Goal: Information Seeking & Learning: Learn about a topic

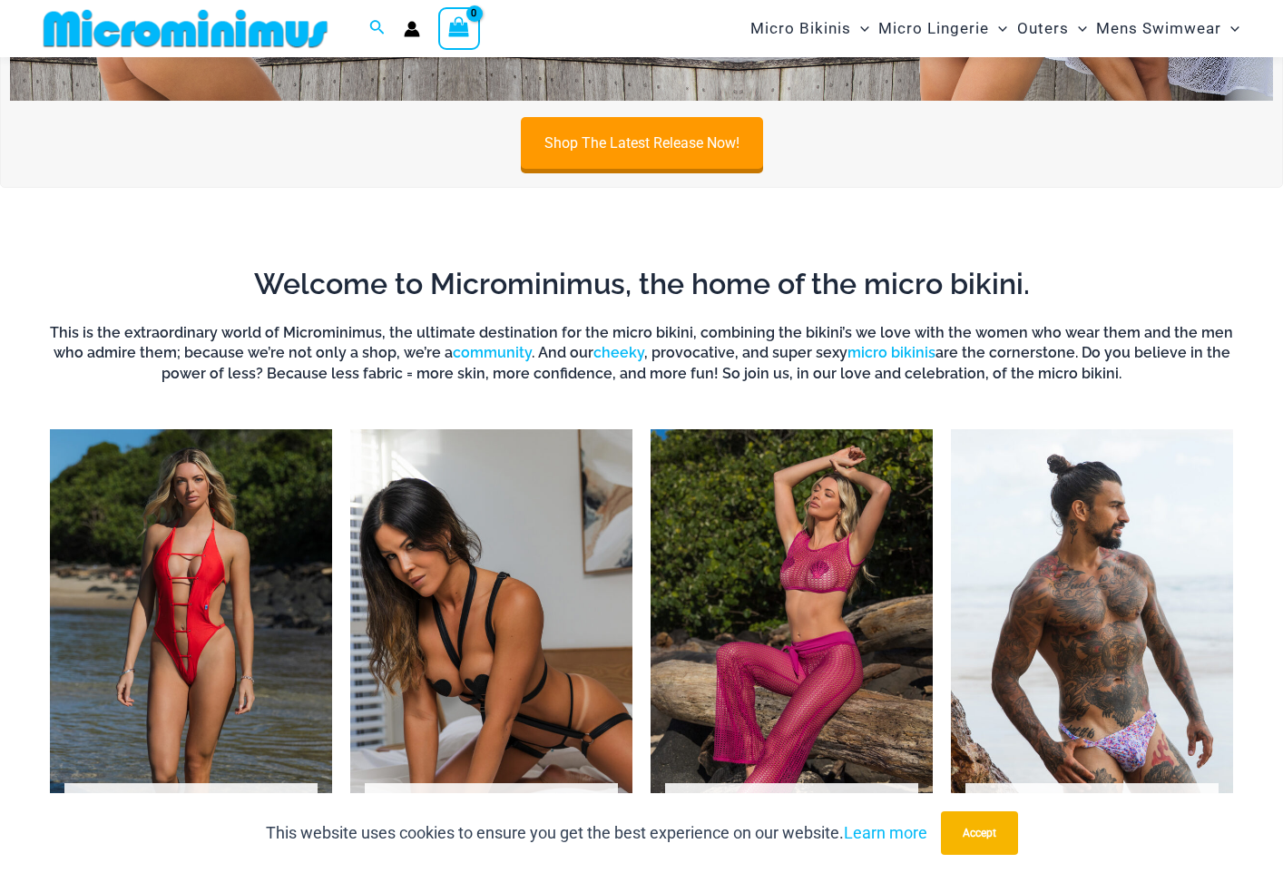
scroll to position [1169, 0]
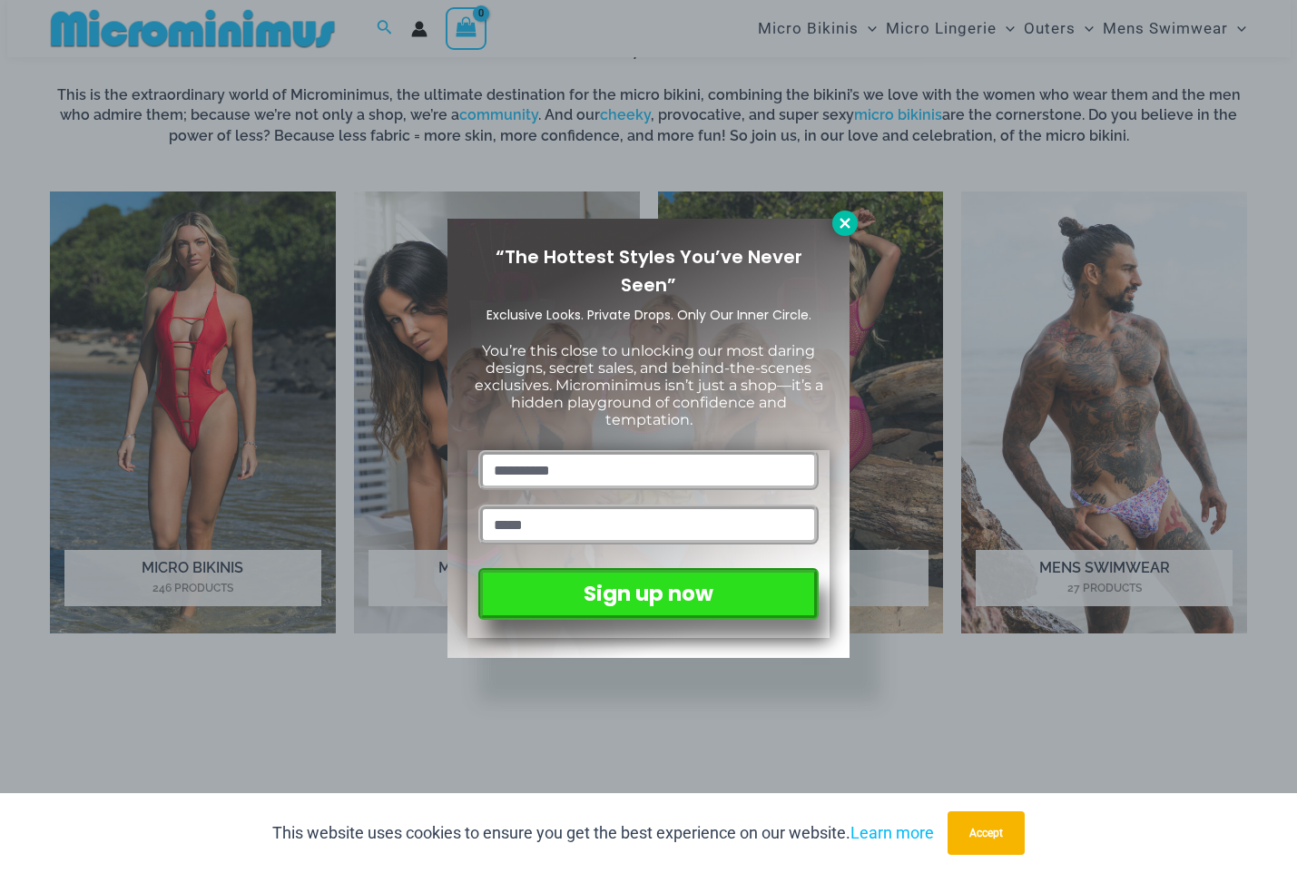
click at [846, 223] on icon at bounding box center [844, 223] width 10 height 10
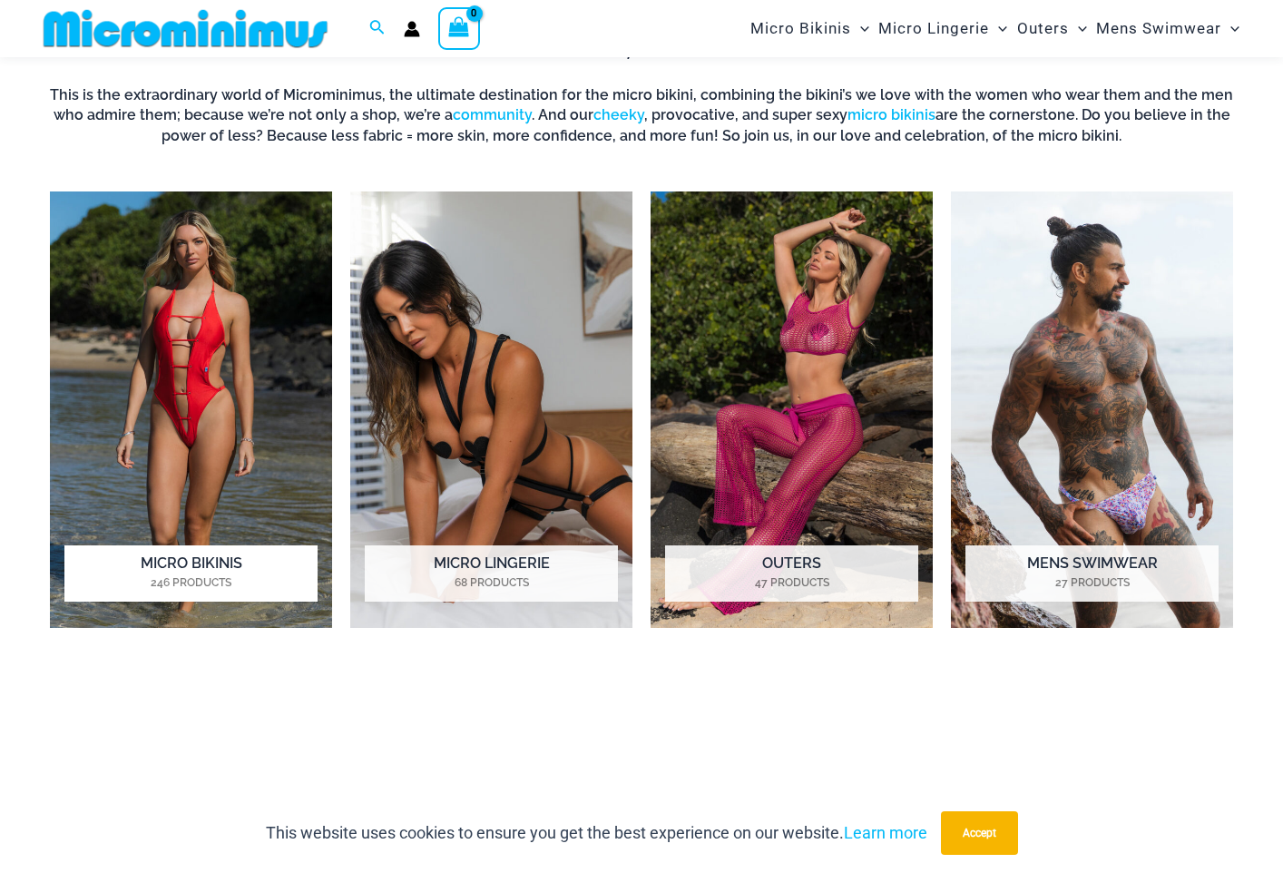
click at [231, 377] on img "Visit product category Micro Bikinis" at bounding box center [191, 409] width 282 height 436
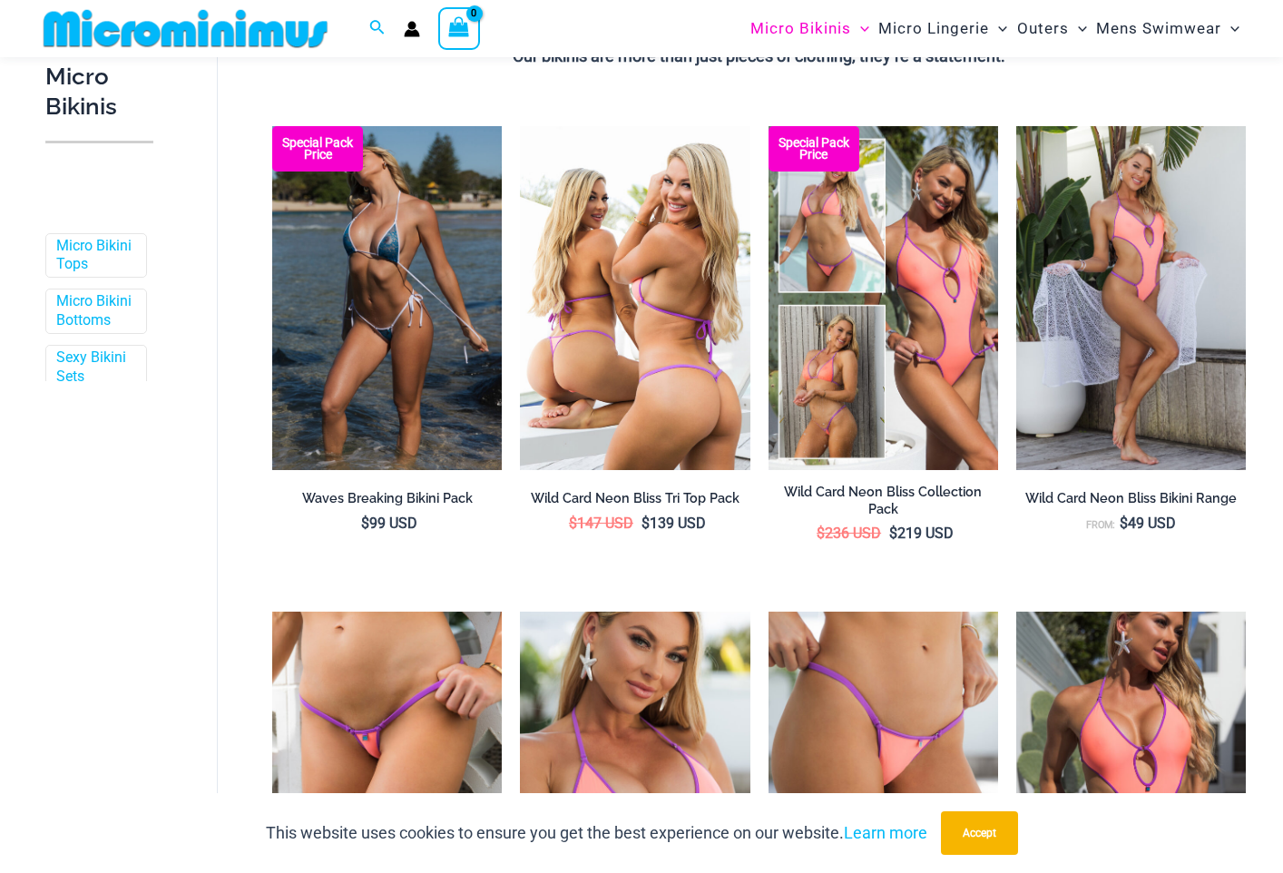
scroll to position [632, 0]
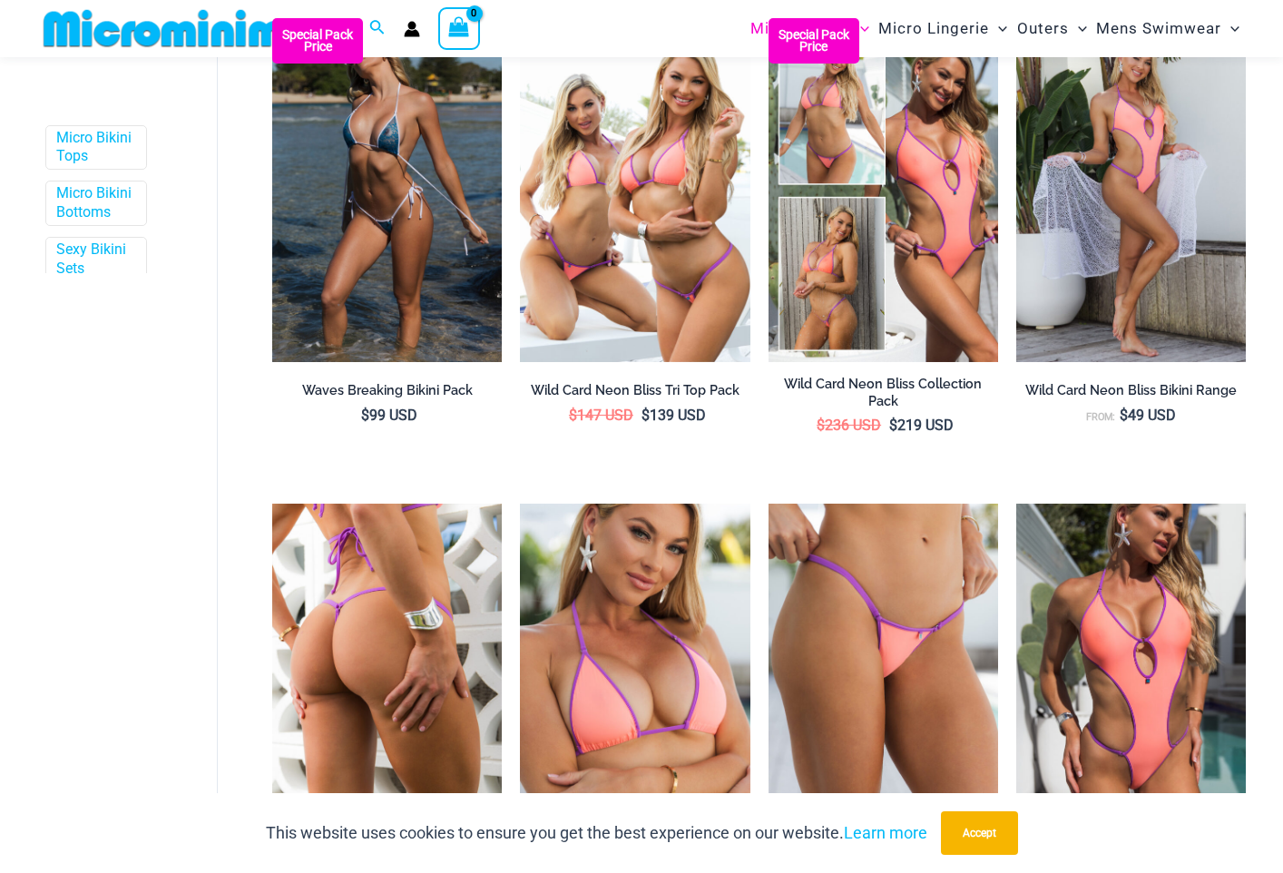
click at [408, 647] on img at bounding box center [387, 676] width 230 height 345
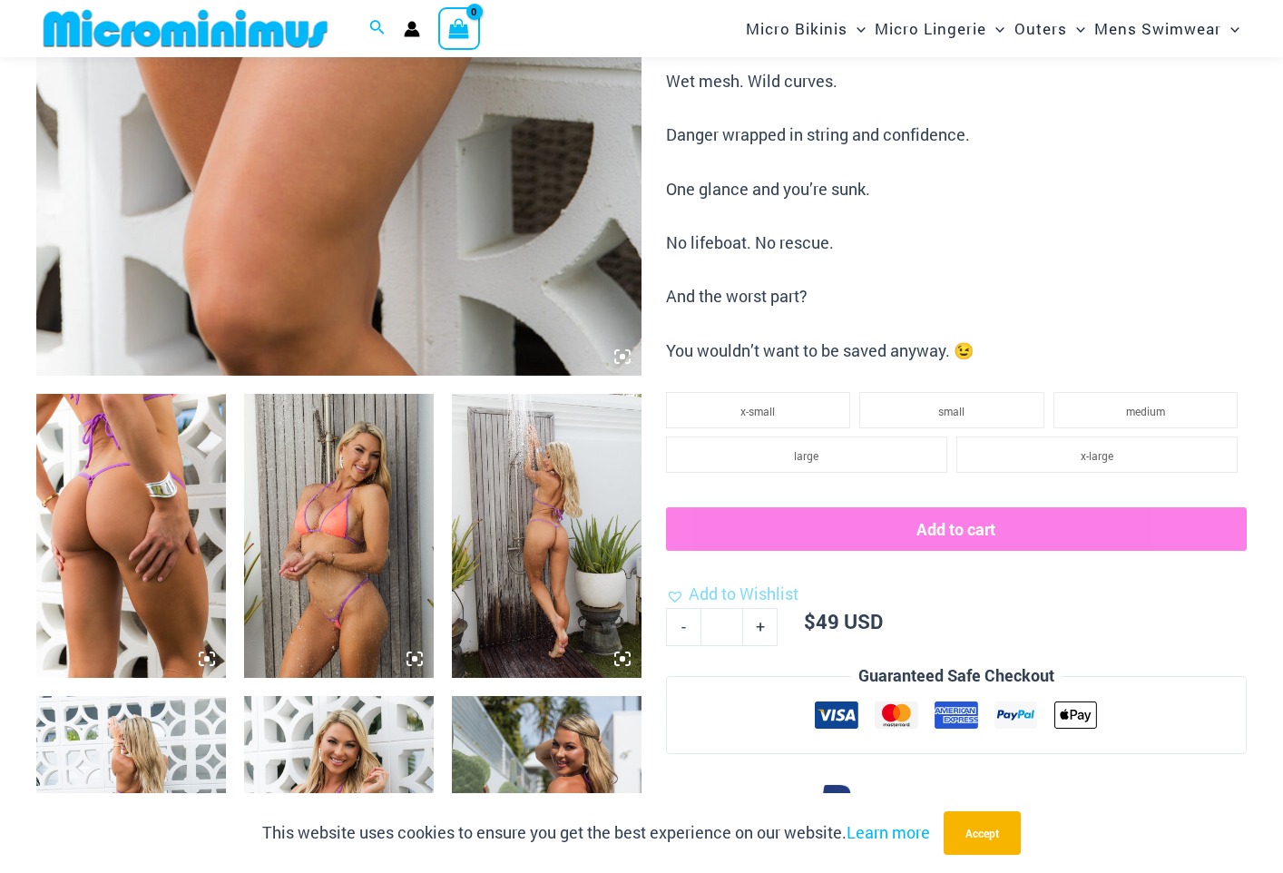
scroll to position [711, 0]
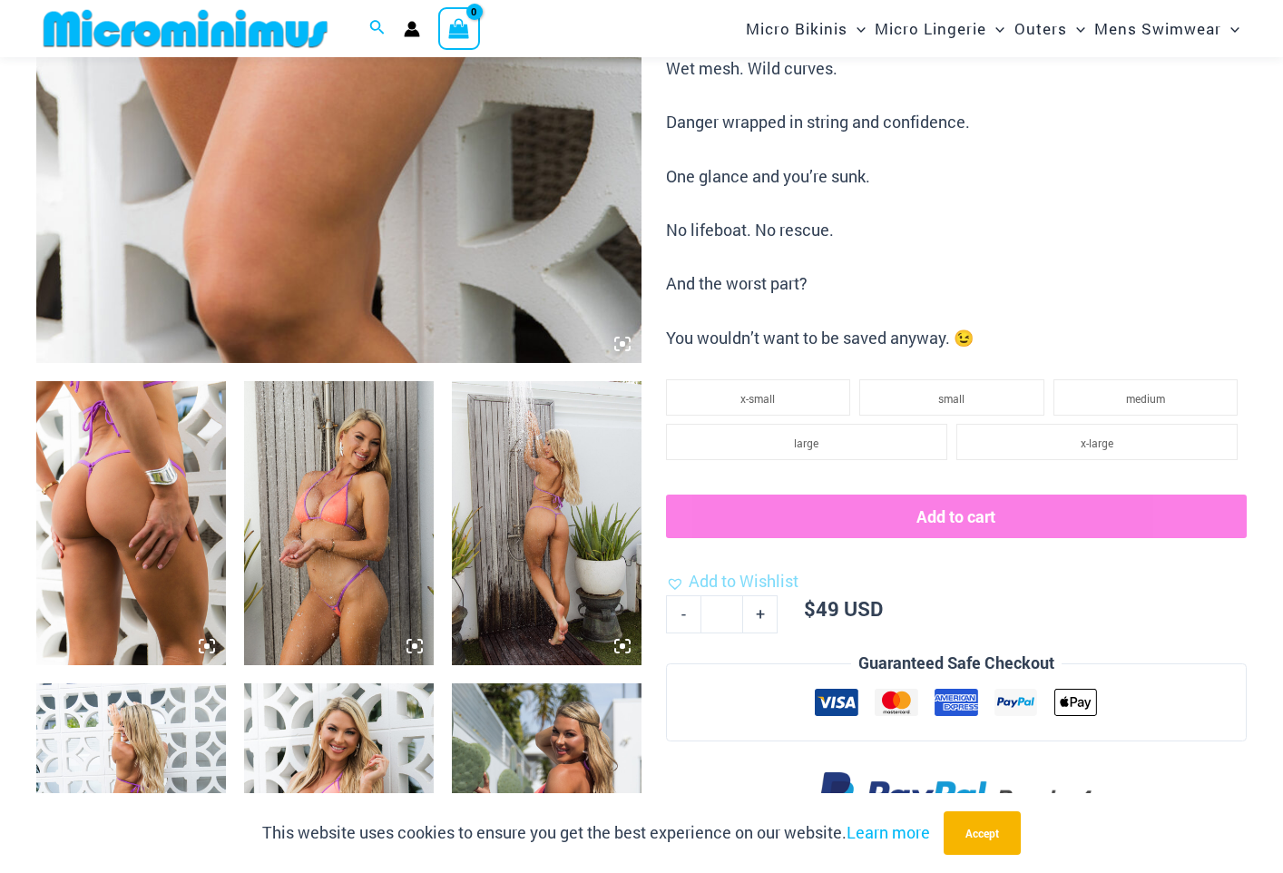
click at [138, 548] on img at bounding box center [131, 523] width 190 height 284
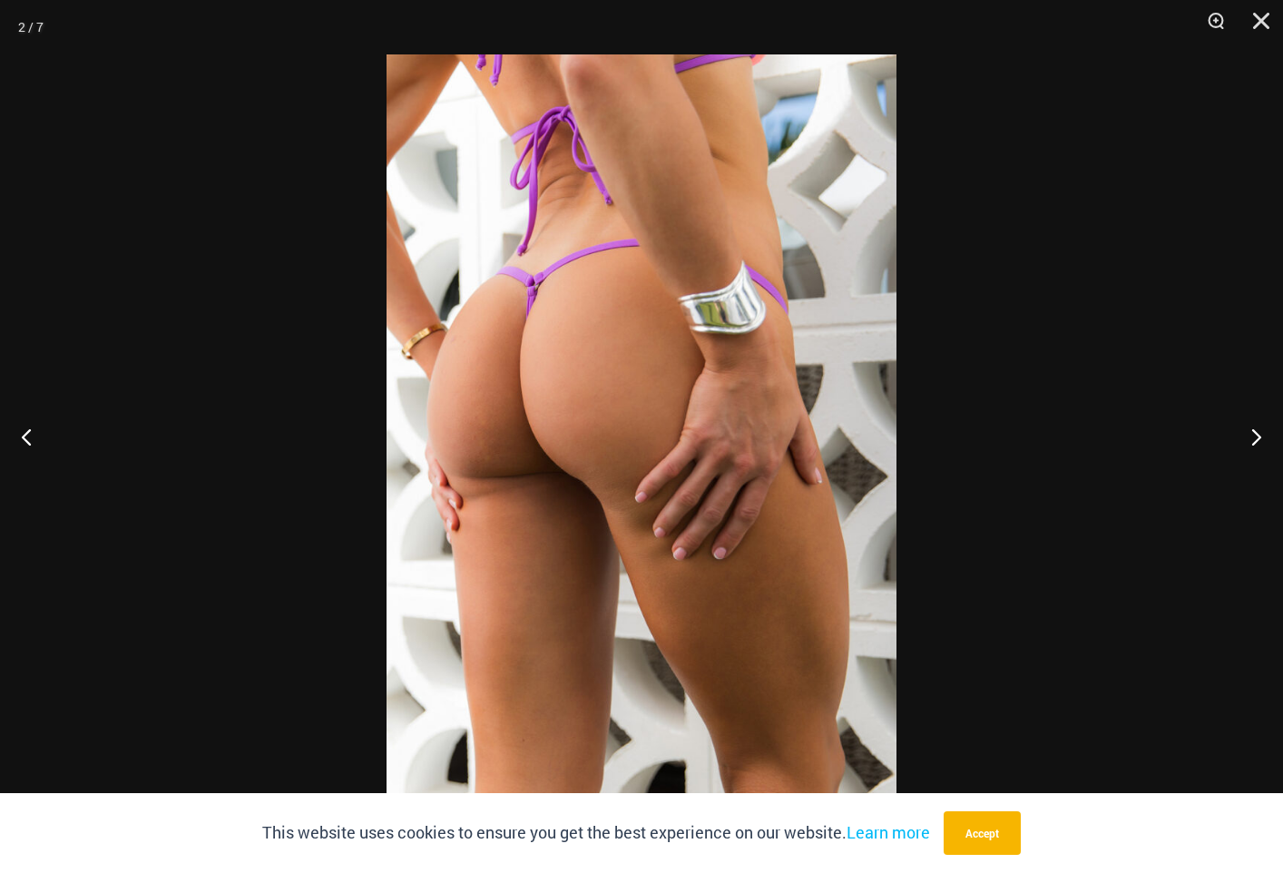
click at [679, 470] on img at bounding box center [642, 436] width 510 height 764
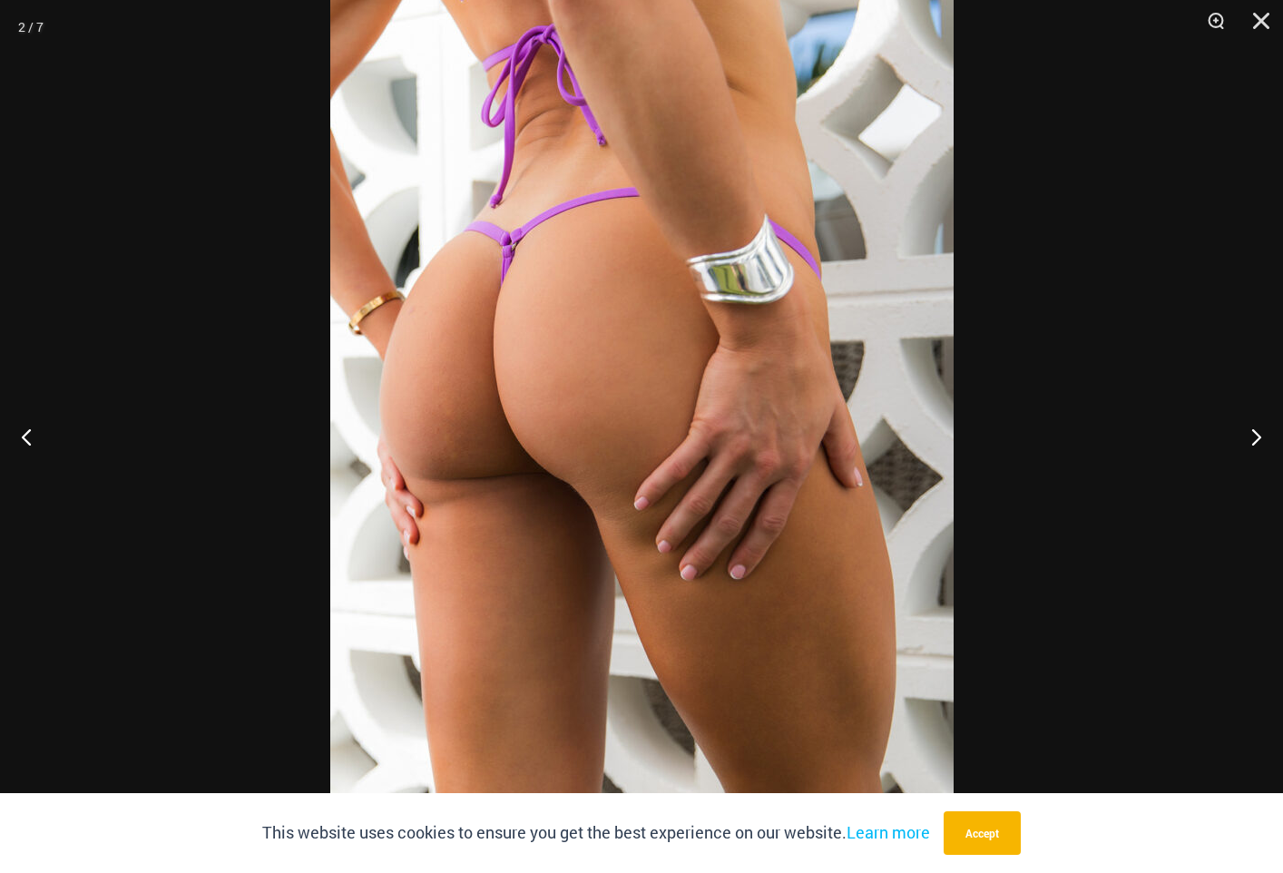
click at [564, 405] on img at bounding box center [641, 429] width 623 height 935
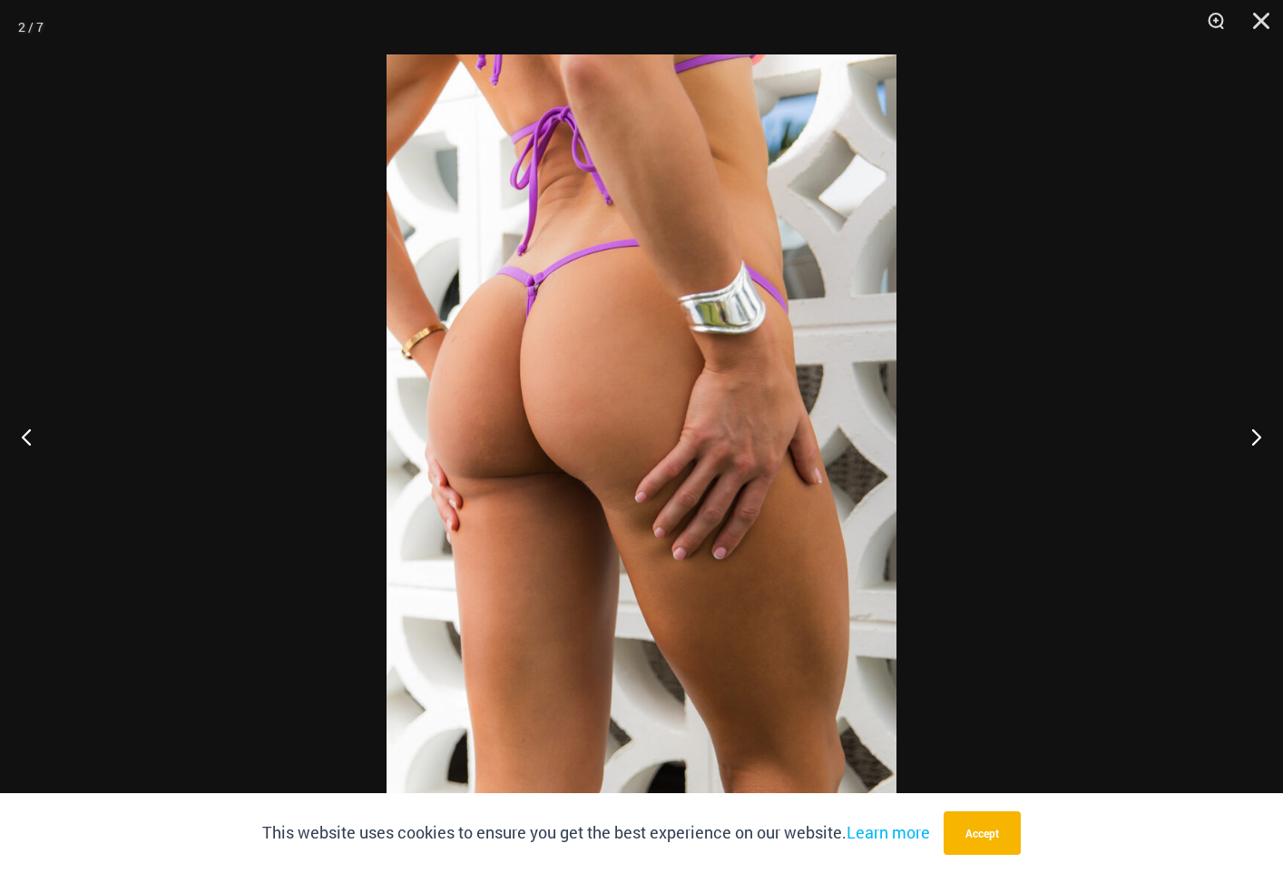
click at [564, 405] on img at bounding box center [642, 436] width 510 height 764
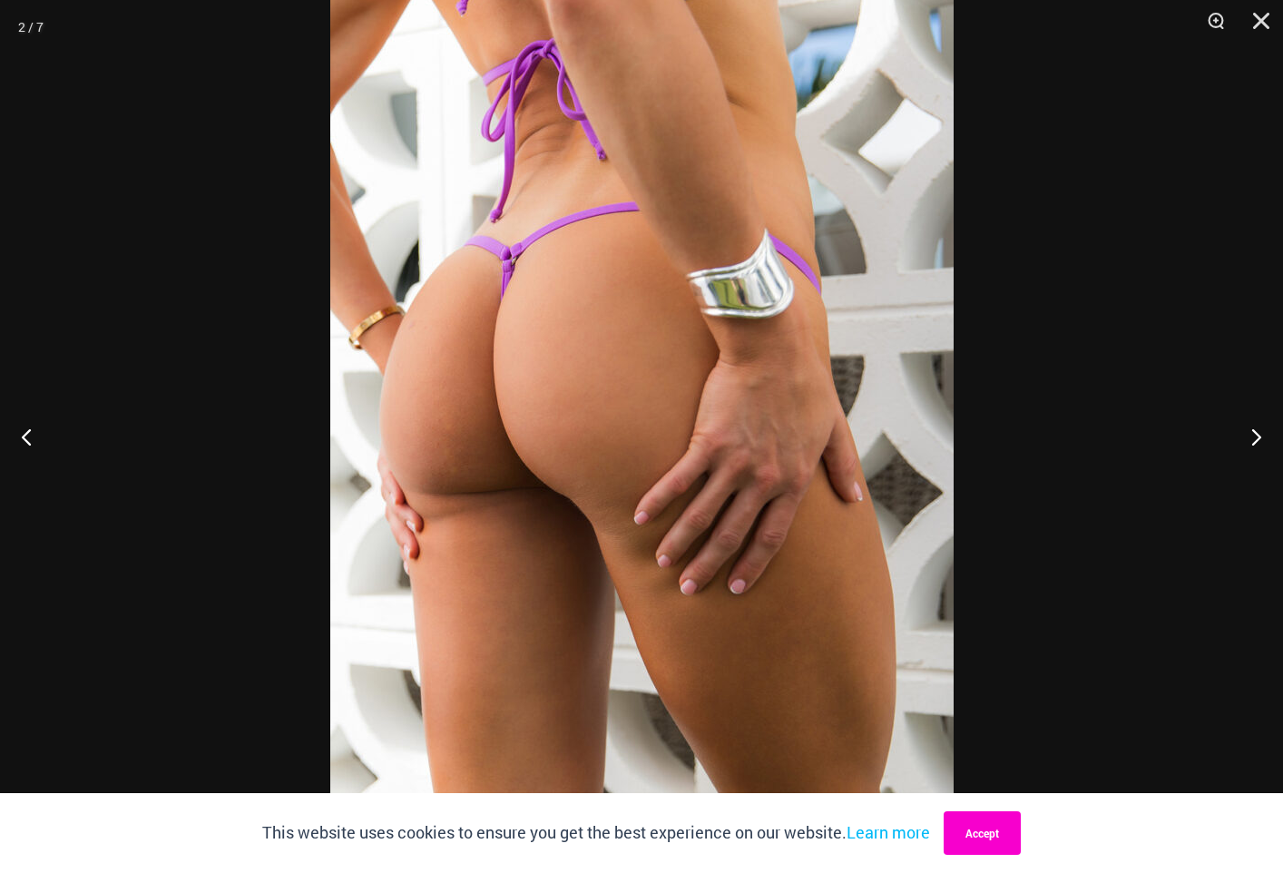
click at [973, 844] on button "Accept" at bounding box center [982, 833] width 77 height 44
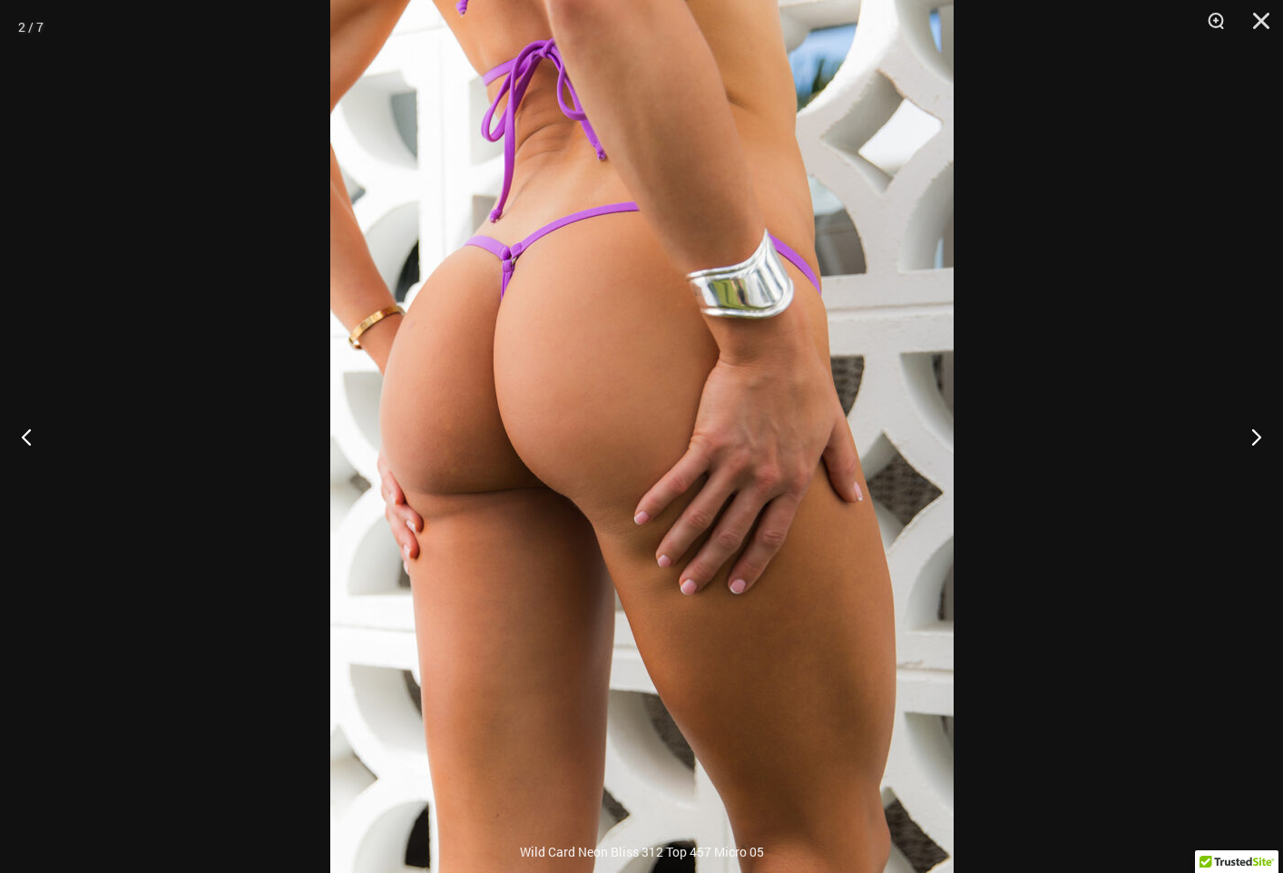
click at [610, 491] on img at bounding box center [641, 443] width 623 height 935
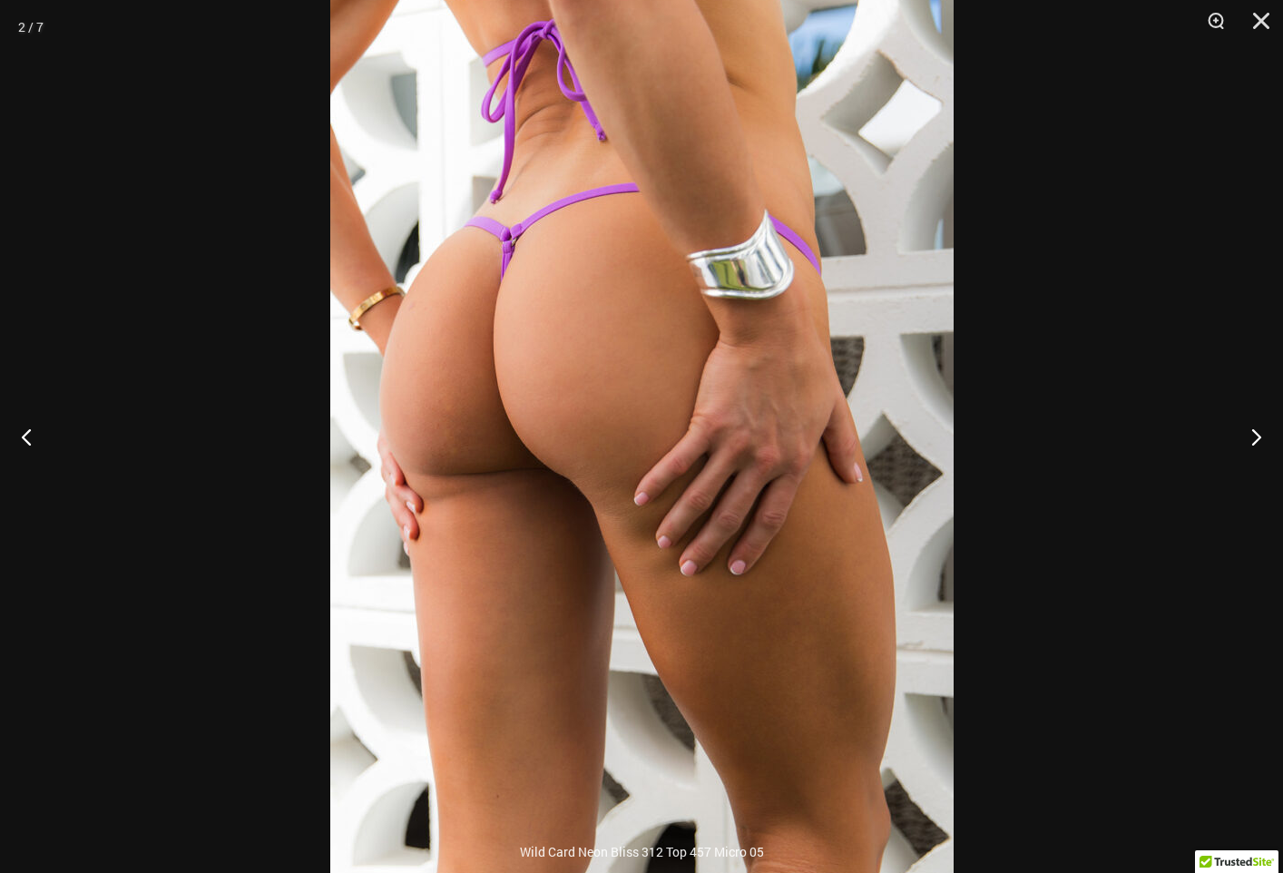
click at [610, 491] on img at bounding box center [641, 424] width 623 height 935
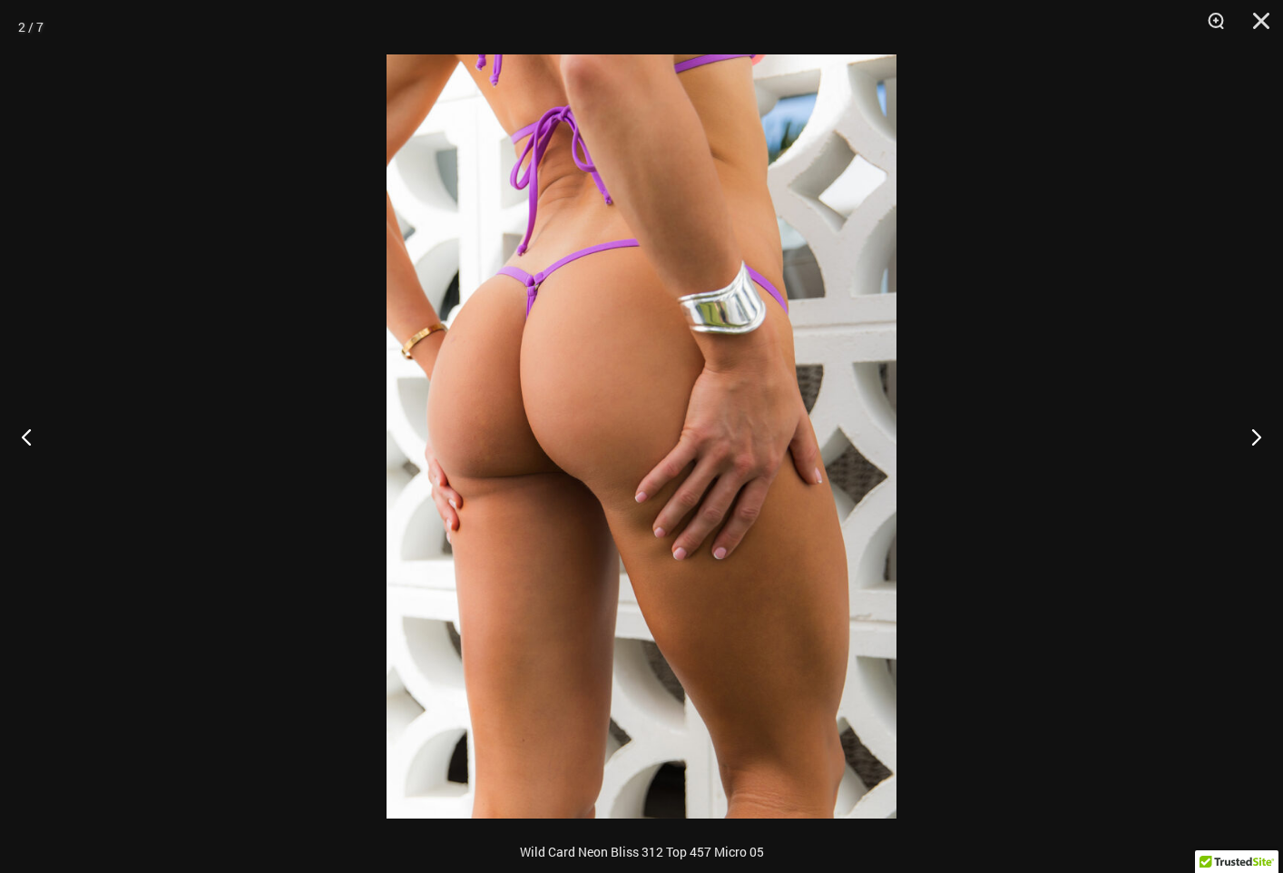
click at [610, 491] on img at bounding box center [642, 436] width 510 height 764
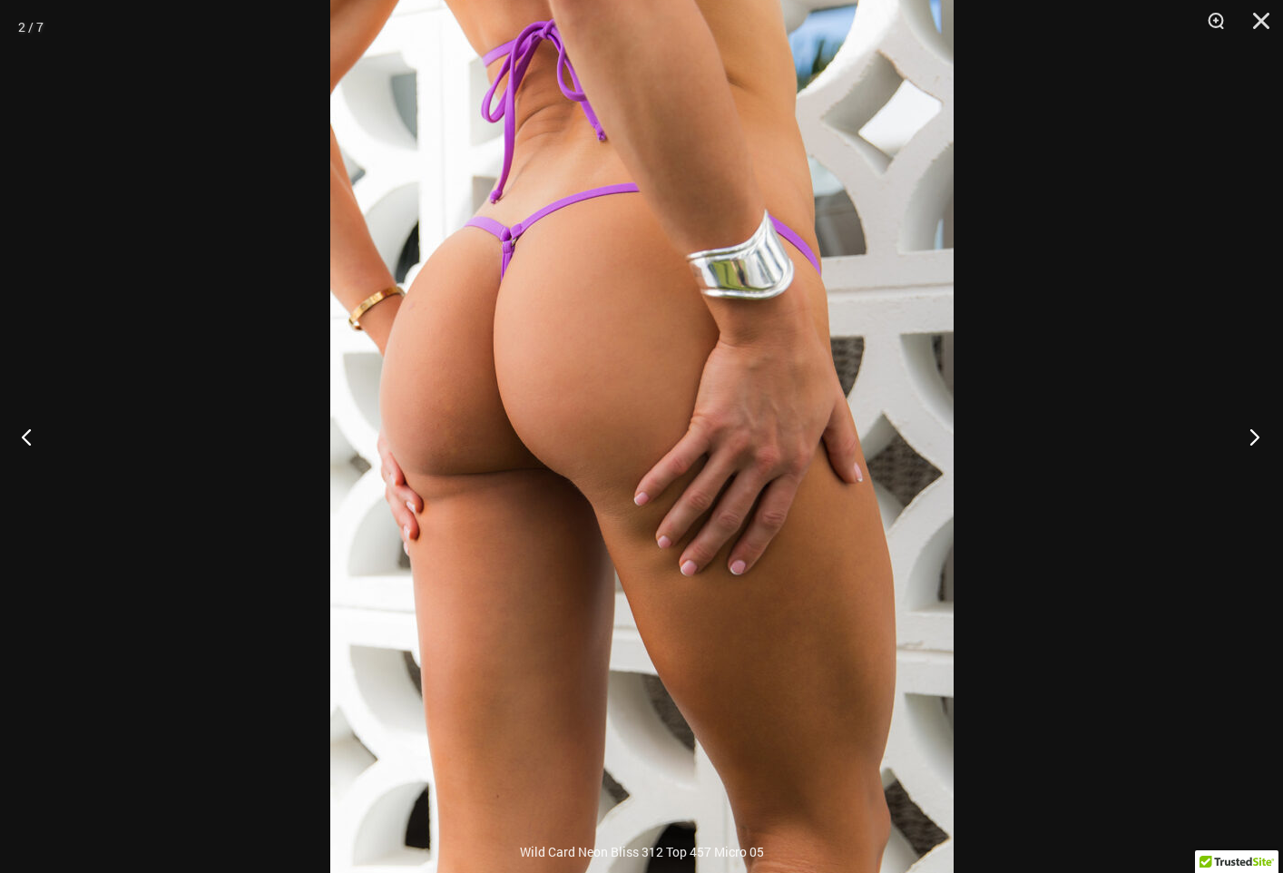
click at [1249, 436] on button "Next" at bounding box center [1249, 436] width 68 height 91
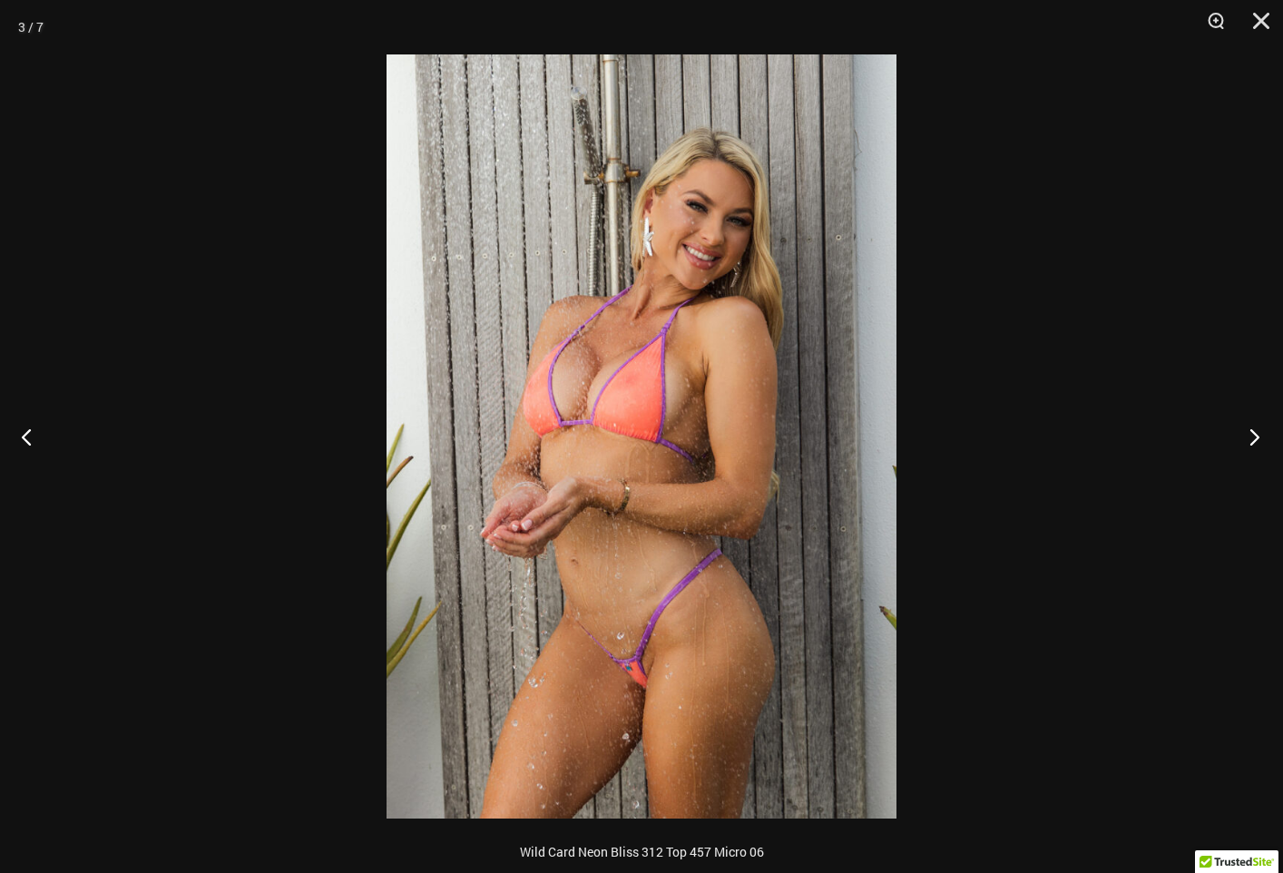
click at [1249, 436] on button "Next" at bounding box center [1249, 436] width 68 height 91
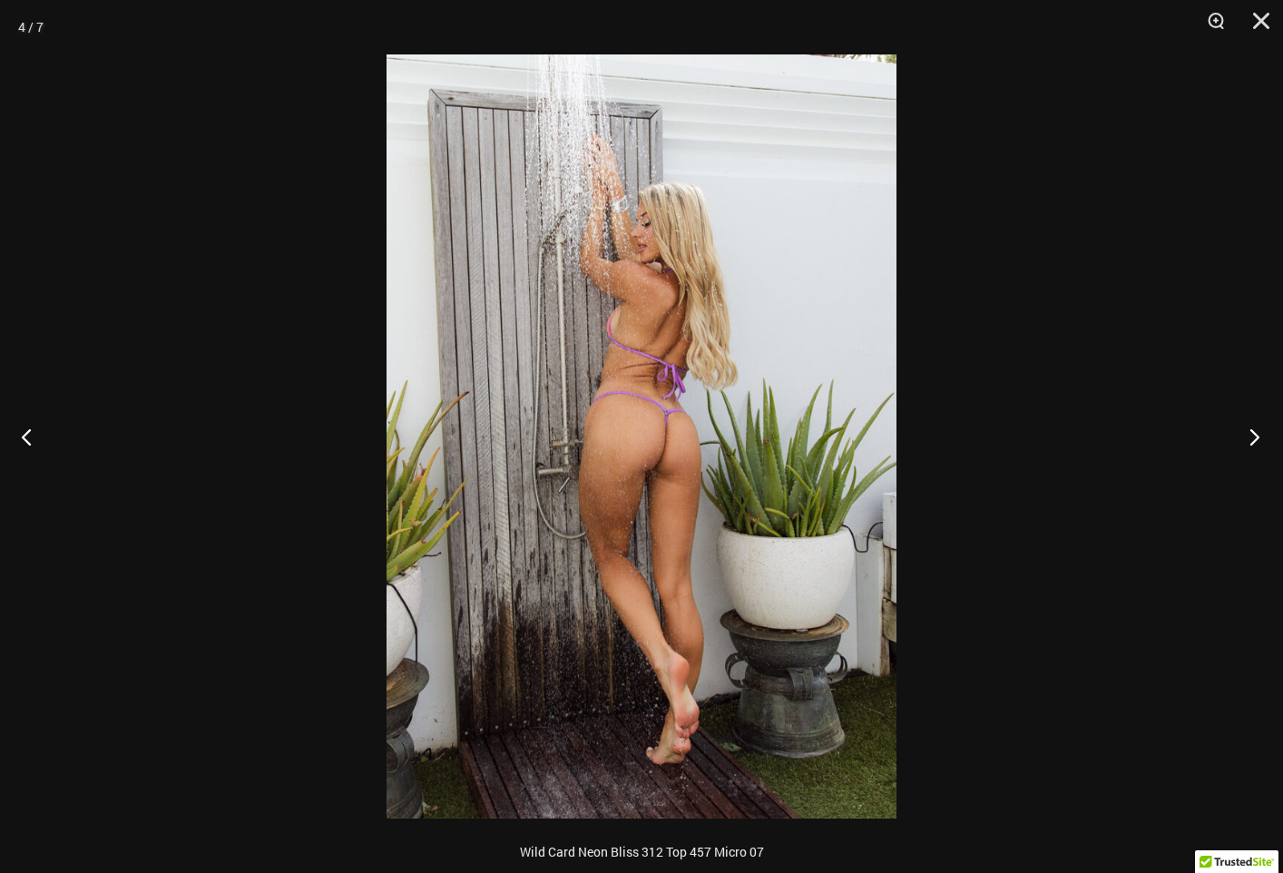
click at [1249, 436] on button "Next" at bounding box center [1249, 436] width 68 height 91
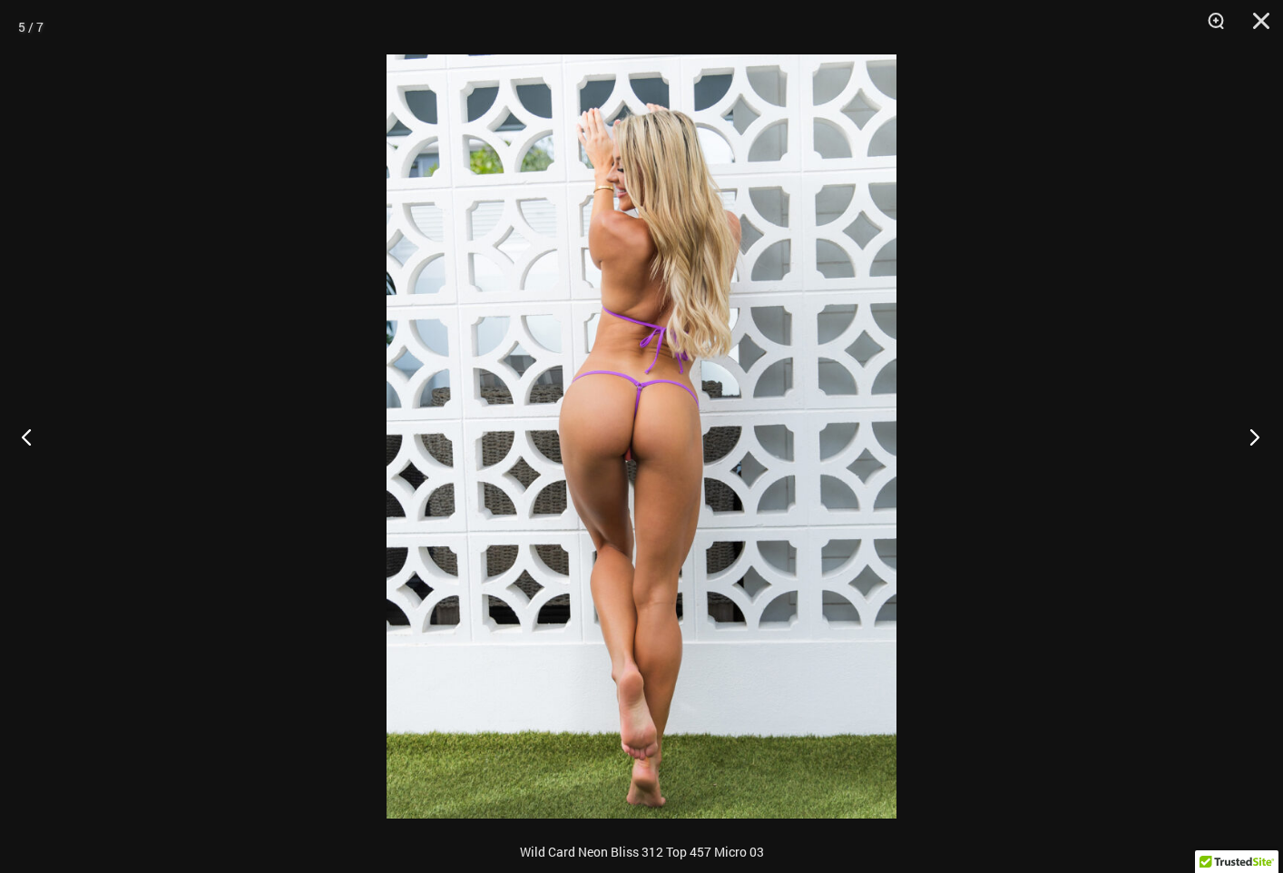
click at [1249, 436] on button "Next" at bounding box center [1249, 436] width 68 height 91
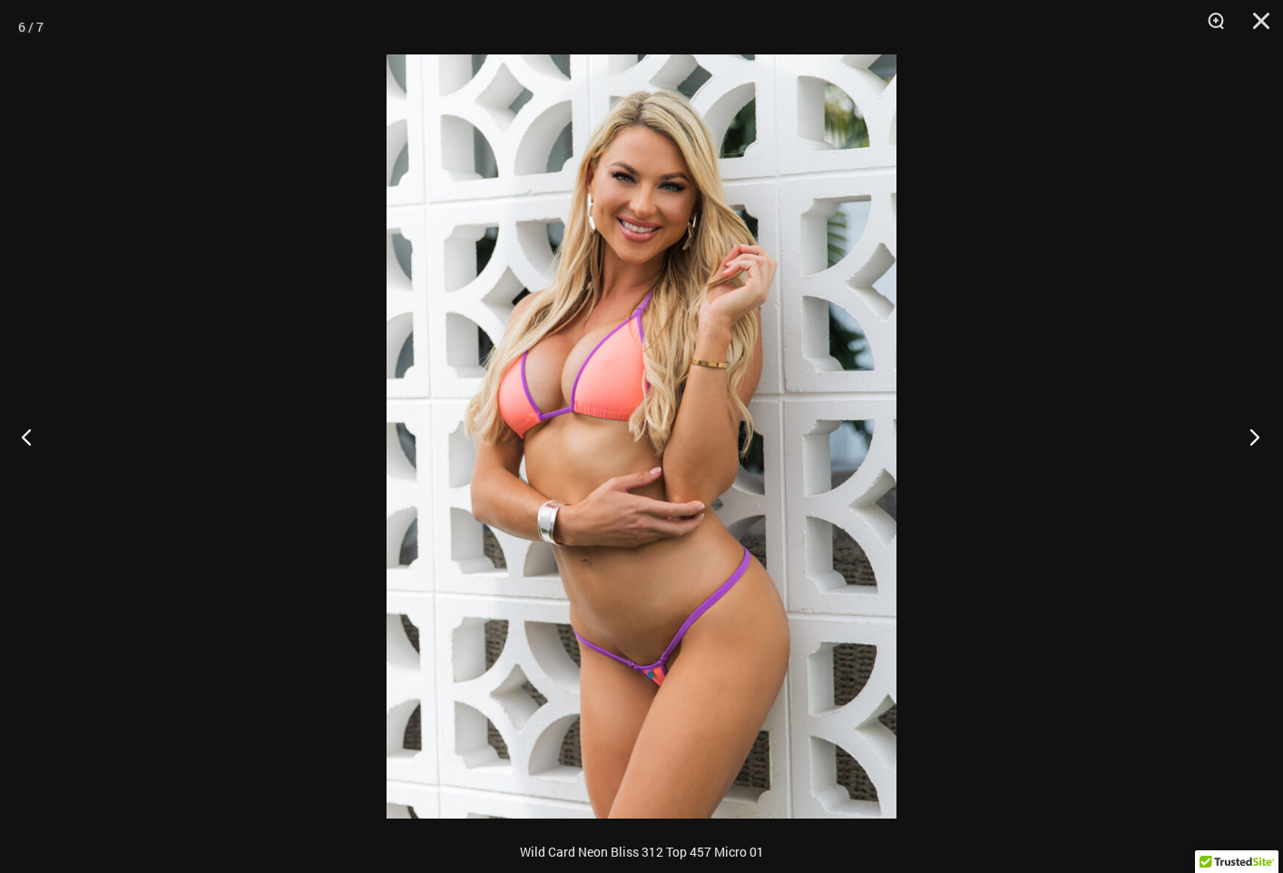
click at [1249, 436] on button "Next" at bounding box center [1249, 436] width 68 height 91
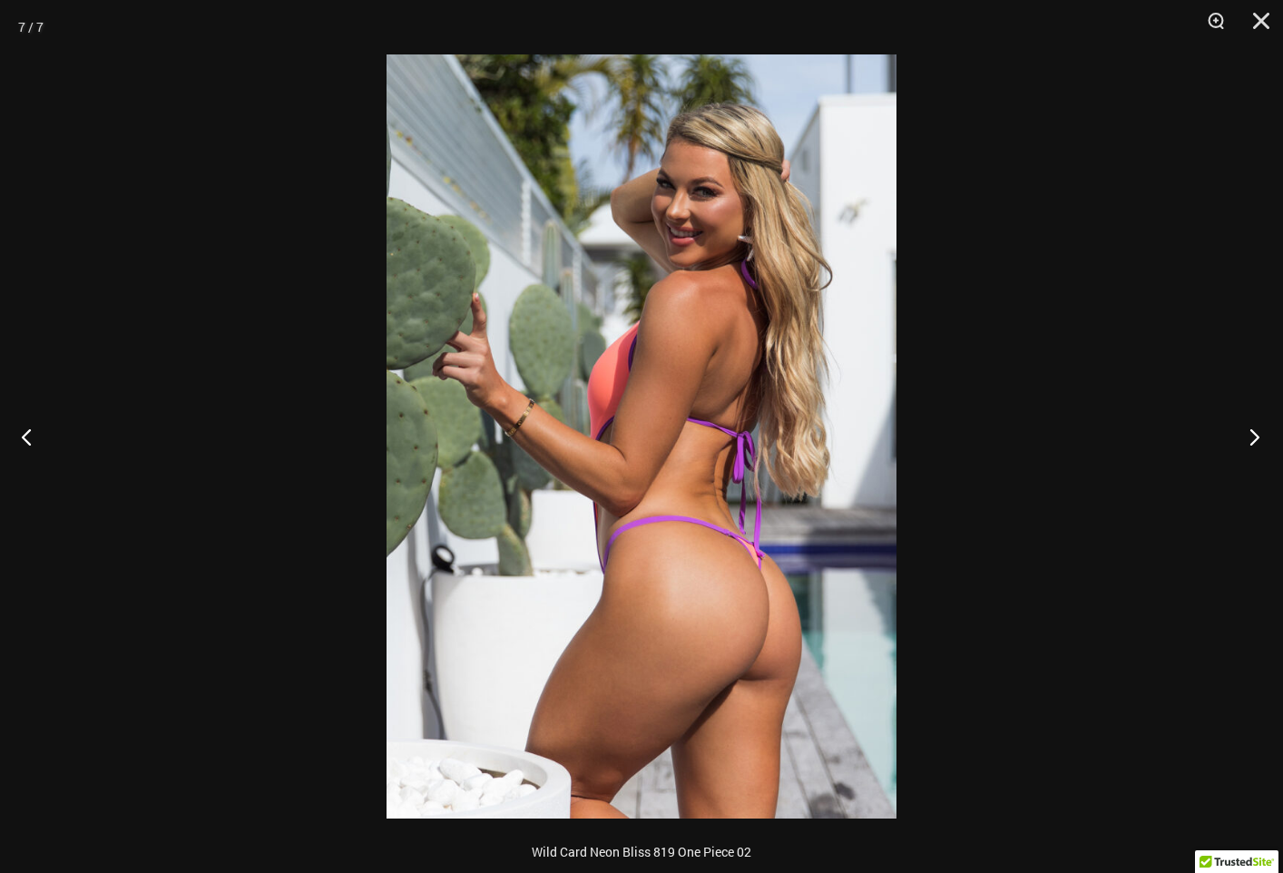
click at [1252, 437] on button "Next" at bounding box center [1249, 436] width 68 height 91
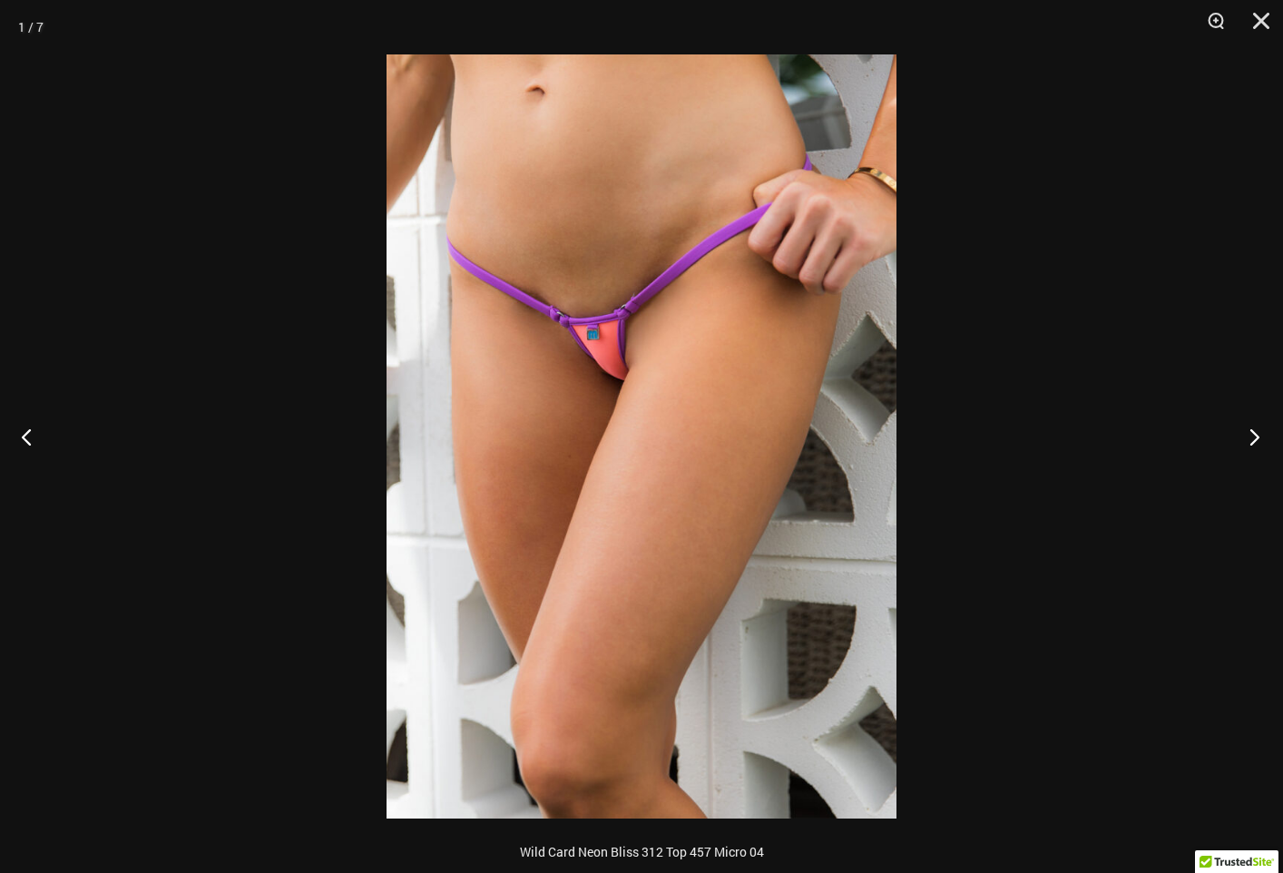
click at [1251, 437] on button "Next" at bounding box center [1249, 436] width 68 height 91
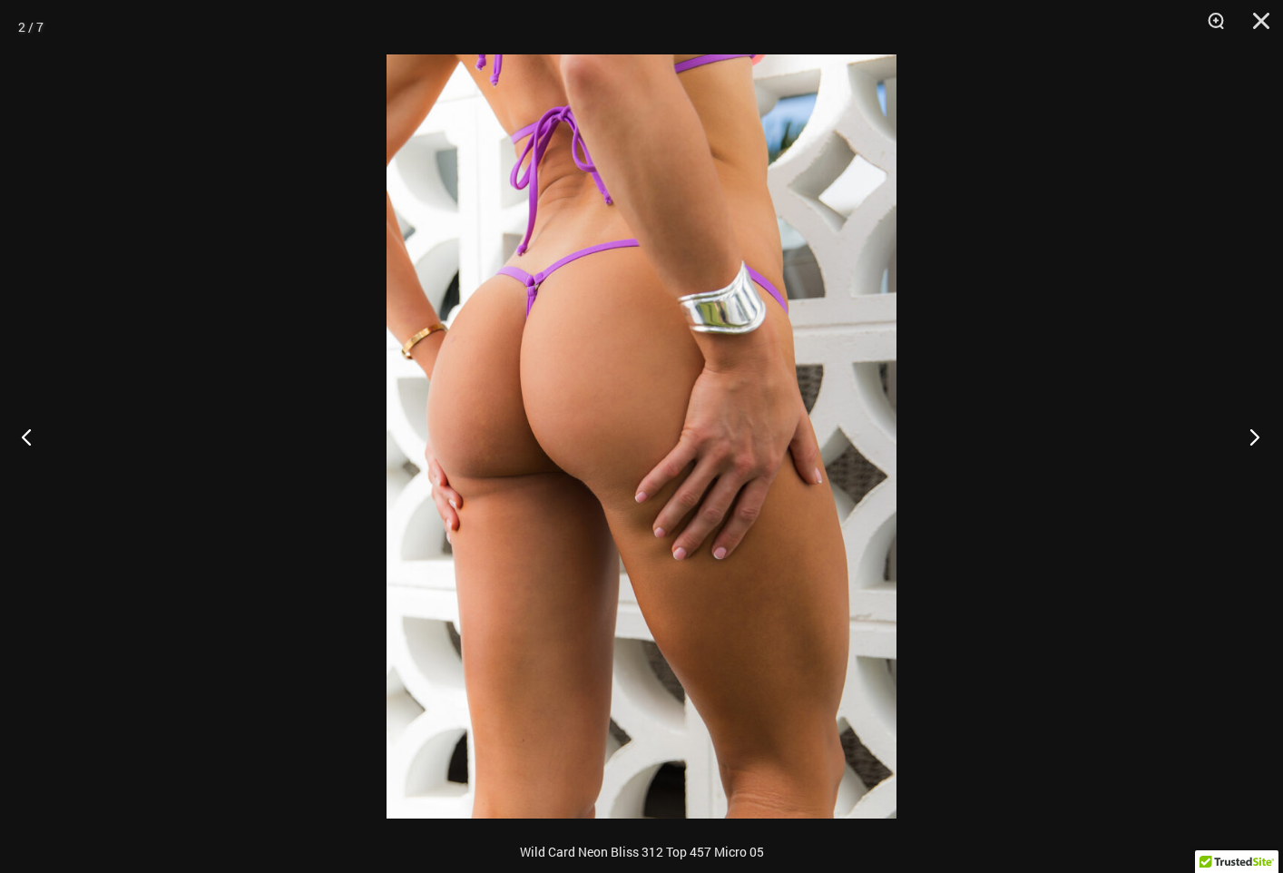
click at [1250, 436] on button "Next" at bounding box center [1249, 436] width 68 height 91
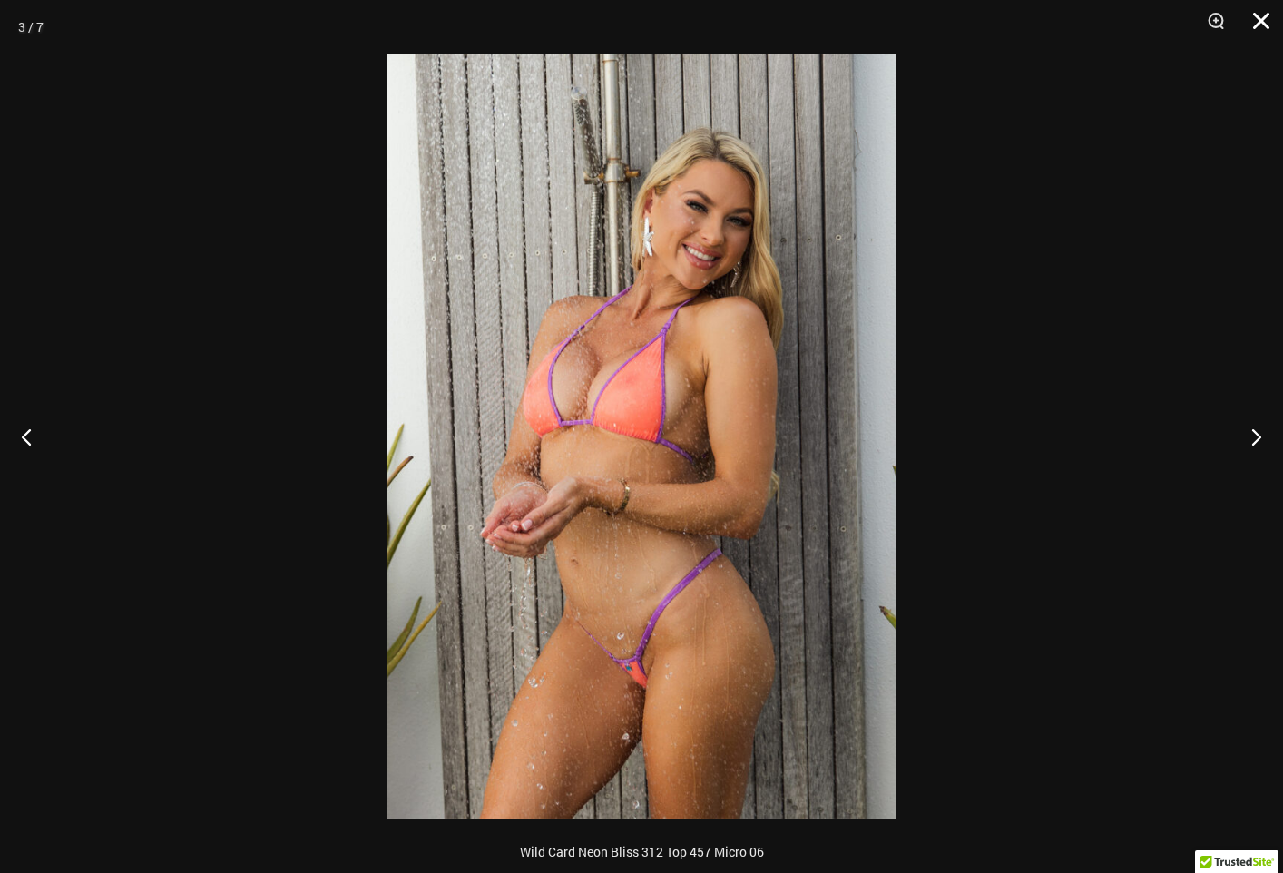
click at [1261, 22] on button "Close" at bounding box center [1254, 27] width 45 height 54
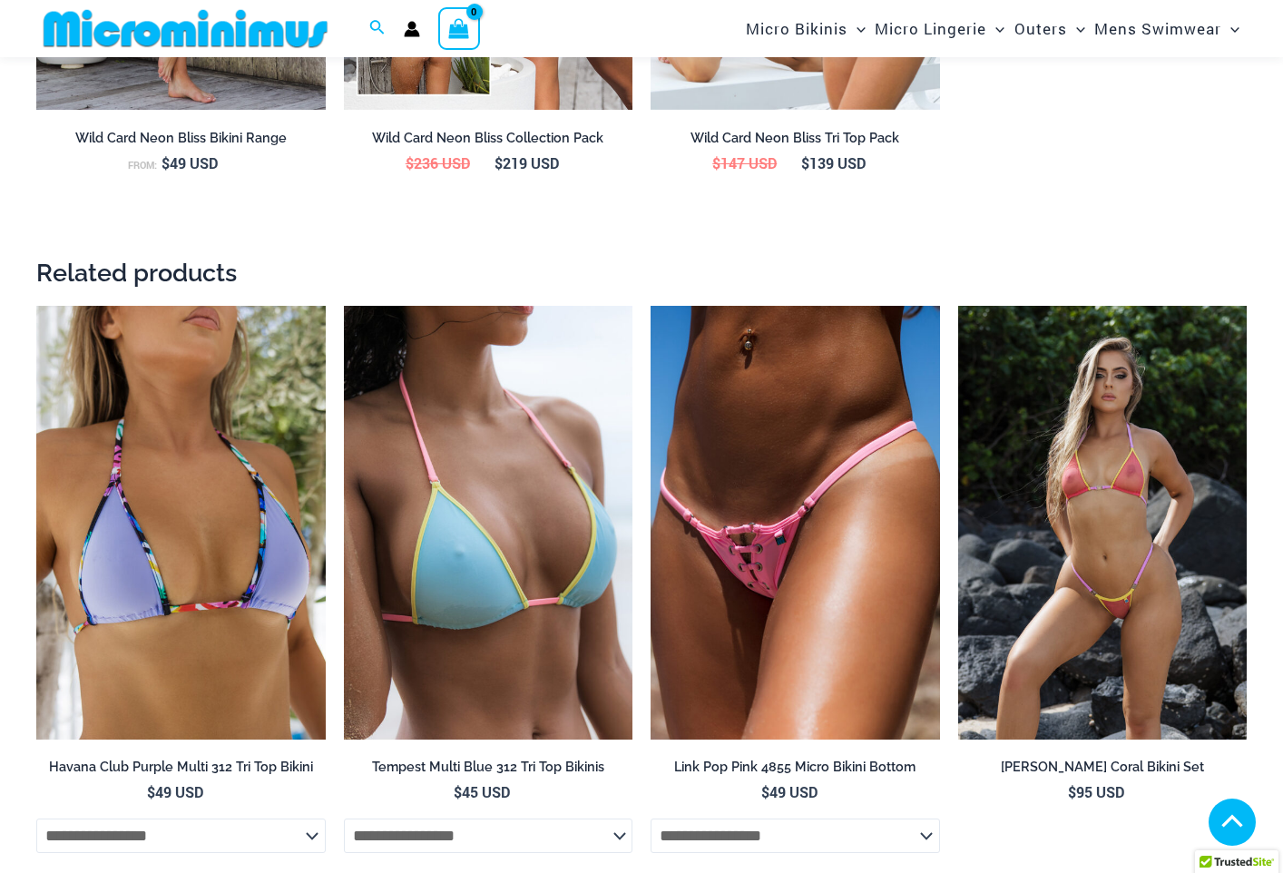
scroll to position [2435, 0]
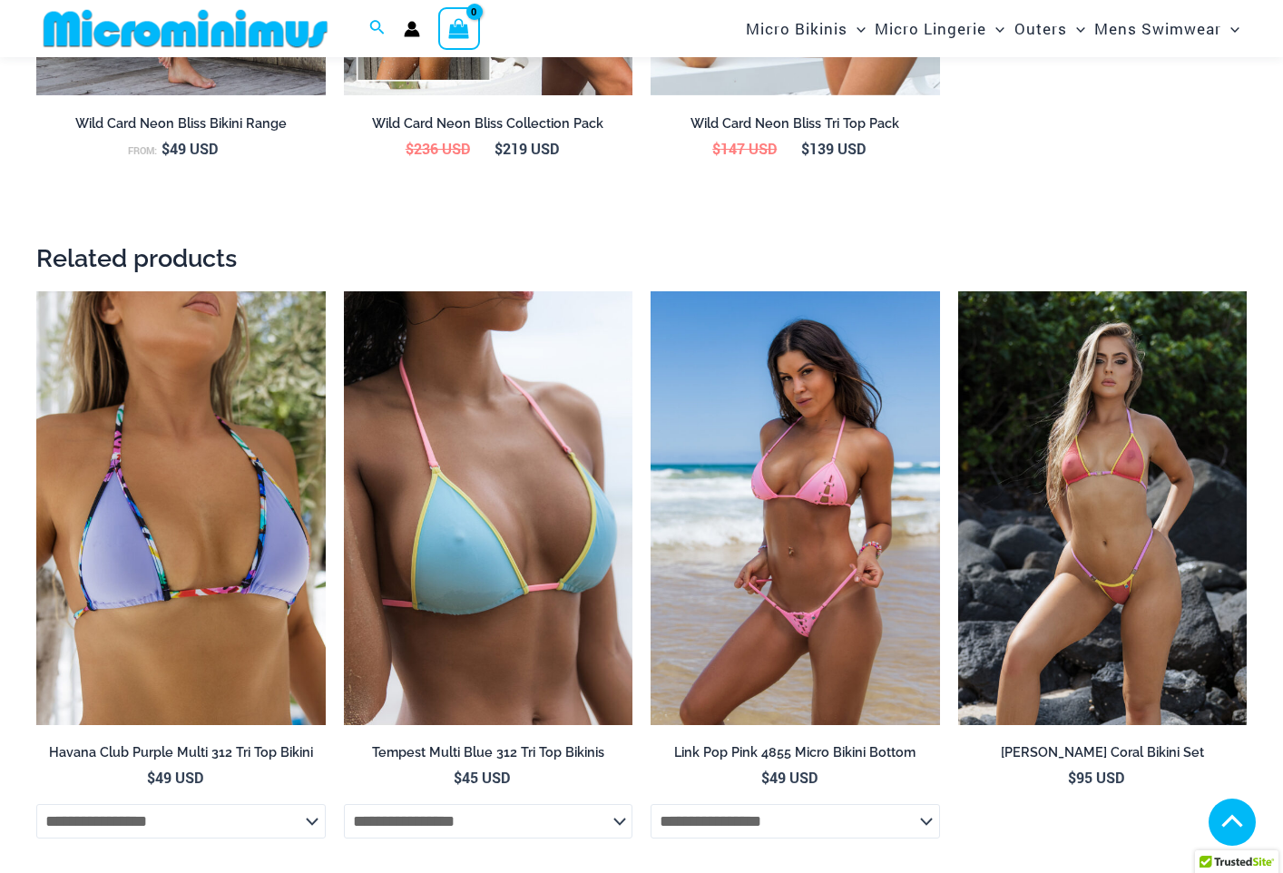
click at [702, 584] on img at bounding box center [795, 508] width 289 height 434
click at [725, 617] on img at bounding box center [795, 508] width 289 height 434
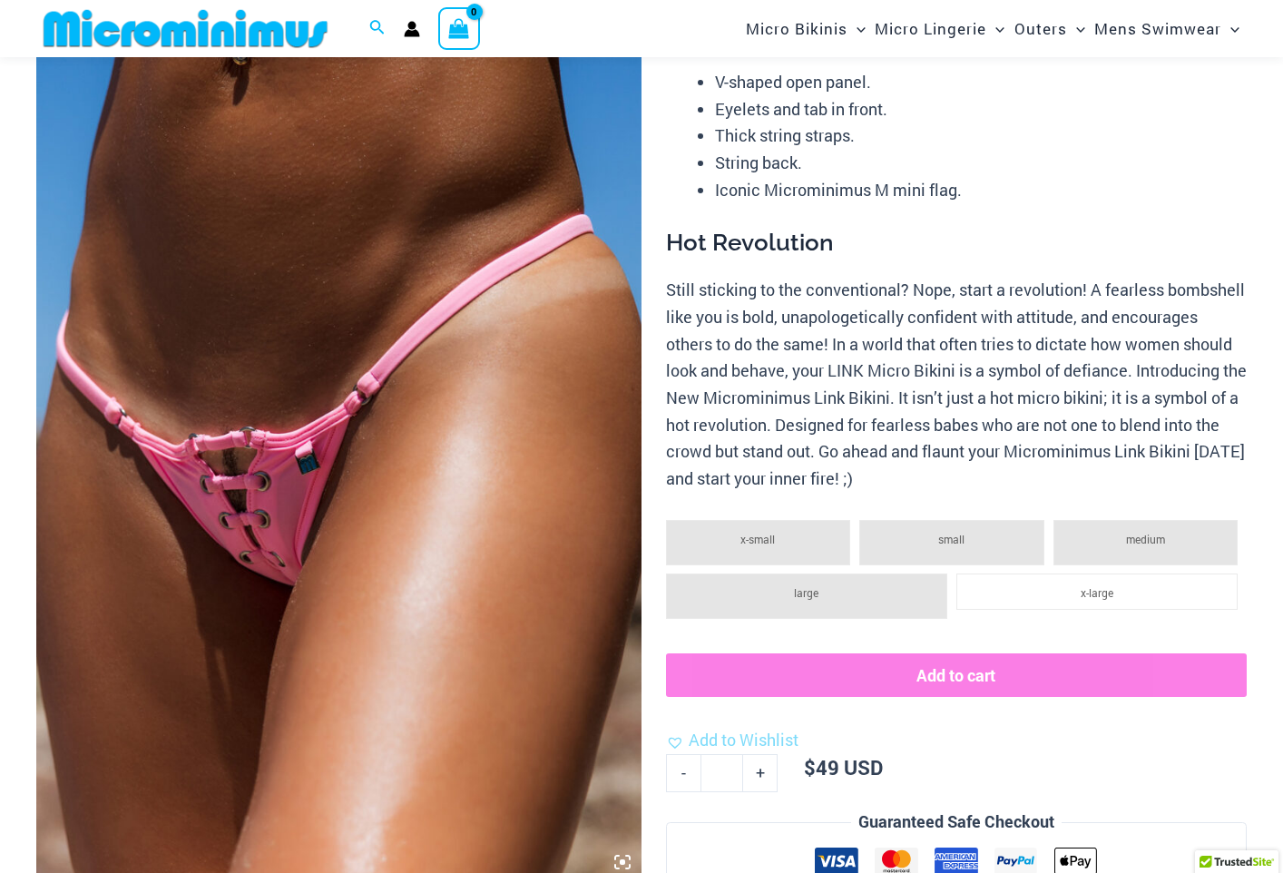
scroll to position [172, 0]
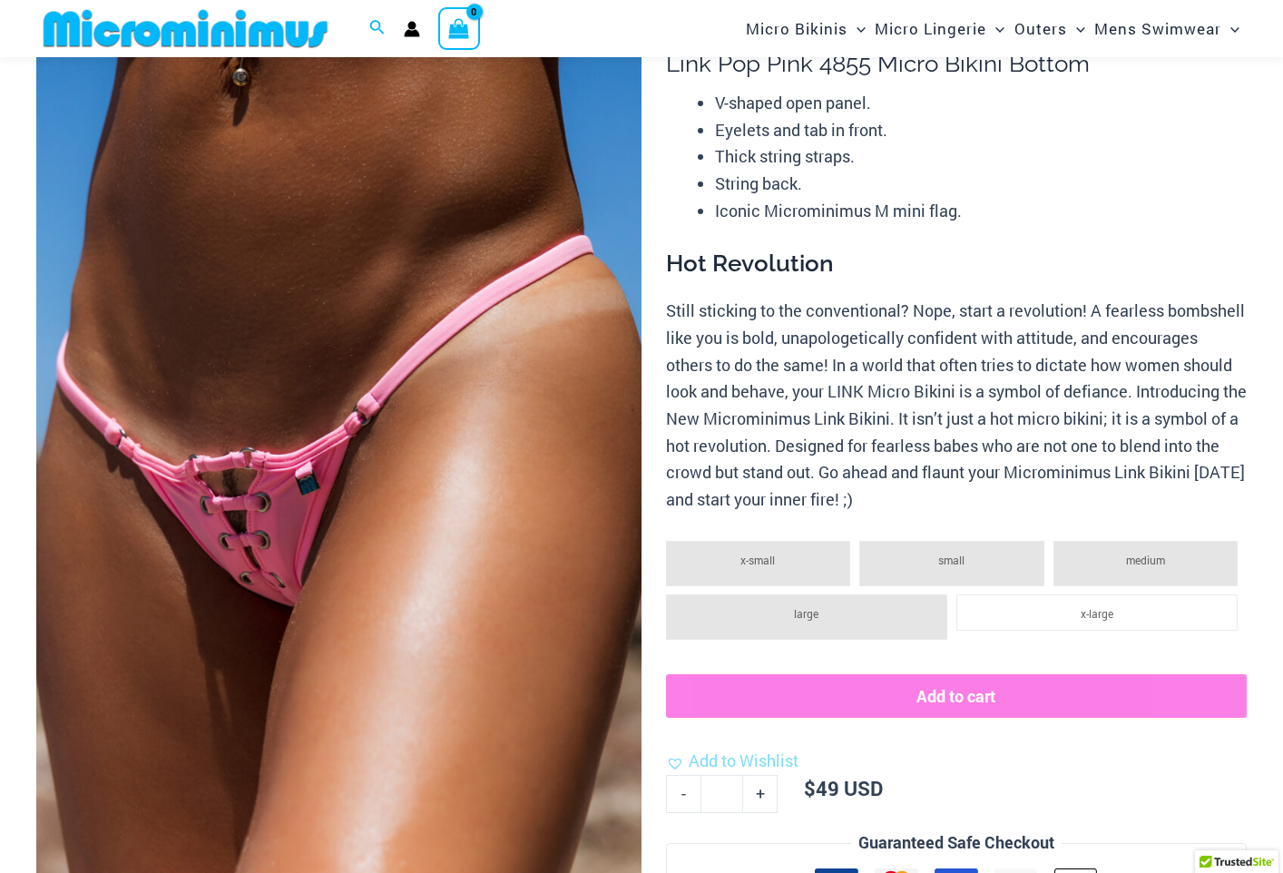
click at [247, 569] on img at bounding box center [338, 448] width 605 height 908
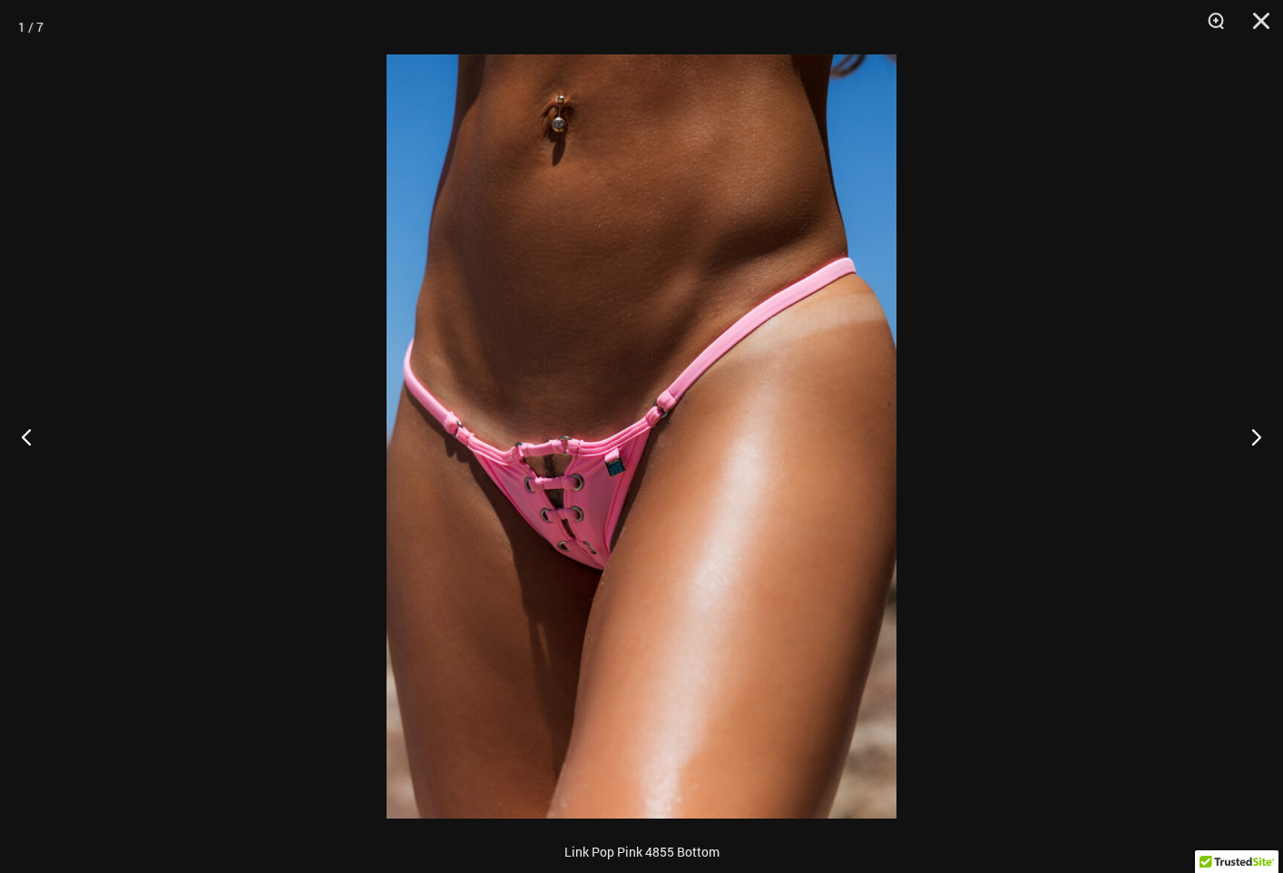
click at [575, 477] on img at bounding box center [642, 436] width 510 height 764
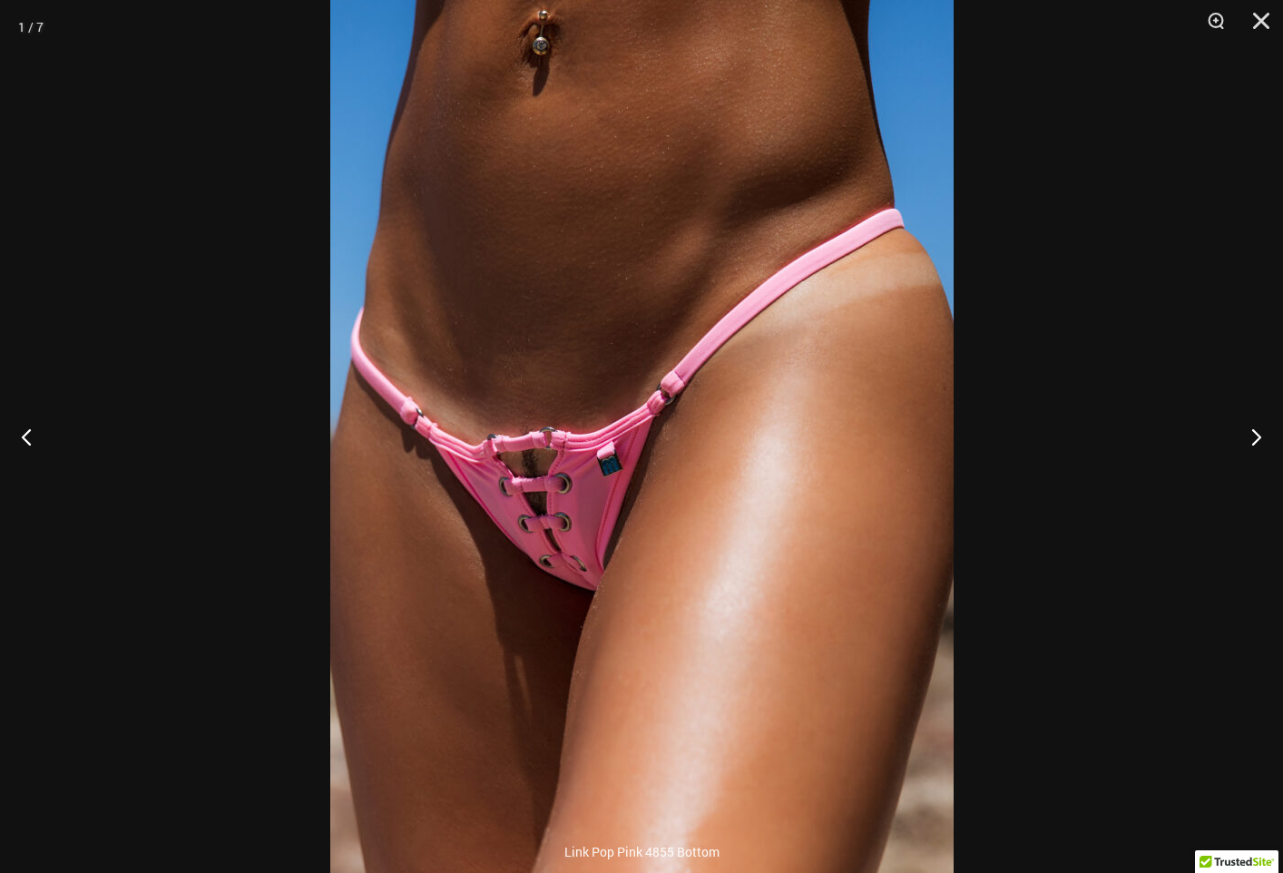
click at [575, 477] on img at bounding box center [641, 427] width 623 height 935
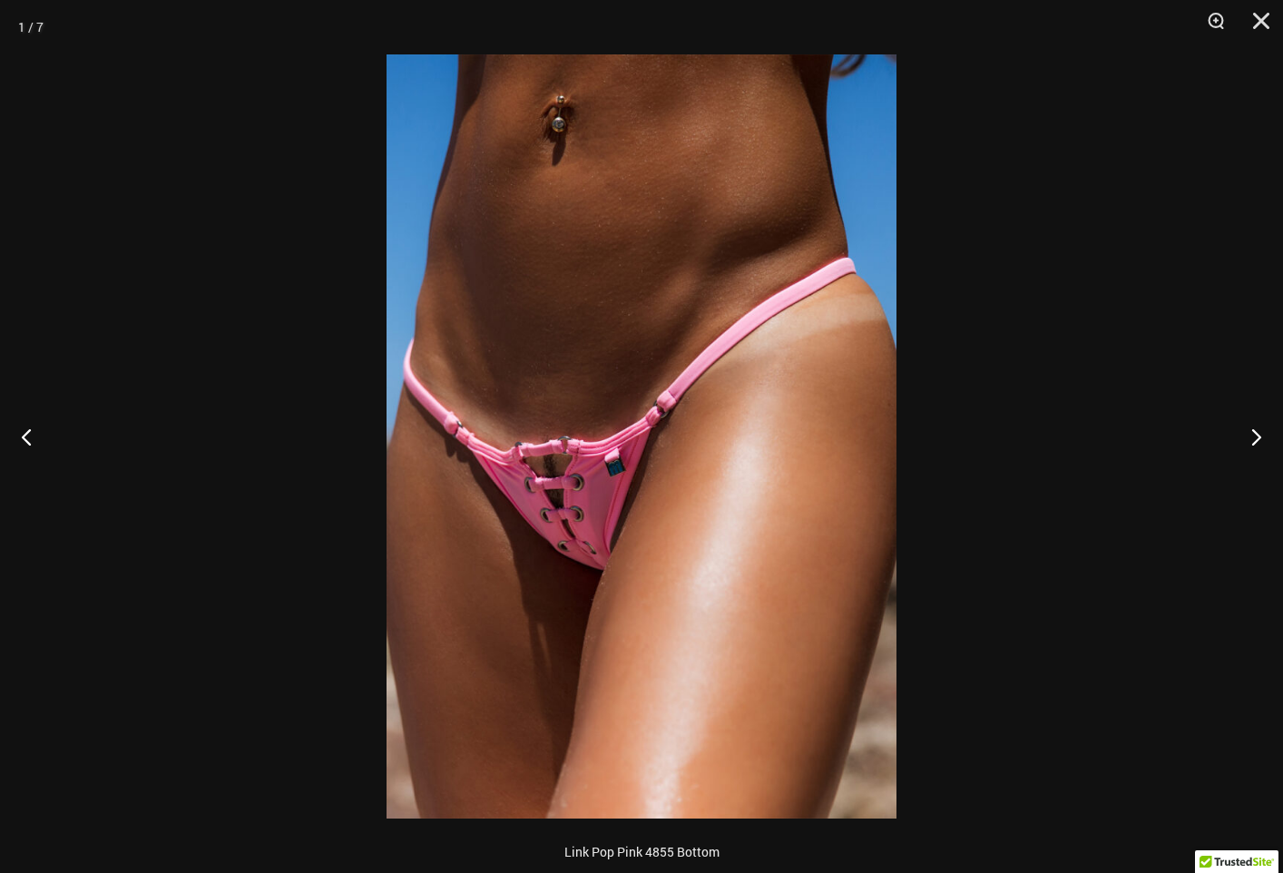
click at [575, 477] on img at bounding box center [642, 436] width 510 height 764
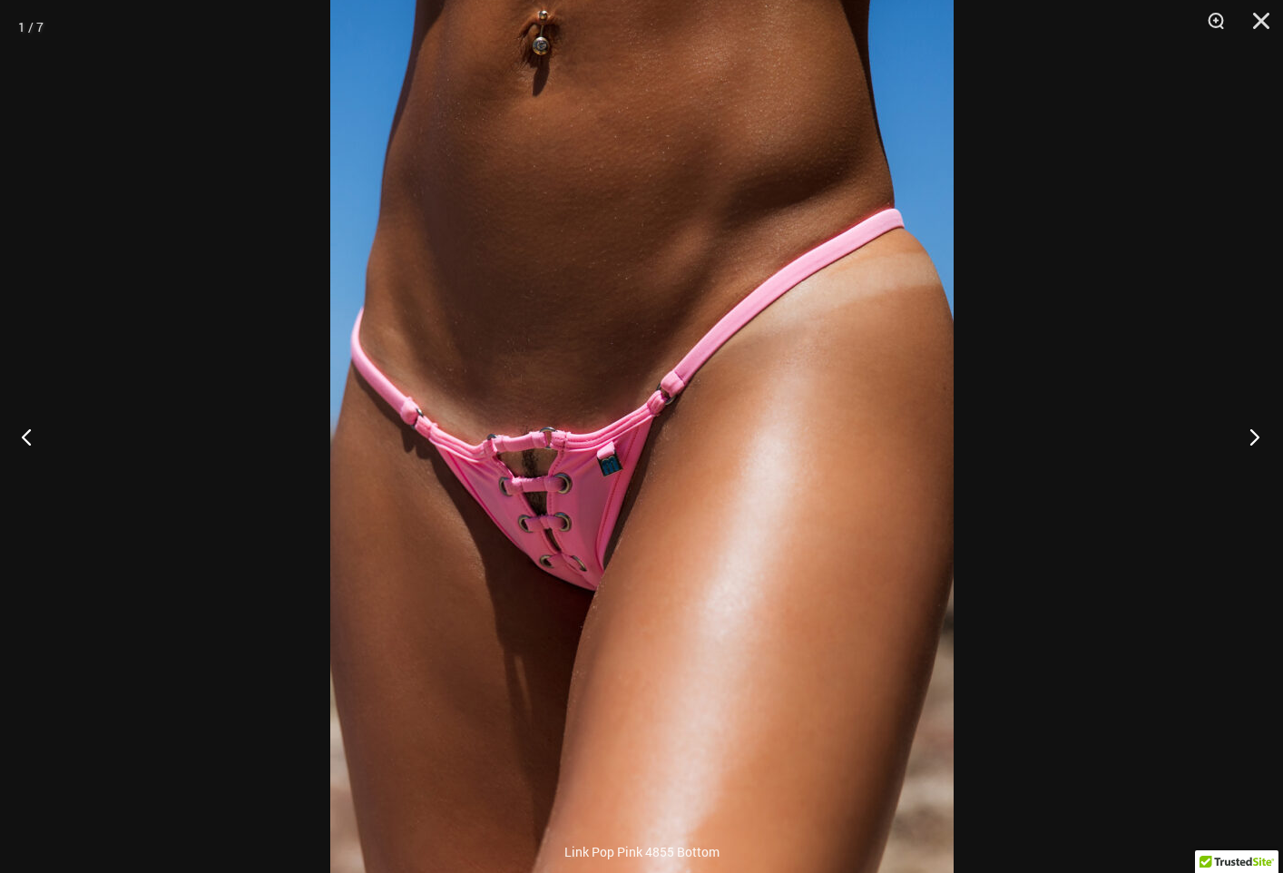
click at [1250, 435] on button "Next" at bounding box center [1249, 436] width 68 height 91
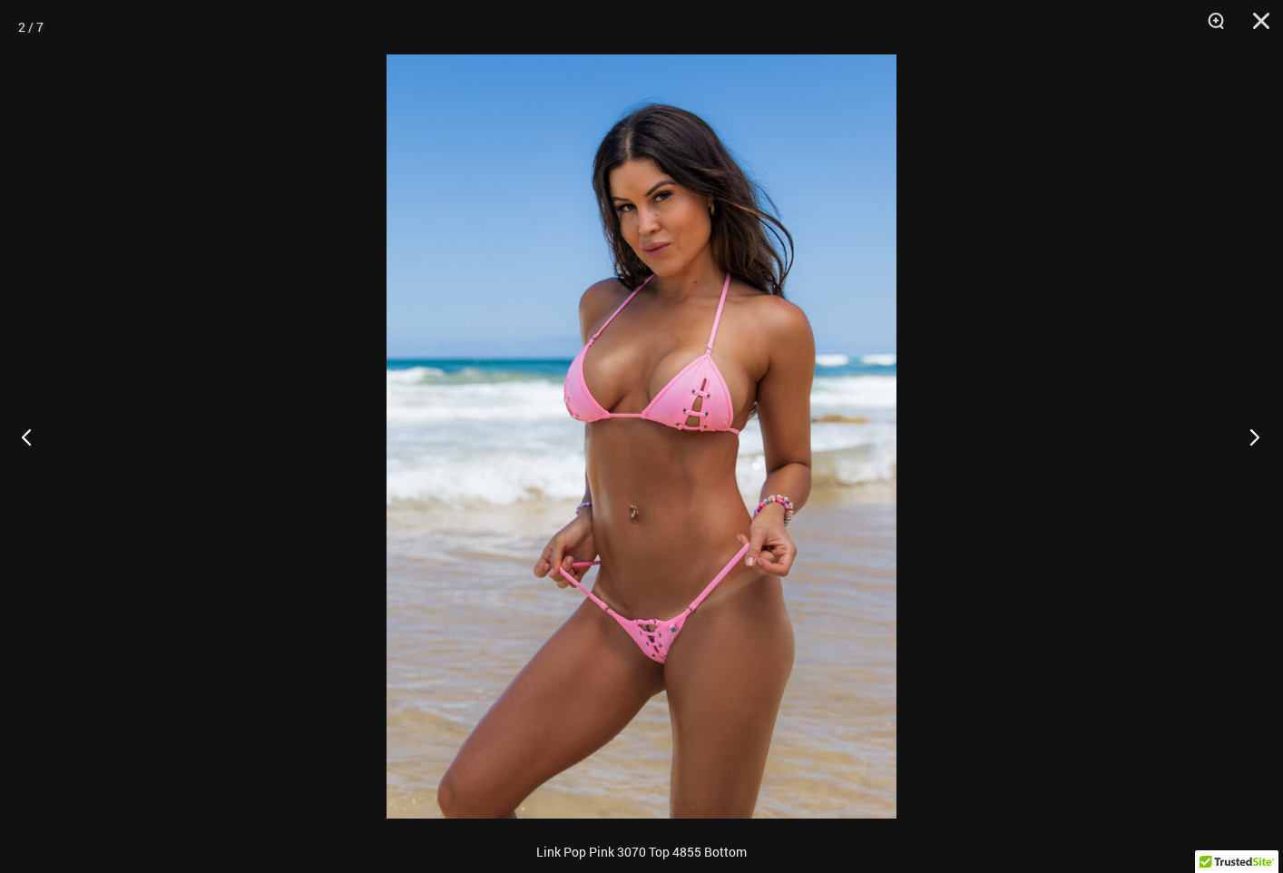
click at [1250, 435] on button "Next" at bounding box center [1249, 436] width 68 height 91
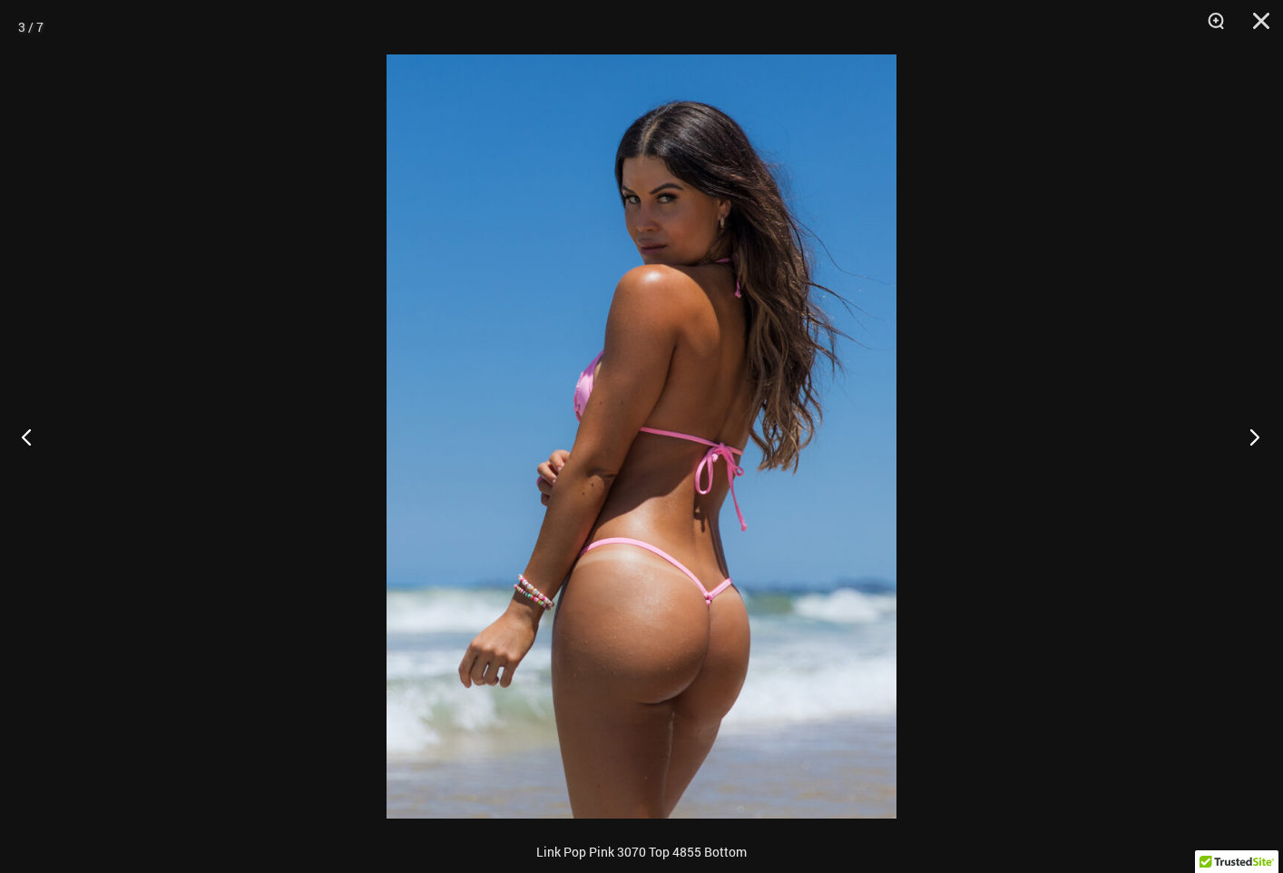
click at [1250, 435] on button "Next" at bounding box center [1249, 436] width 68 height 91
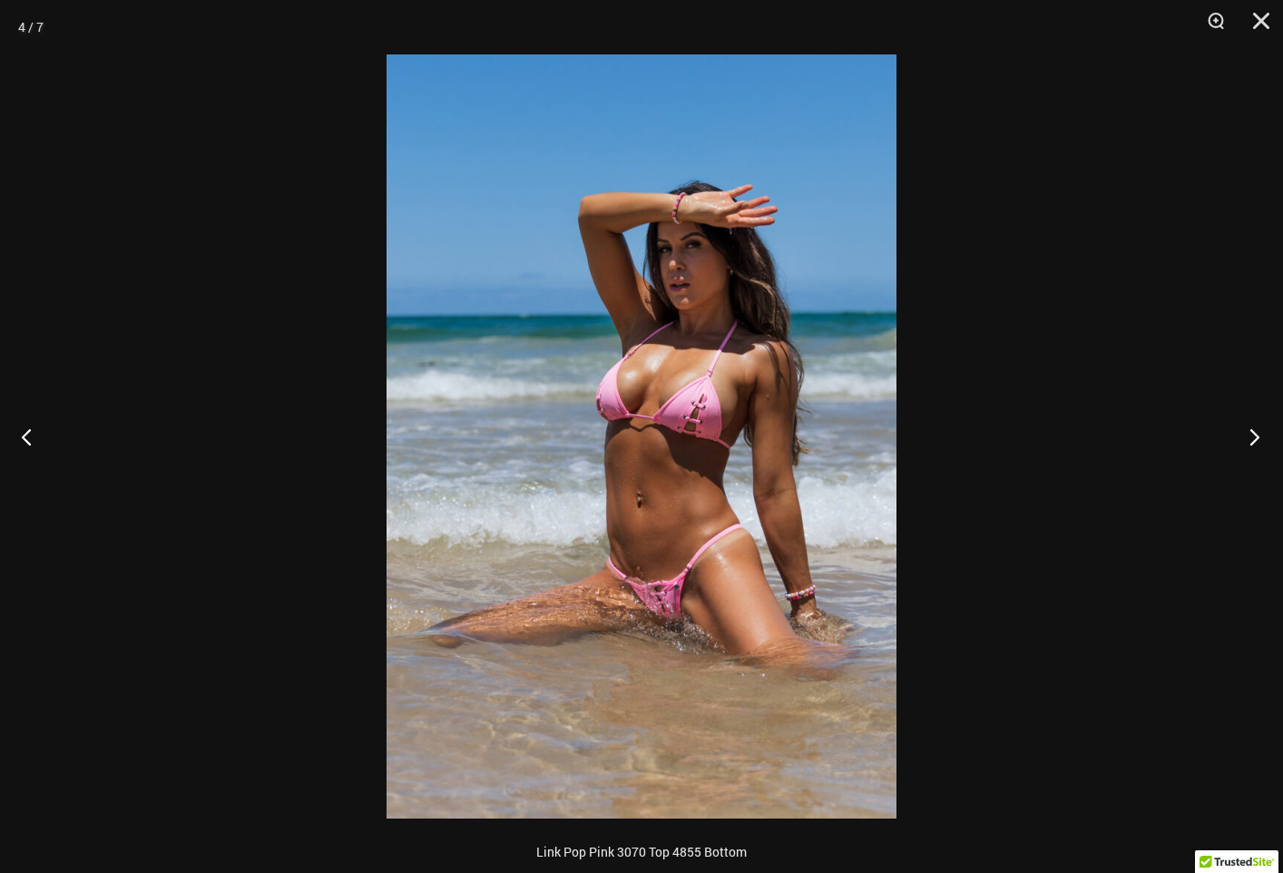
click at [1250, 435] on button "Next" at bounding box center [1249, 436] width 68 height 91
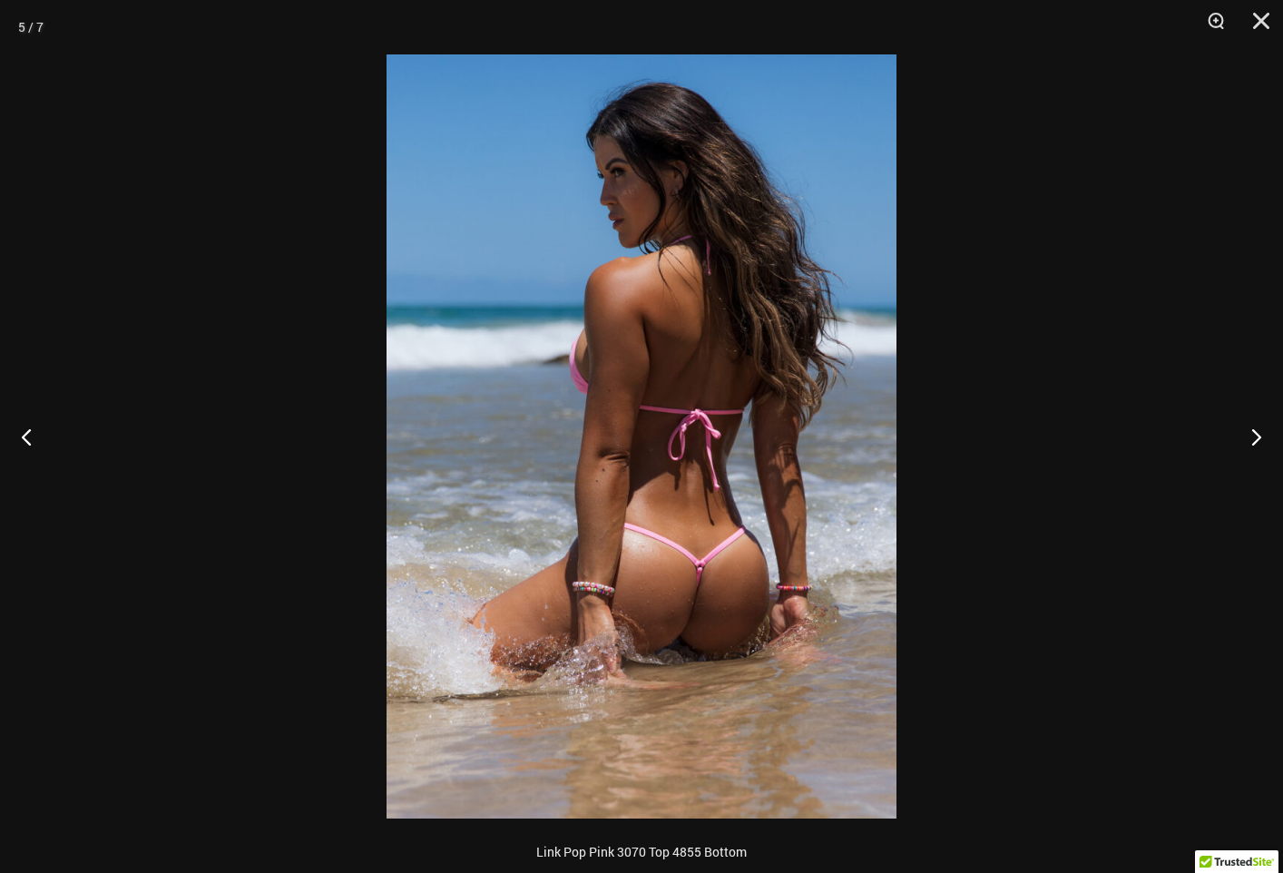
click at [736, 626] on img at bounding box center [642, 436] width 510 height 764
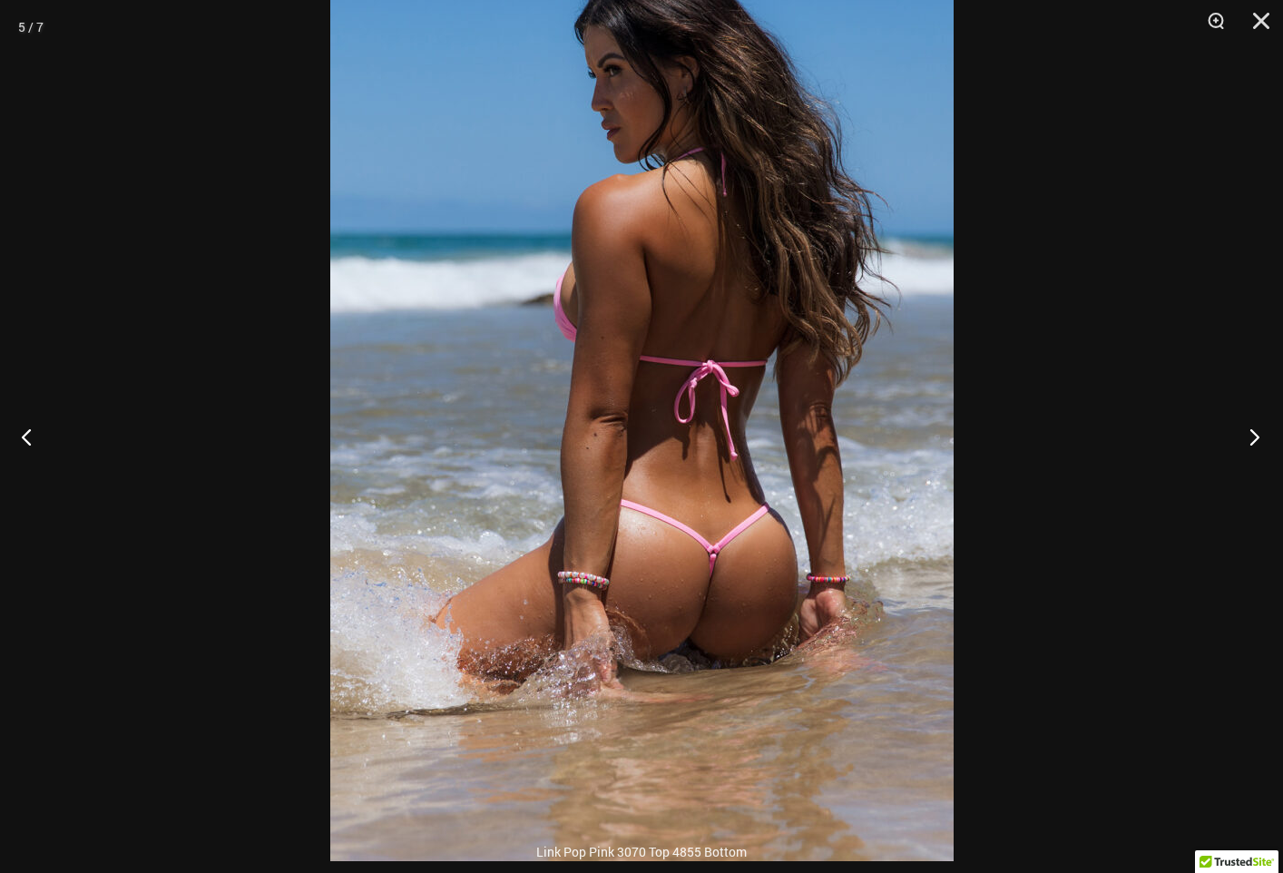
click at [1254, 434] on button "Next" at bounding box center [1249, 436] width 68 height 91
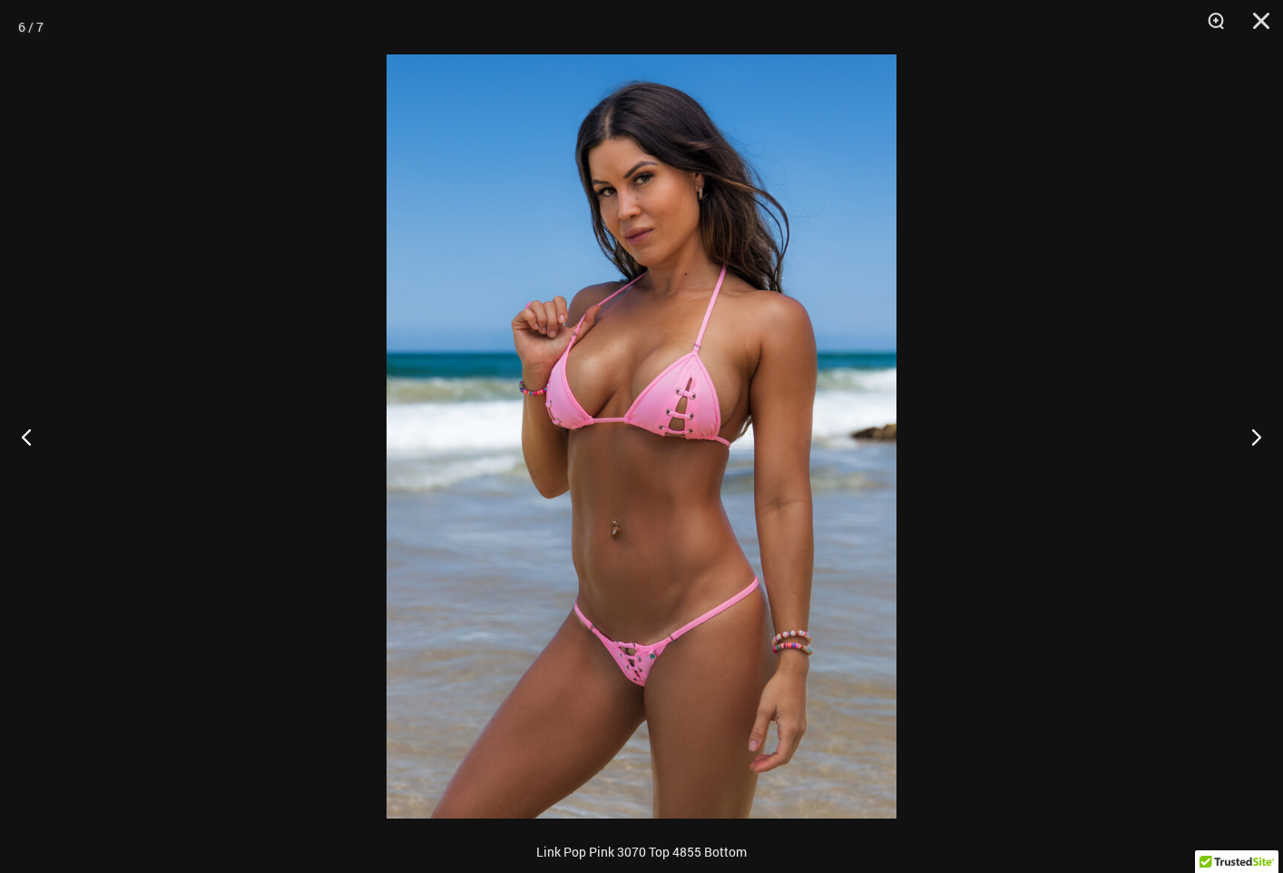
click at [737, 366] on img at bounding box center [642, 436] width 510 height 764
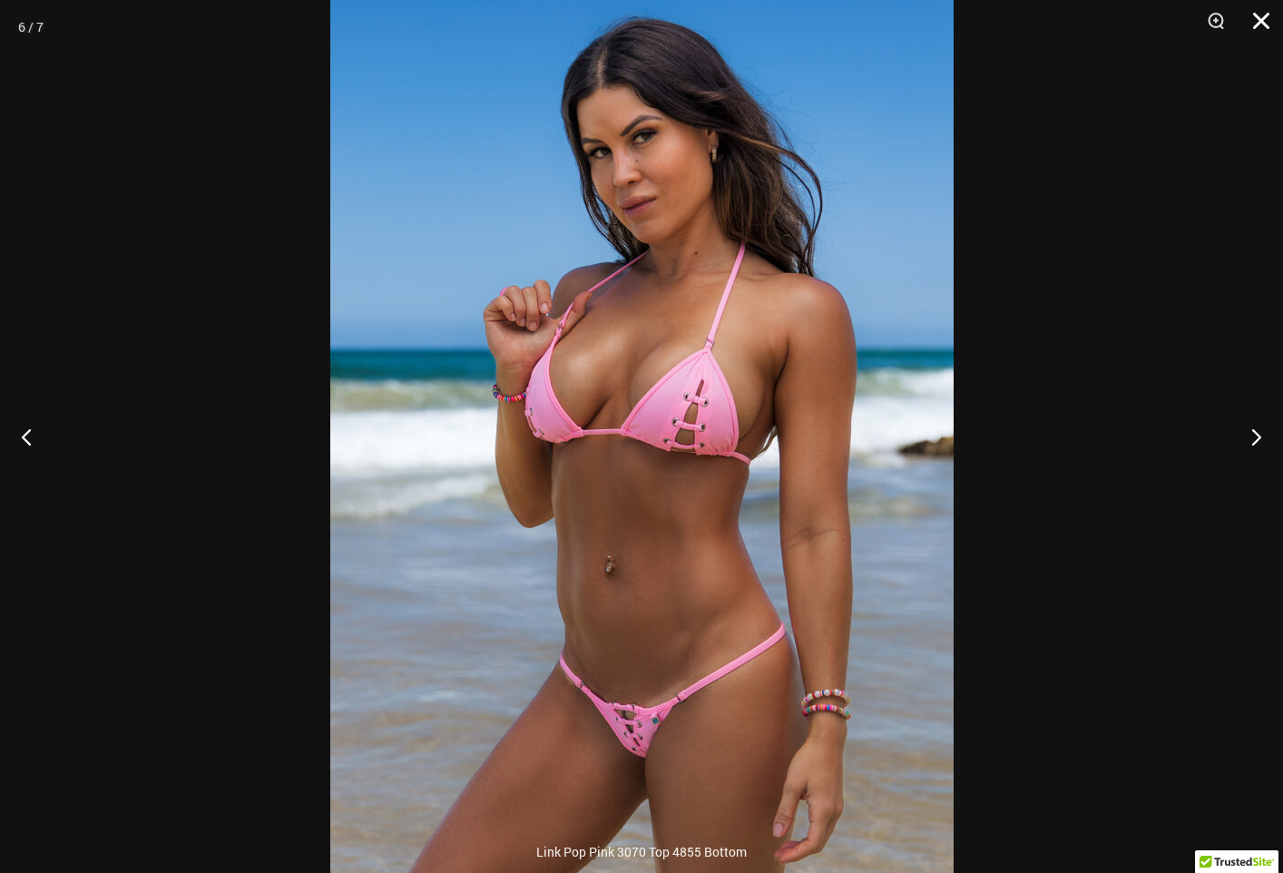
click at [1255, 22] on button "Close" at bounding box center [1254, 27] width 45 height 54
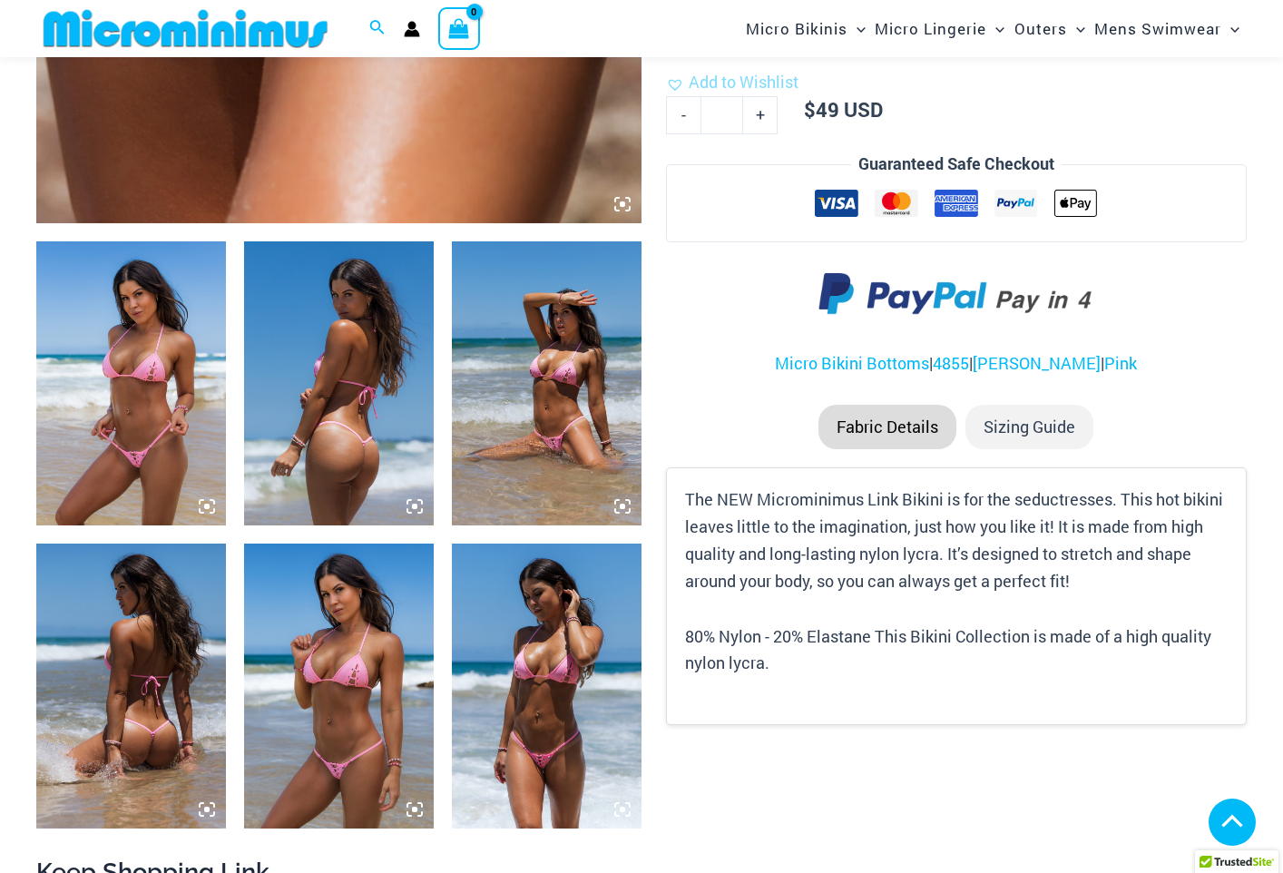
scroll to position [807, 0]
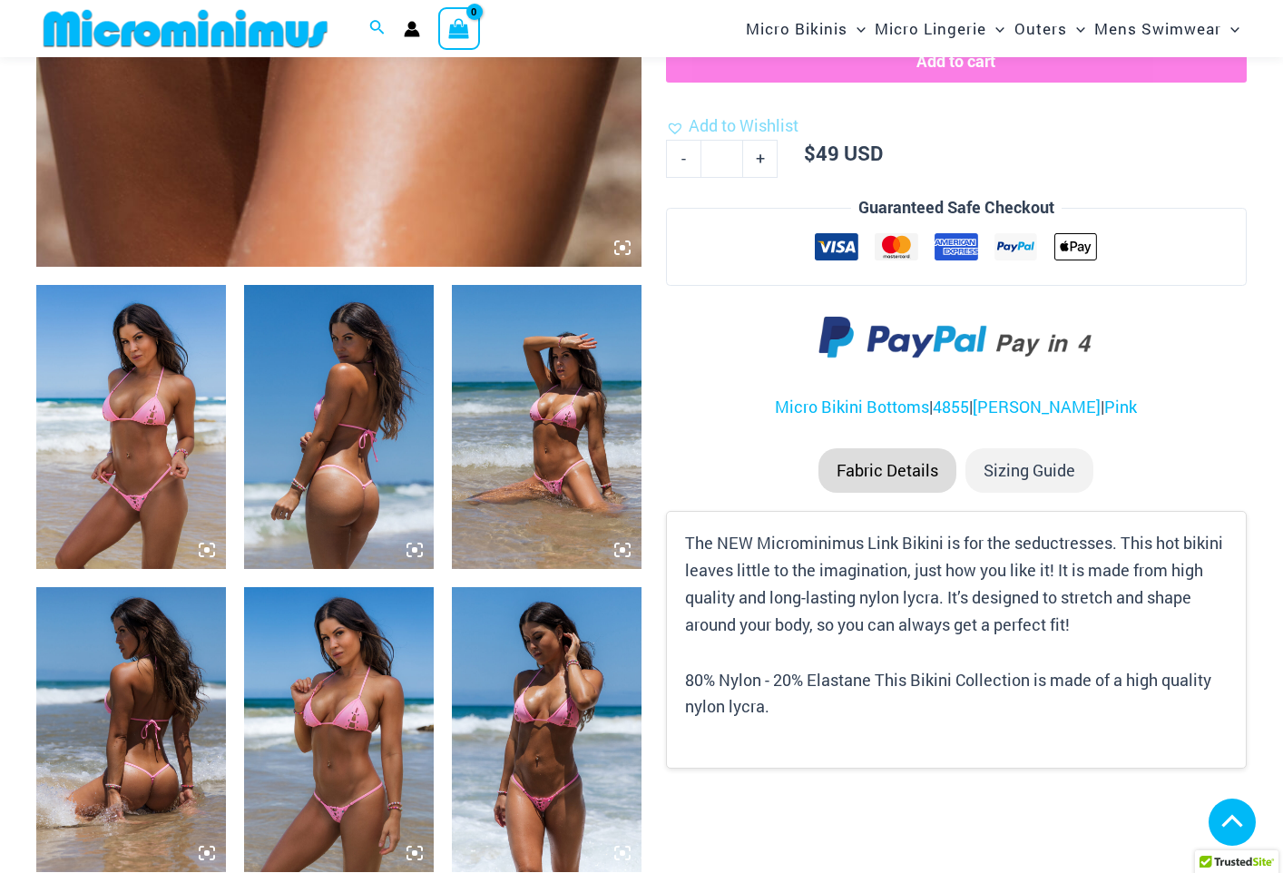
click at [588, 397] on img at bounding box center [547, 427] width 190 height 284
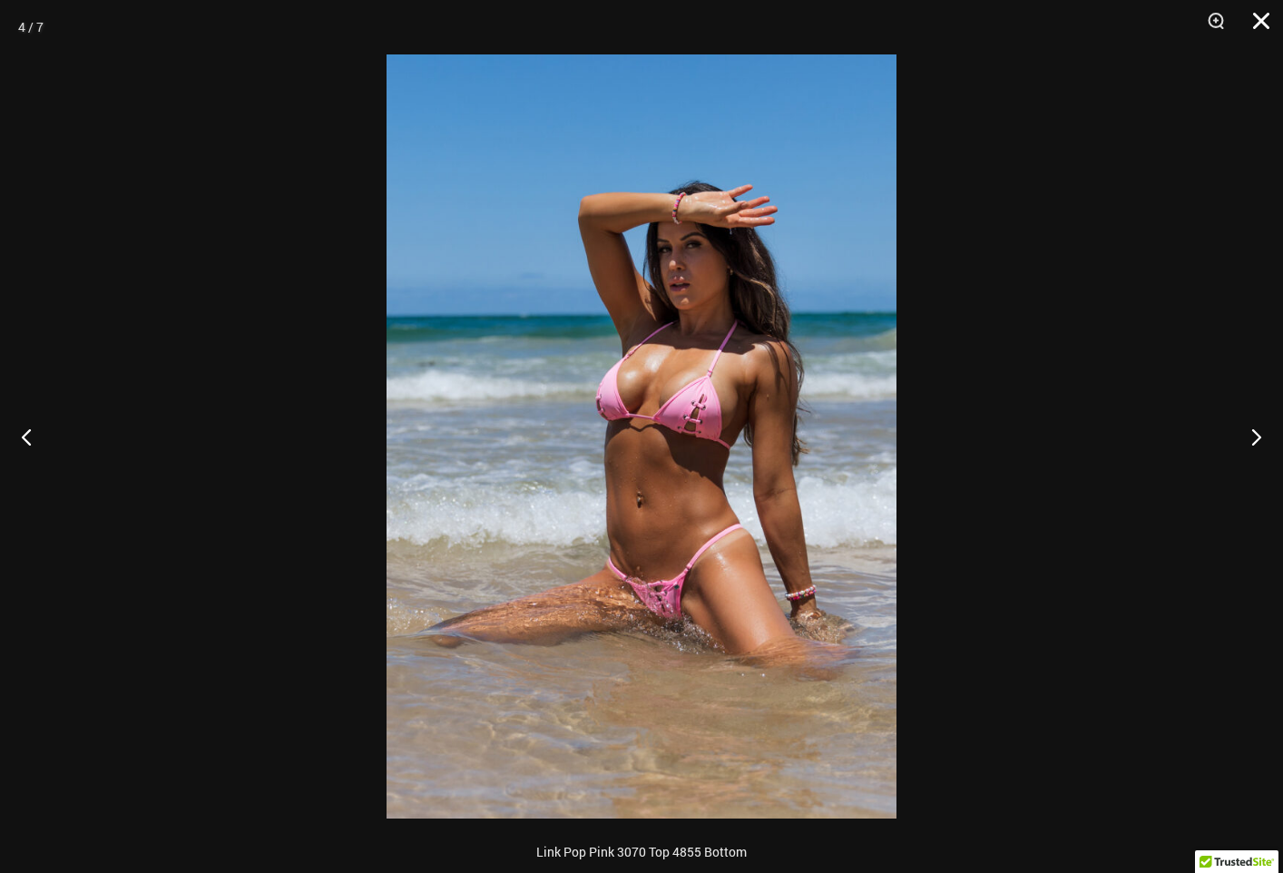
click at [1264, 15] on button "Close" at bounding box center [1254, 27] width 45 height 54
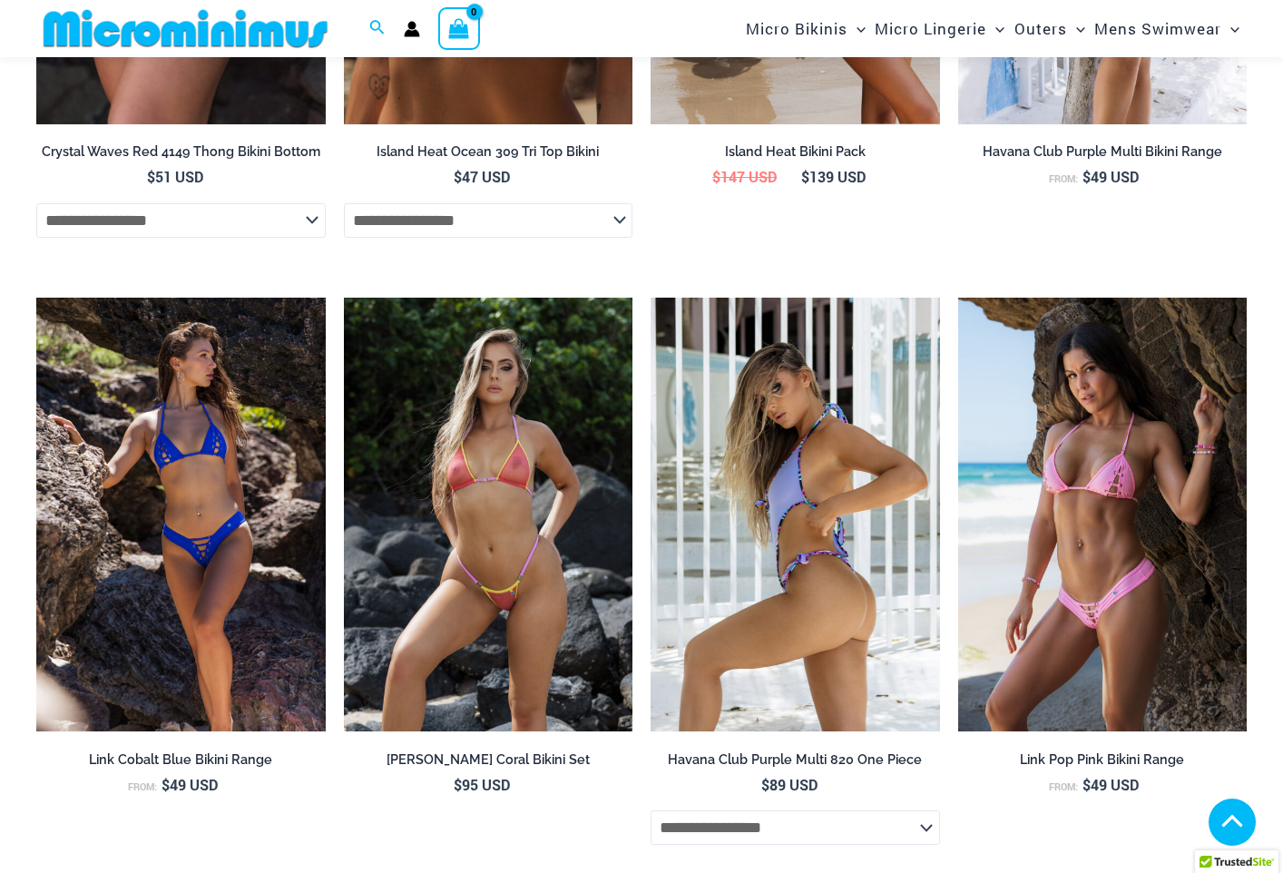
scroll to position [4436, 0]
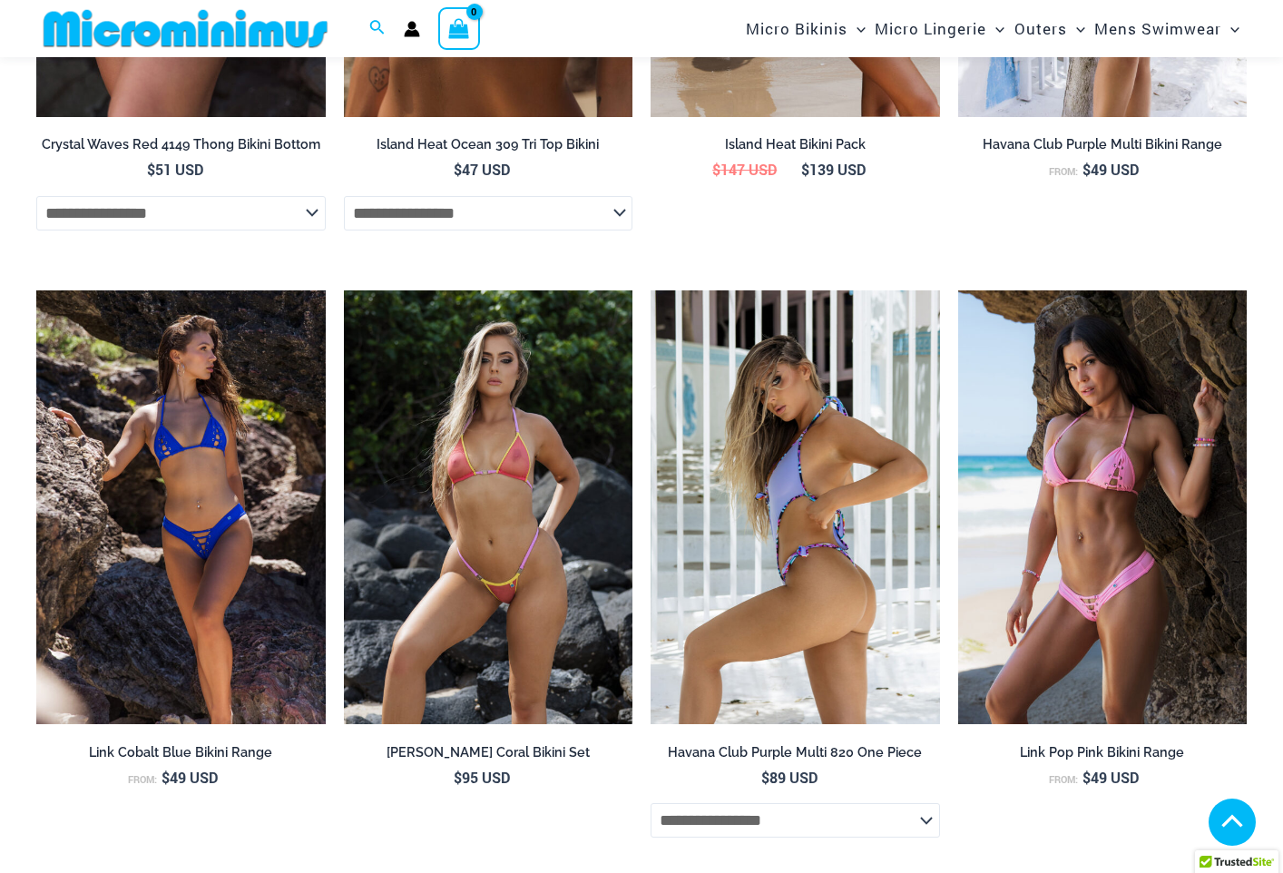
click at [840, 596] on img at bounding box center [795, 507] width 289 height 434
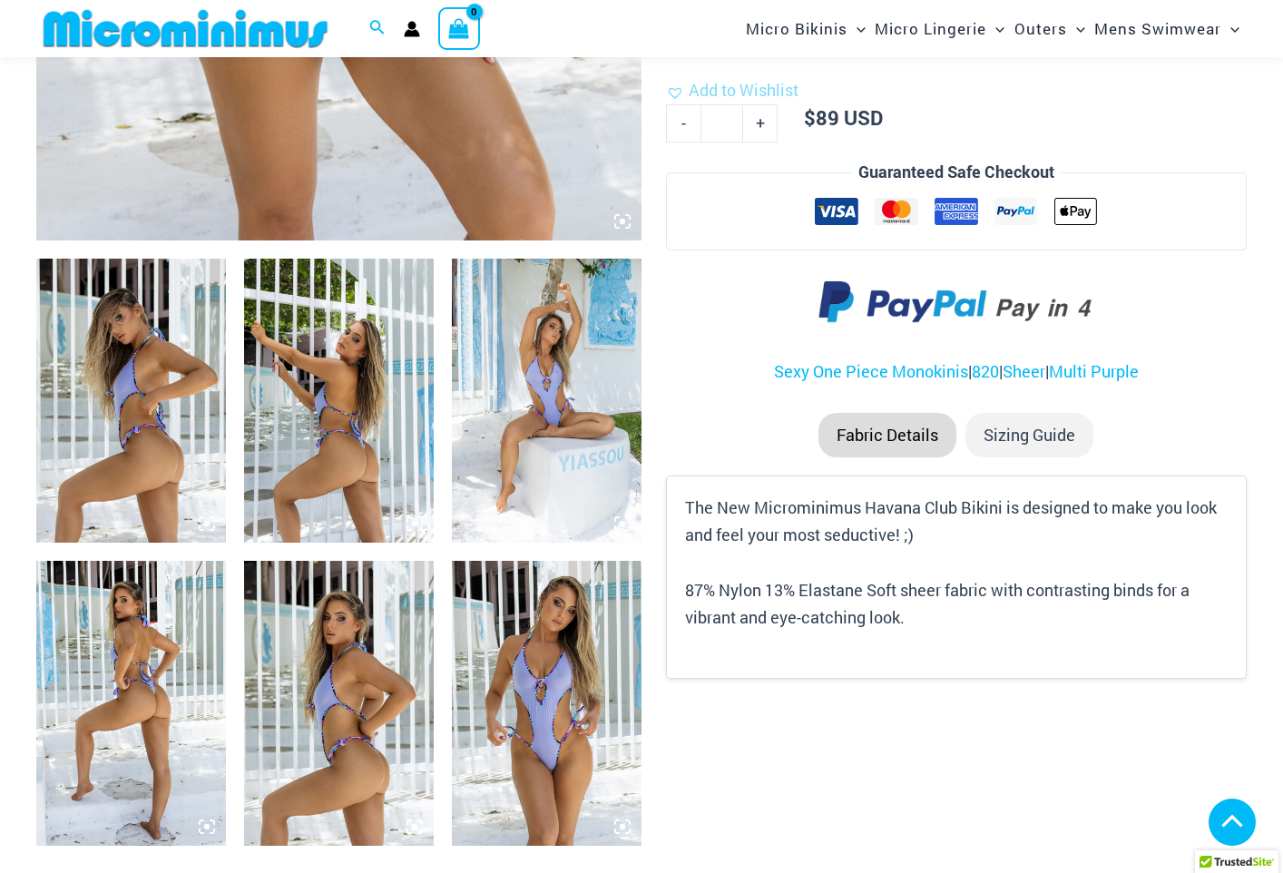
scroll to position [995, 0]
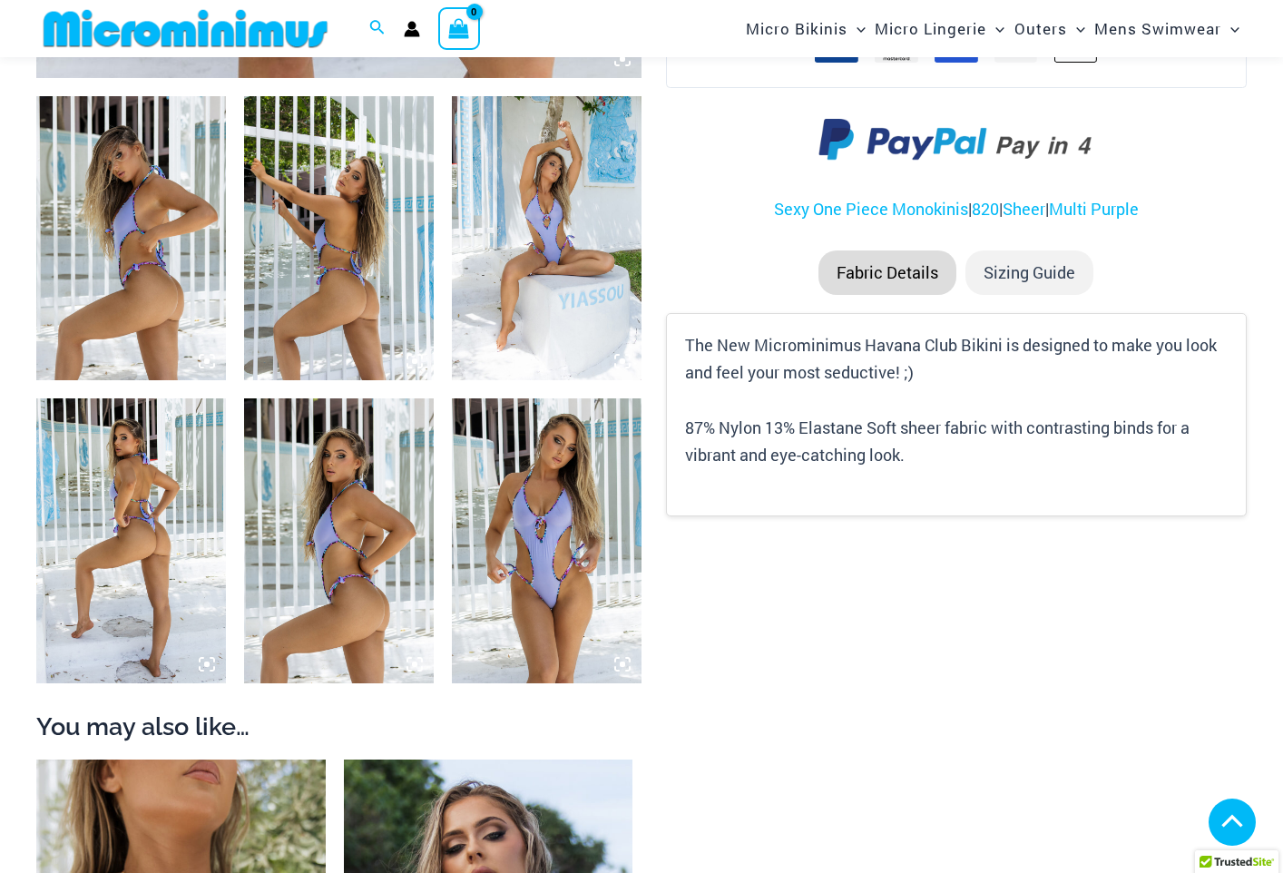
click at [560, 618] on img at bounding box center [547, 540] width 190 height 284
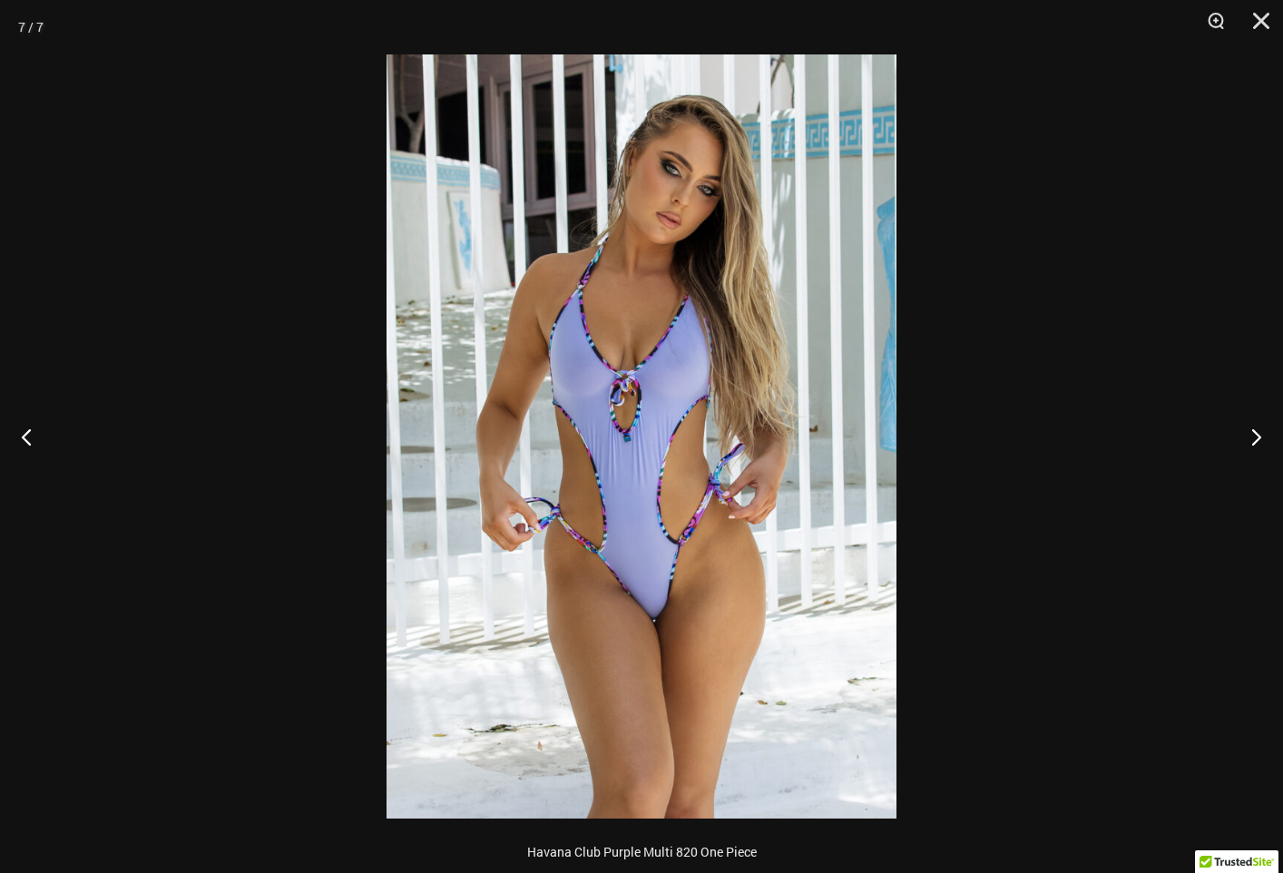
click at [633, 603] on img at bounding box center [642, 436] width 510 height 764
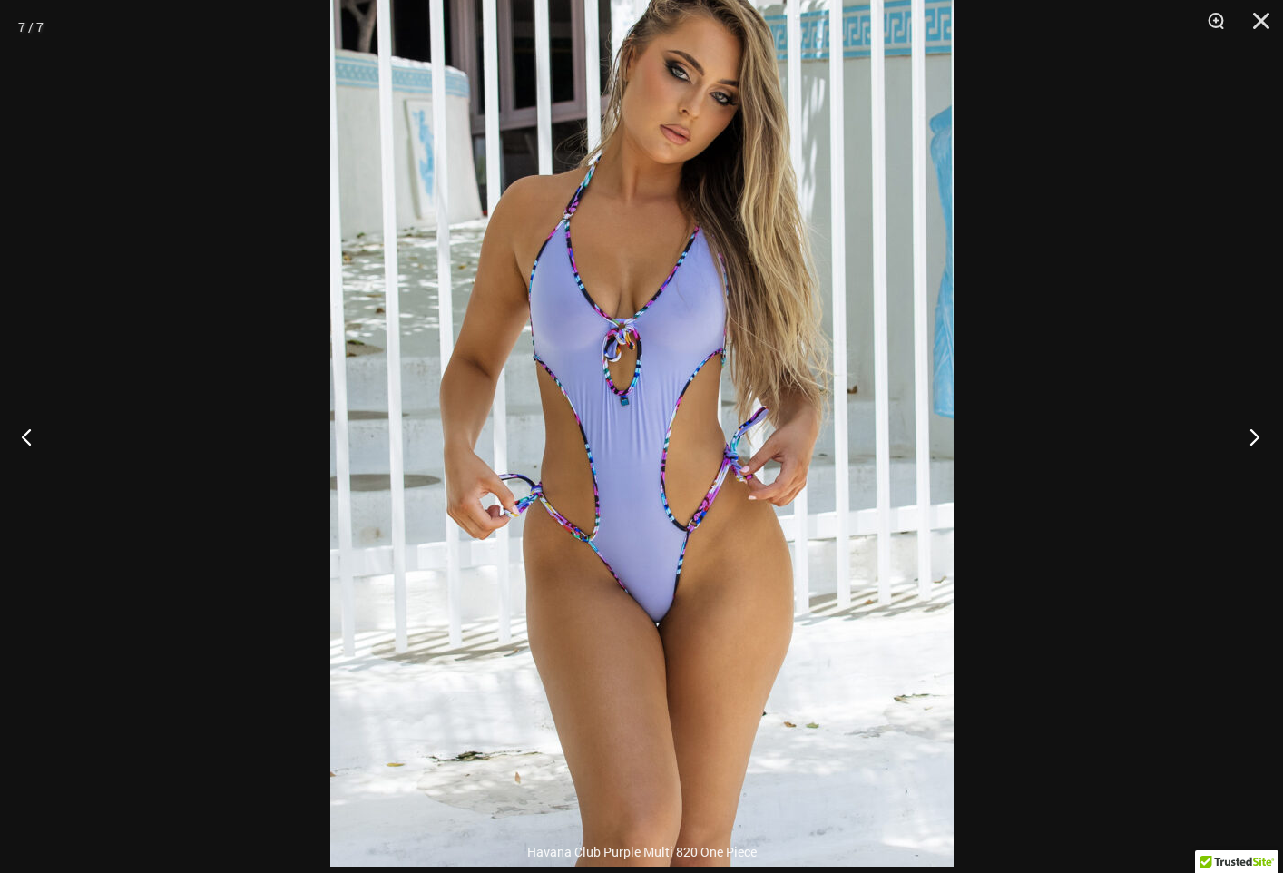
click at [1256, 435] on button "Next" at bounding box center [1249, 436] width 68 height 91
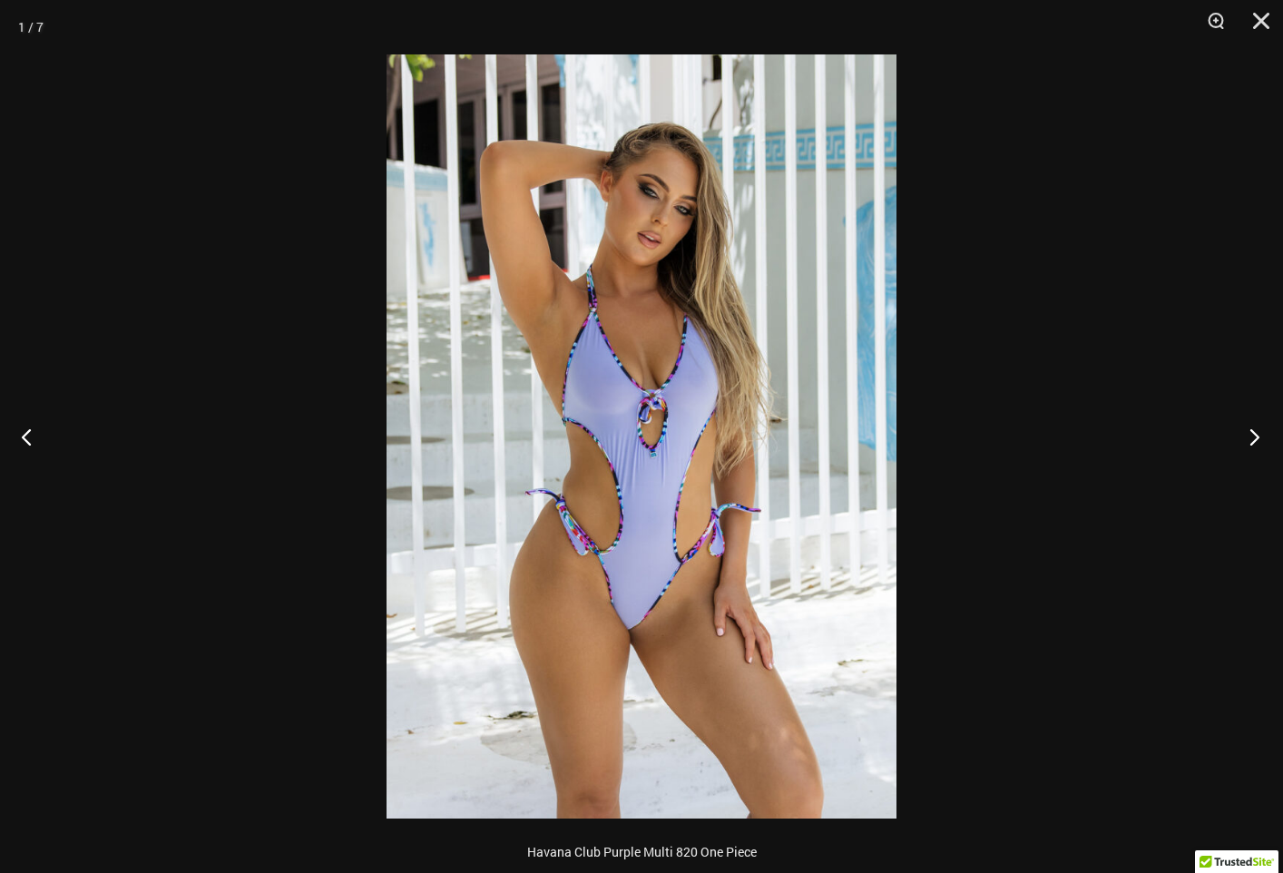
click at [1255, 434] on button "Next" at bounding box center [1249, 436] width 68 height 91
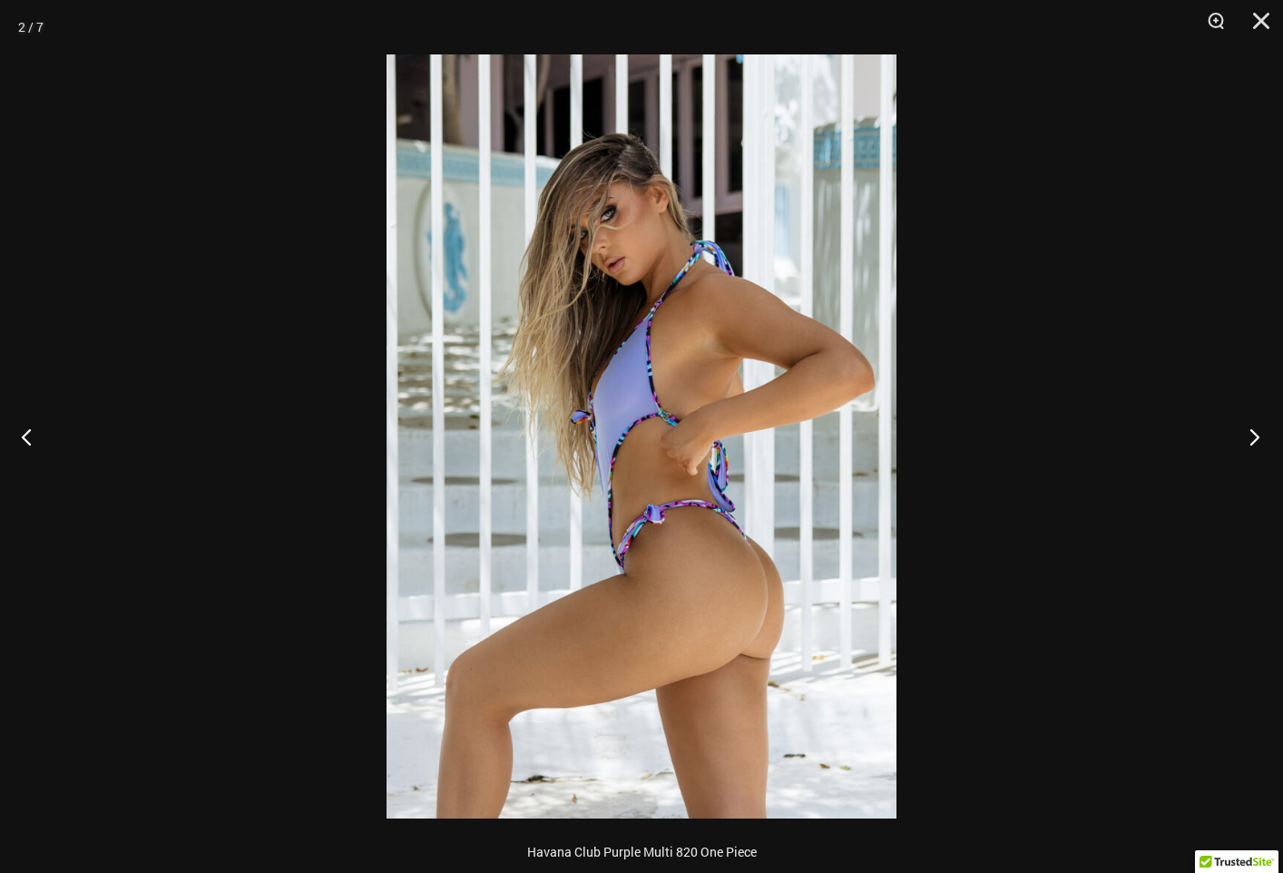
click at [1250, 435] on button "Next" at bounding box center [1249, 436] width 68 height 91
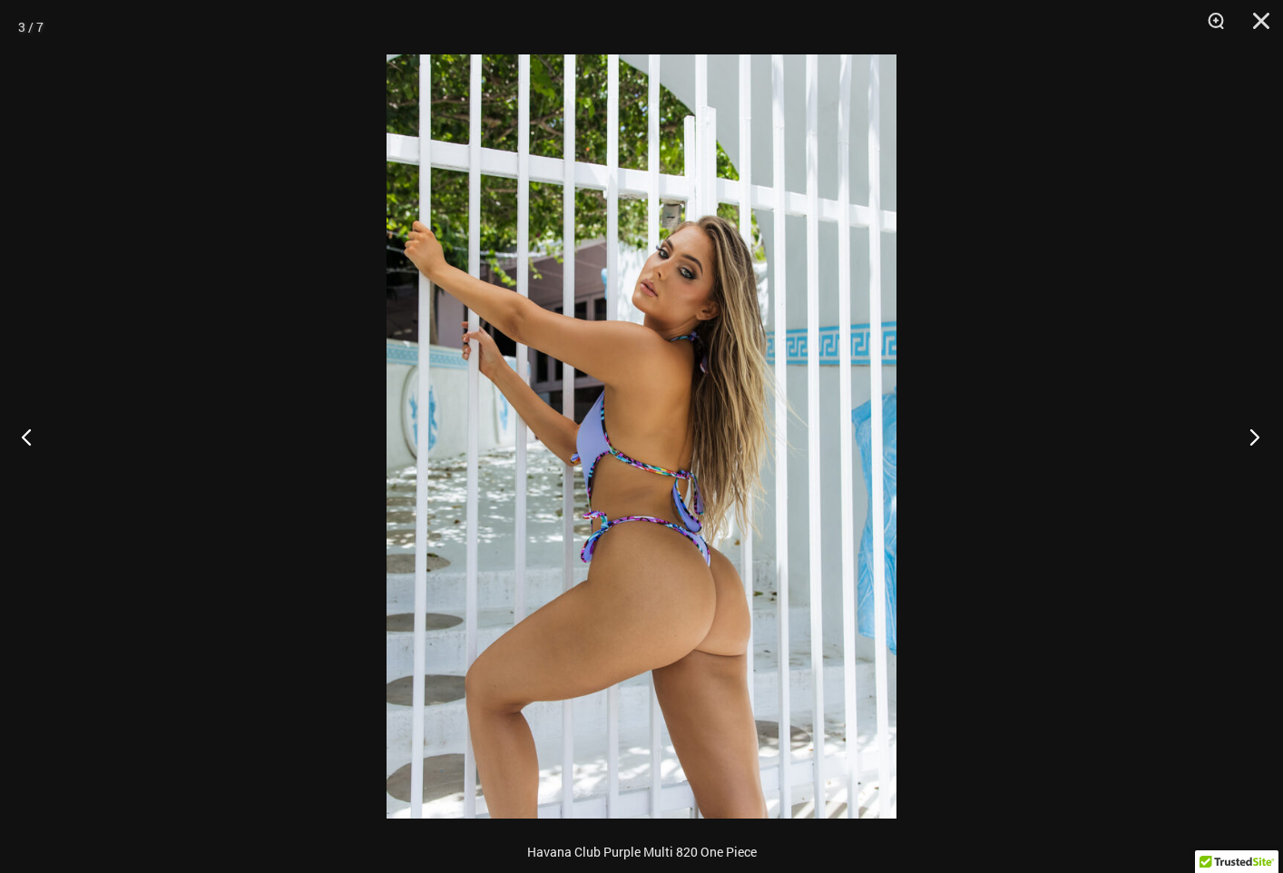
click at [1249, 435] on button "Next" at bounding box center [1249, 436] width 68 height 91
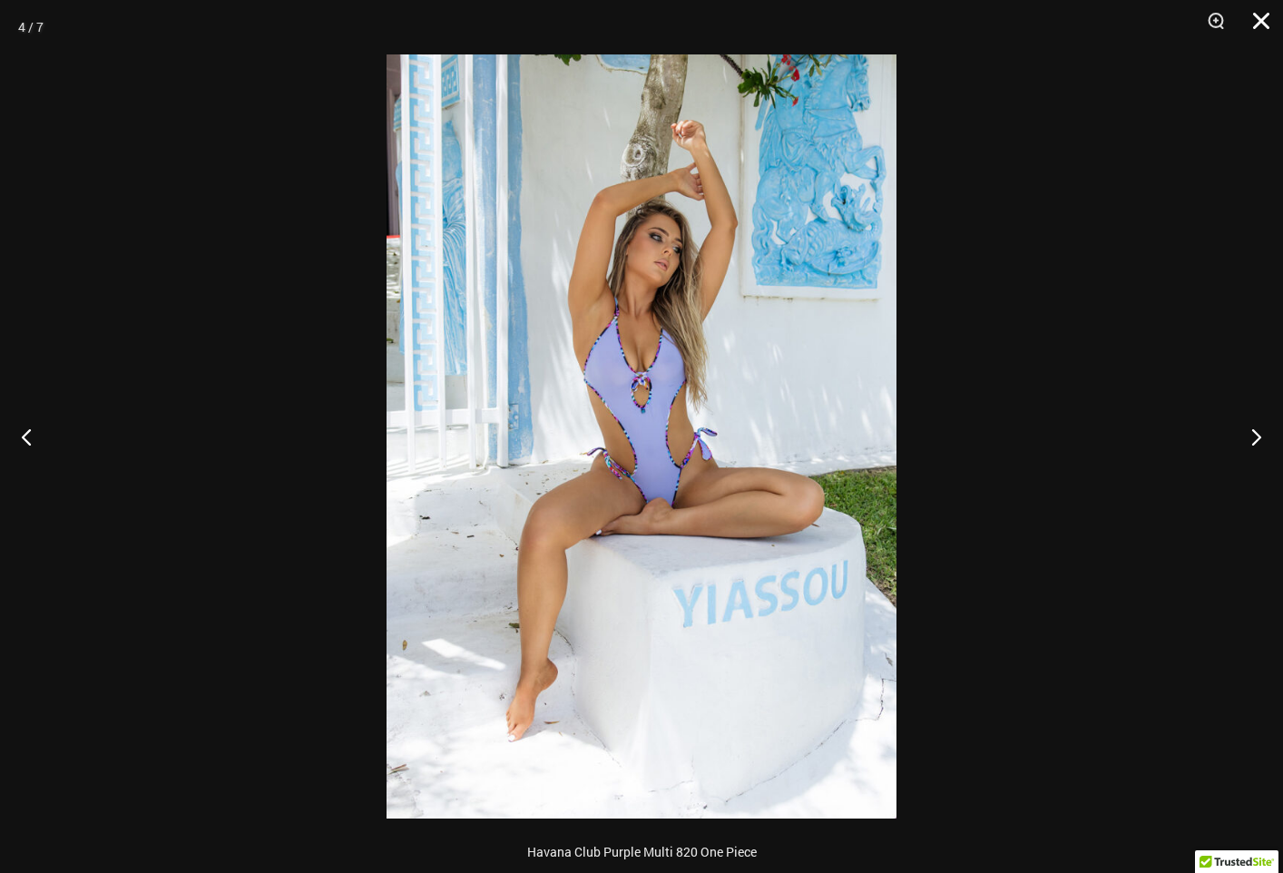
click at [1257, 22] on button "Close" at bounding box center [1254, 27] width 45 height 54
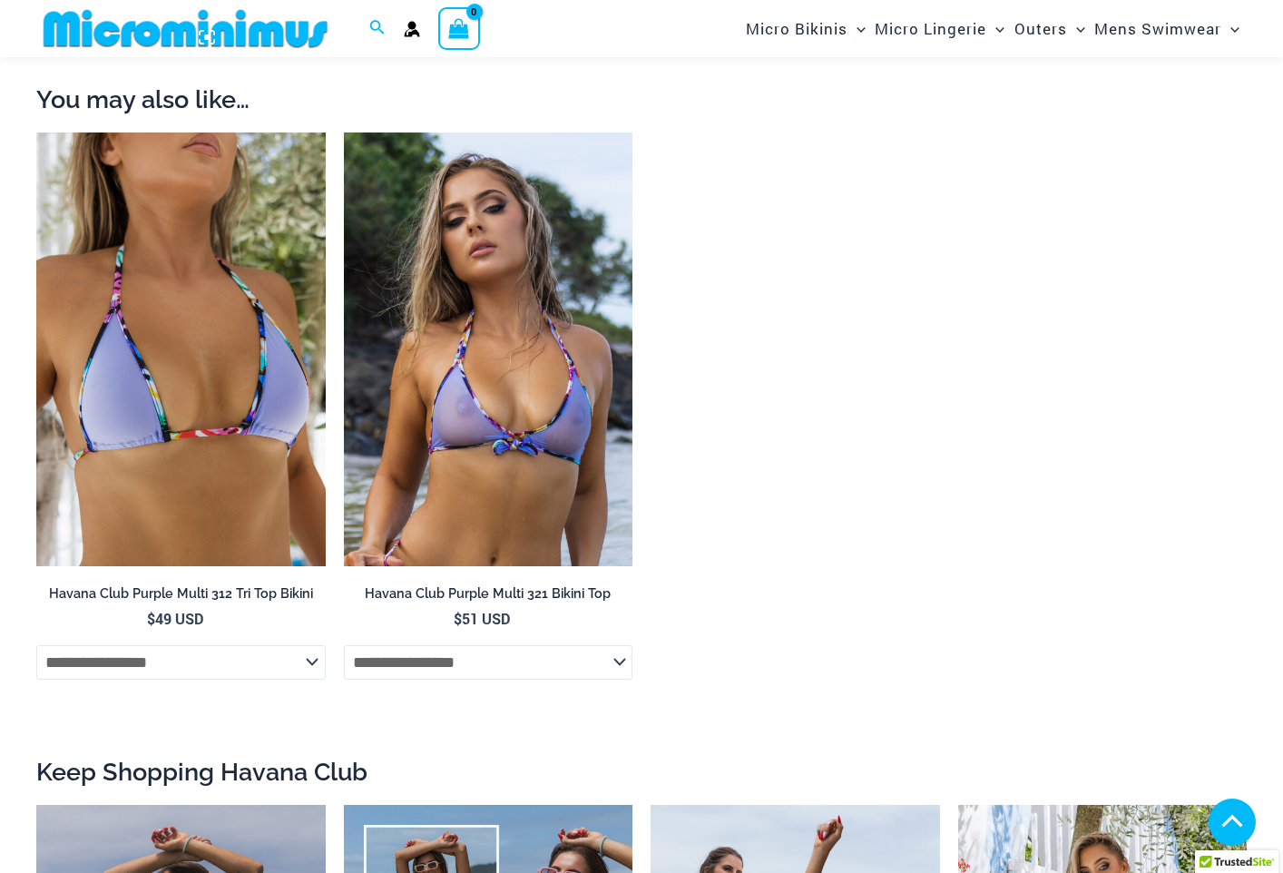
scroll to position [1631, 0]
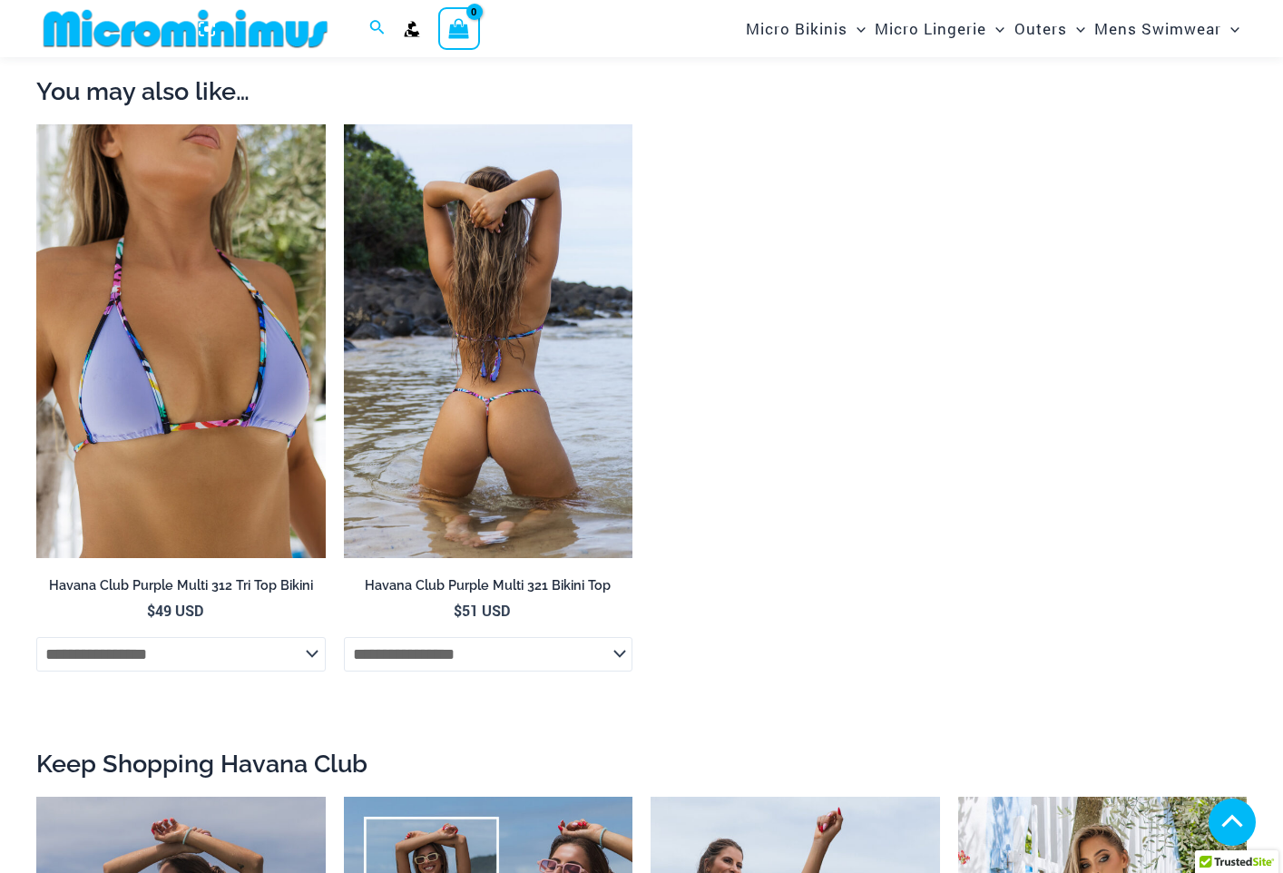
click at [427, 460] on img at bounding box center [488, 341] width 289 height 434
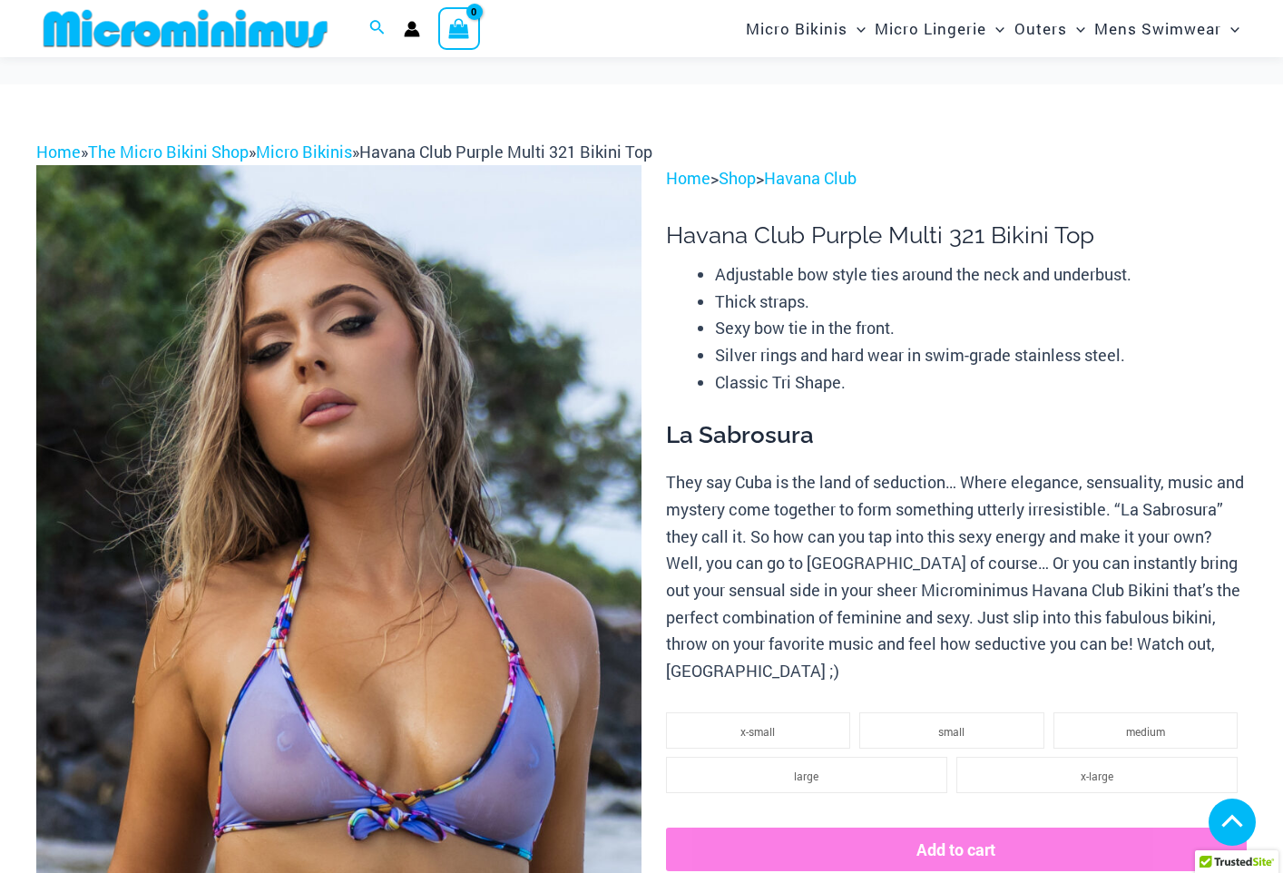
scroll to position [635, 0]
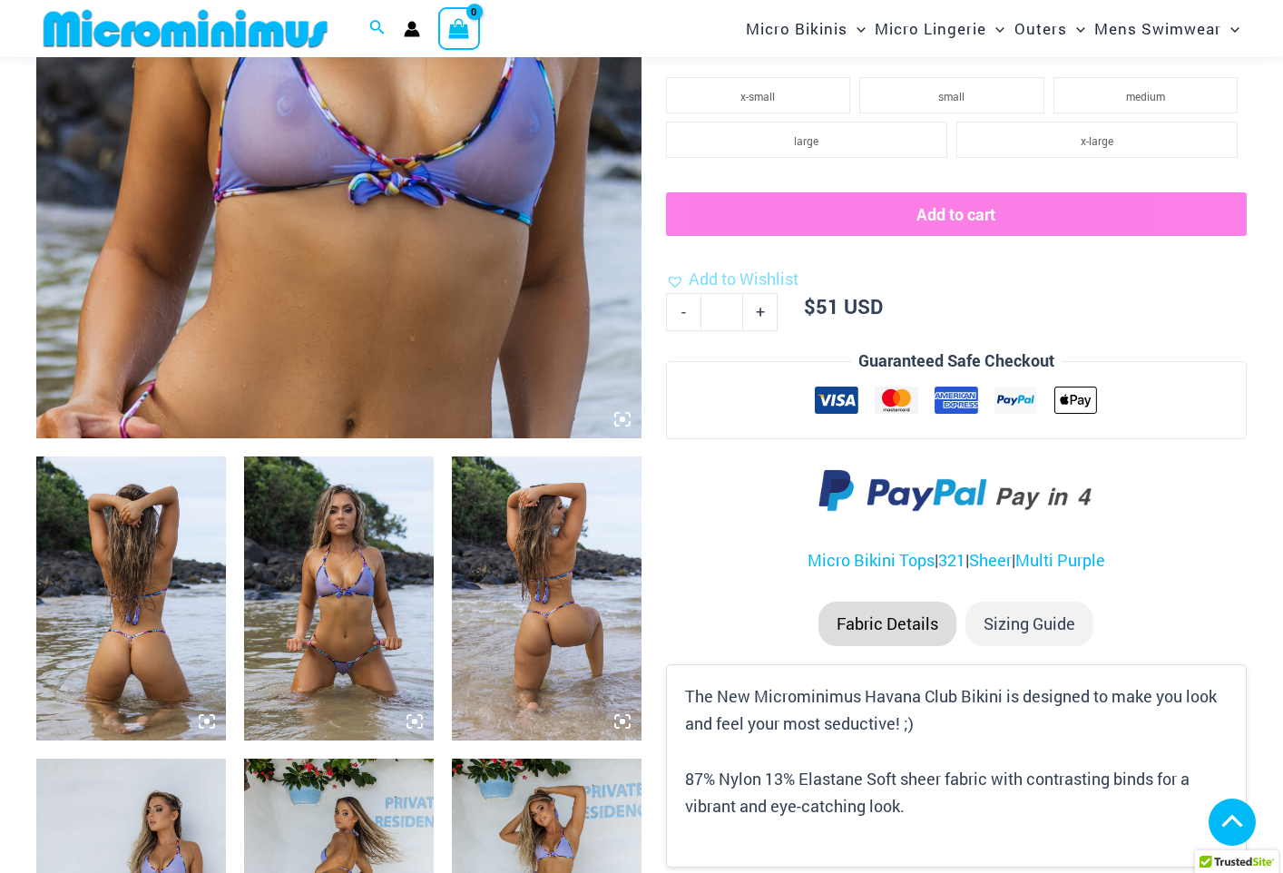
click at [370, 574] on img at bounding box center [339, 598] width 190 height 284
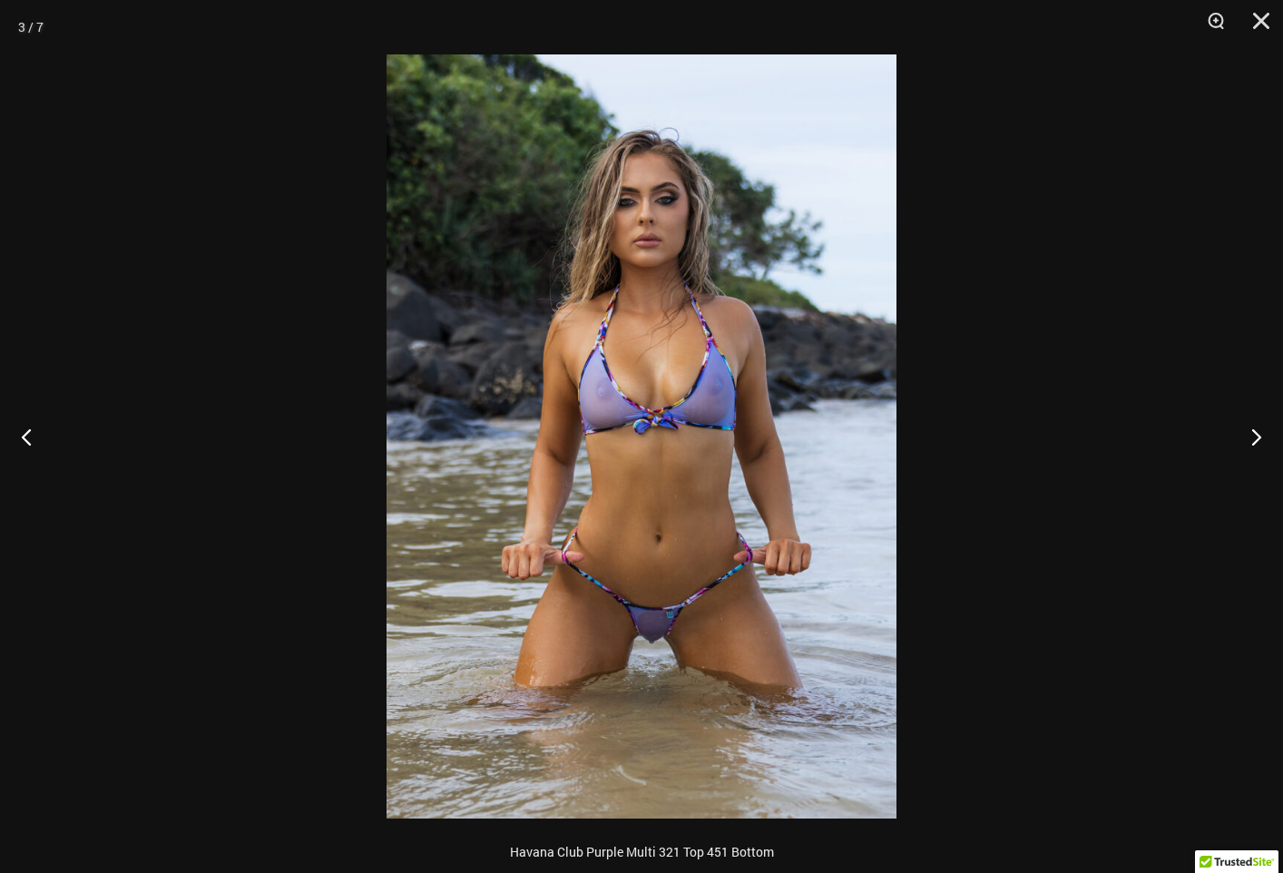
click at [720, 607] on img at bounding box center [642, 436] width 510 height 764
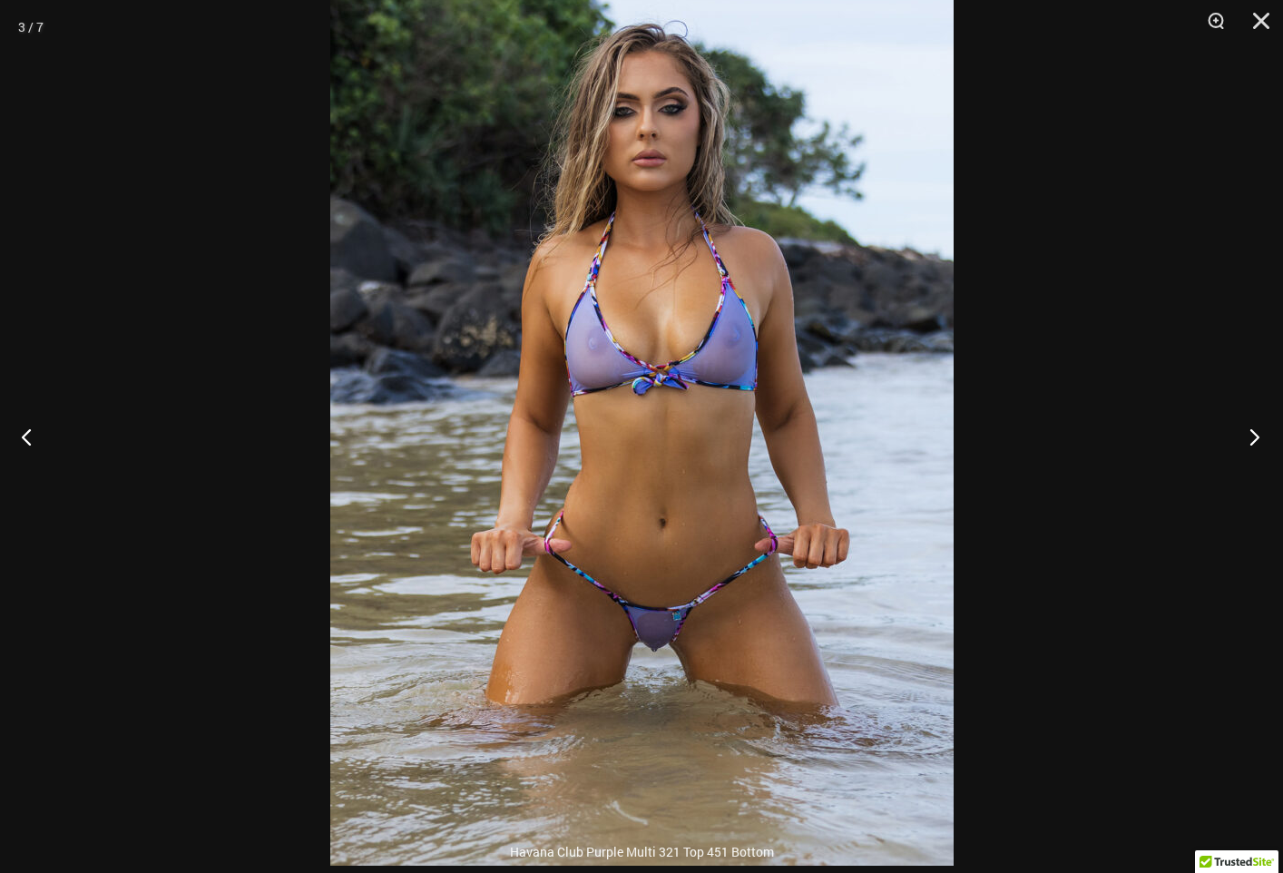
click at [1253, 430] on button "Next" at bounding box center [1249, 436] width 68 height 91
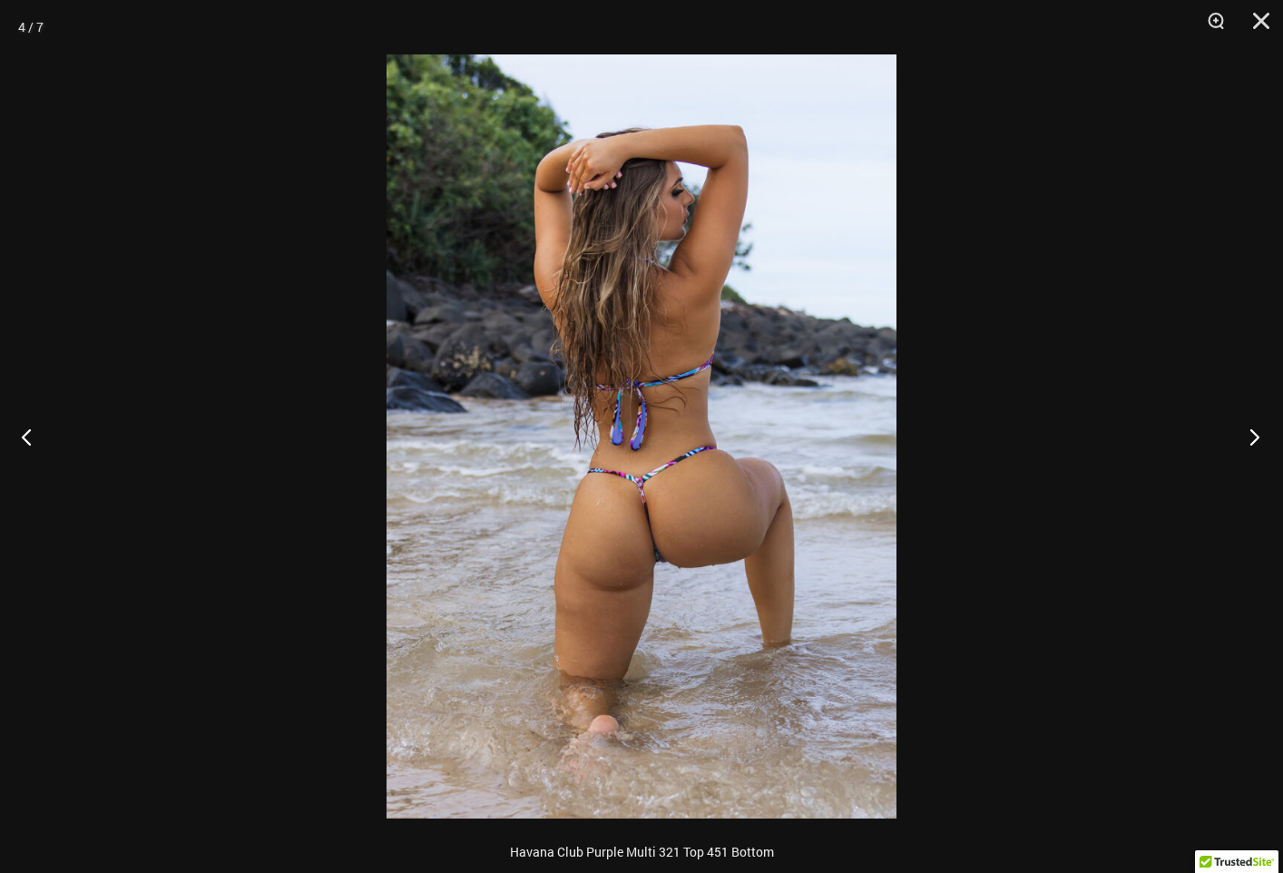
click at [1253, 431] on button "Next" at bounding box center [1249, 436] width 68 height 91
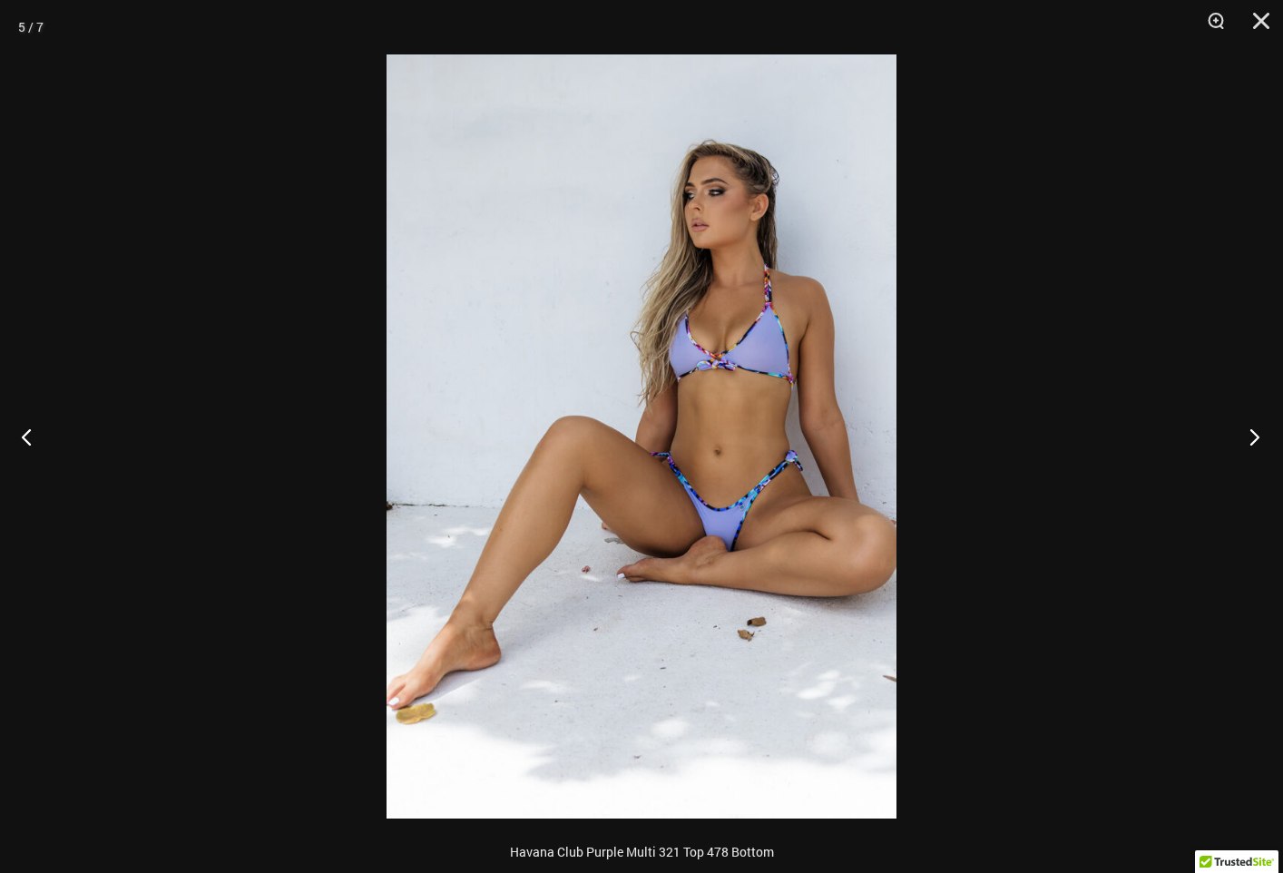
click at [1253, 427] on button "Next" at bounding box center [1249, 436] width 68 height 91
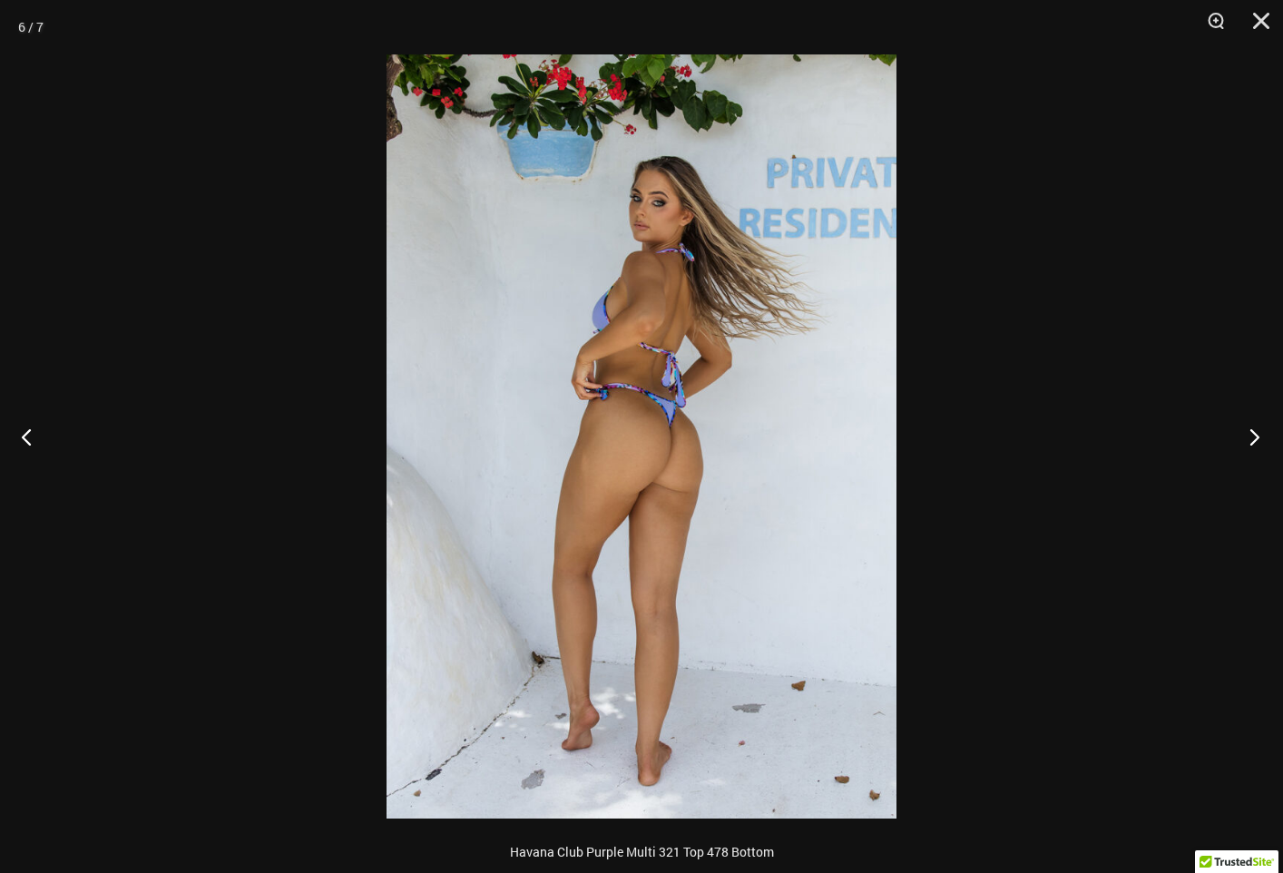
click at [1253, 427] on button "Next" at bounding box center [1249, 436] width 68 height 91
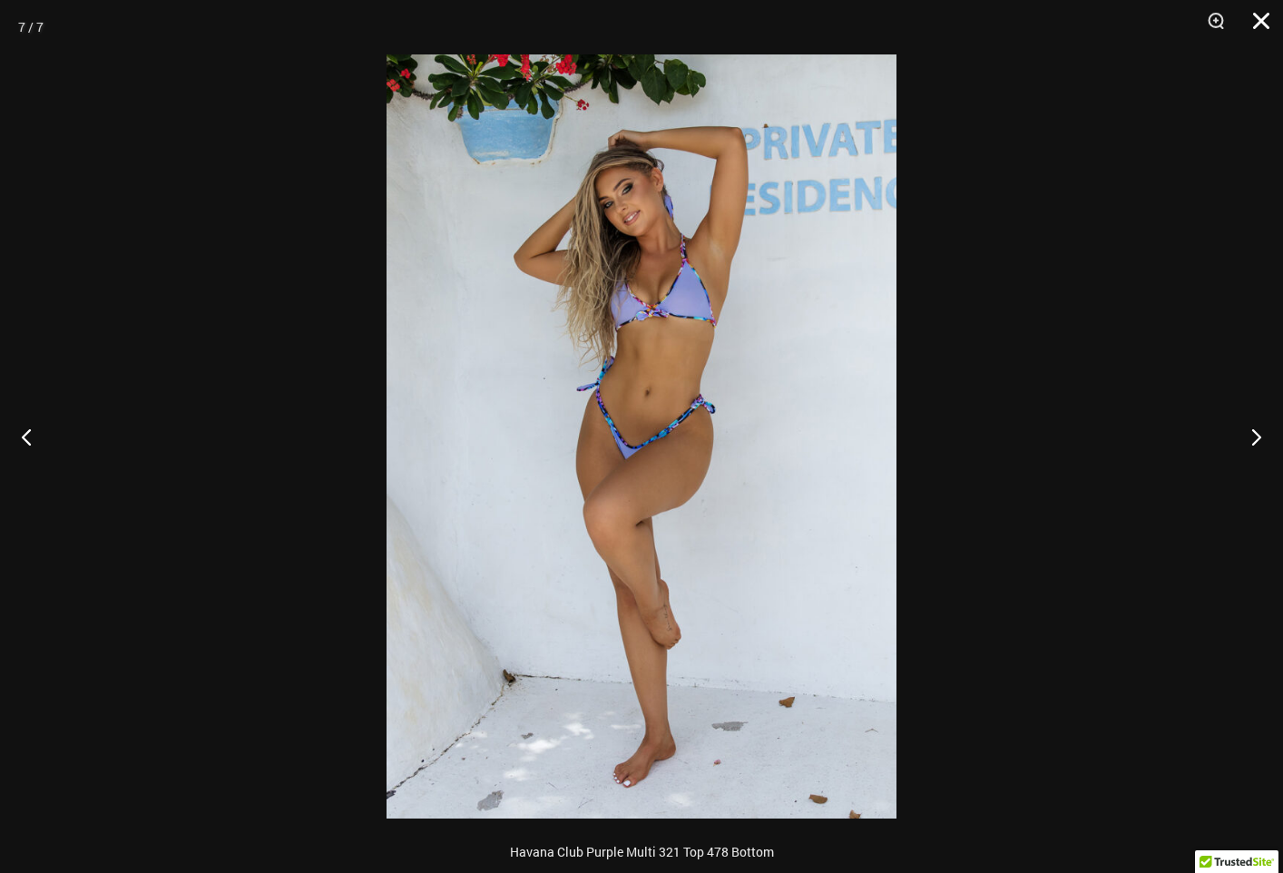
click at [1261, 21] on button "Close" at bounding box center [1254, 27] width 45 height 54
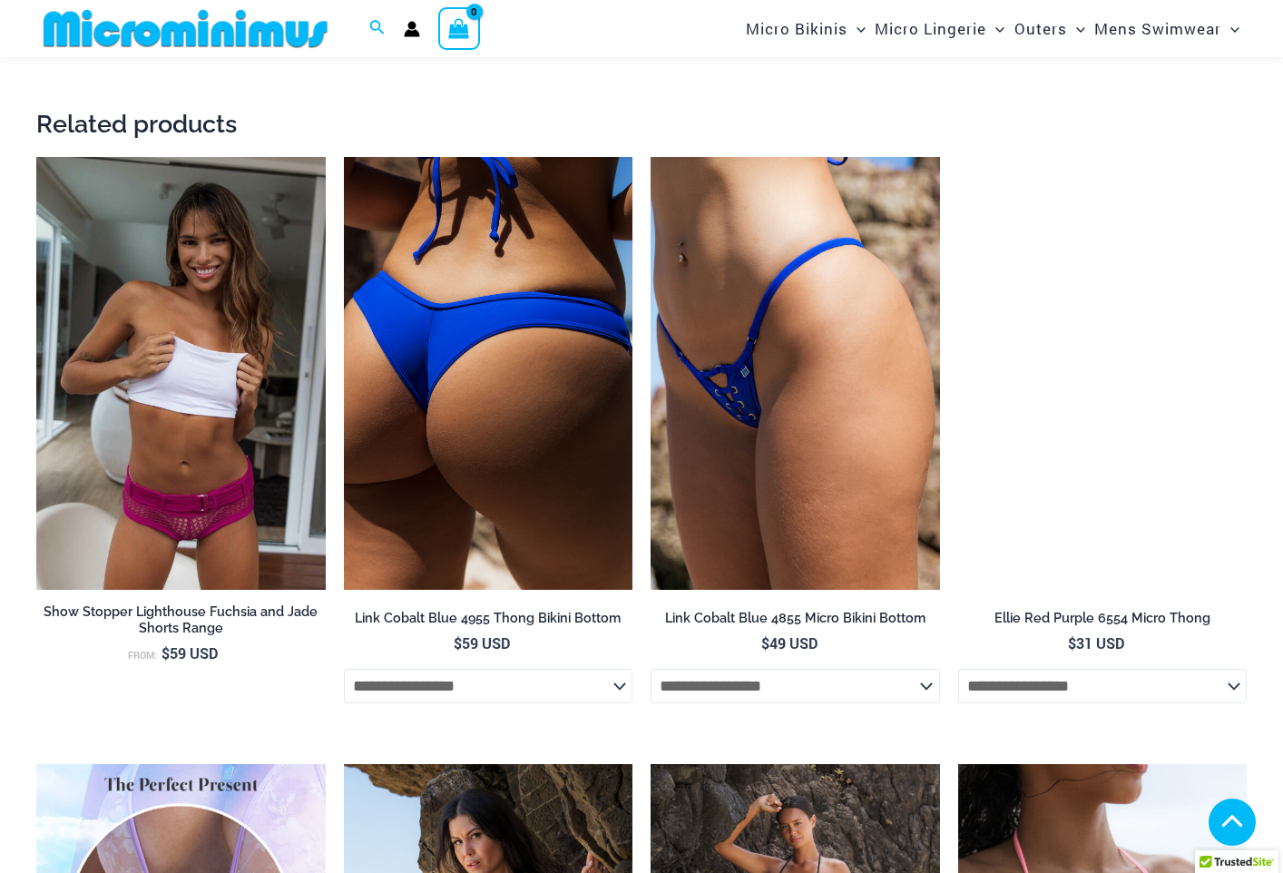
scroll to position [3448, 0]
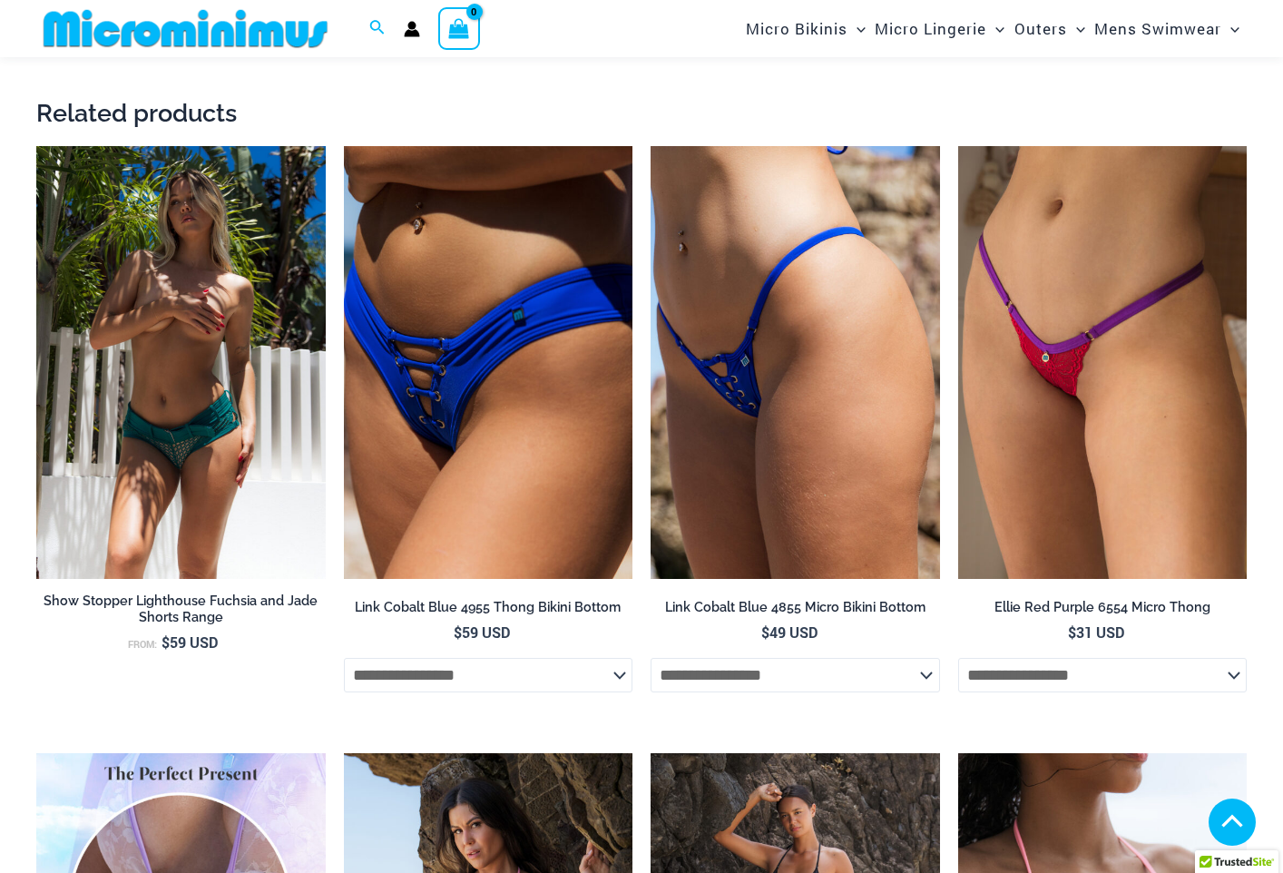
click at [181, 529] on img at bounding box center [180, 363] width 289 height 434
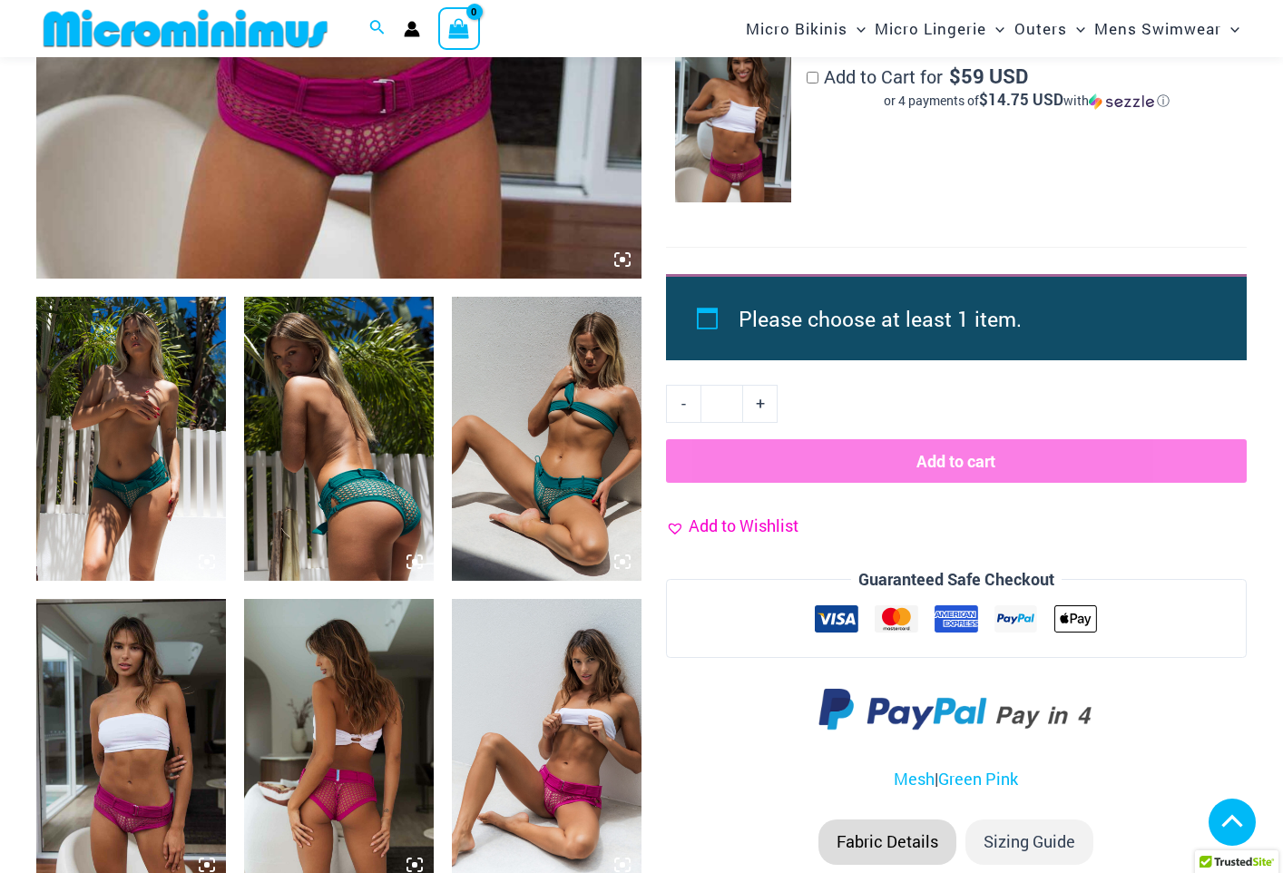
scroll to position [907, 0]
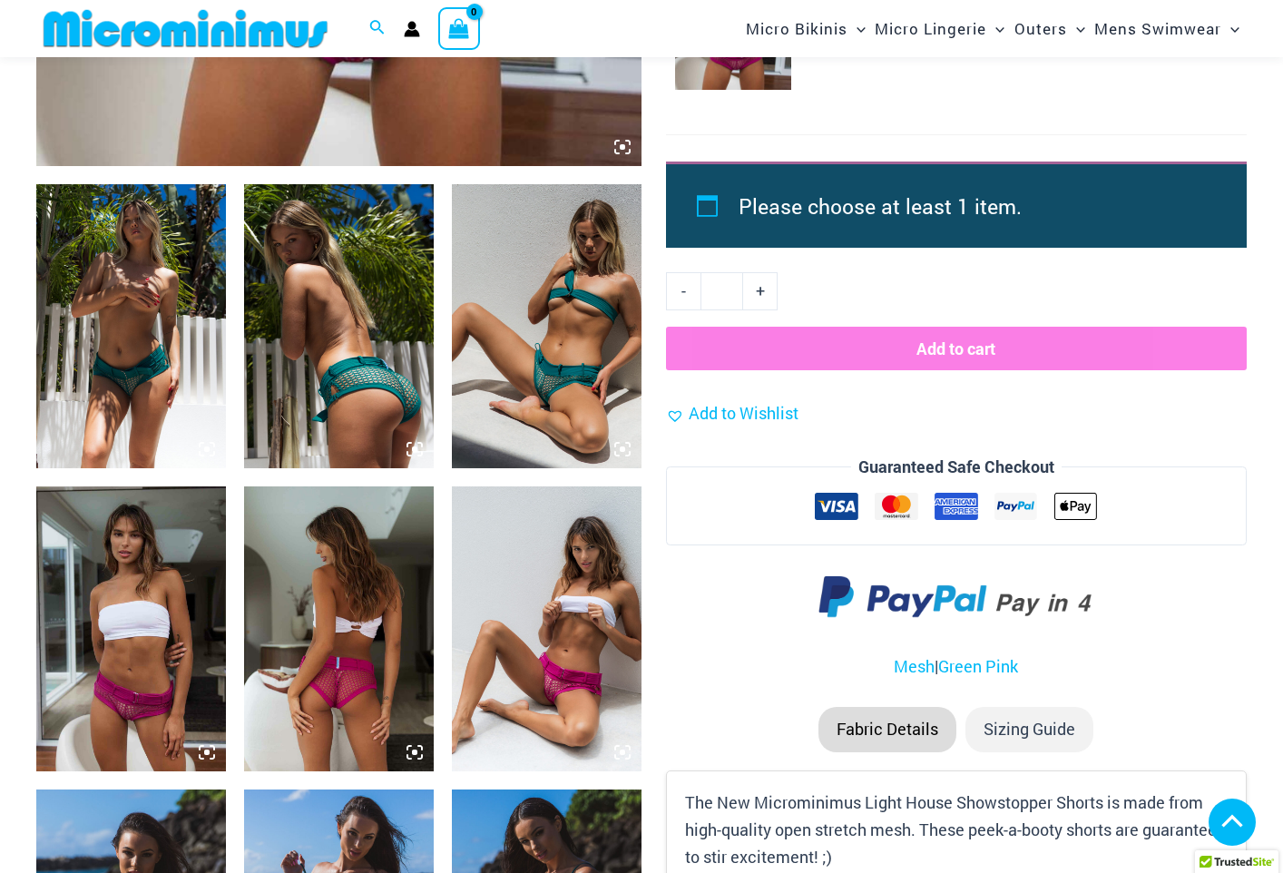
click at [554, 405] on img at bounding box center [547, 326] width 190 height 284
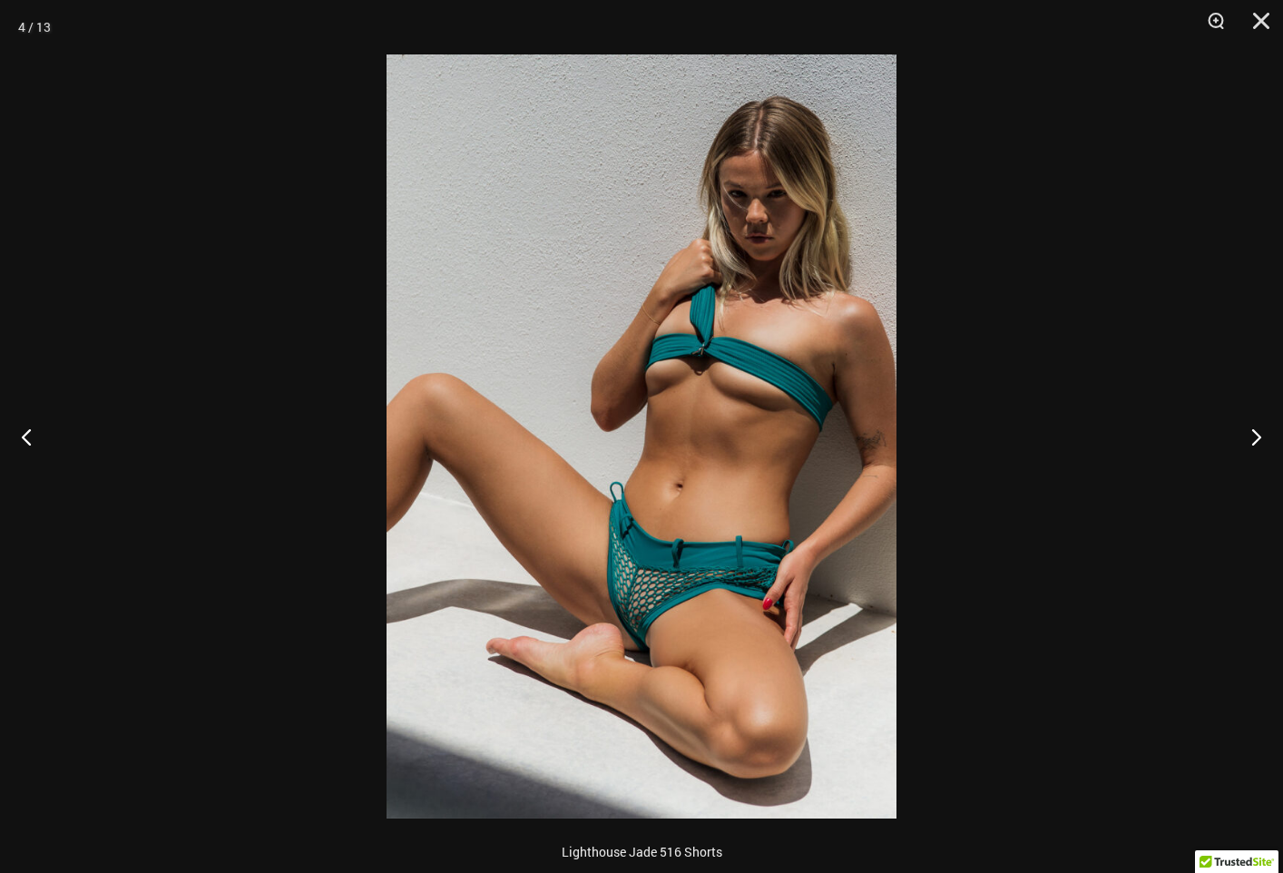
click at [662, 580] on img at bounding box center [642, 436] width 510 height 764
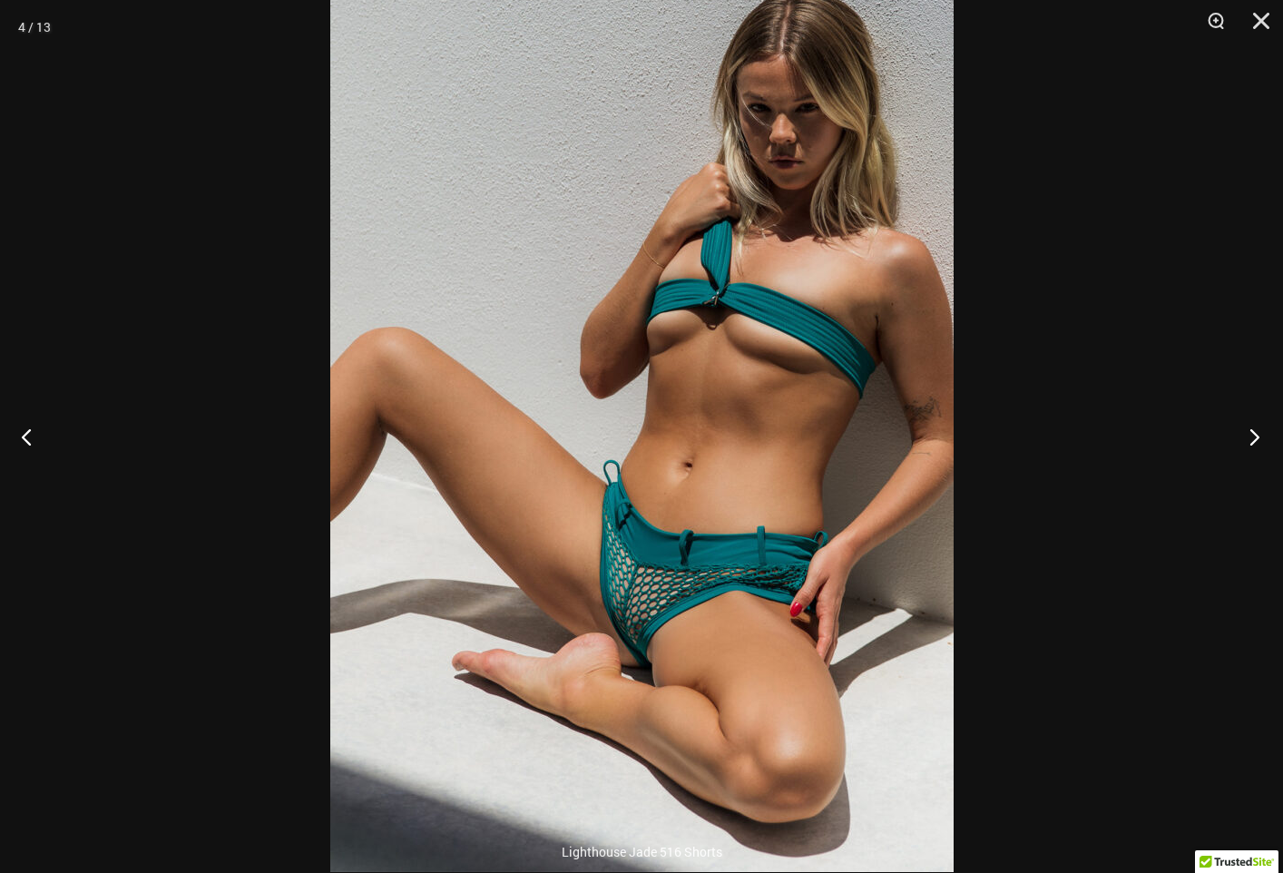
click at [1253, 431] on button "Next" at bounding box center [1249, 436] width 68 height 91
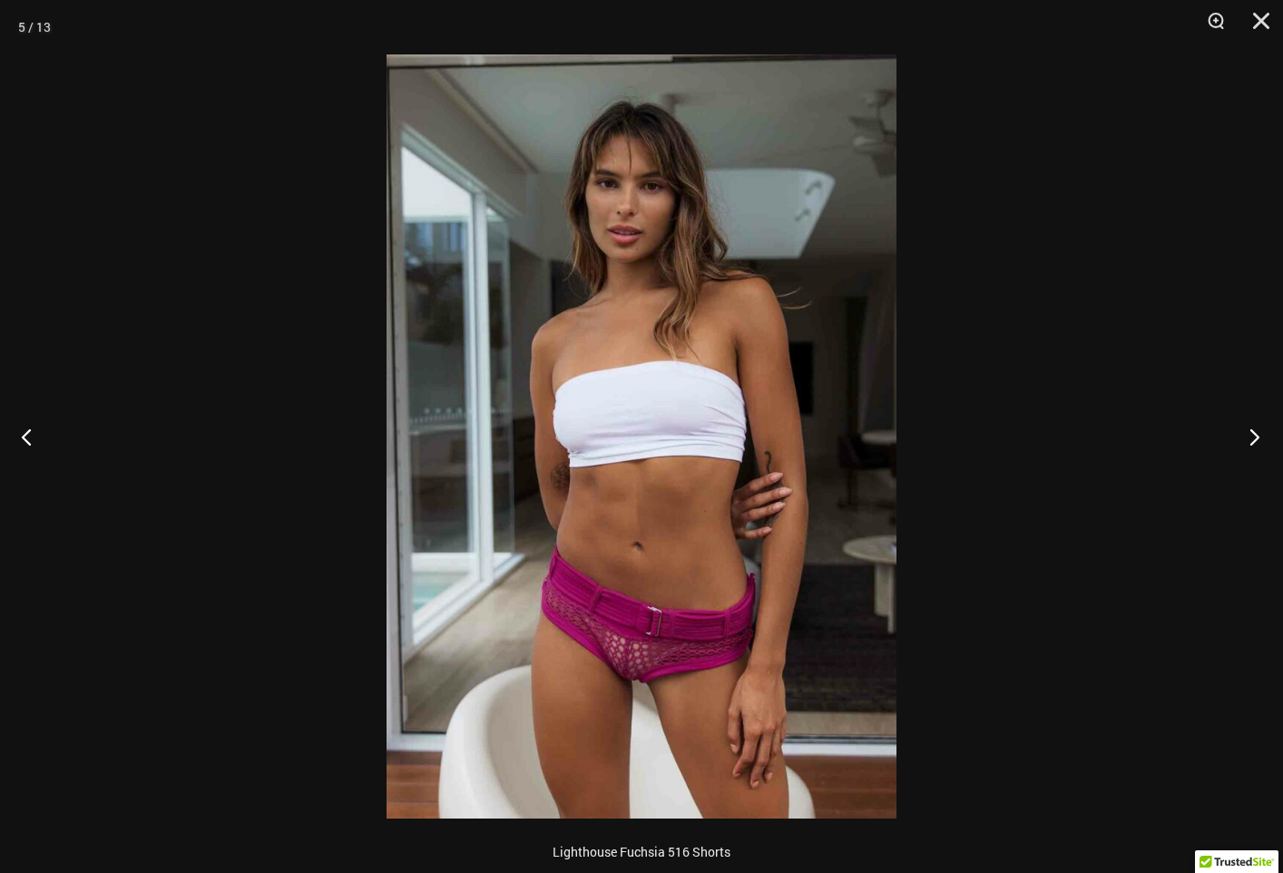
click at [1255, 431] on button "Next" at bounding box center [1249, 436] width 68 height 91
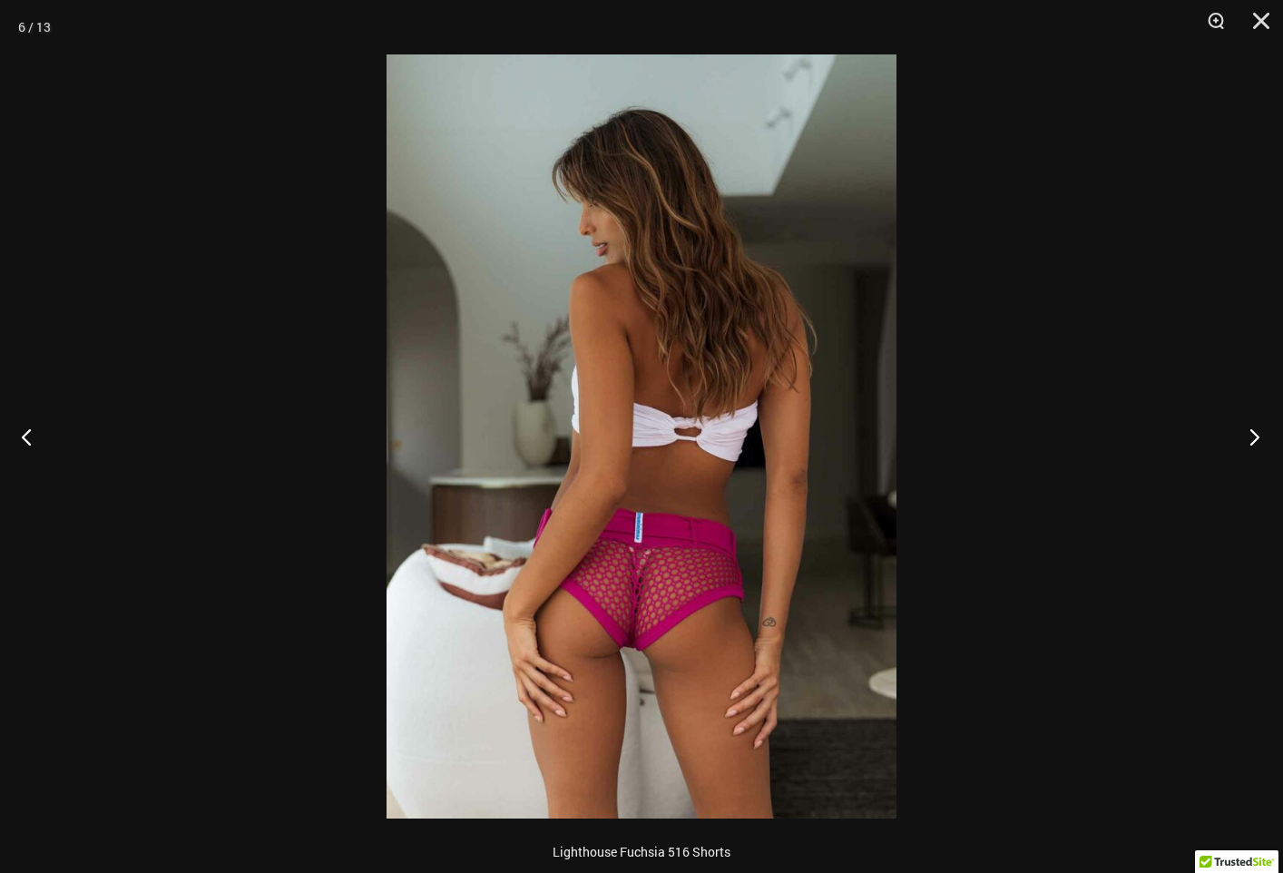
click at [1255, 431] on button "Next" at bounding box center [1249, 436] width 68 height 91
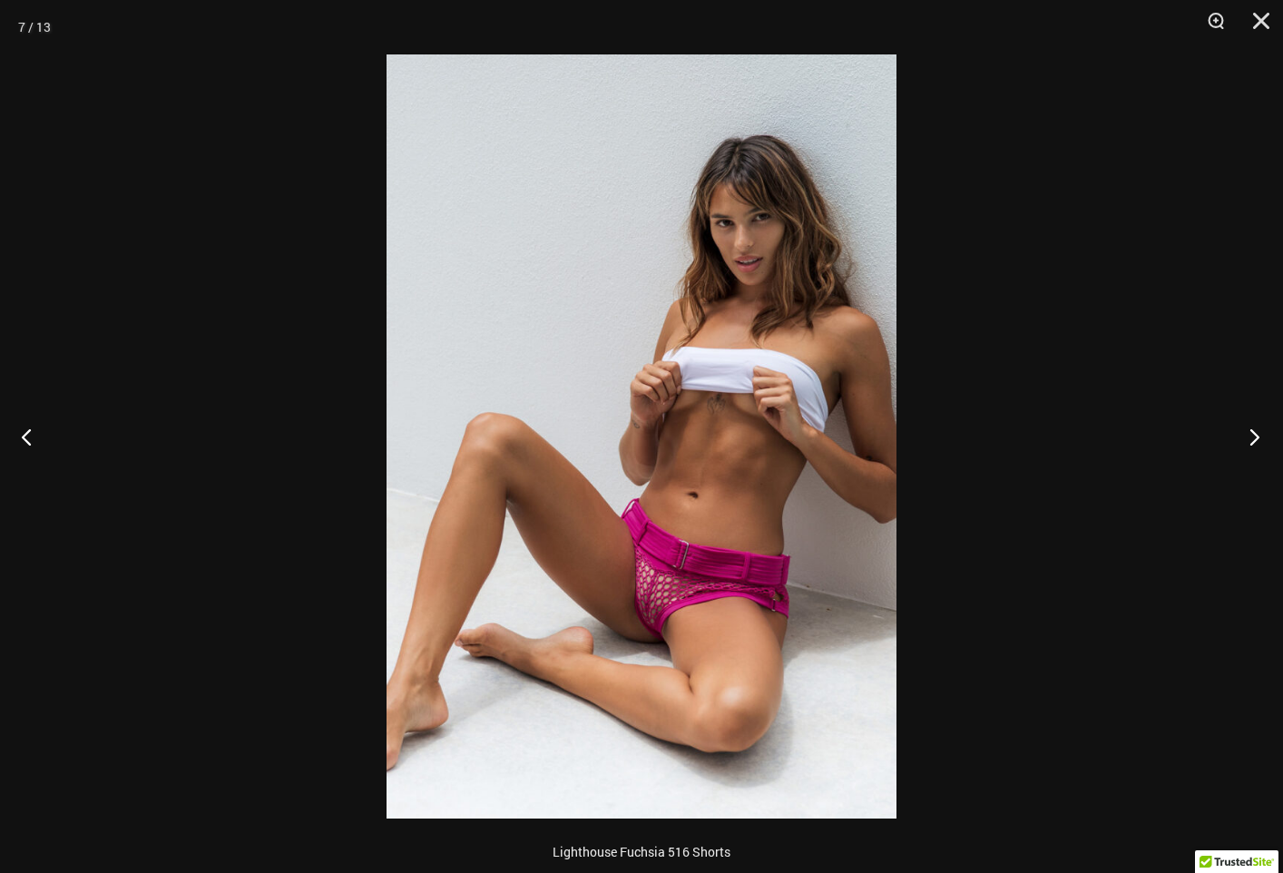
click at [1257, 433] on button "Next" at bounding box center [1249, 436] width 68 height 91
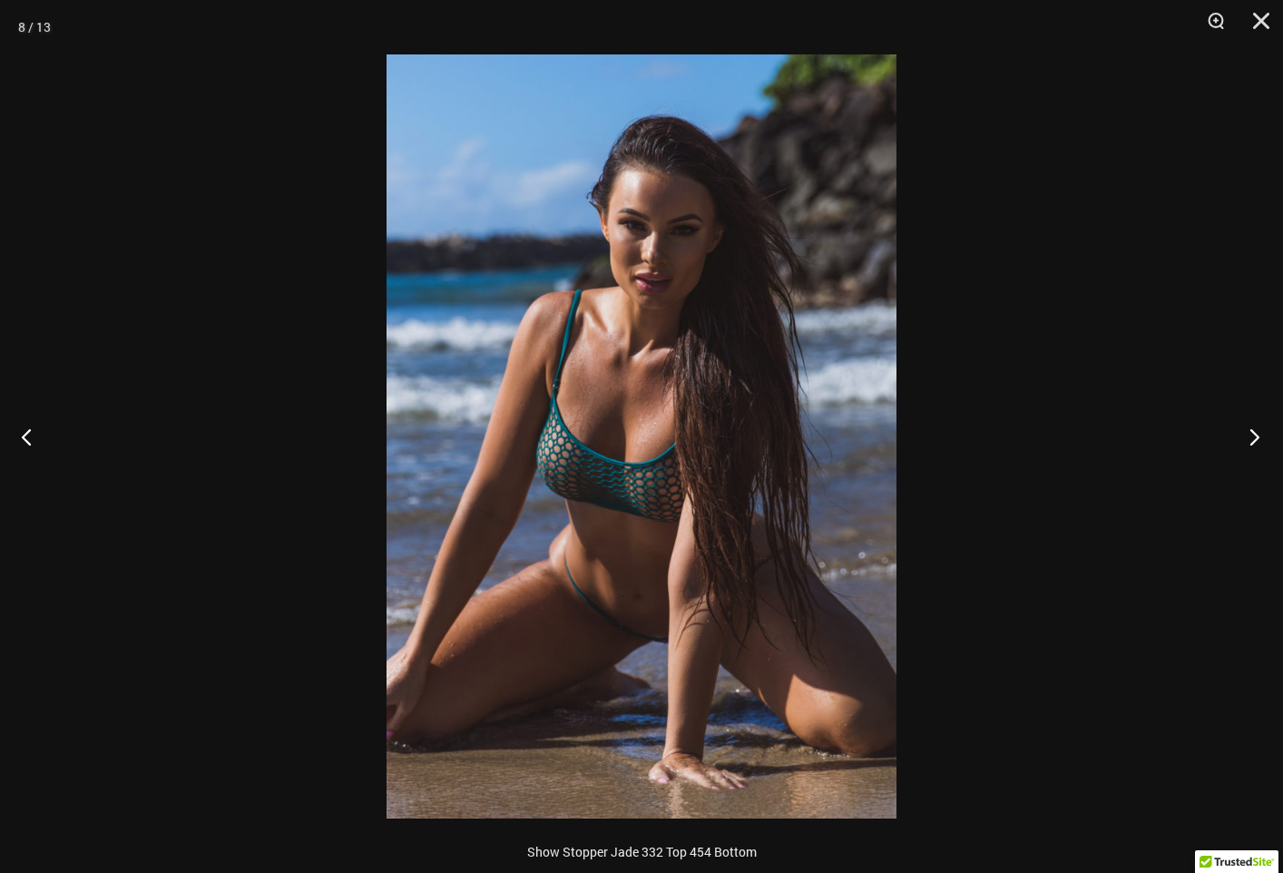
click at [1256, 433] on button "Next" at bounding box center [1249, 436] width 68 height 91
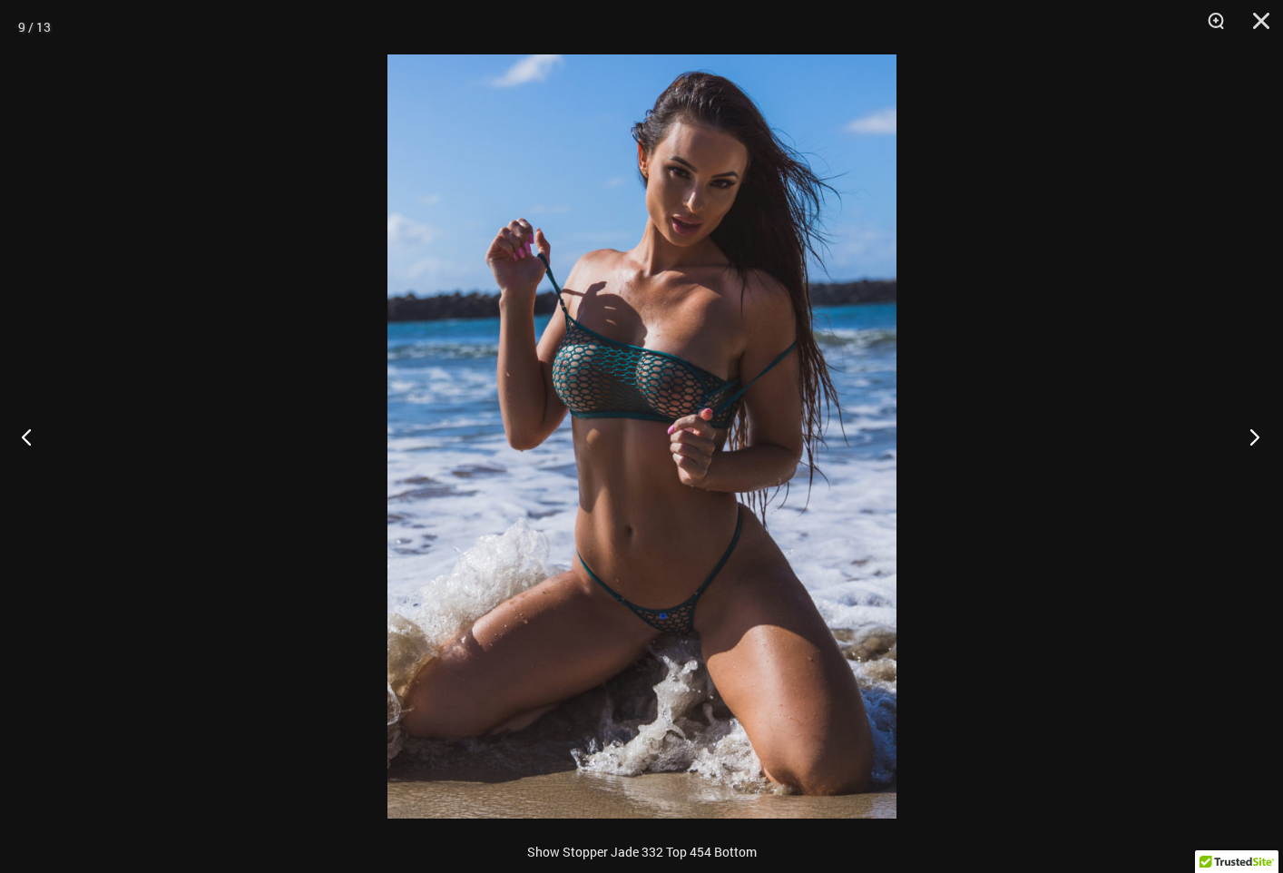
click at [1250, 428] on button "Next" at bounding box center [1249, 436] width 68 height 91
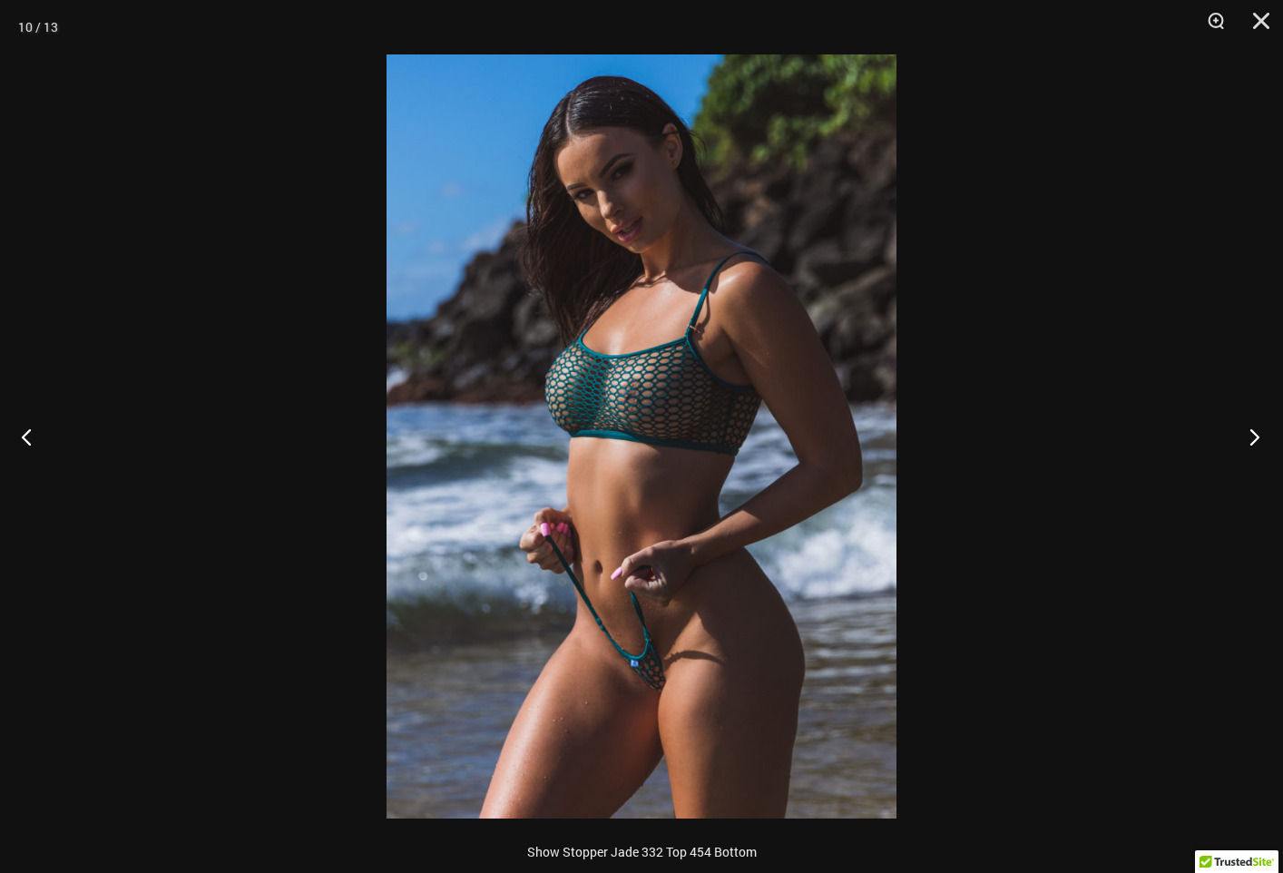
click at [1239, 428] on button "Next" at bounding box center [1249, 436] width 68 height 91
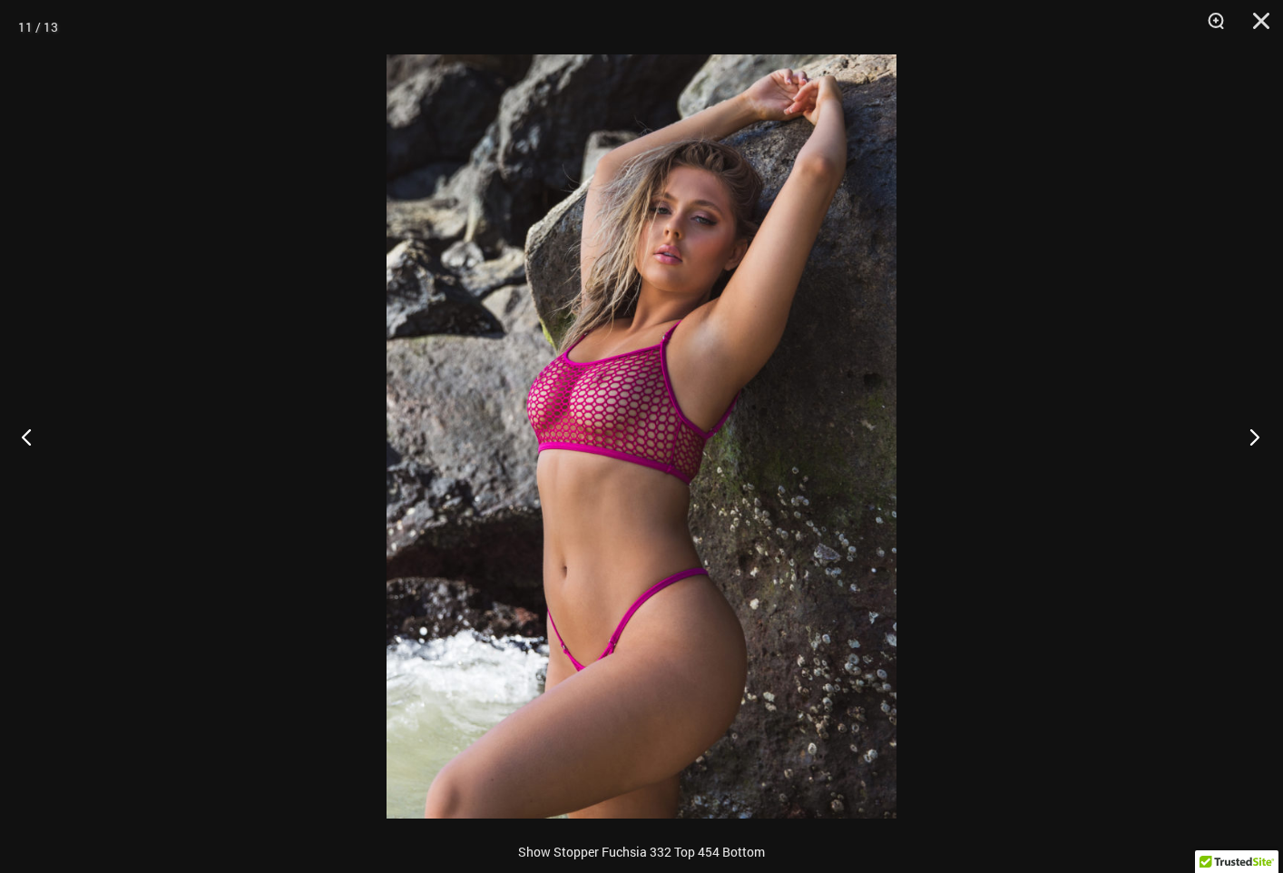
click at [1239, 428] on button "Next" at bounding box center [1249, 436] width 68 height 91
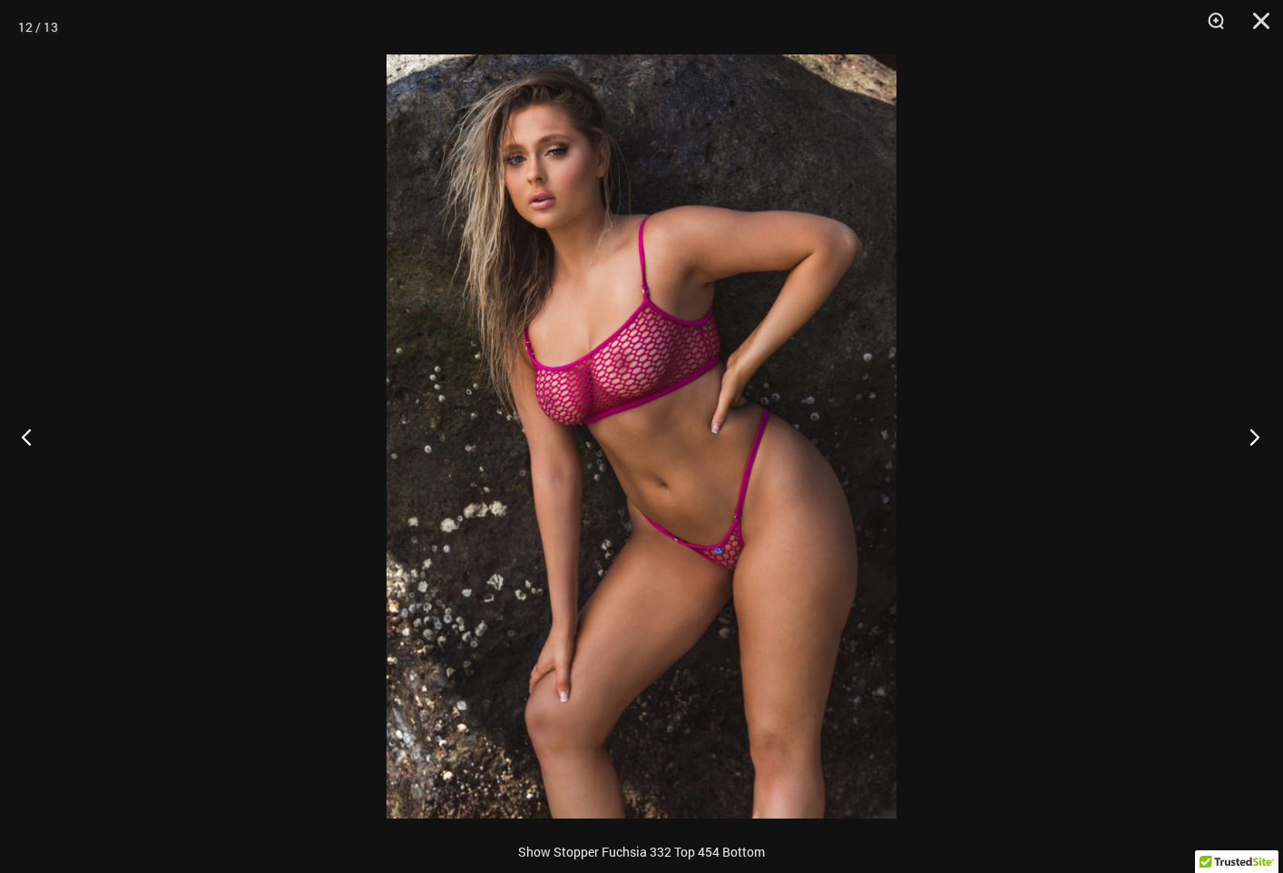
click at [1236, 426] on button "Next" at bounding box center [1249, 436] width 68 height 91
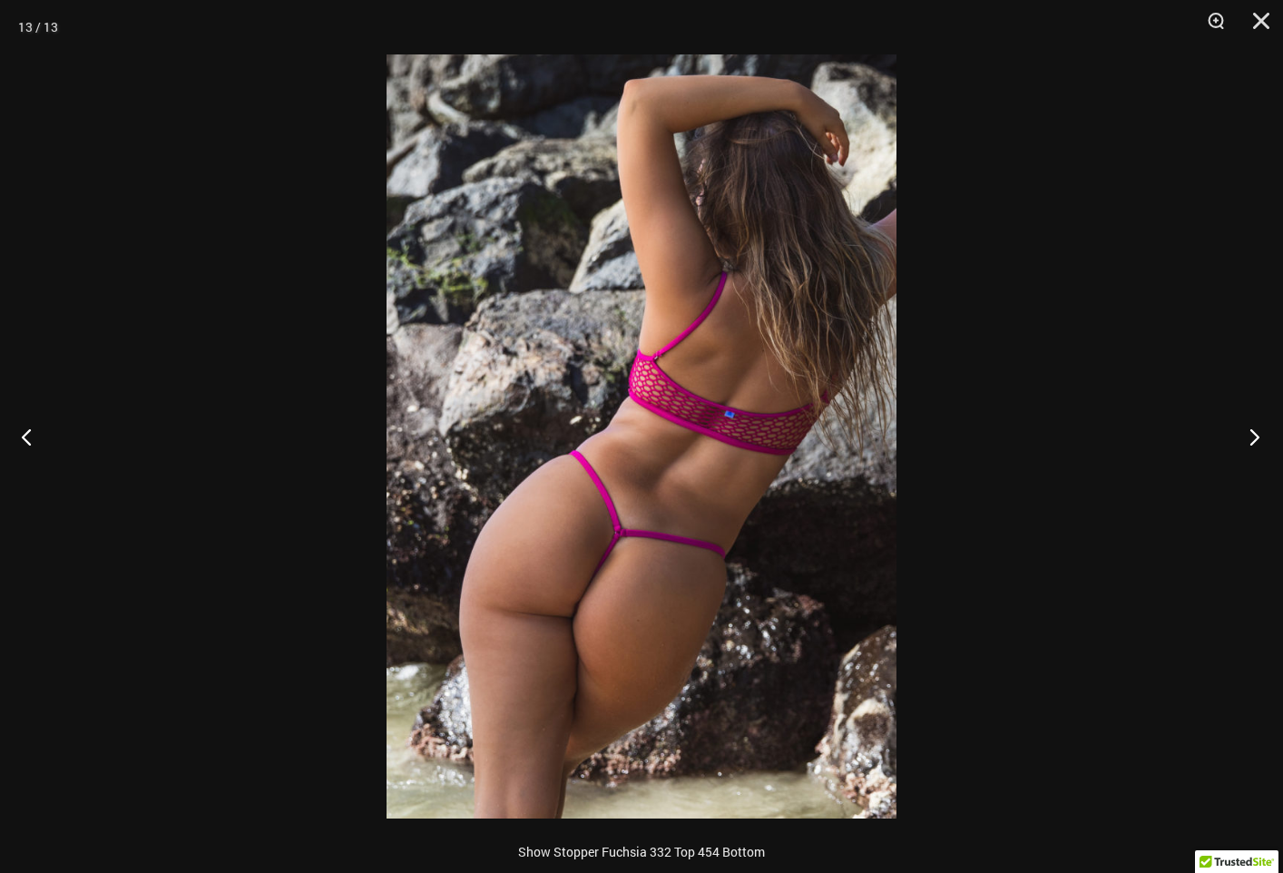
click at [1236, 426] on button "Next" at bounding box center [1249, 436] width 68 height 91
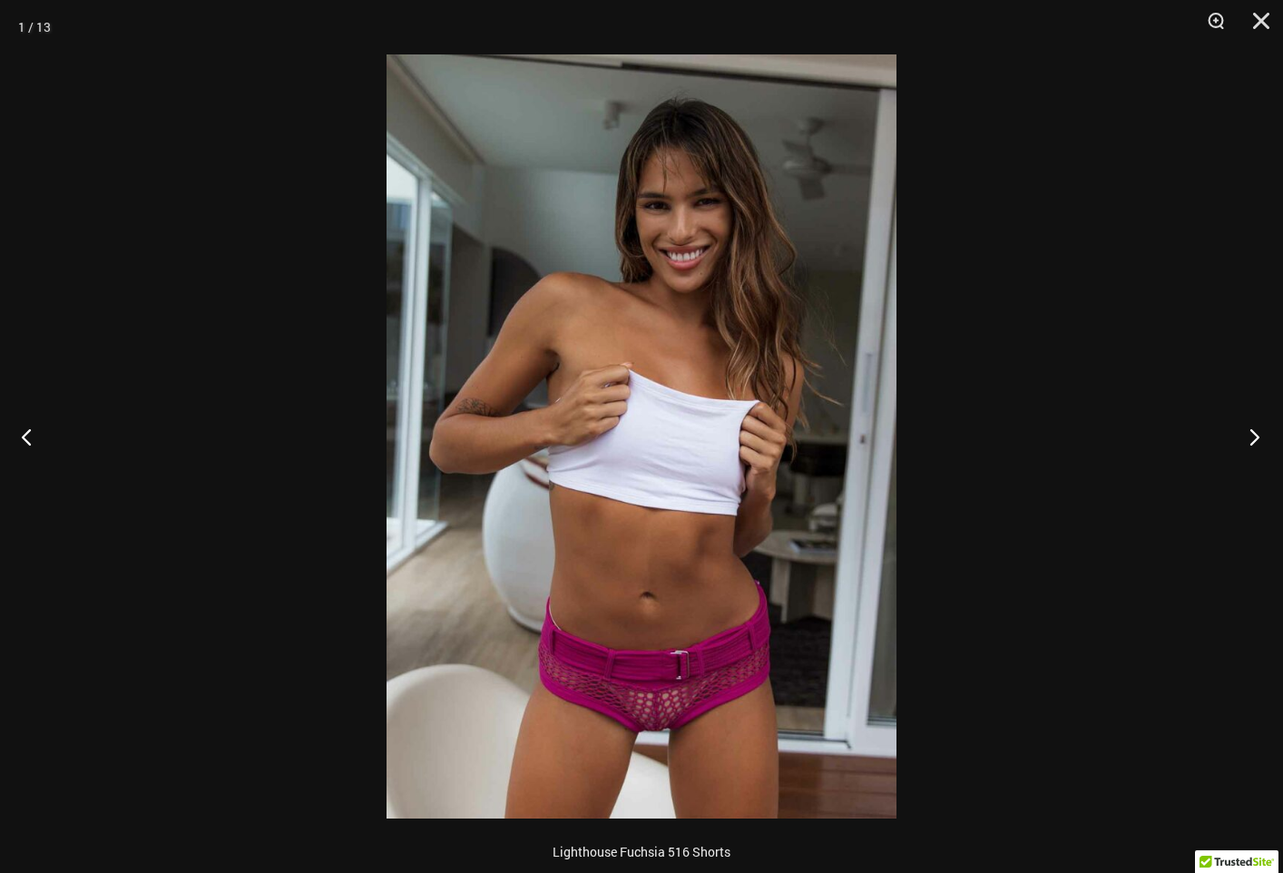
click at [1236, 426] on button "Next" at bounding box center [1249, 436] width 68 height 91
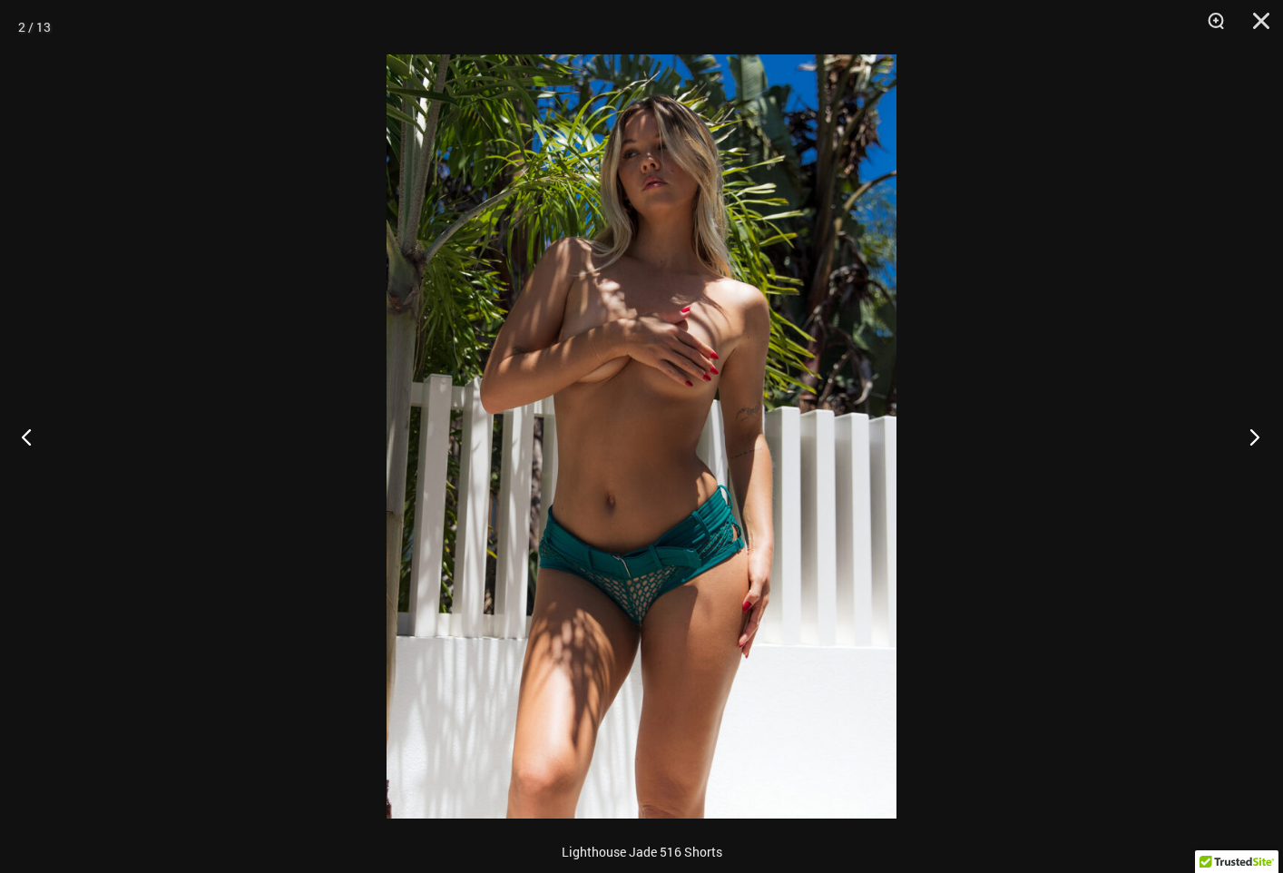
click at [1236, 426] on button "Next" at bounding box center [1249, 436] width 68 height 91
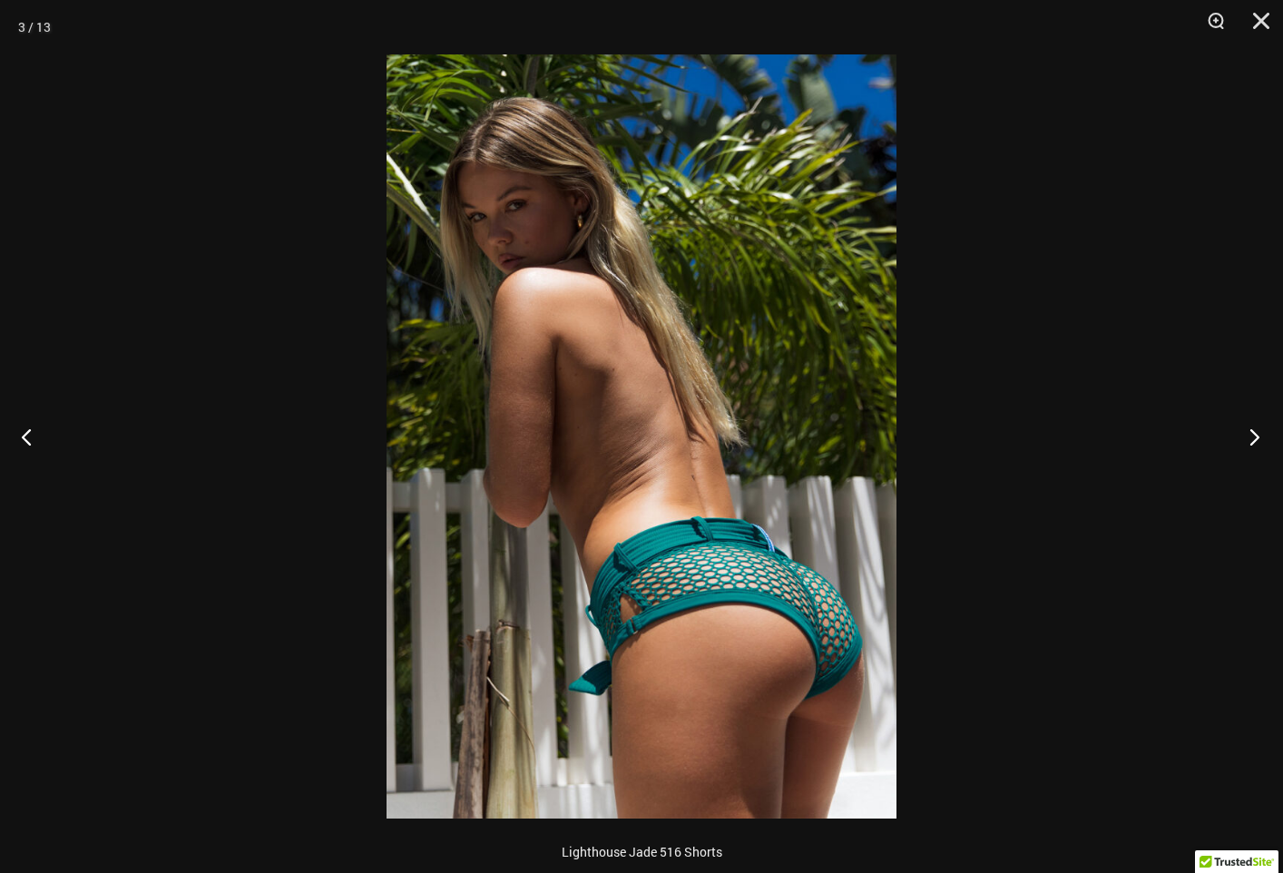
click at [1227, 409] on button "Next" at bounding box center [1249, 436] width 68 height 91
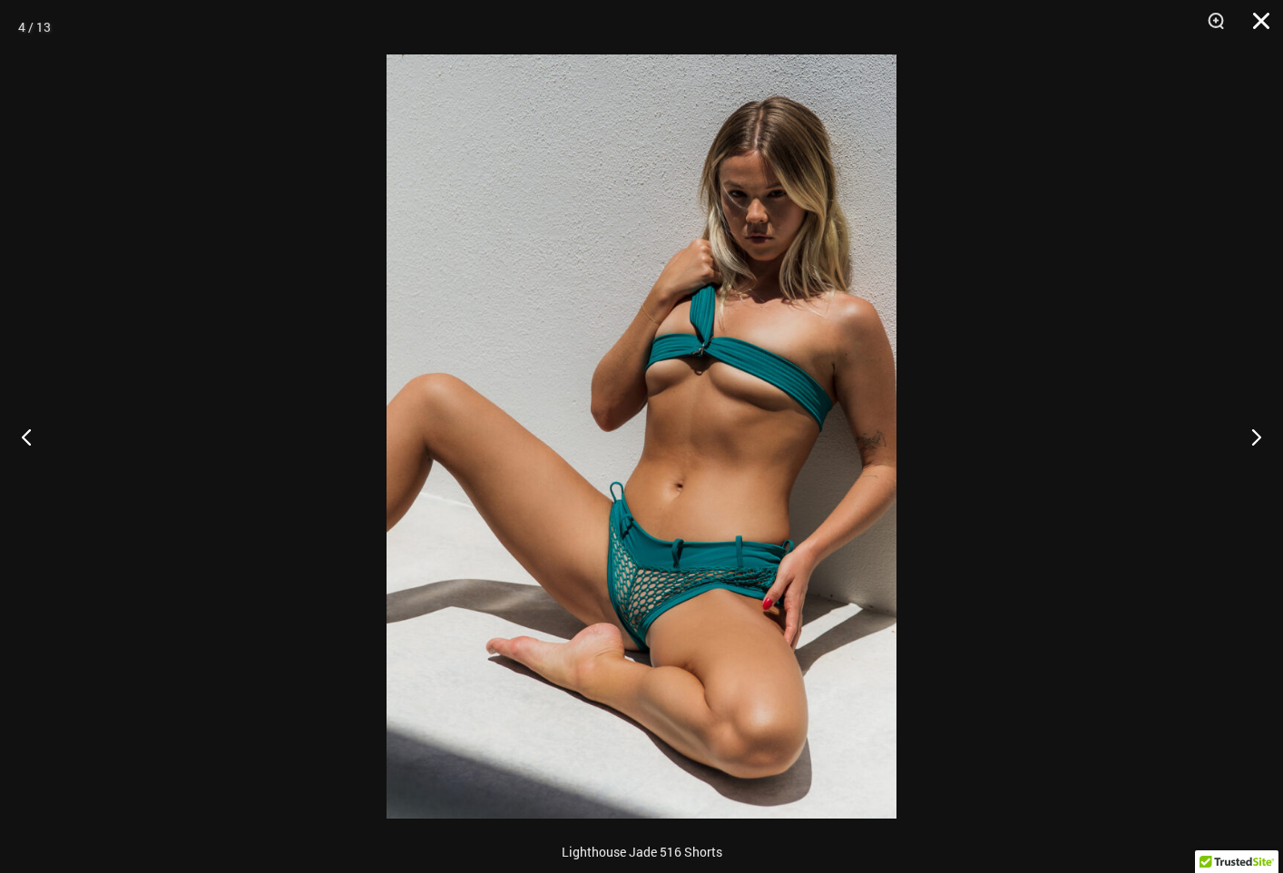
click at [1262, 20] on button "Close" at bounding box center [1254, 27] width 45 height 54
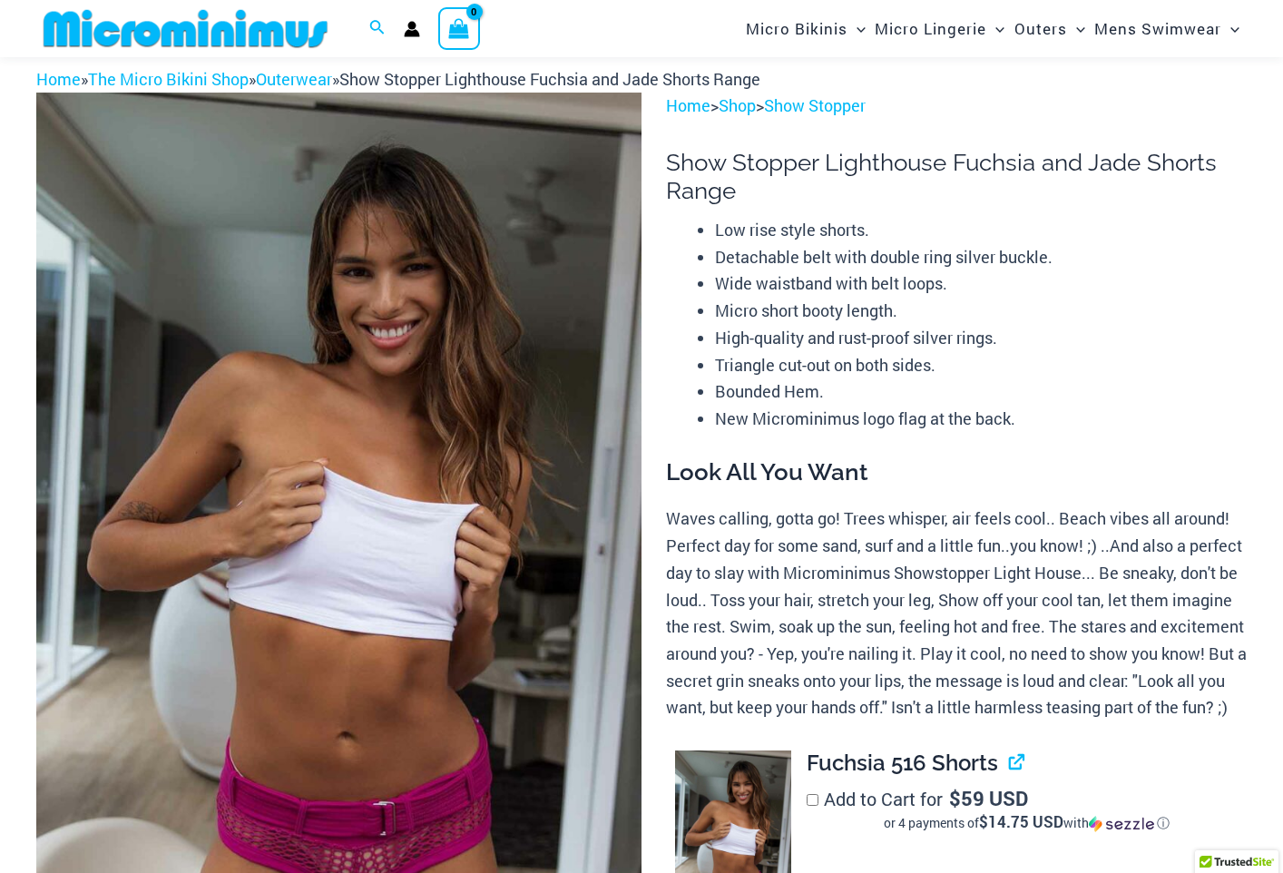
scroll to position [0, 0]
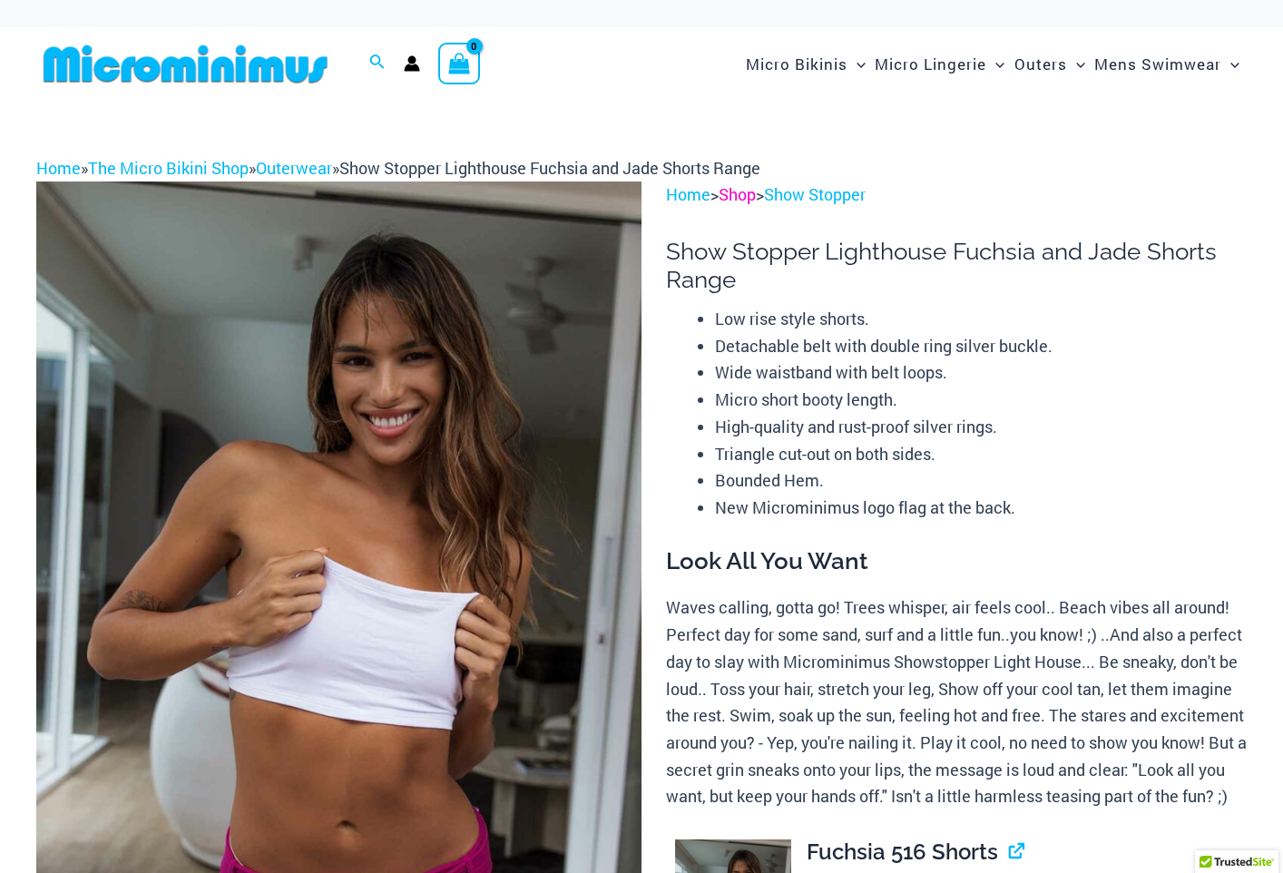
click at [744, 194] on link "Shop" at bounding box center [737, 194] width 37 height 22
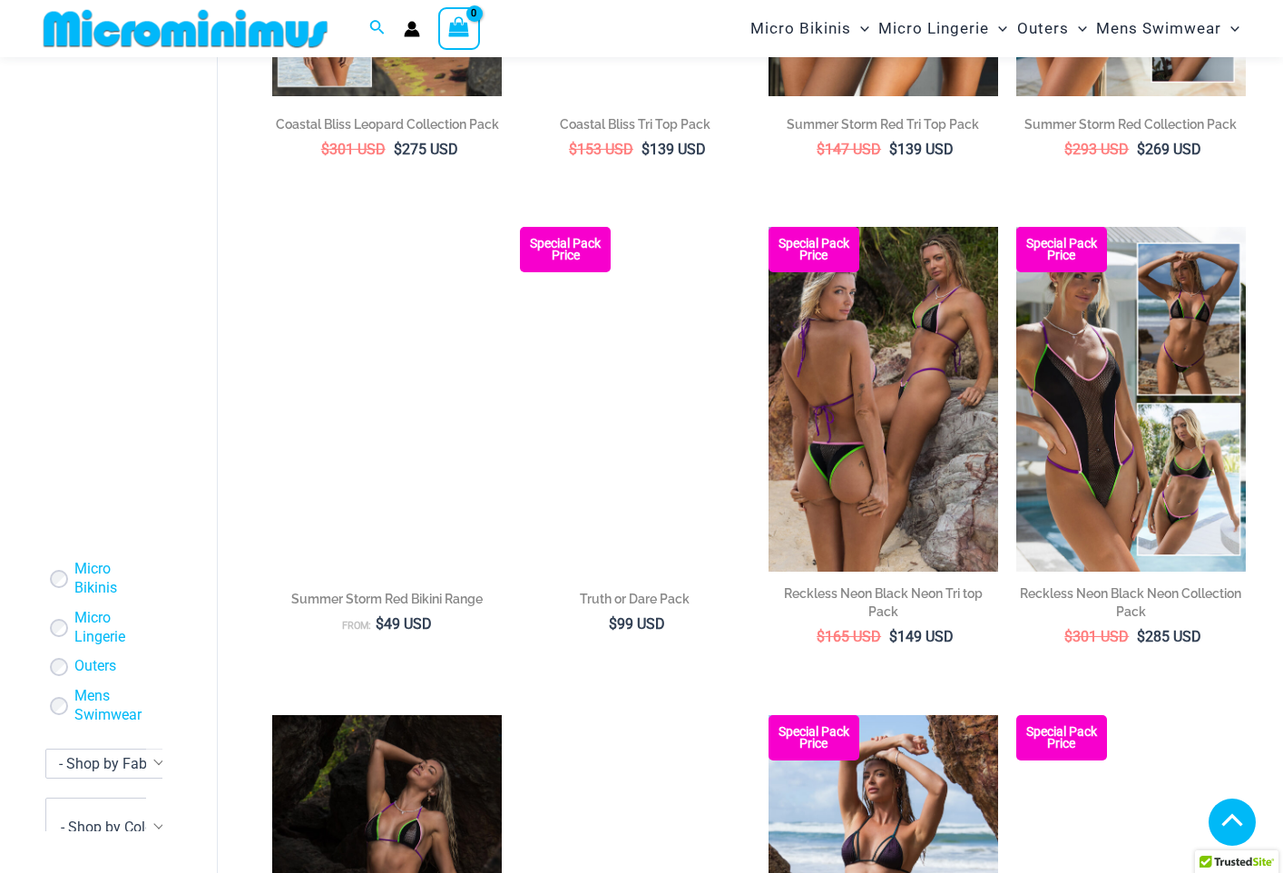
scroll to position [2436, 0]
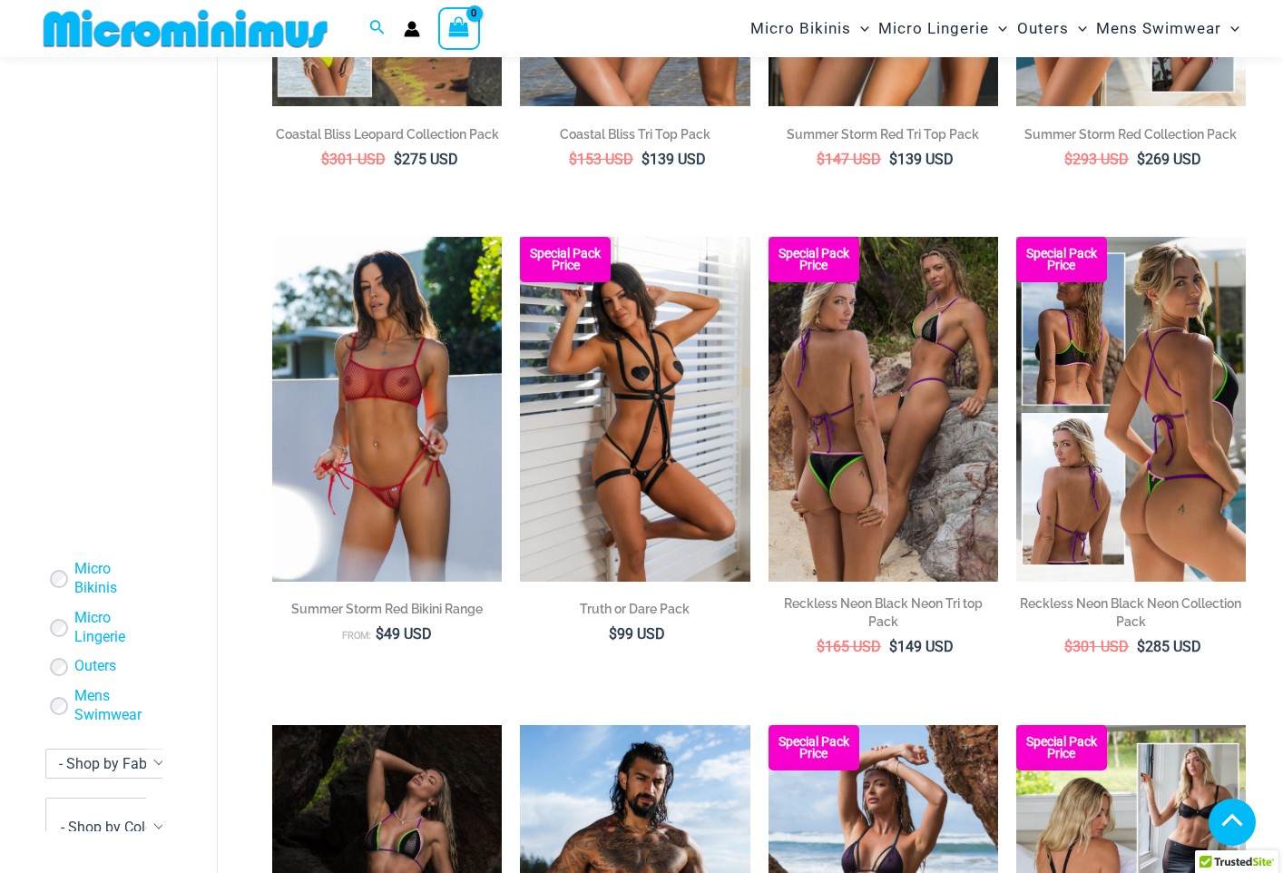
click at [1152, 526] on img at bounding box center [1131, 409] width 230 height 345
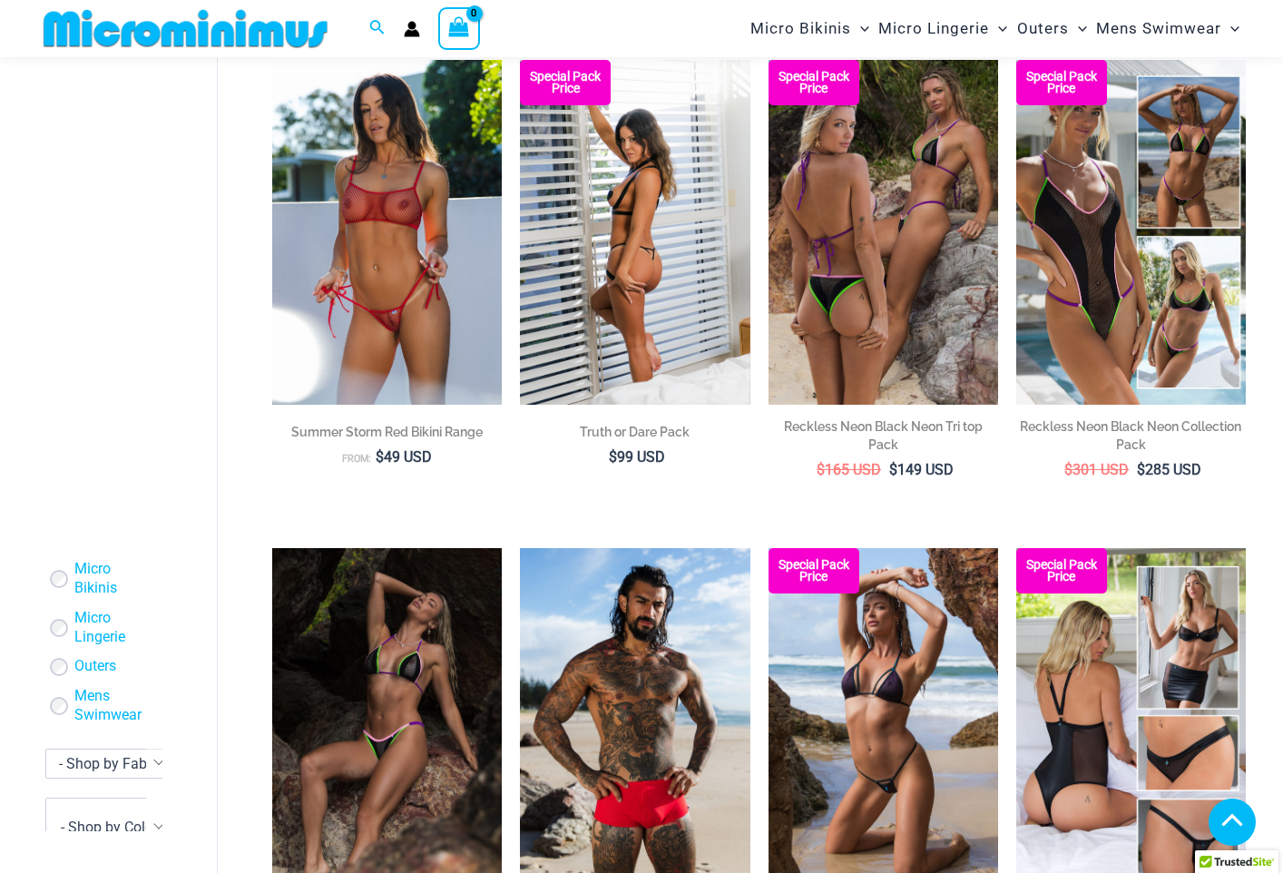
scroll to position [2618, 0]
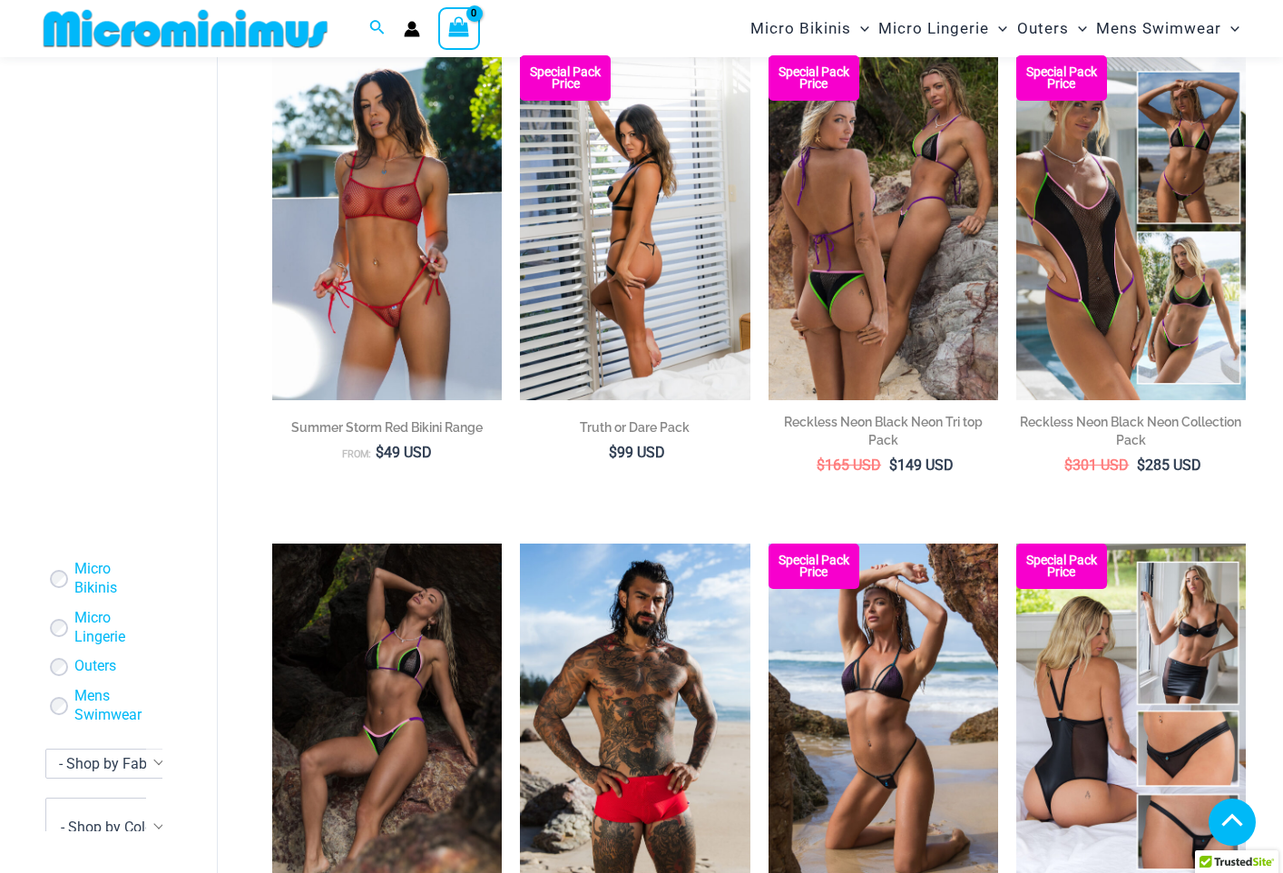
click at [642, 304] on img at bounding box center [635, 227] width 230 height 345
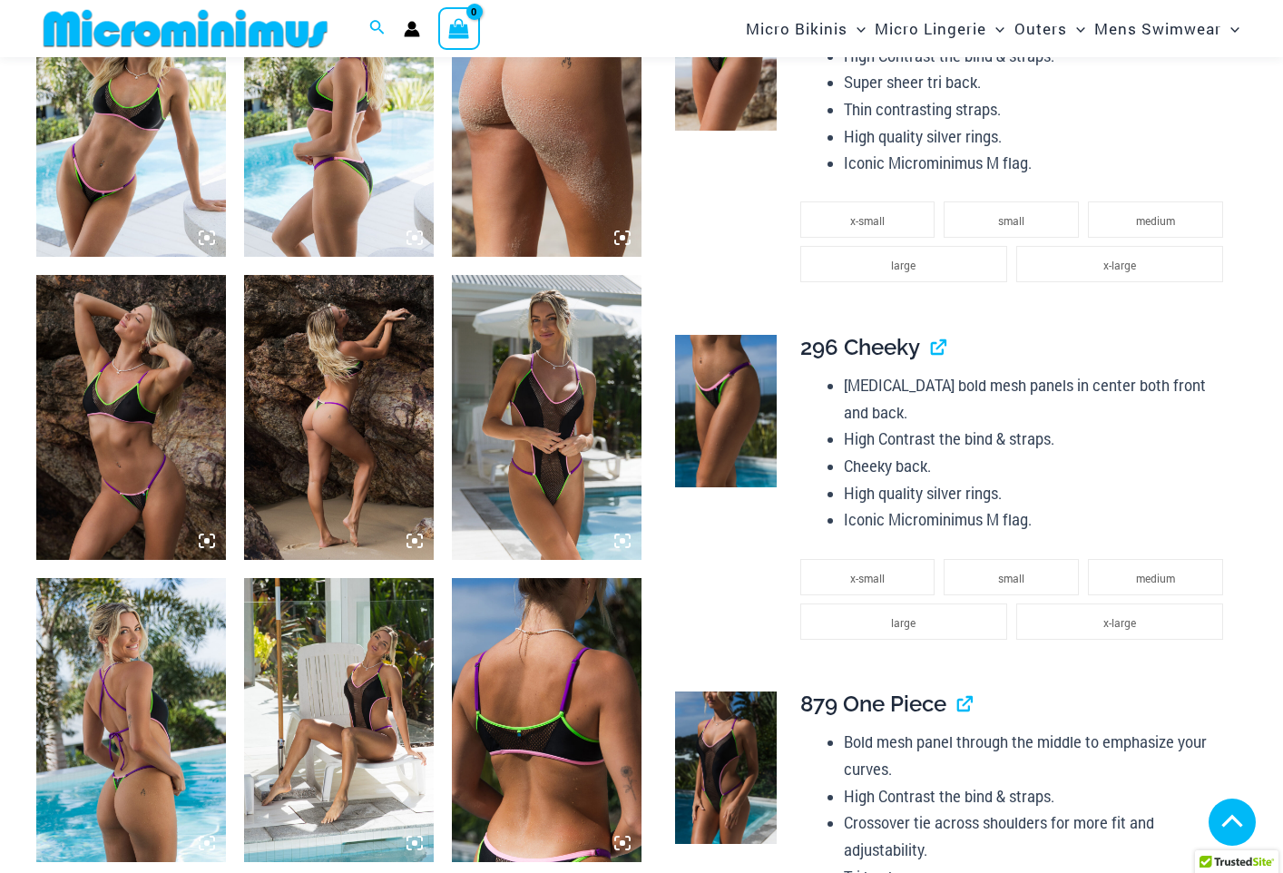
scroll to position [2087, 0]
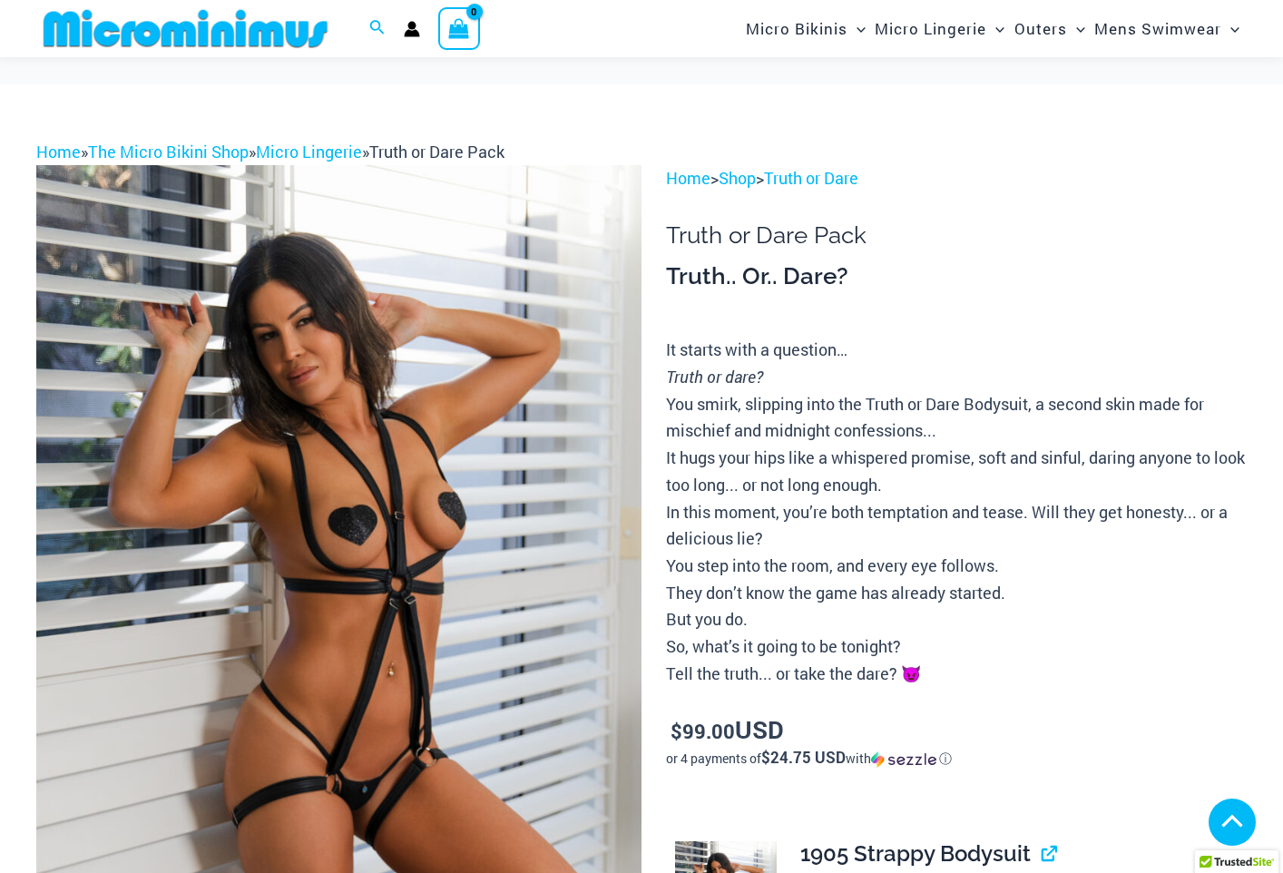
scroll to position [454, 0]
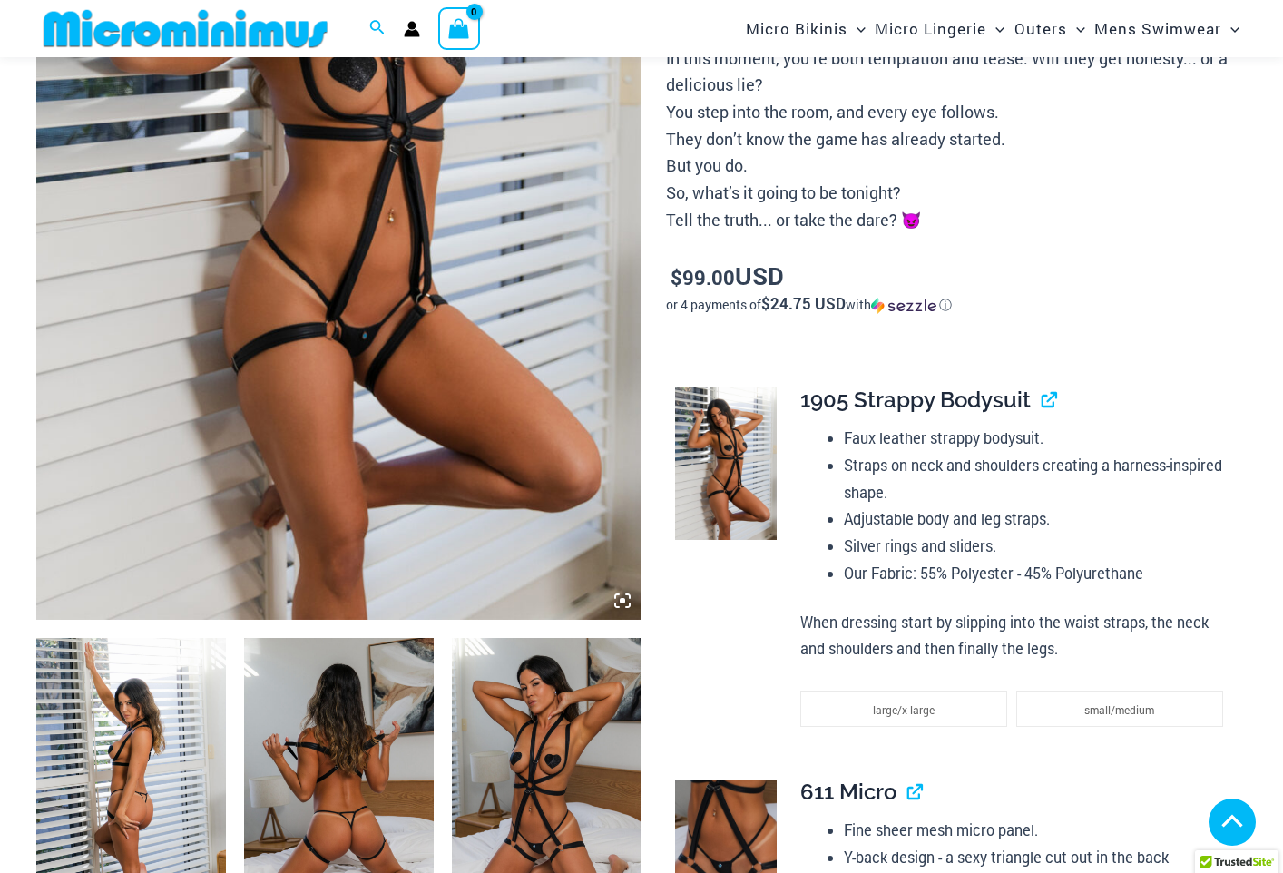
click at [157, 739] on img at bounding box center [131, 780] width 190 height 284
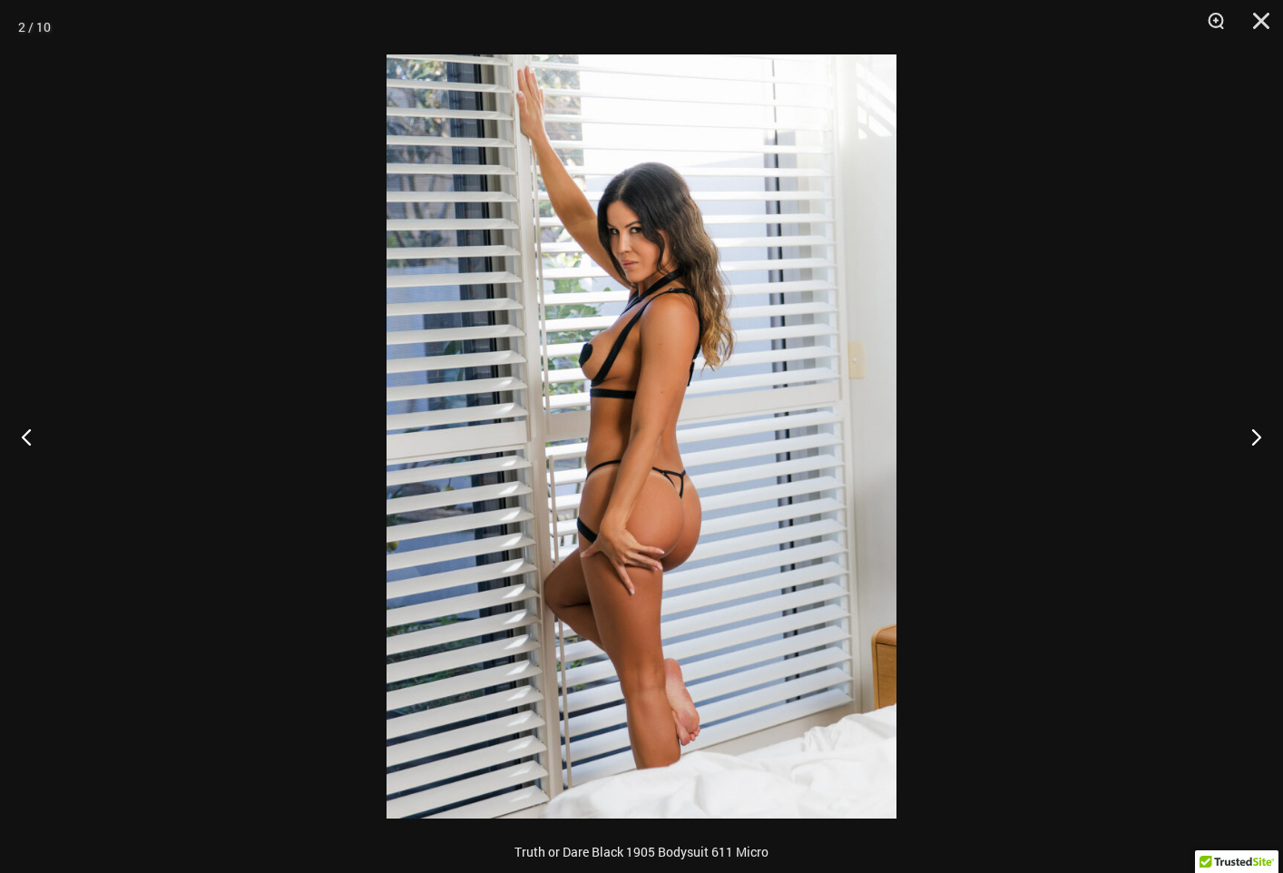
click at [683, 533] on img at bounding box center [642, 436] width 510 height 764
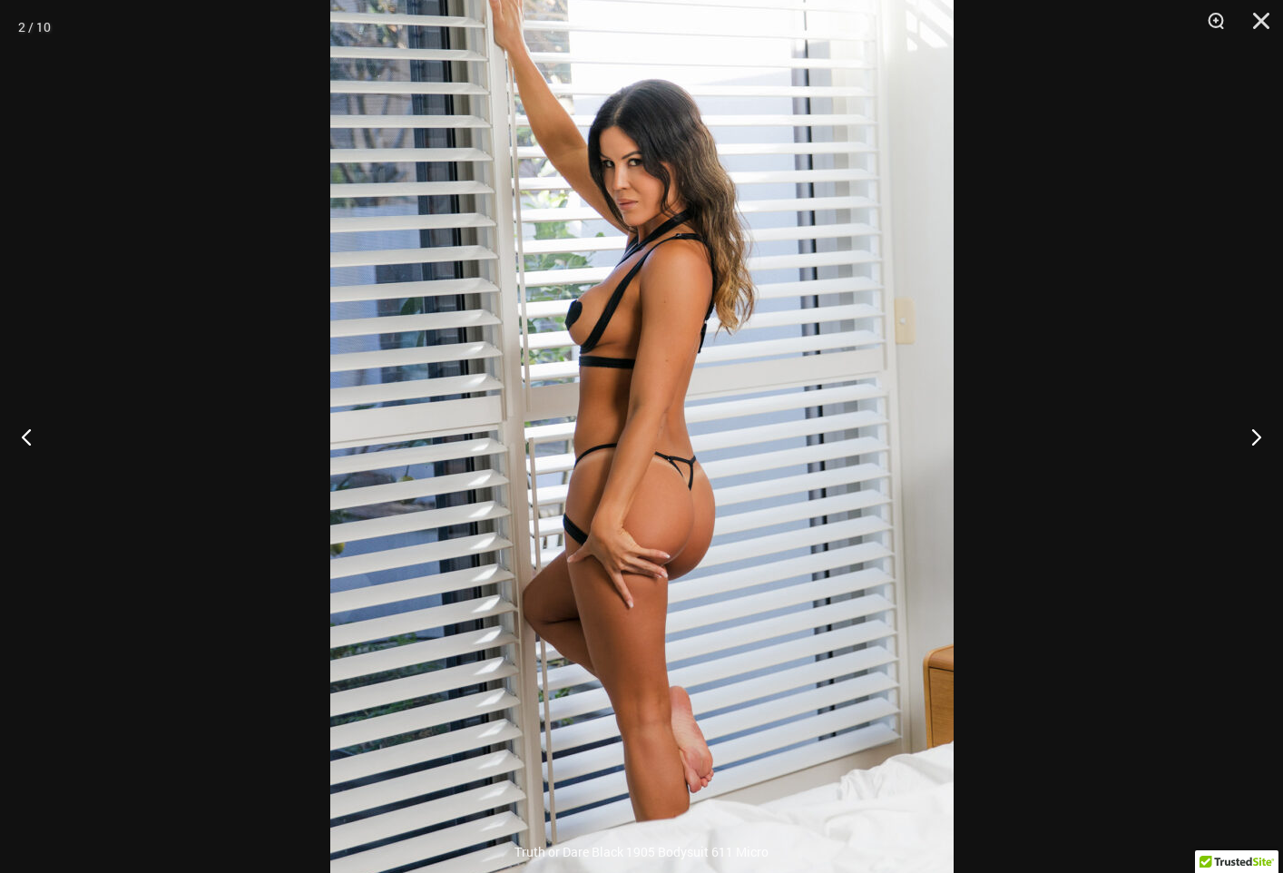
click at [1186, 473] on div at bounding box center [641, 436] width 1283 height 873
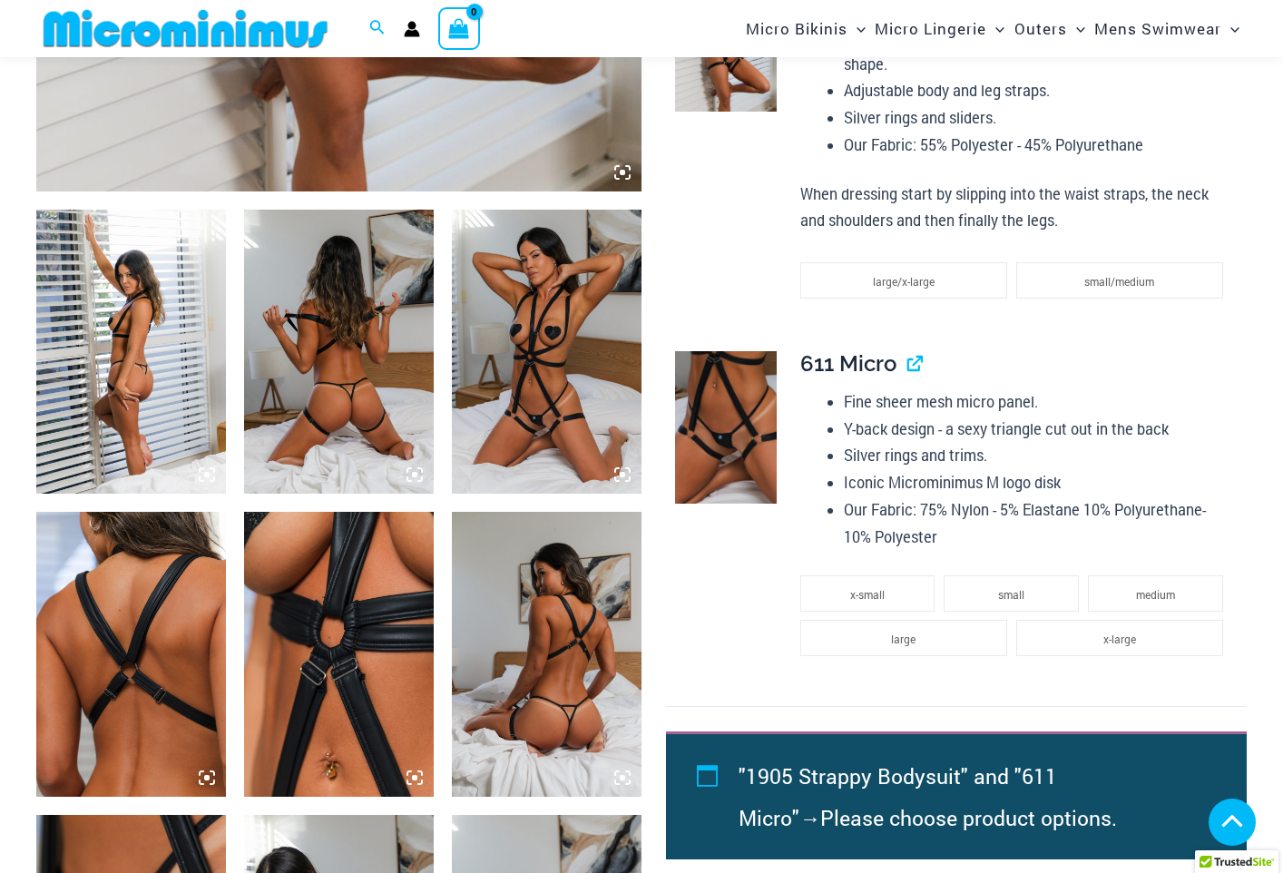
scroll to position [907, 0]
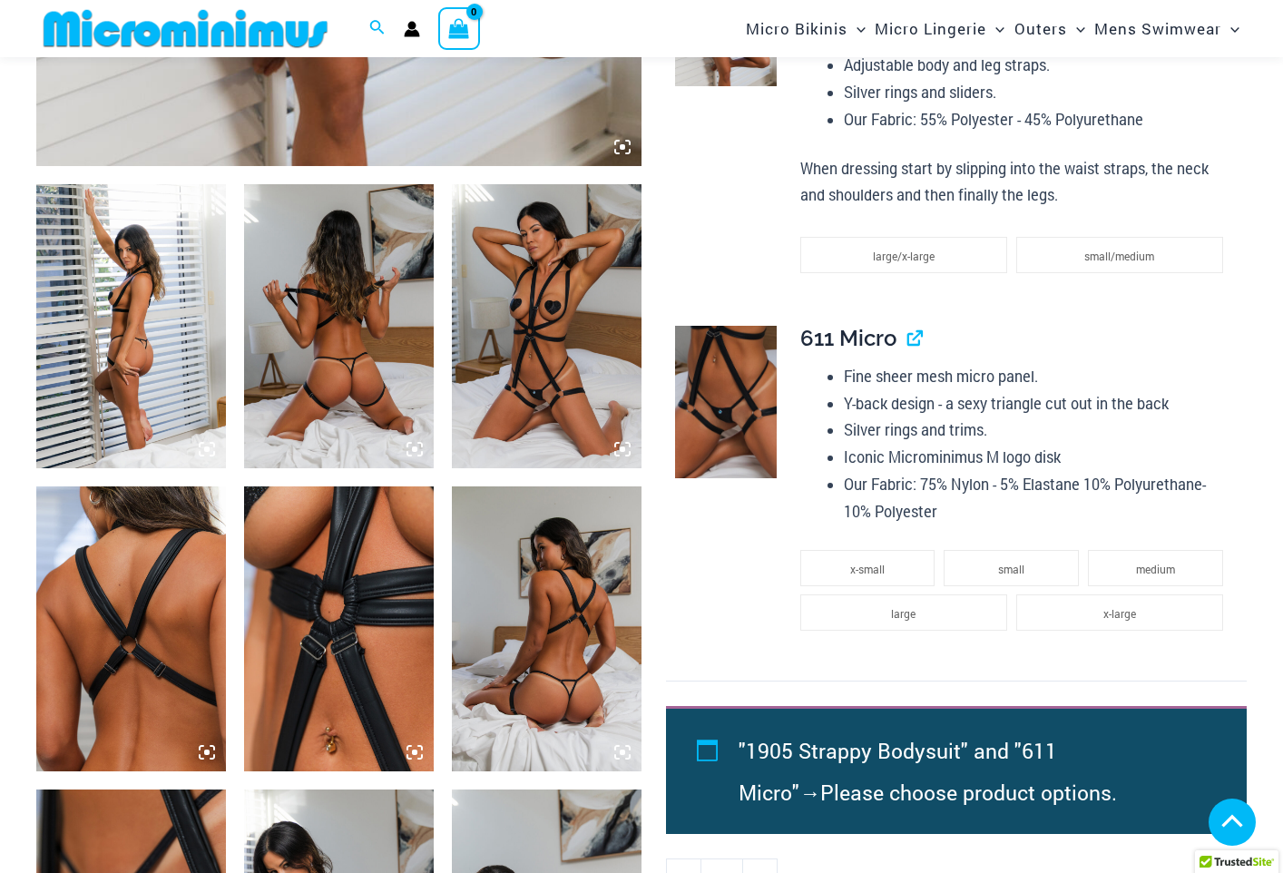
click at [487, 441] on img at bounding box center [547, 326] width 190 height 284
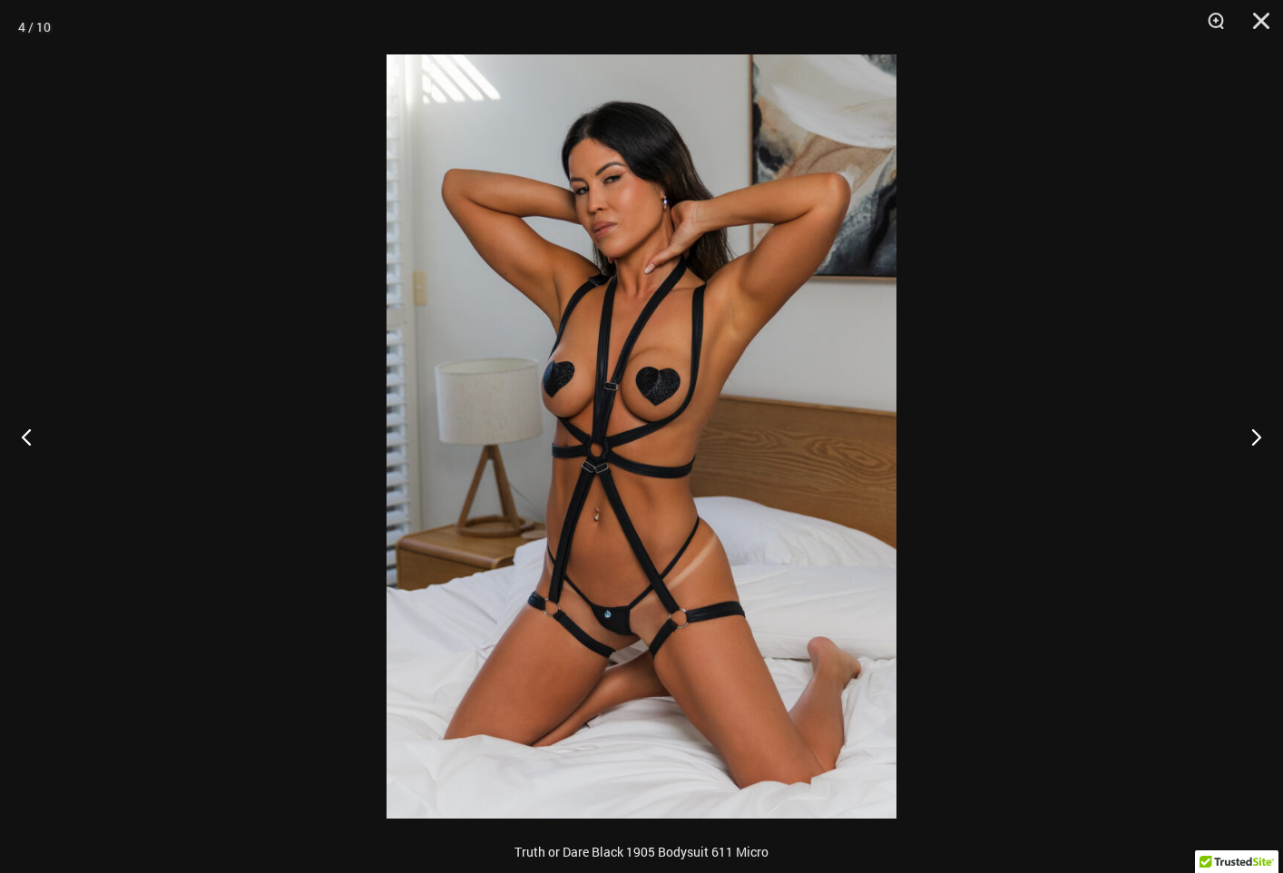
click at [564, 440] on img at bounding box center [642, 436] width 510 height 764
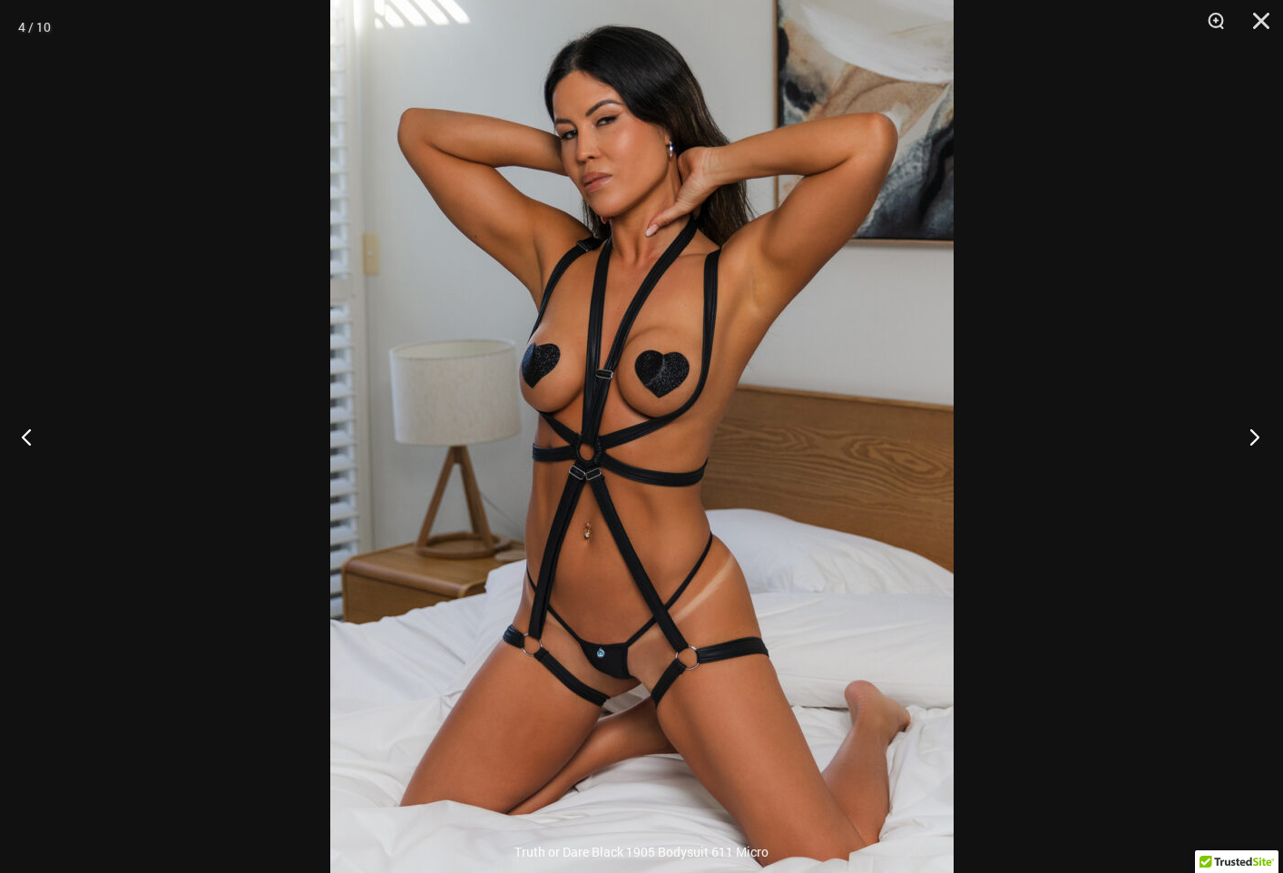
click at [1253, 431] on button "Next" at bounding box center [1249, 436] width 68 height 91
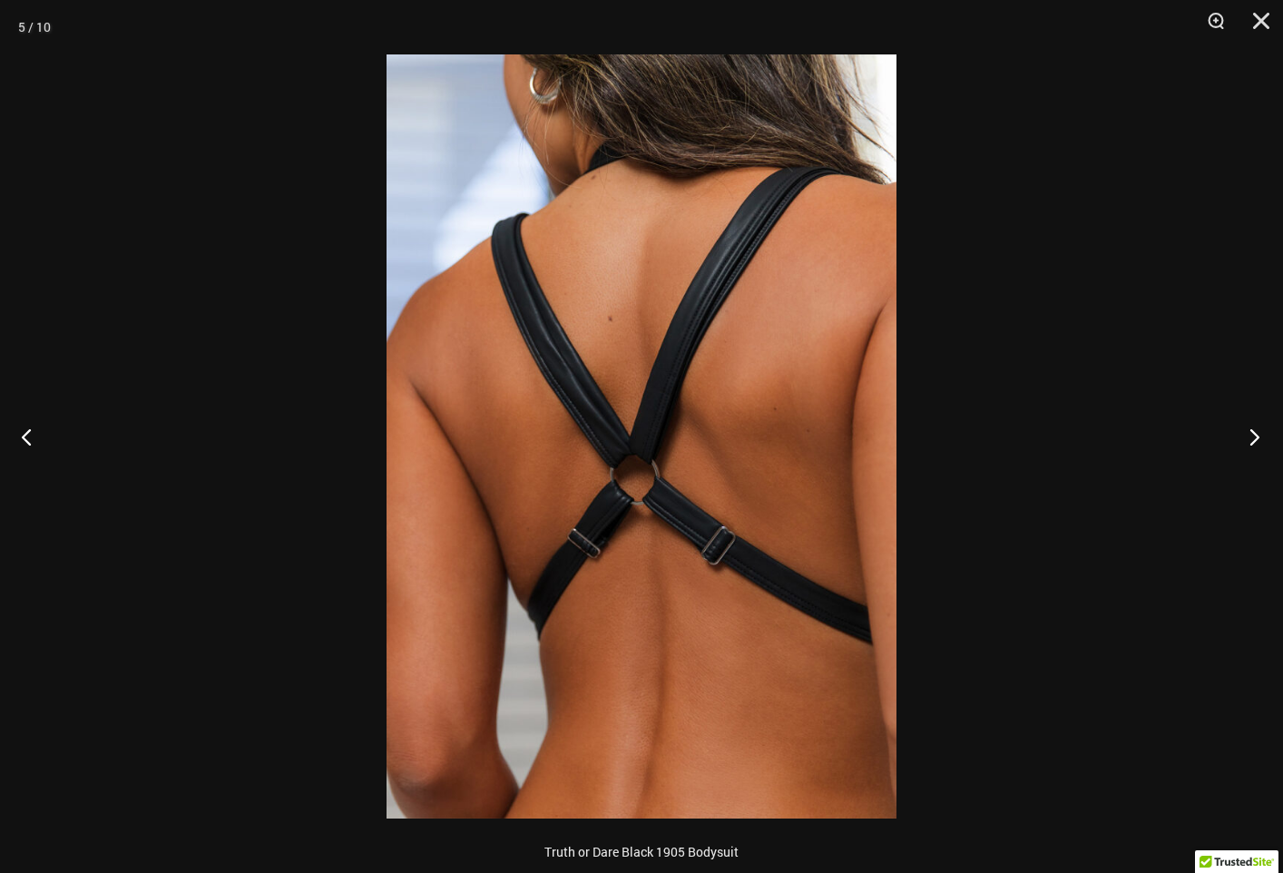
click at [1250, 431] on button "Next" at bounding box center [1249, 436] width 68 height 91
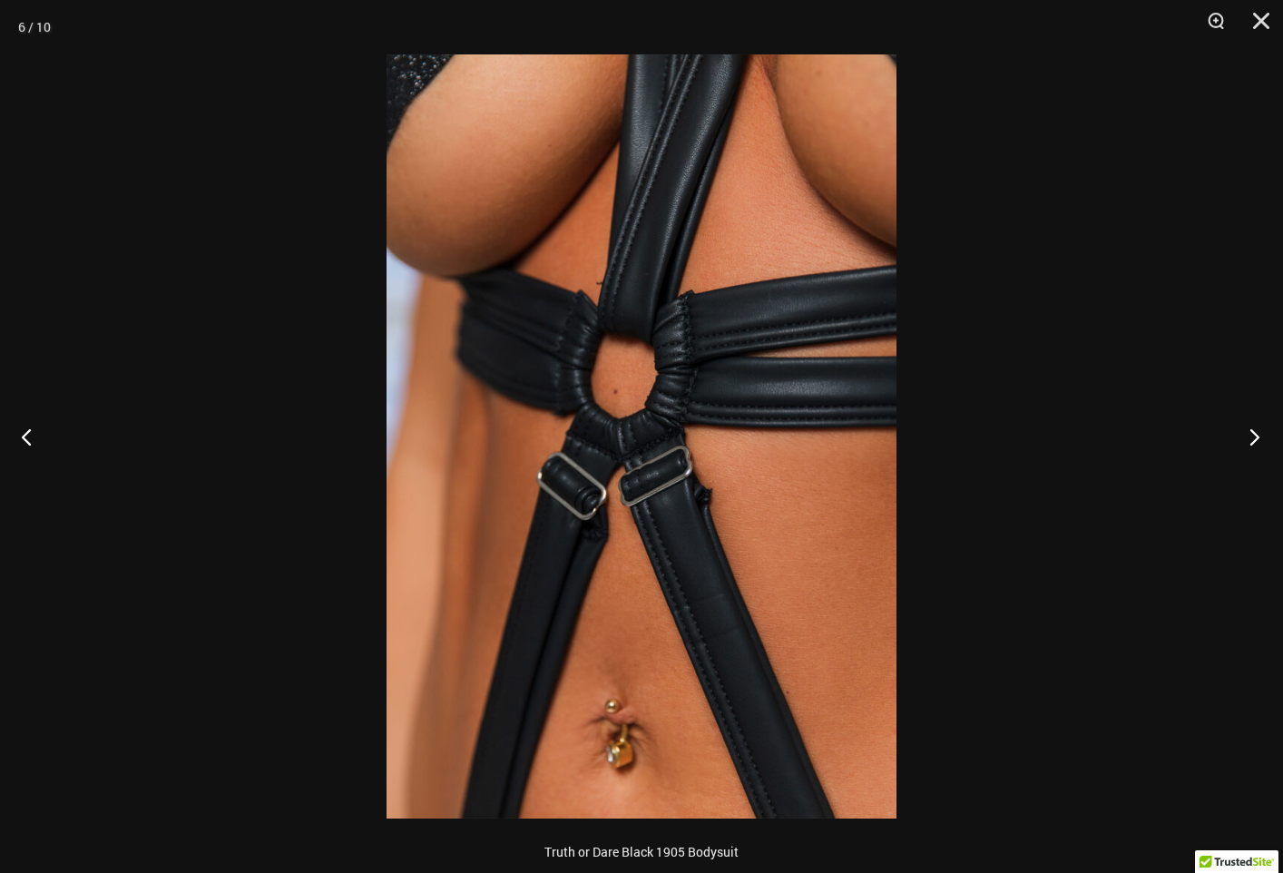
click at [1245, 427] on button "Next" at bounding box center [1249, 436] width 68 height 91
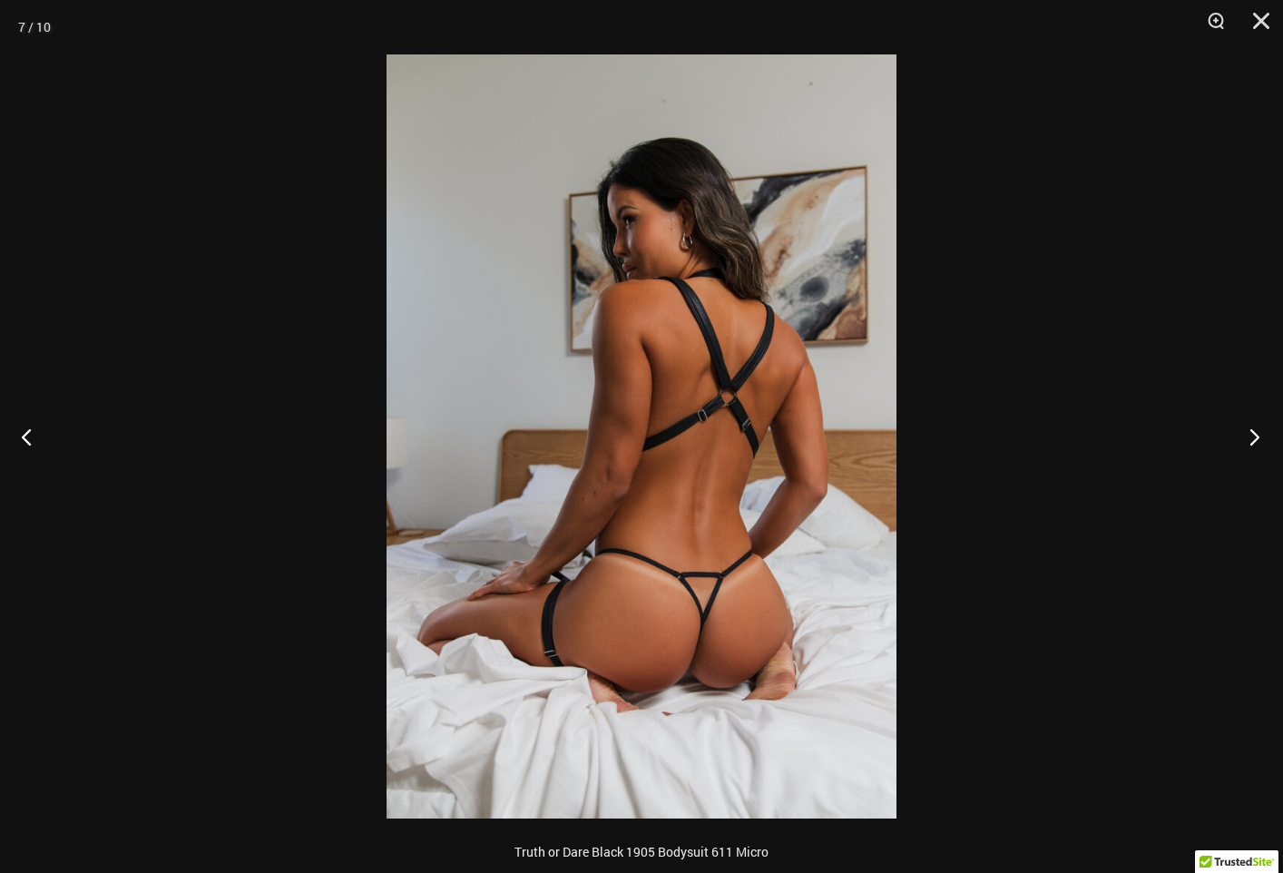
click at [1241, 429] on button "Next" at bounding box center [1249, 436] width 68 height 91
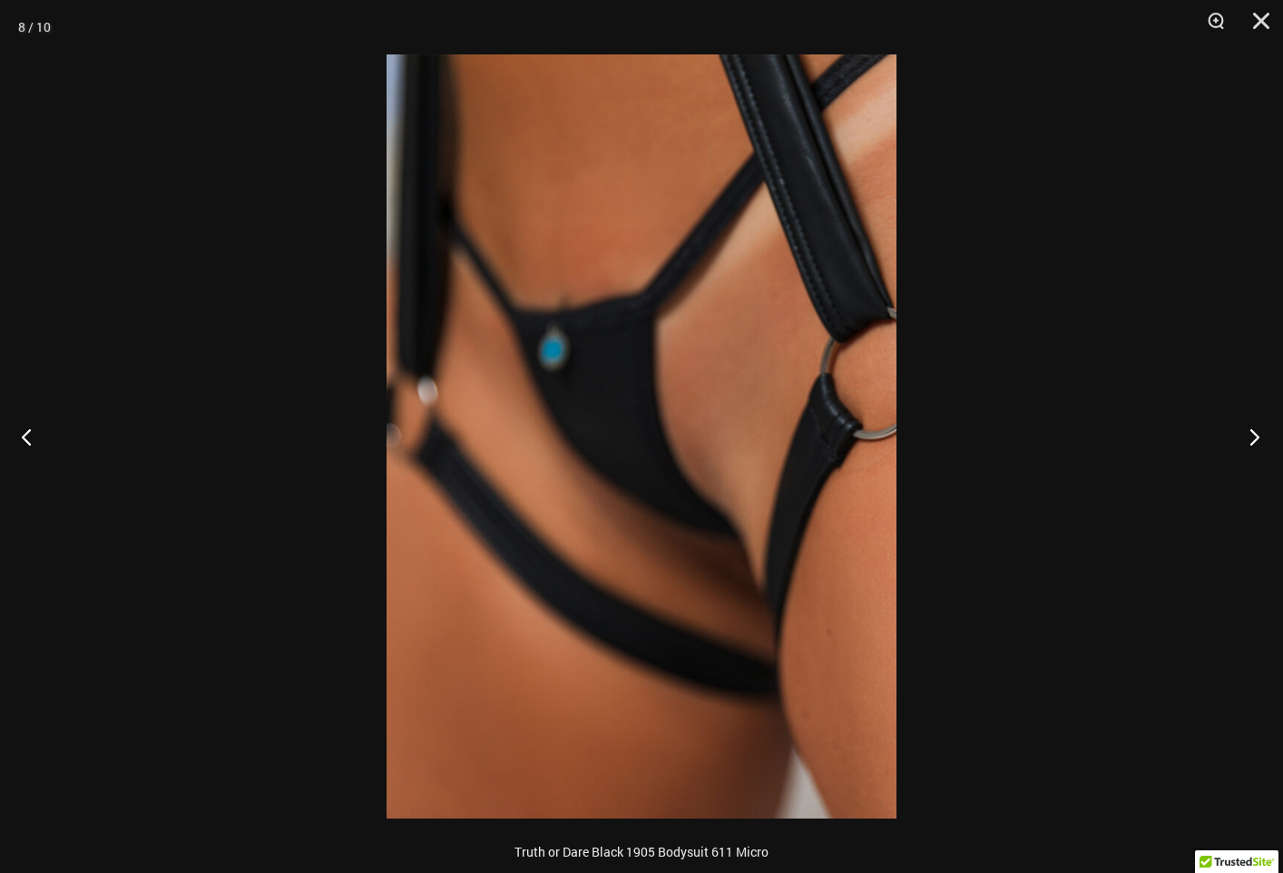
click at [1250, 438] on button "Next" at bounding box center [1249, 436] width 68 height 91
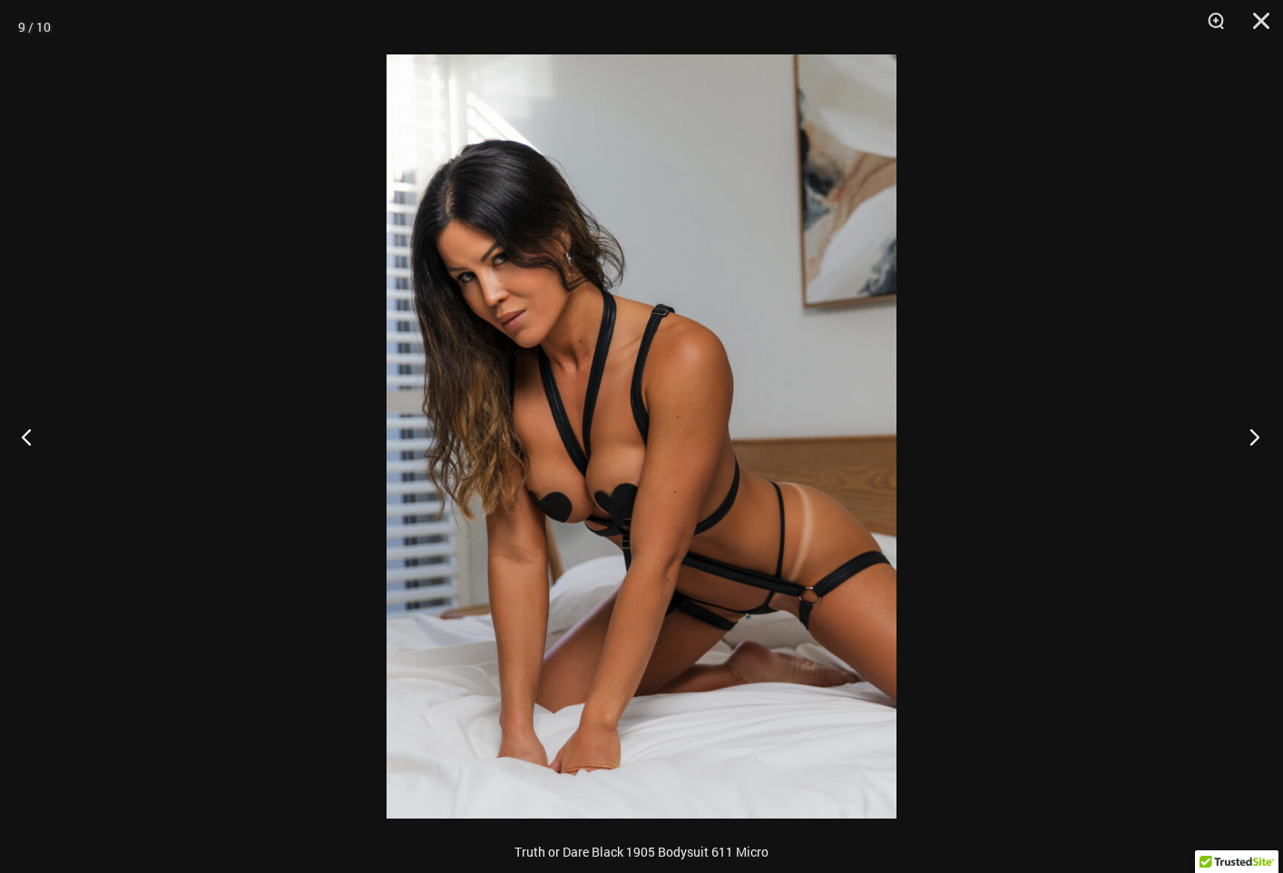
click at [1250, 438] on button "Next" at bounding box center [1249, 436] width 68 height 91
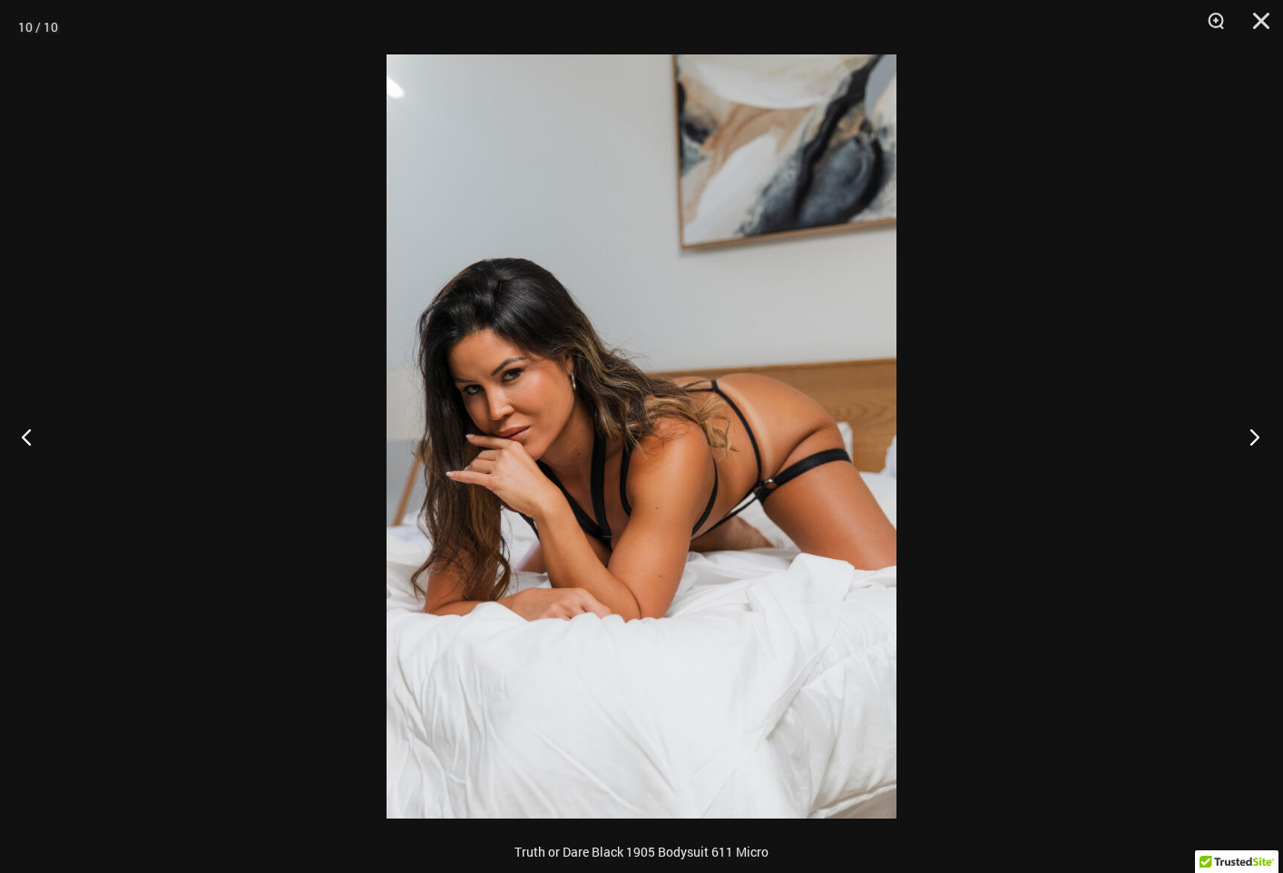
click at [1248, 437] on button "Next" at bounding box center [1249, 436] width 68 height 91
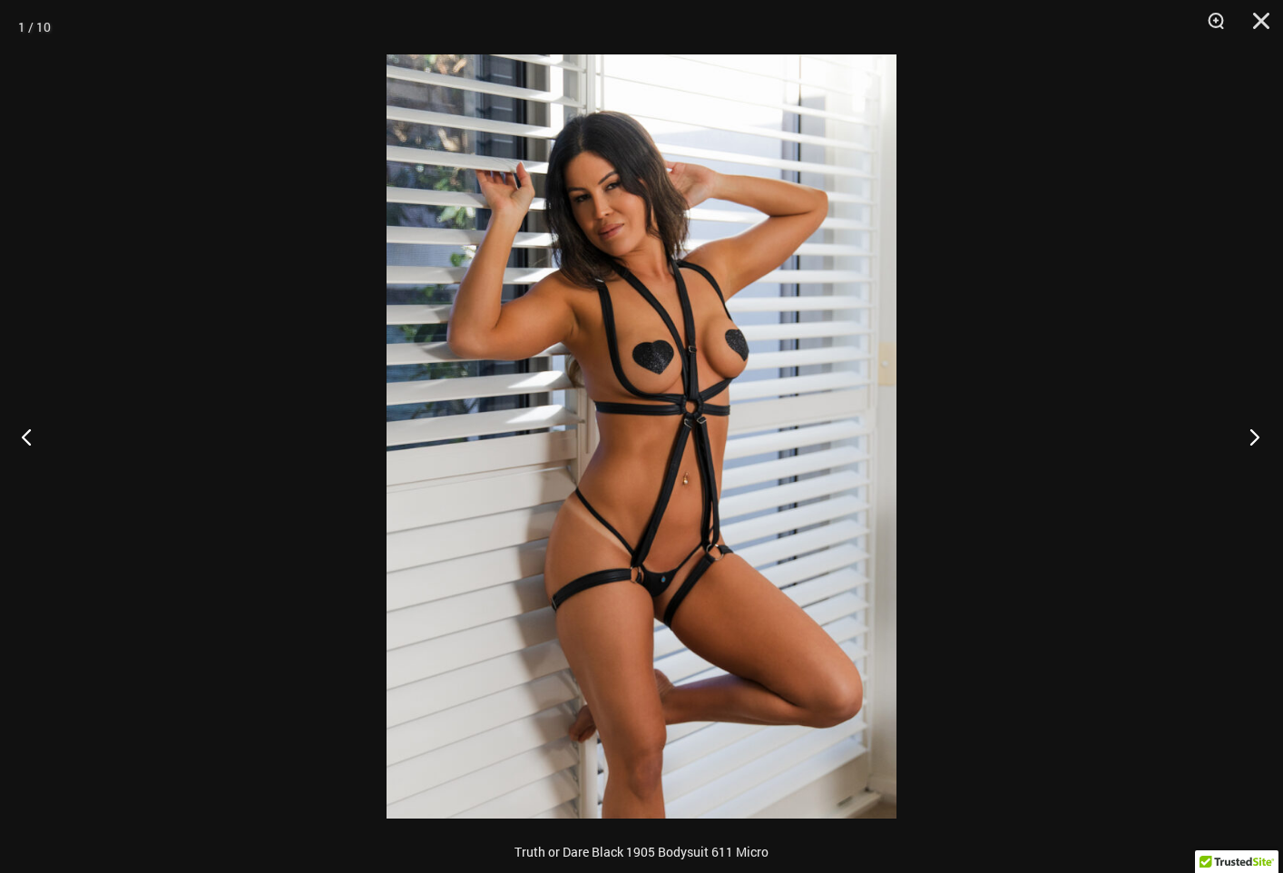
click at [1246, 438] on button "Next" at bounding box center [1249, 436] width 68 height 91
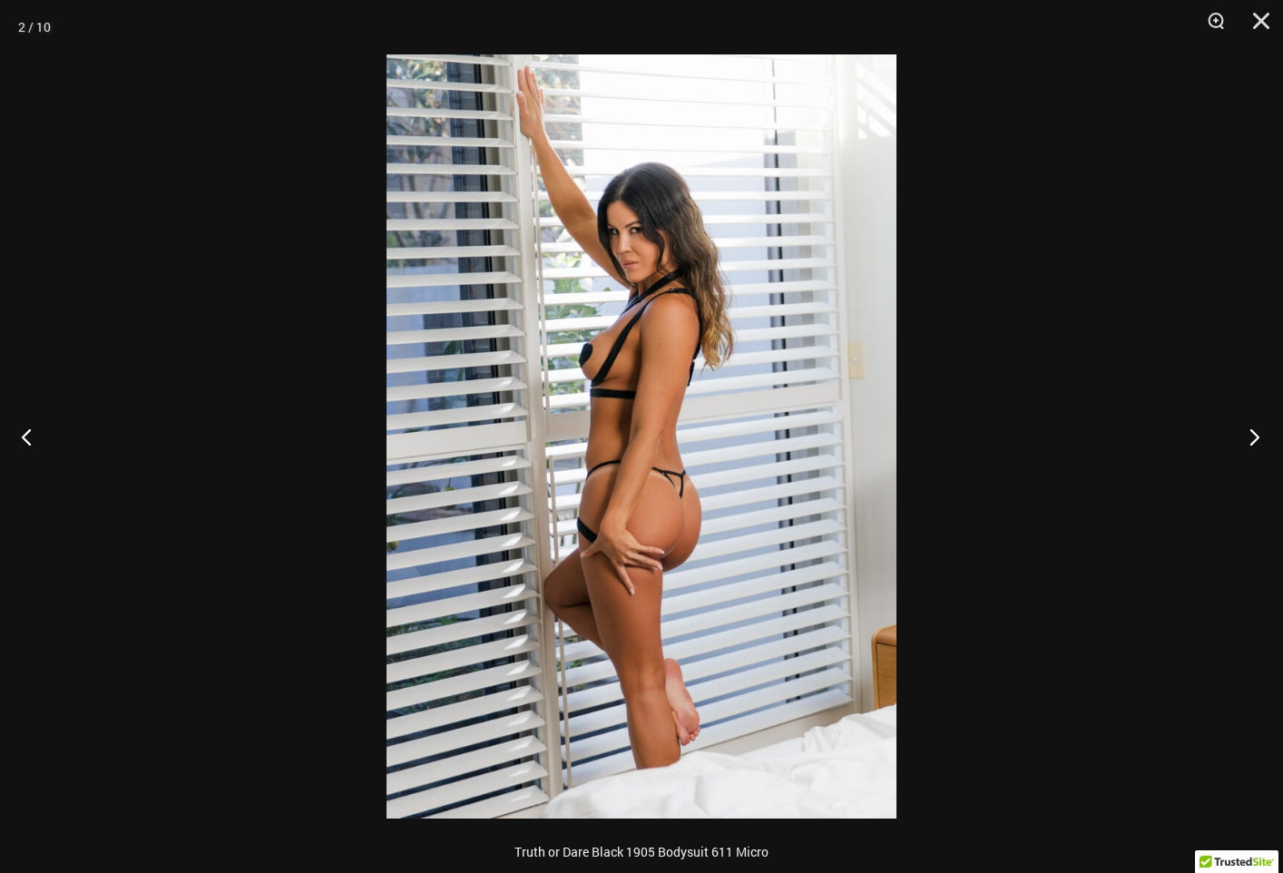
click at [1246, 438] on button "Next" at bounding box center [1249, 436] width 68 height 91
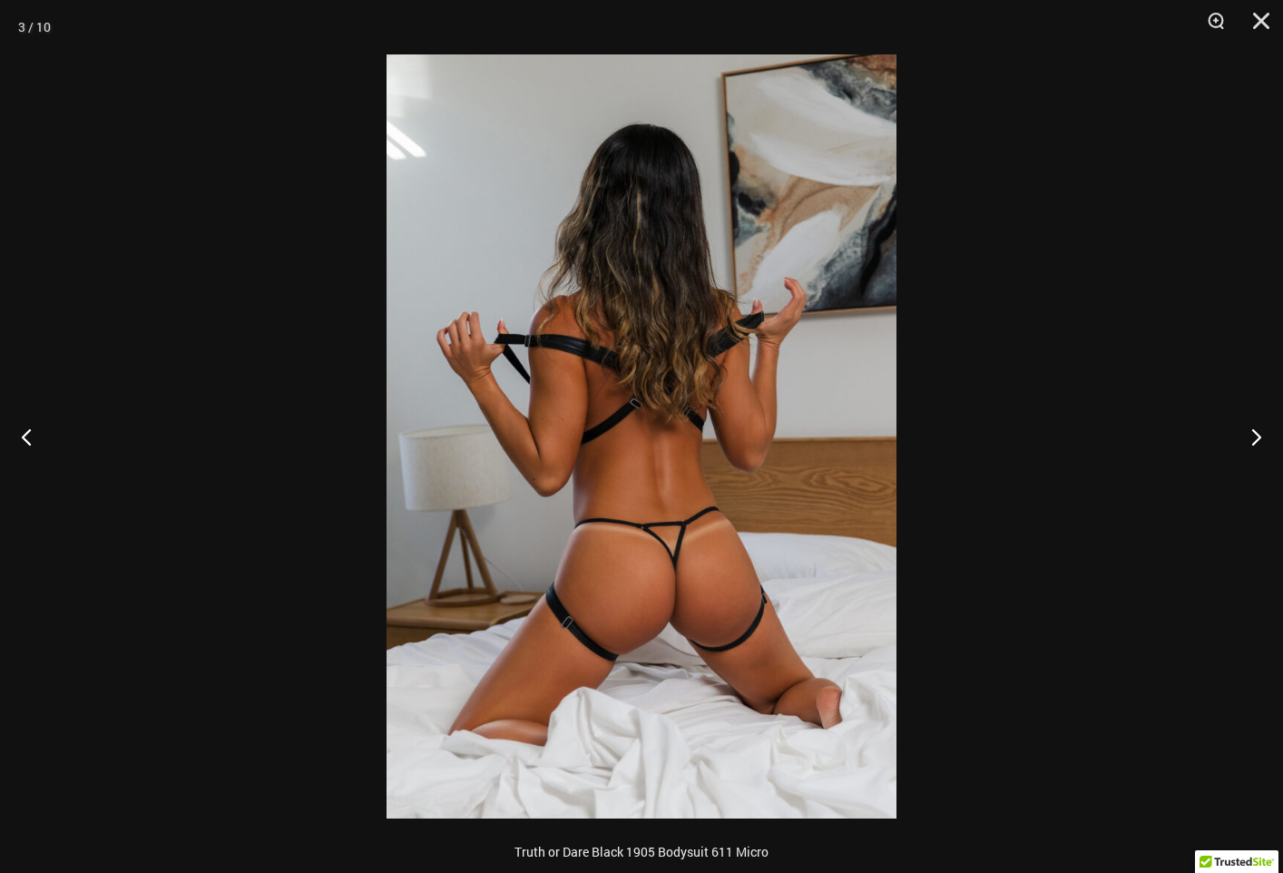
click at [754, 535] on img at bounding box center [642, 436] width 510 height 764
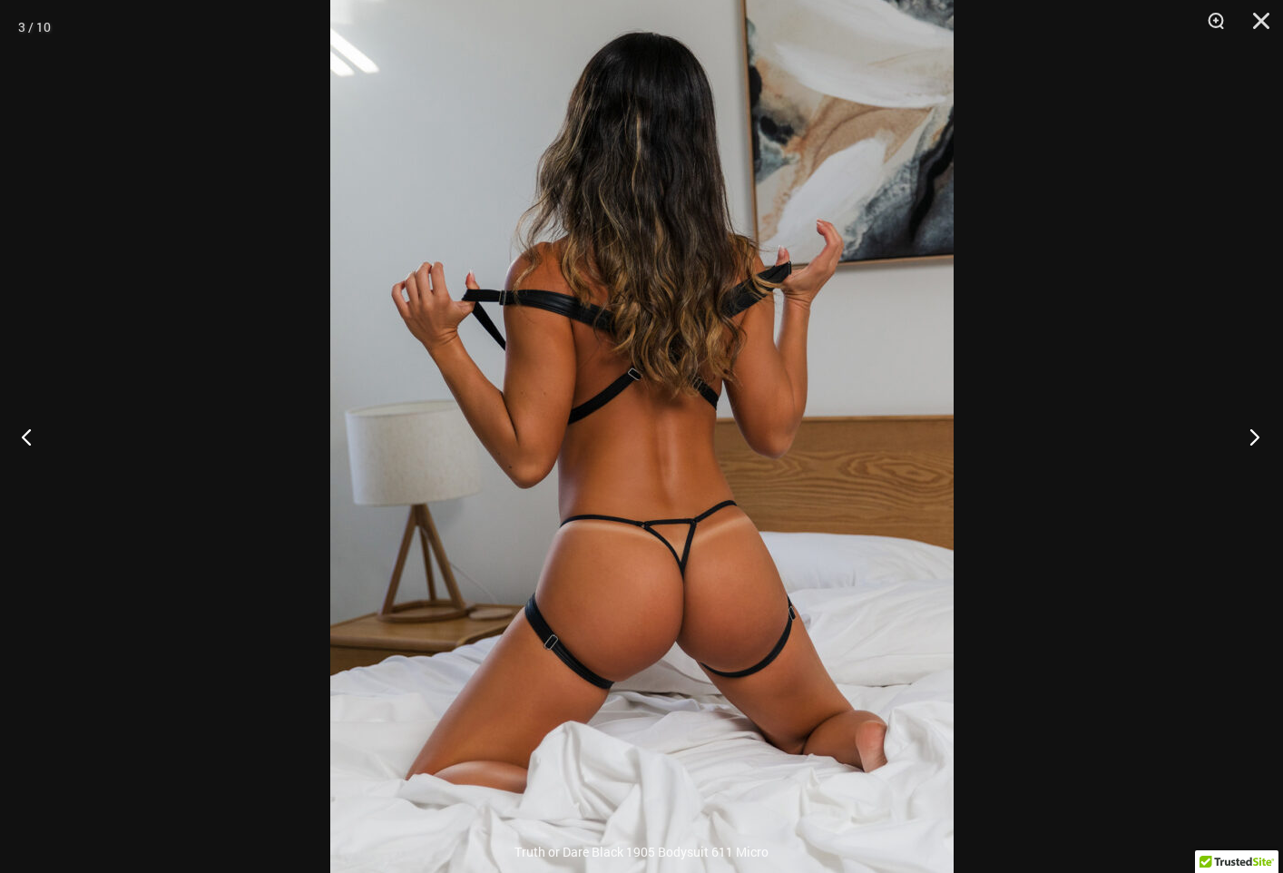
click at [1252, 439] on button "Next" at bounding box center [1249, 436] width 68 height 91
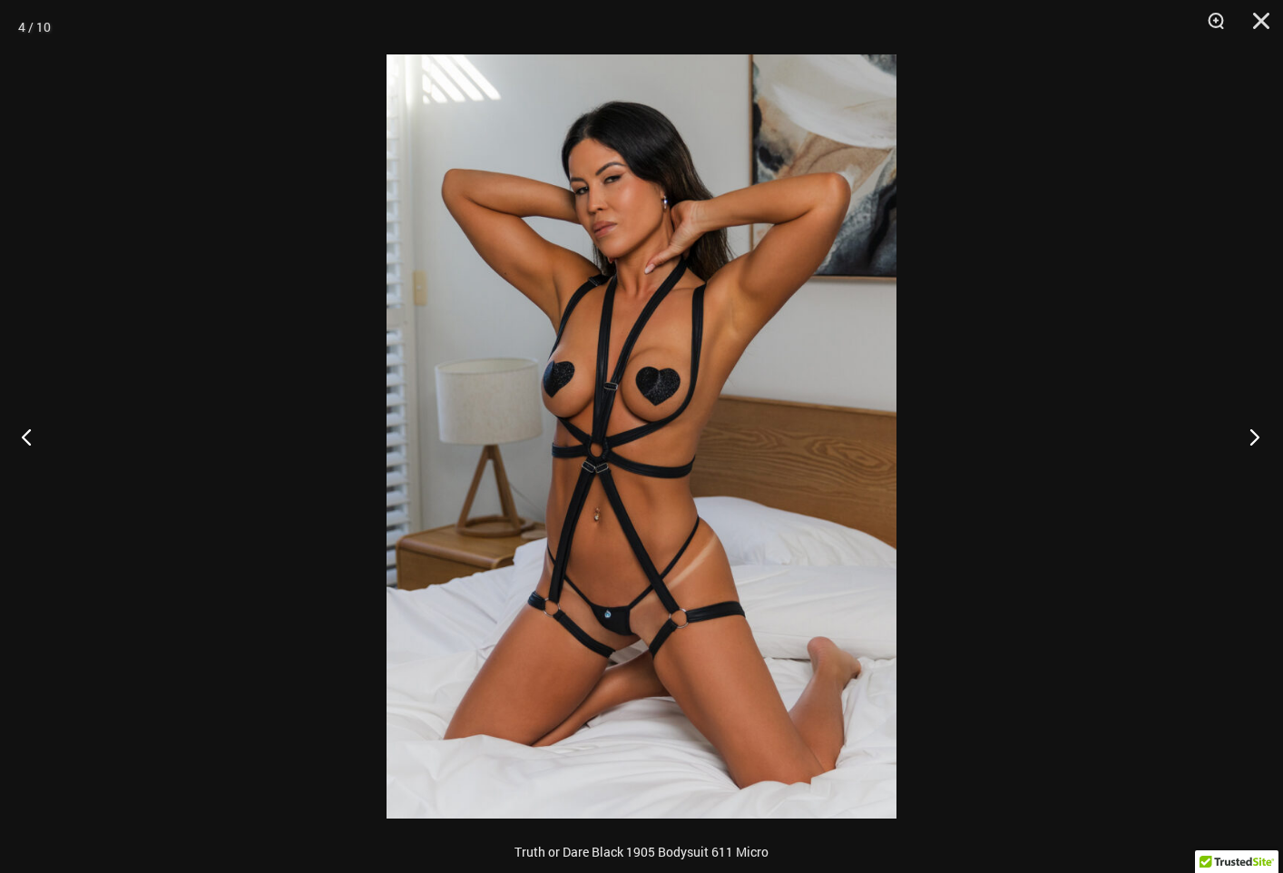
click at [1252, 439] on button "Next" at bounding box center [1249, 436] width 68 height 91
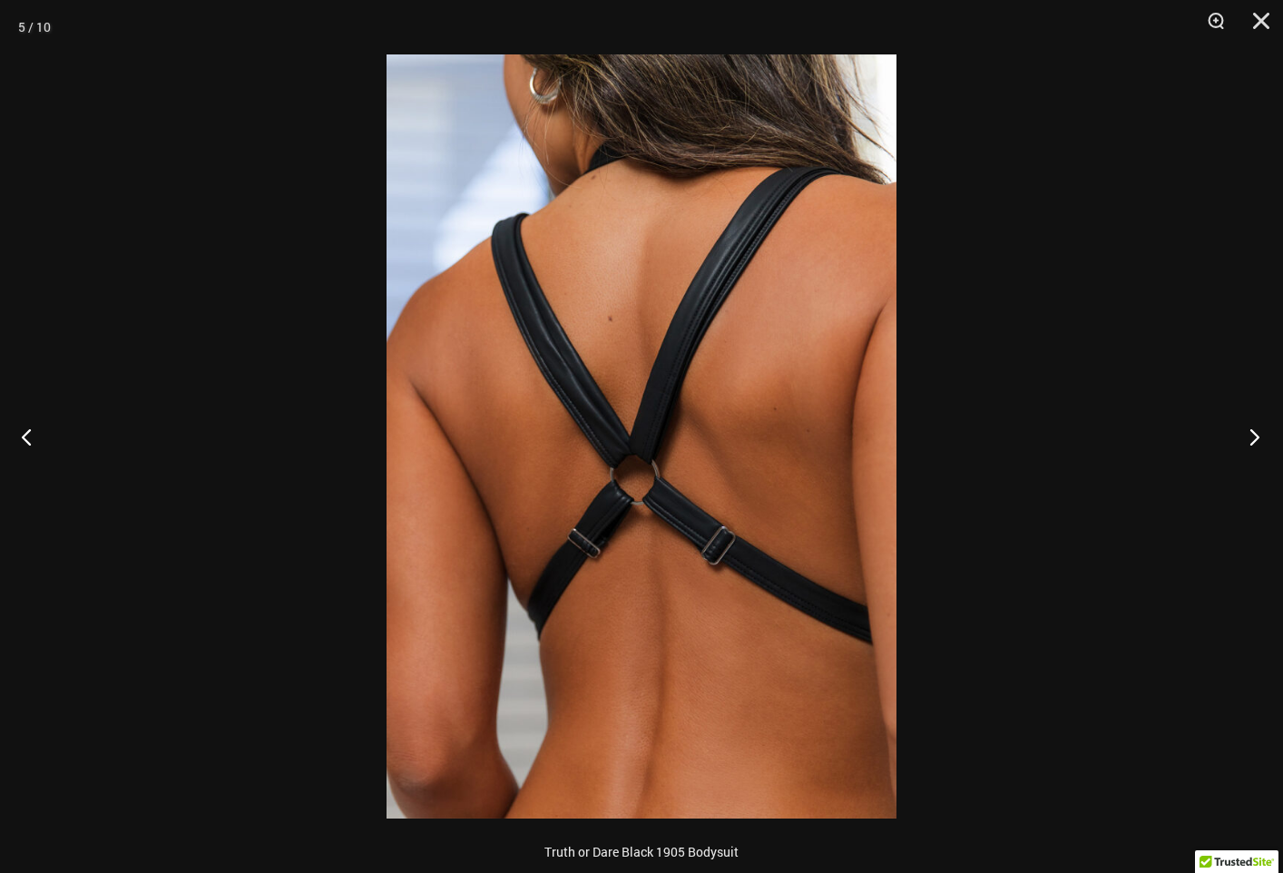
click at [1252, 439] on button "Next" at bounding box center [1249, 436] width 68 height 91
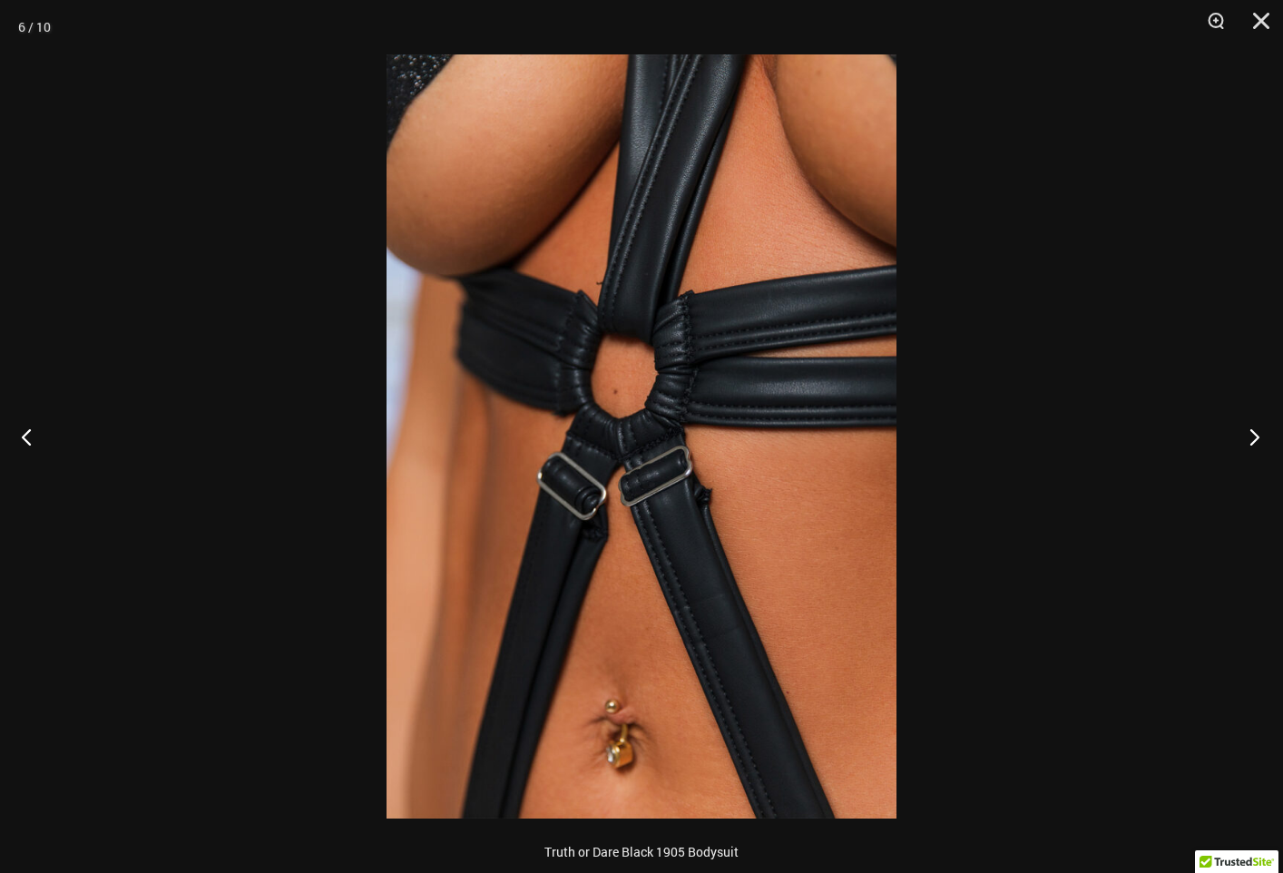
click at [1252, 439] on button "Next" at bounding box center [1249, 436] width 68 height 91
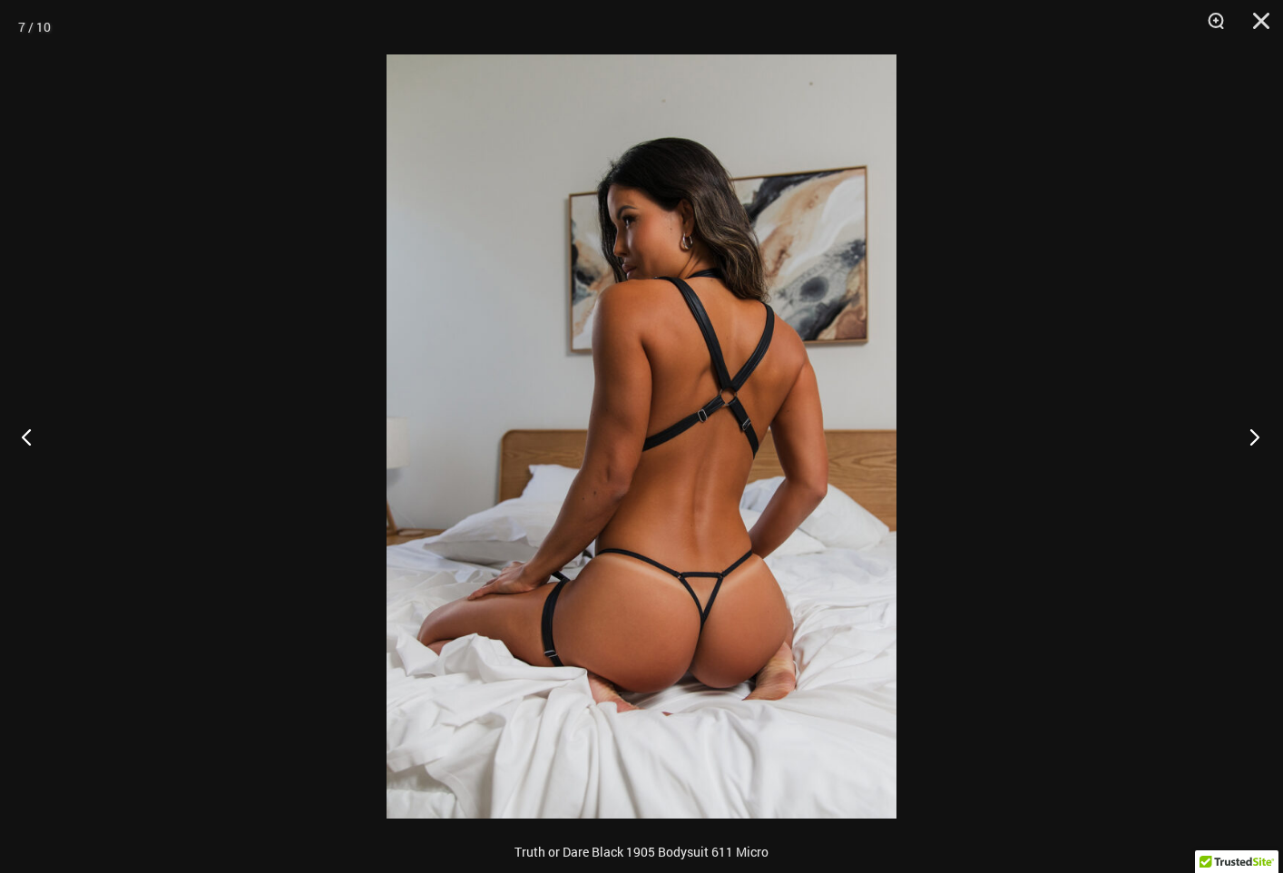
click at [1252, 439] on button "Next" at bounding box center [1249, 436] width 68 height 91
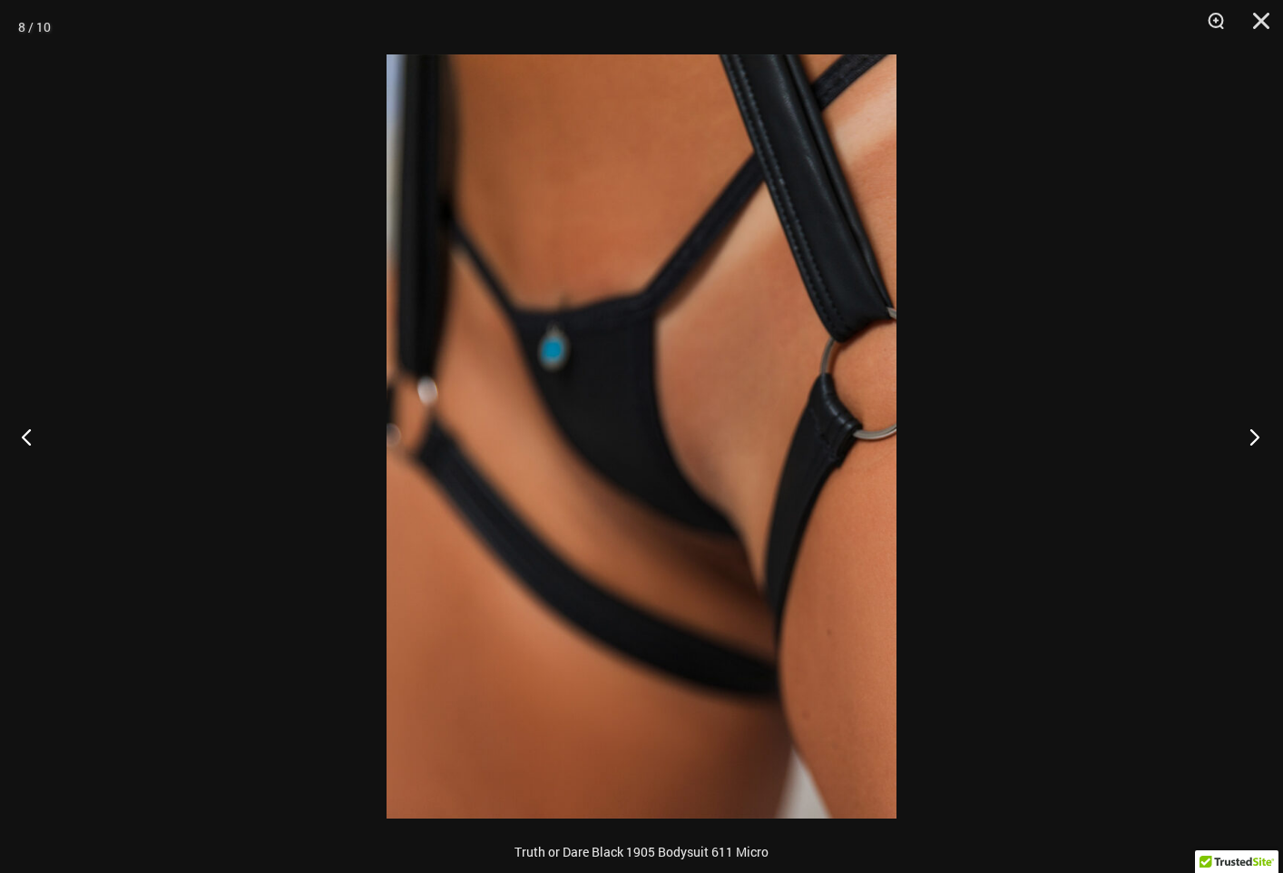
click at [1252, 439] on button "Next" at bounding box center [1249, 436] width 68 height 91
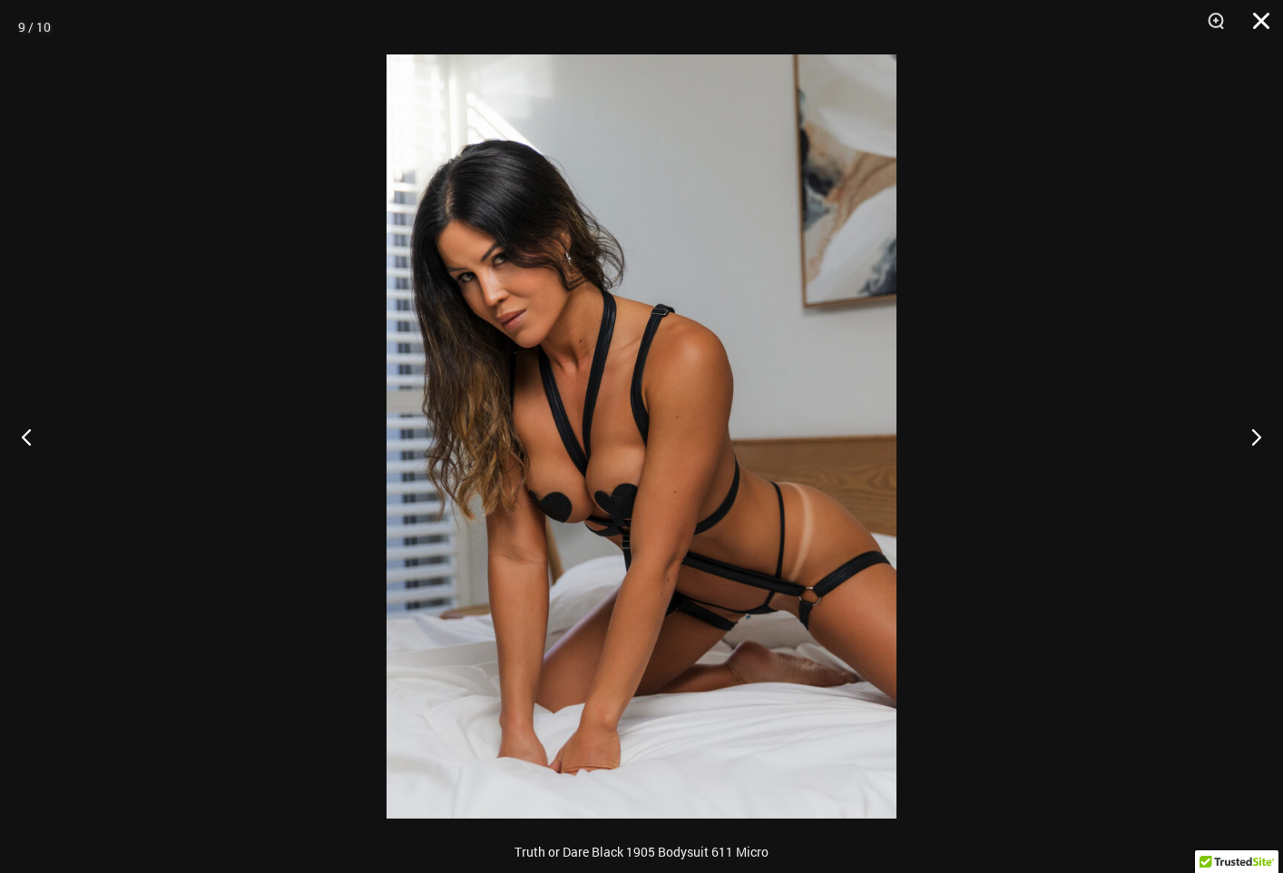
click at [1267, 19] on button "Close" at bounding box center [1254, 27] width 45 height 54
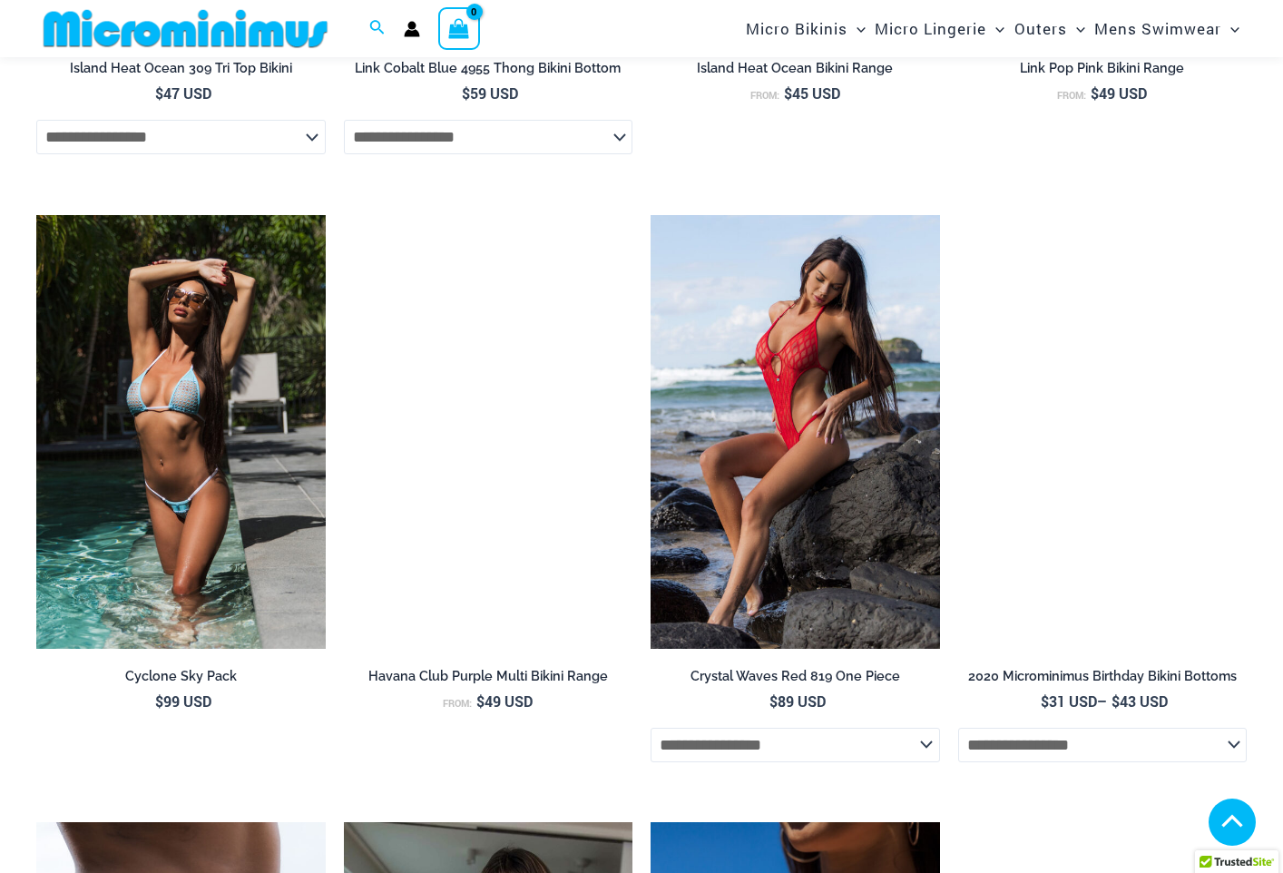
scroll to position [3085, 0]
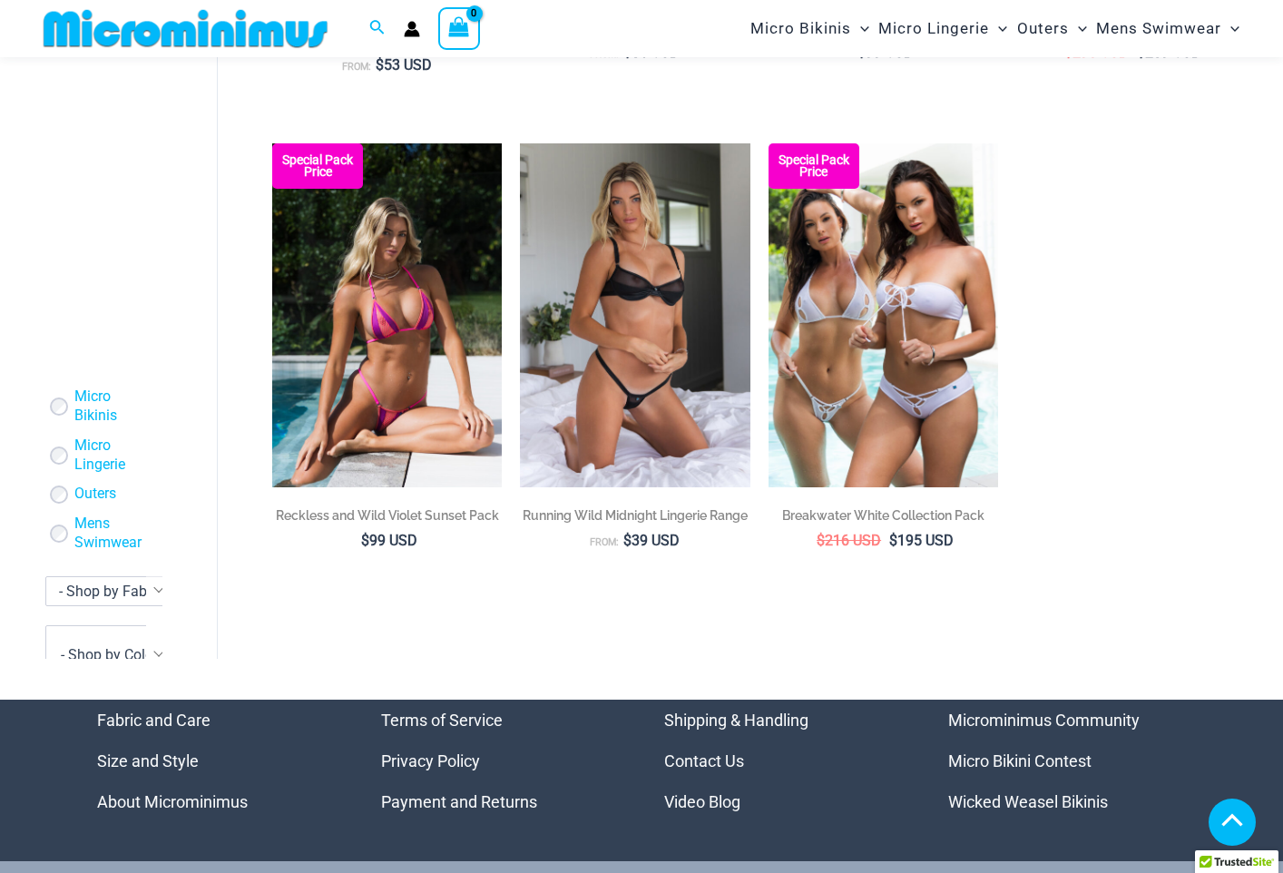
scroll to position [3509, 0]
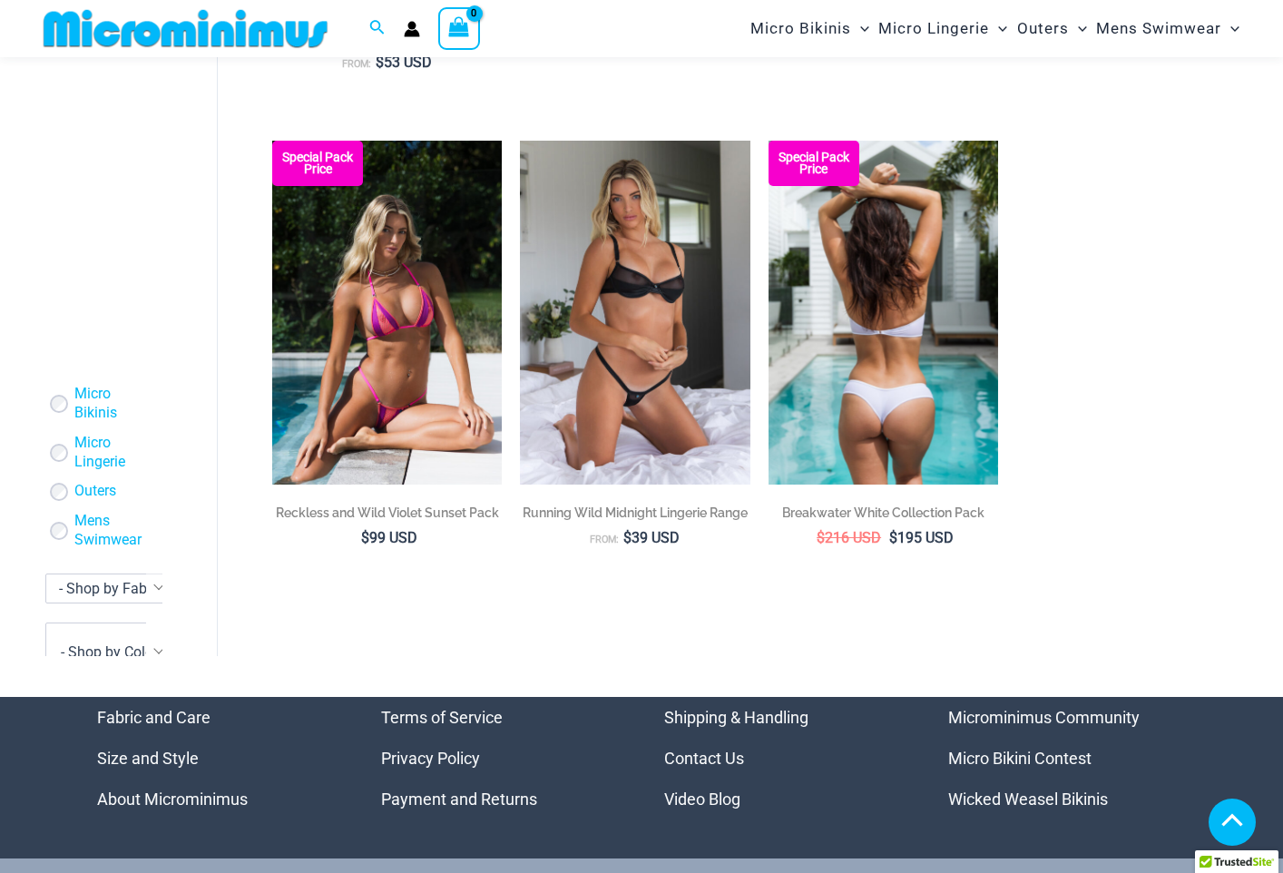
click at [896, 414] on img at bounding box center [884, 313] width 230 height 345
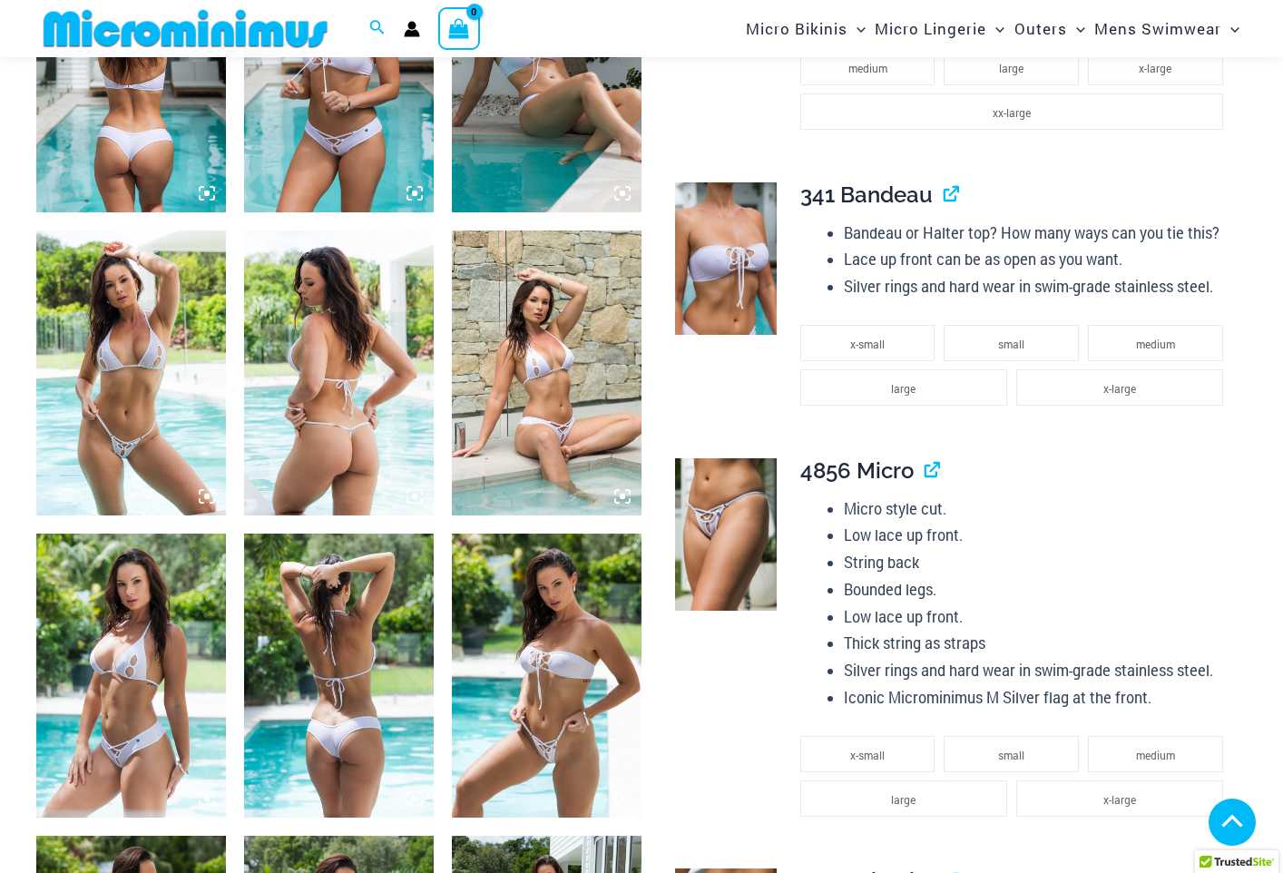
scroll to position [1436, 0]
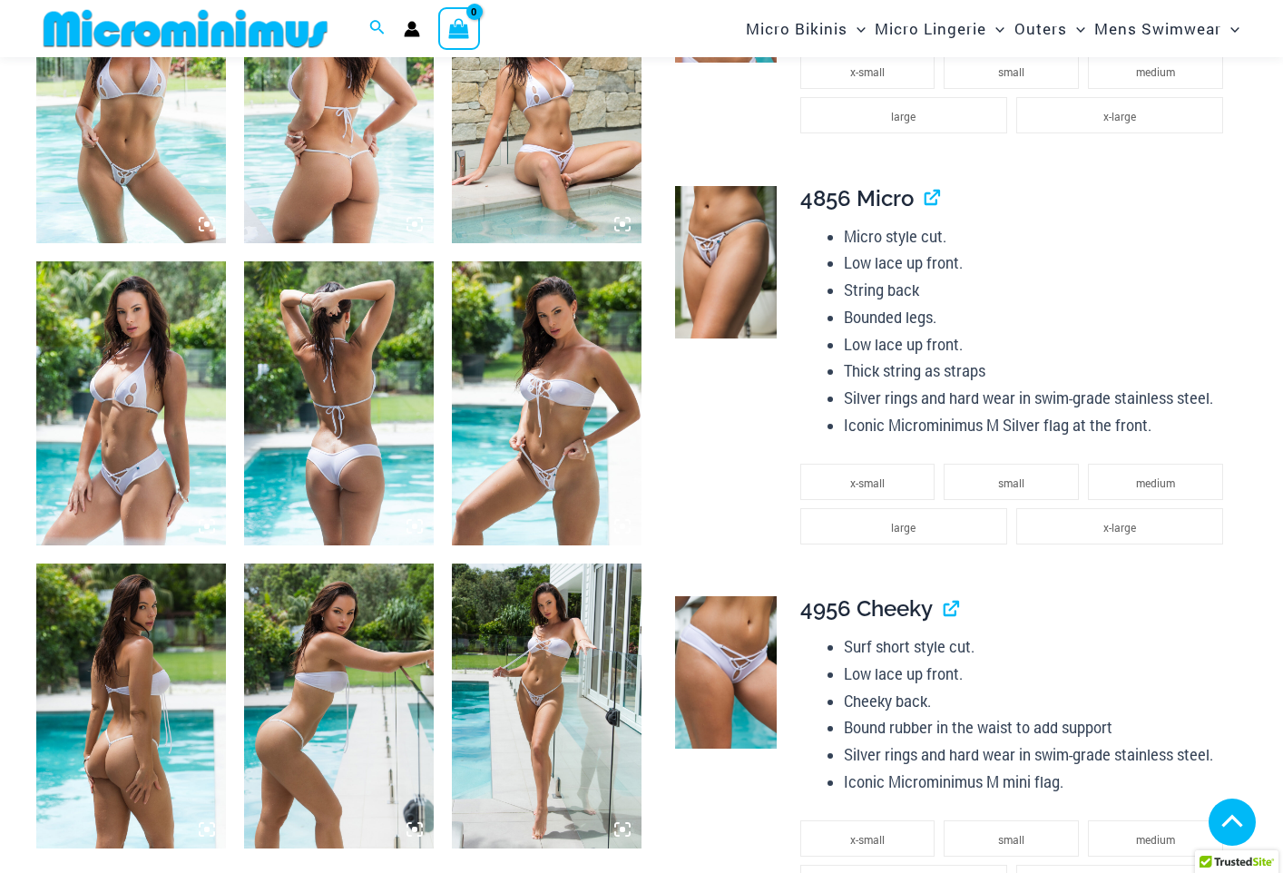
click at [153, 457] on img at bounding box center [131, 403] width 190 height 284
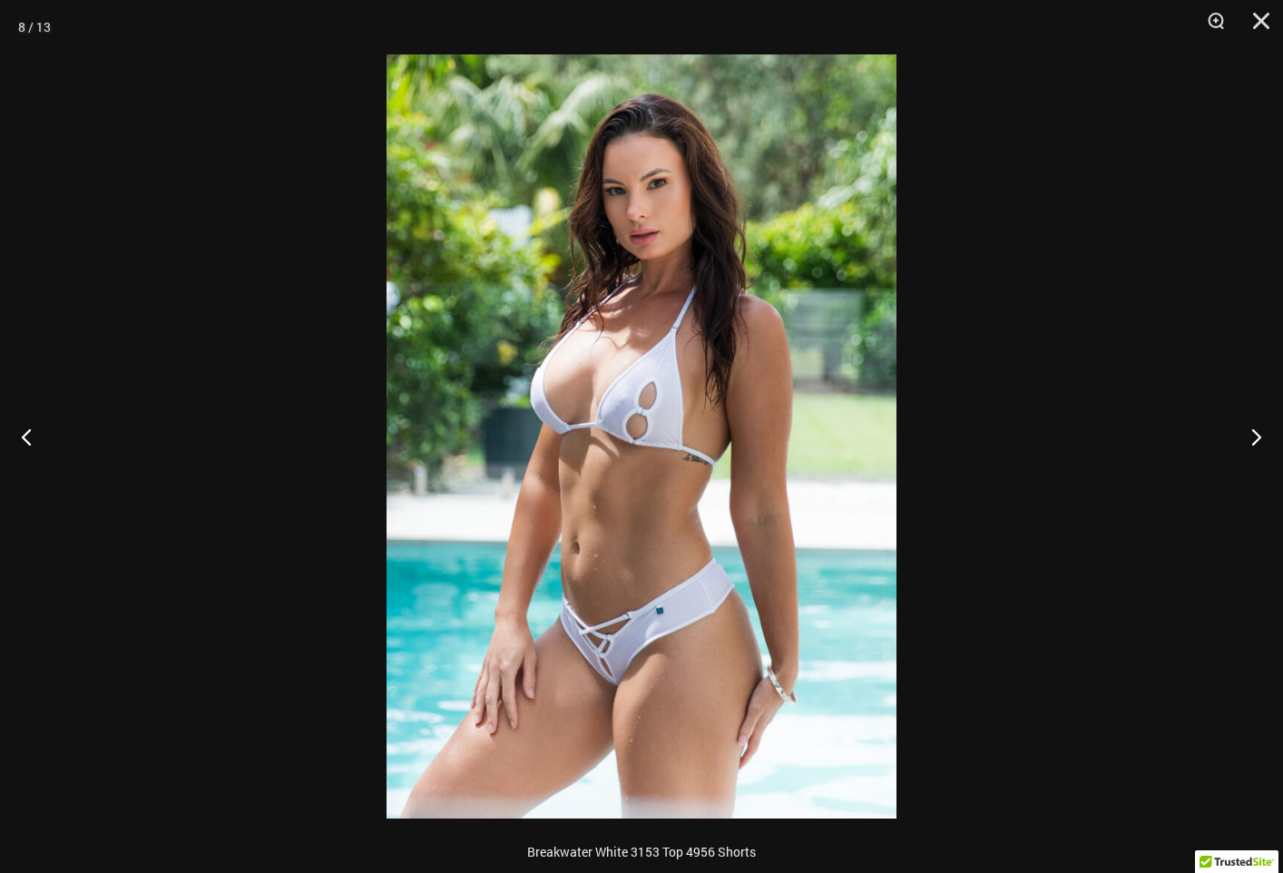
click at [580, 542] on img at bounding box center [642, 436] width 510 height 764
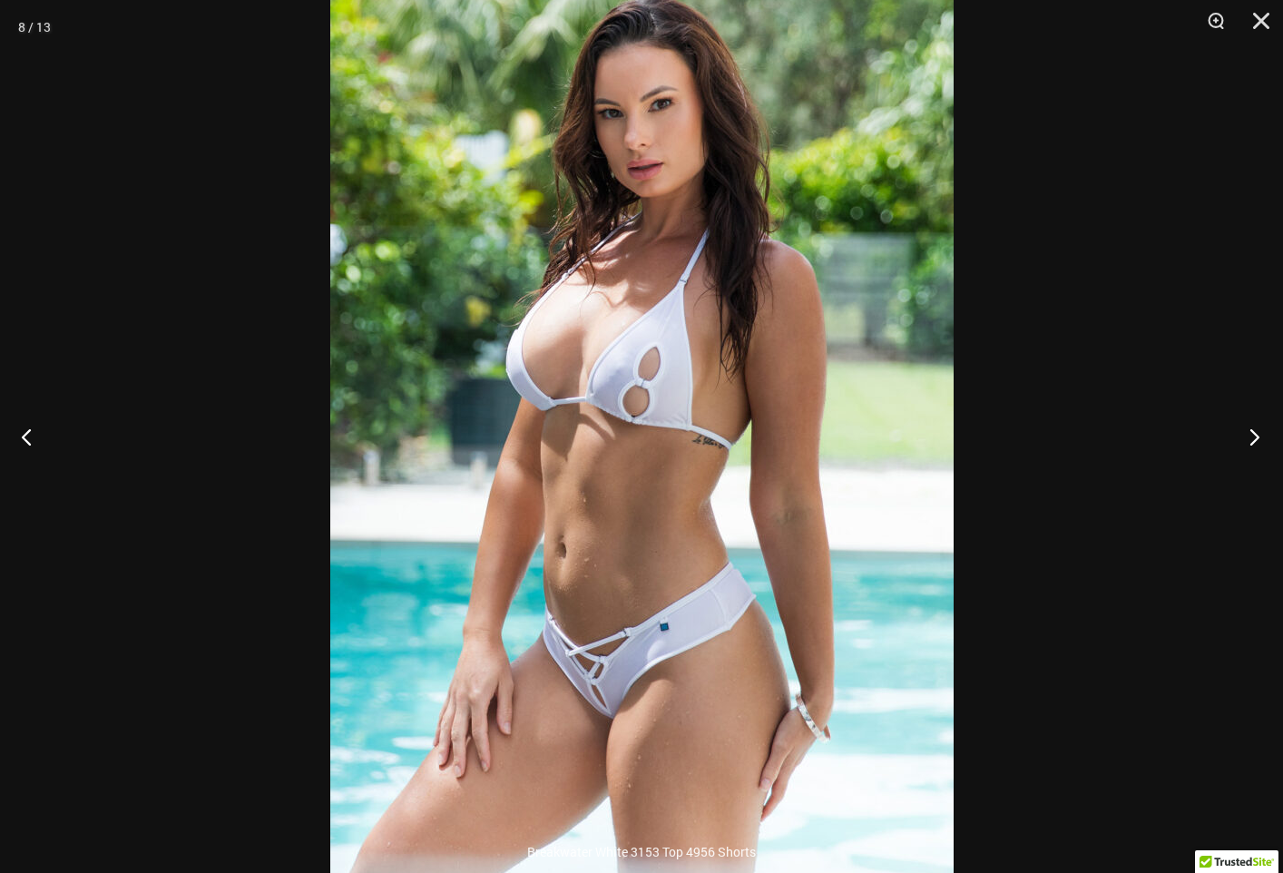
click at [1259, 431] on button "Next" at bounding box center [1249, 436] width 68 height 91
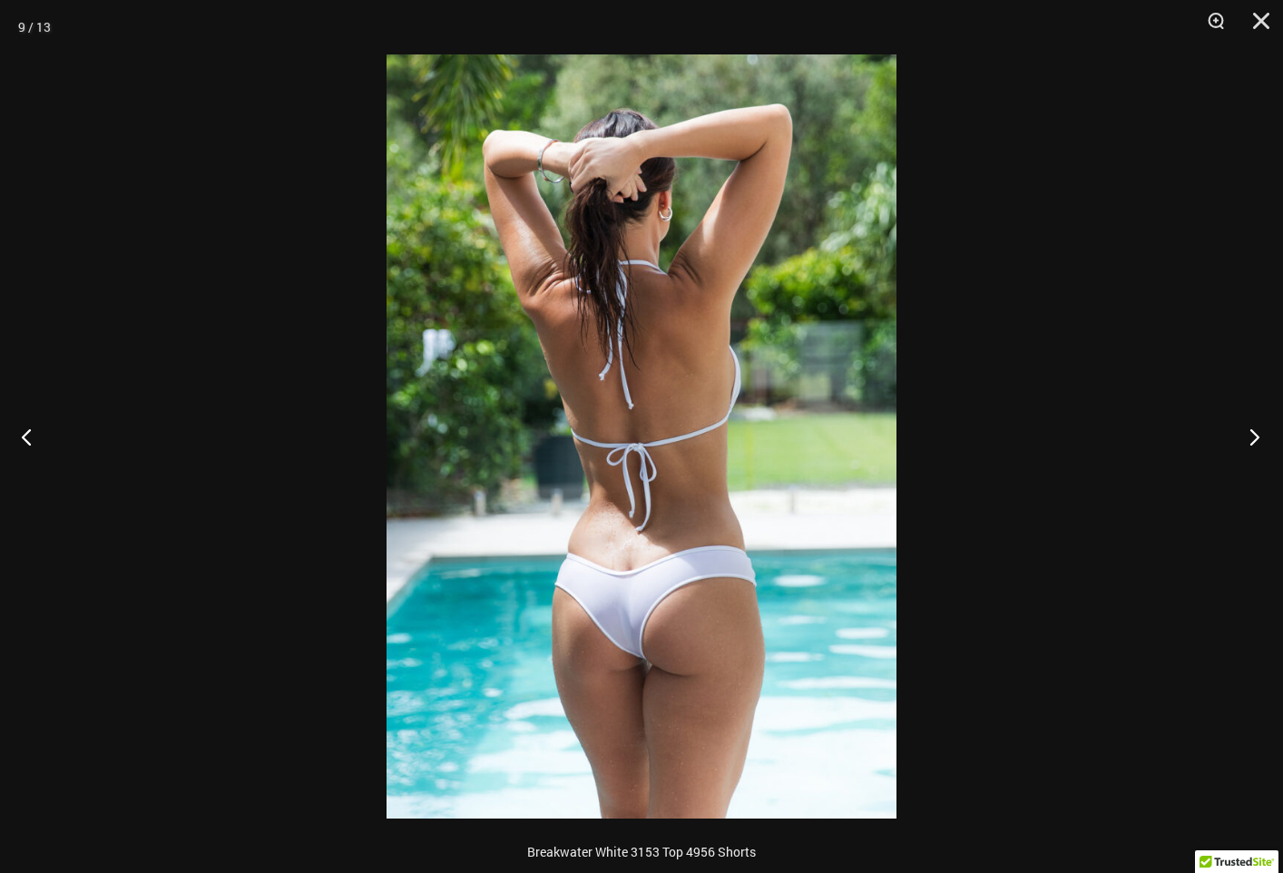
click at [1259, 431] on button "Next" at bounding box center [1249, 436] width 68 height 91
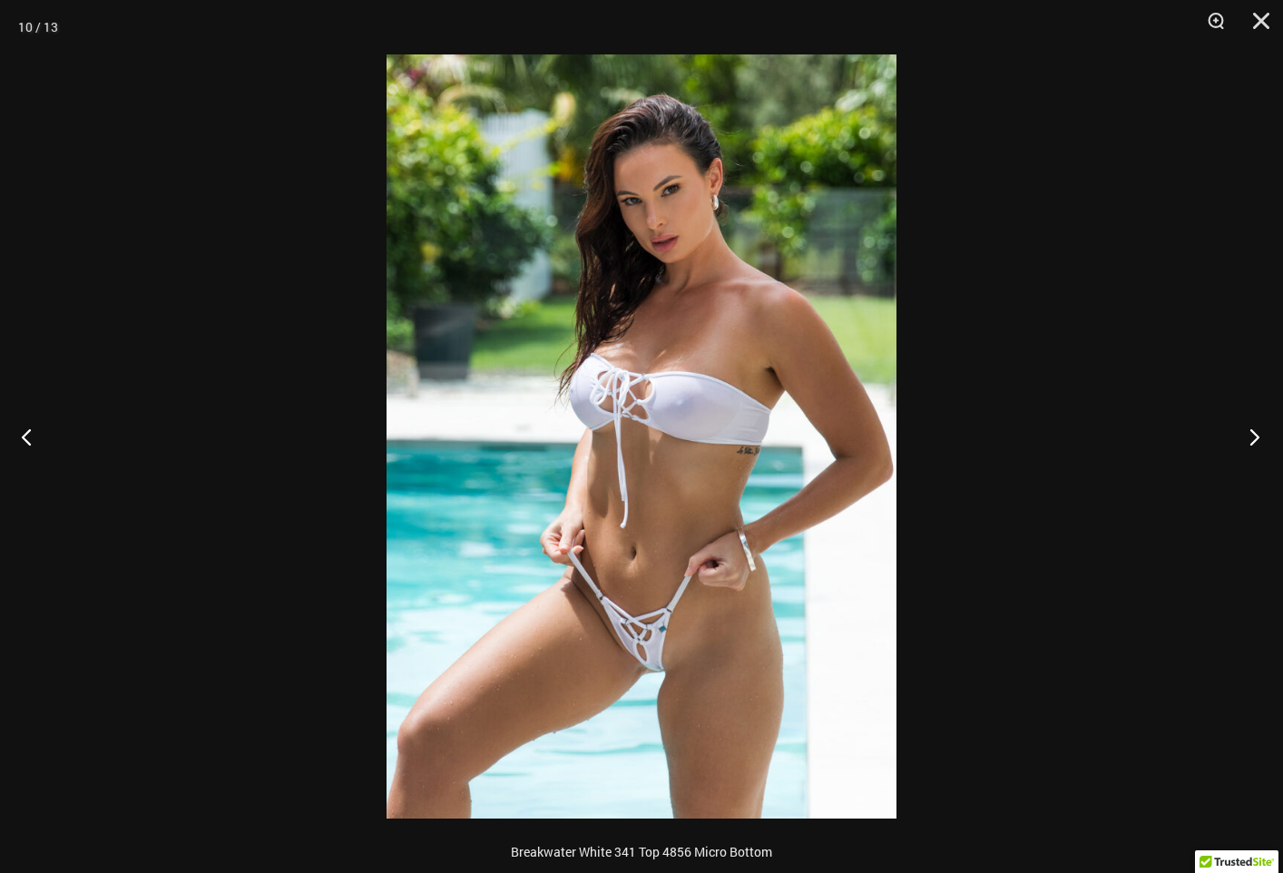
click at [1259, 431] on button "Next" at bounding box center [1249, 436] width 68 height 91
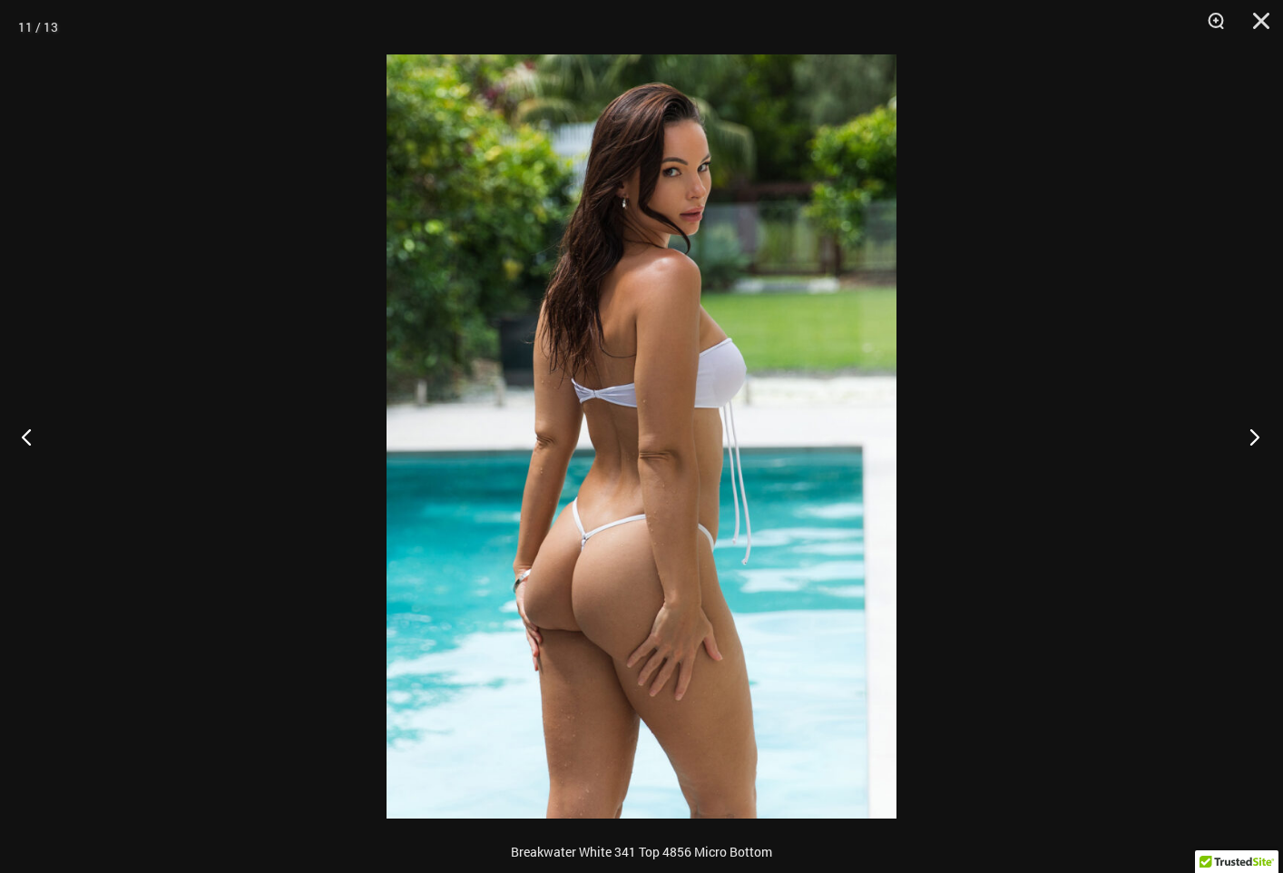
click at [1259, 431] on button "Next" at bounding box center [1249, 436] width 68 height 91
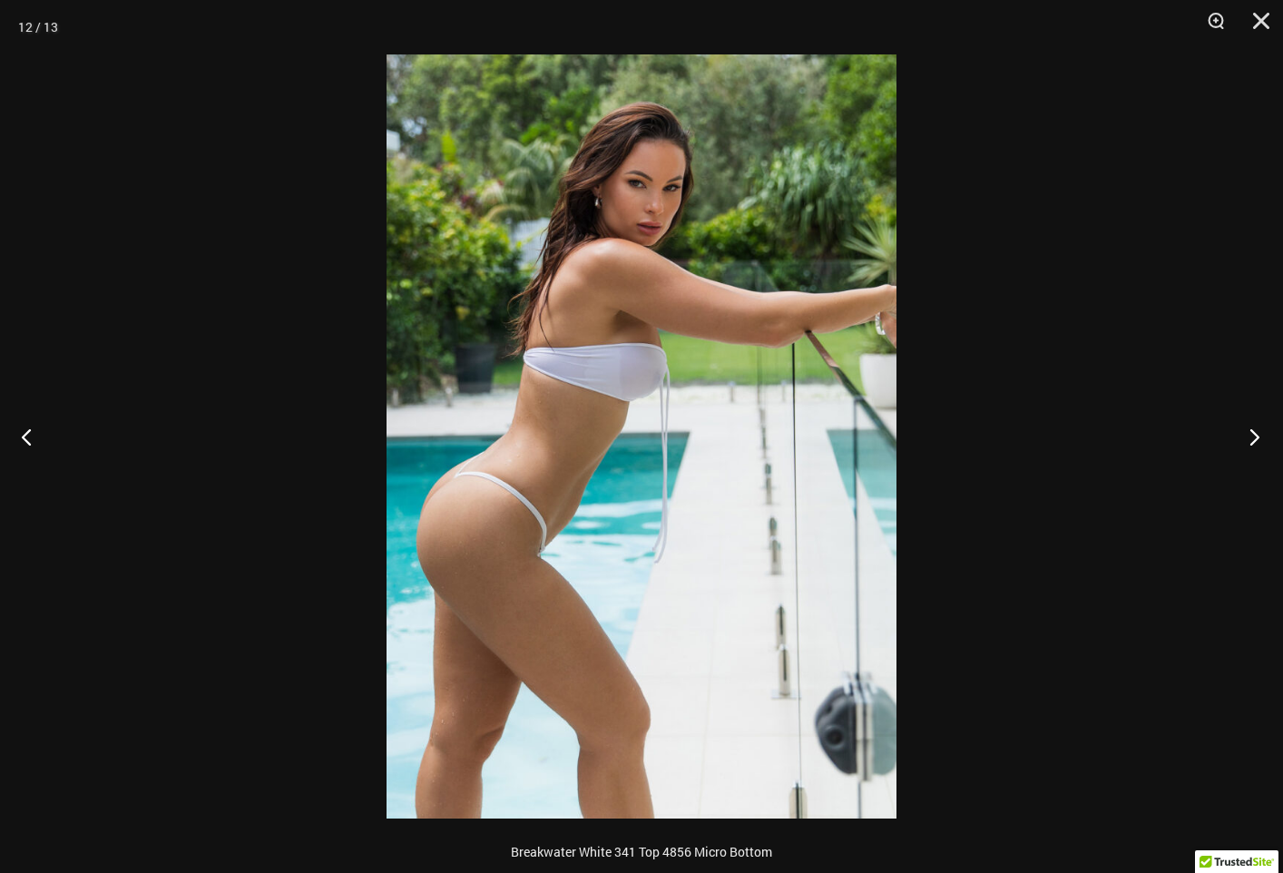
click at [1259, 431] on button "Next" at bounding box center [1249, 436] width 68 height 91
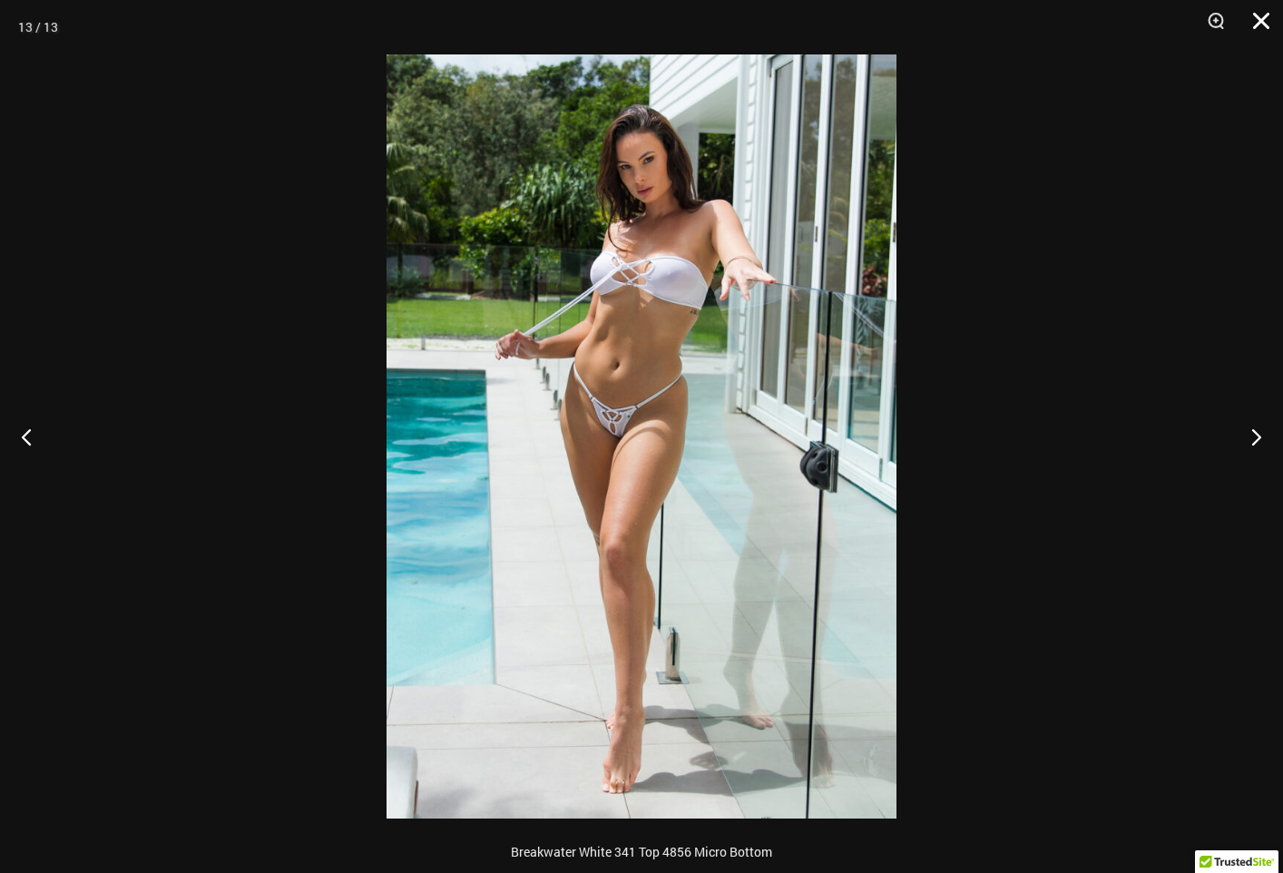
click at [1262, 22] on button "Close" at bounding box center [1254, 27] width 45 height 54
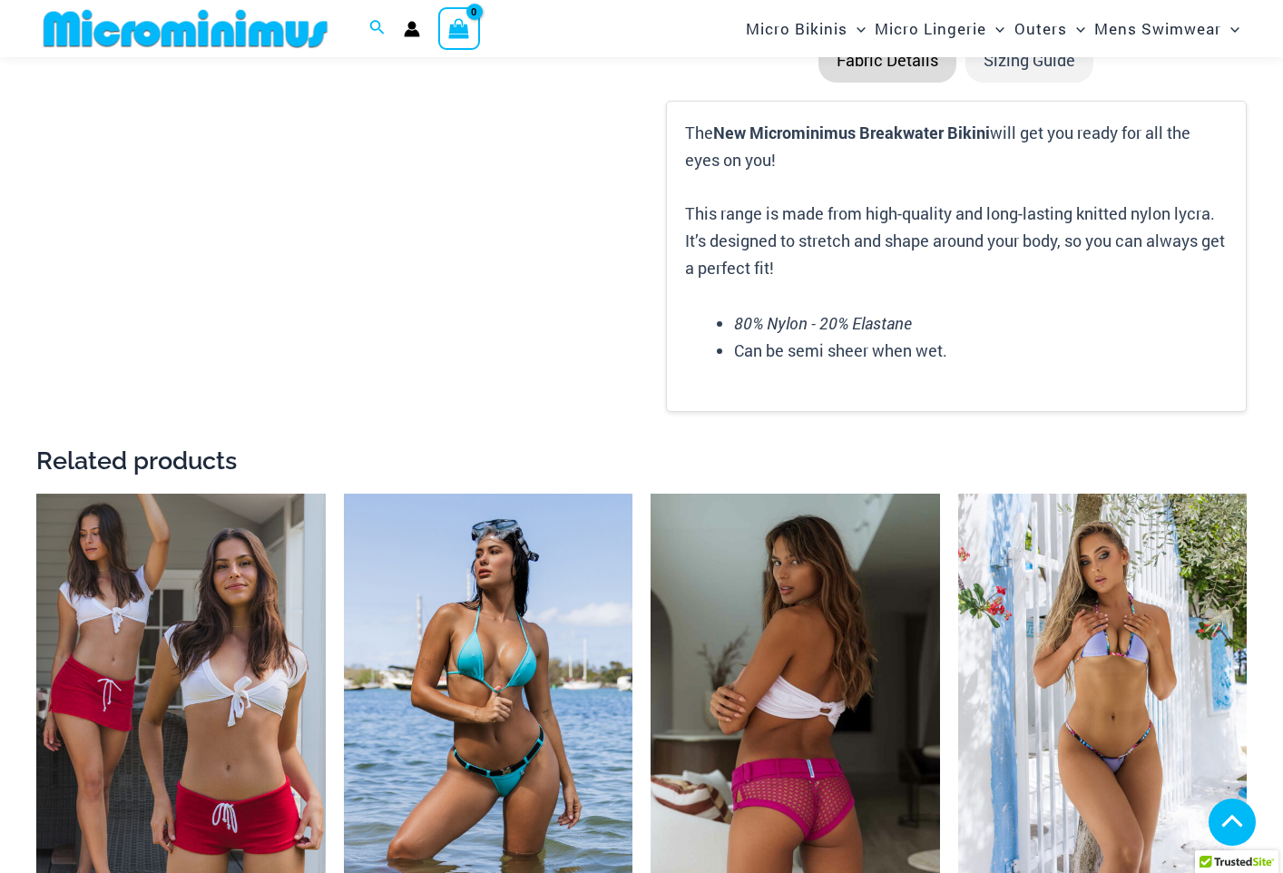
scroll to position [3250, 0]
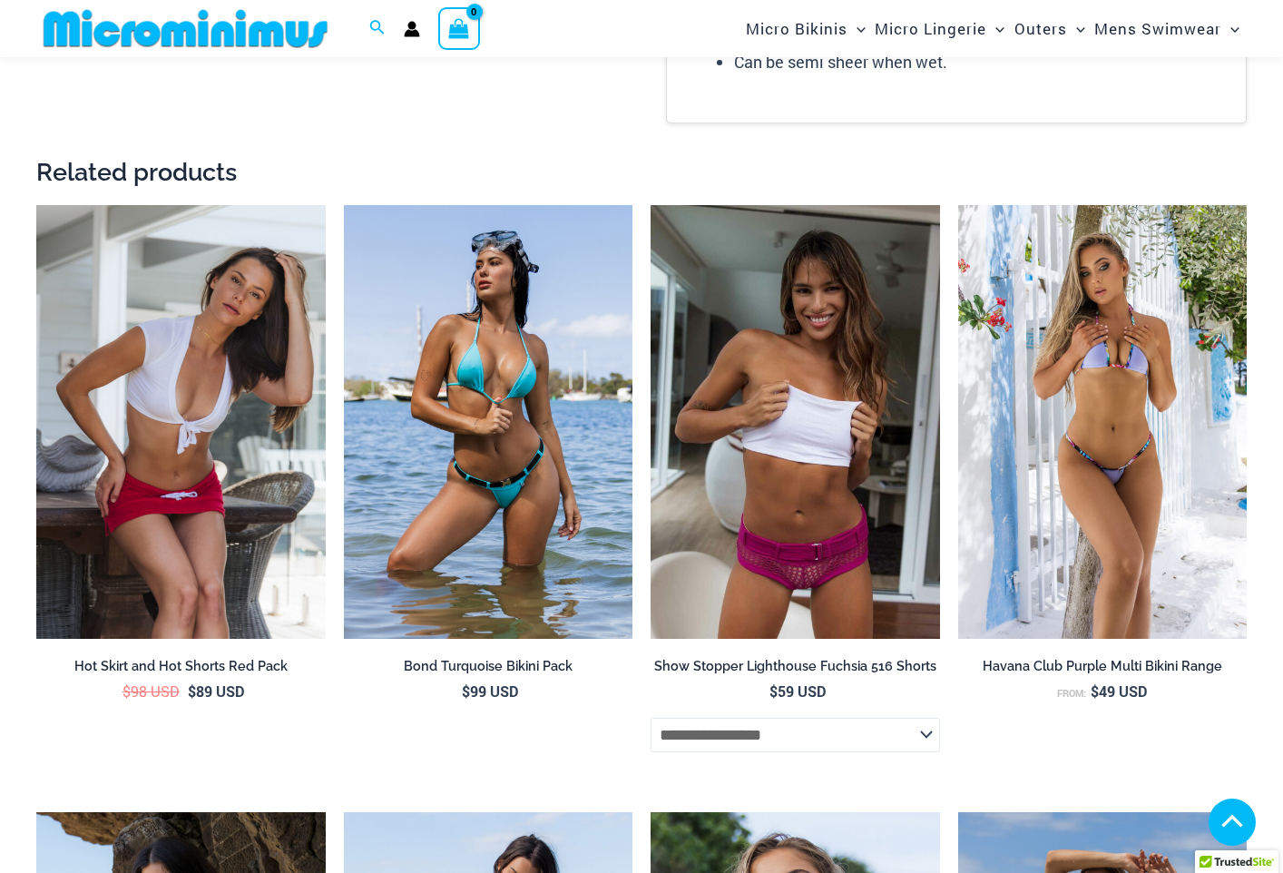
click at [125, 439] on img at bounding box center [180, 422] width 289 height 434
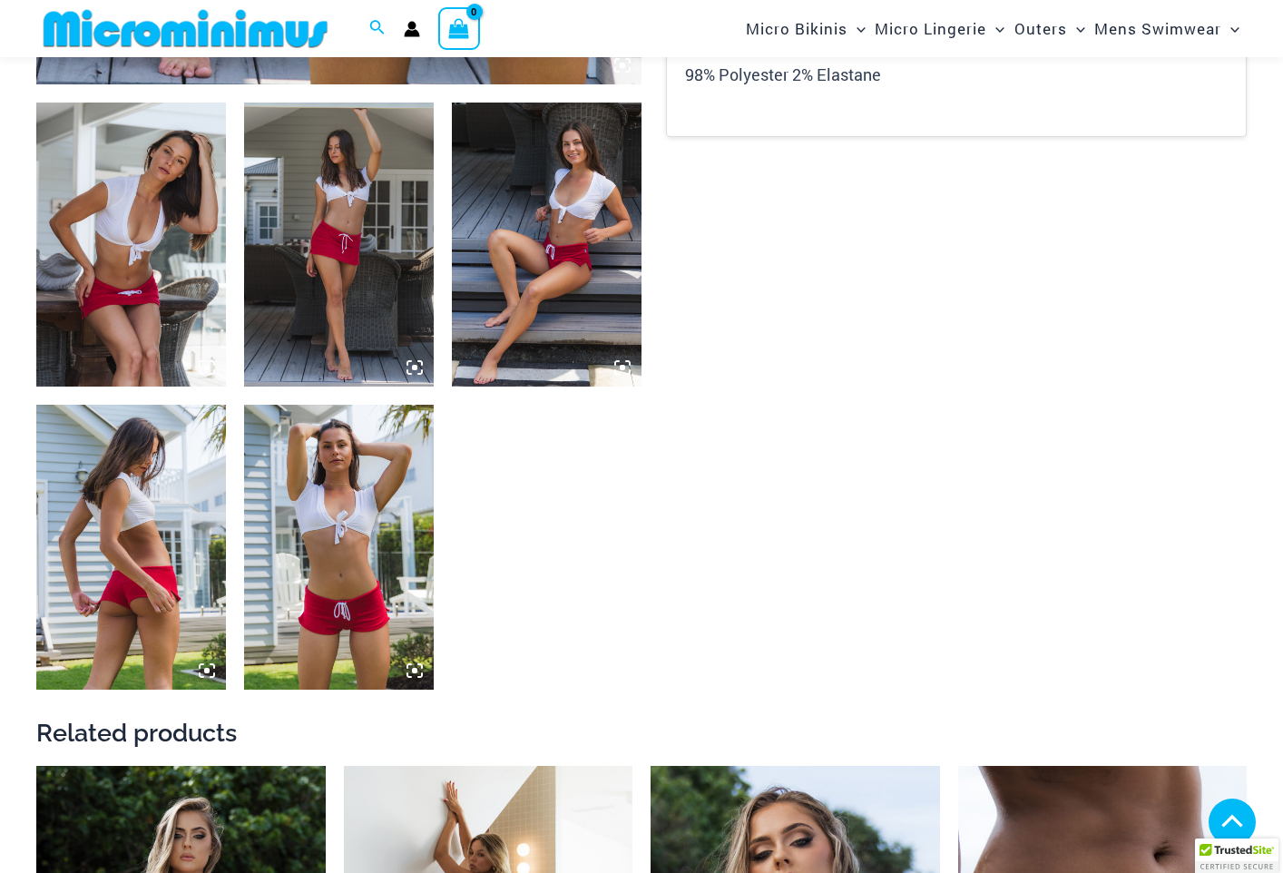
scroll to position [1344, 0]
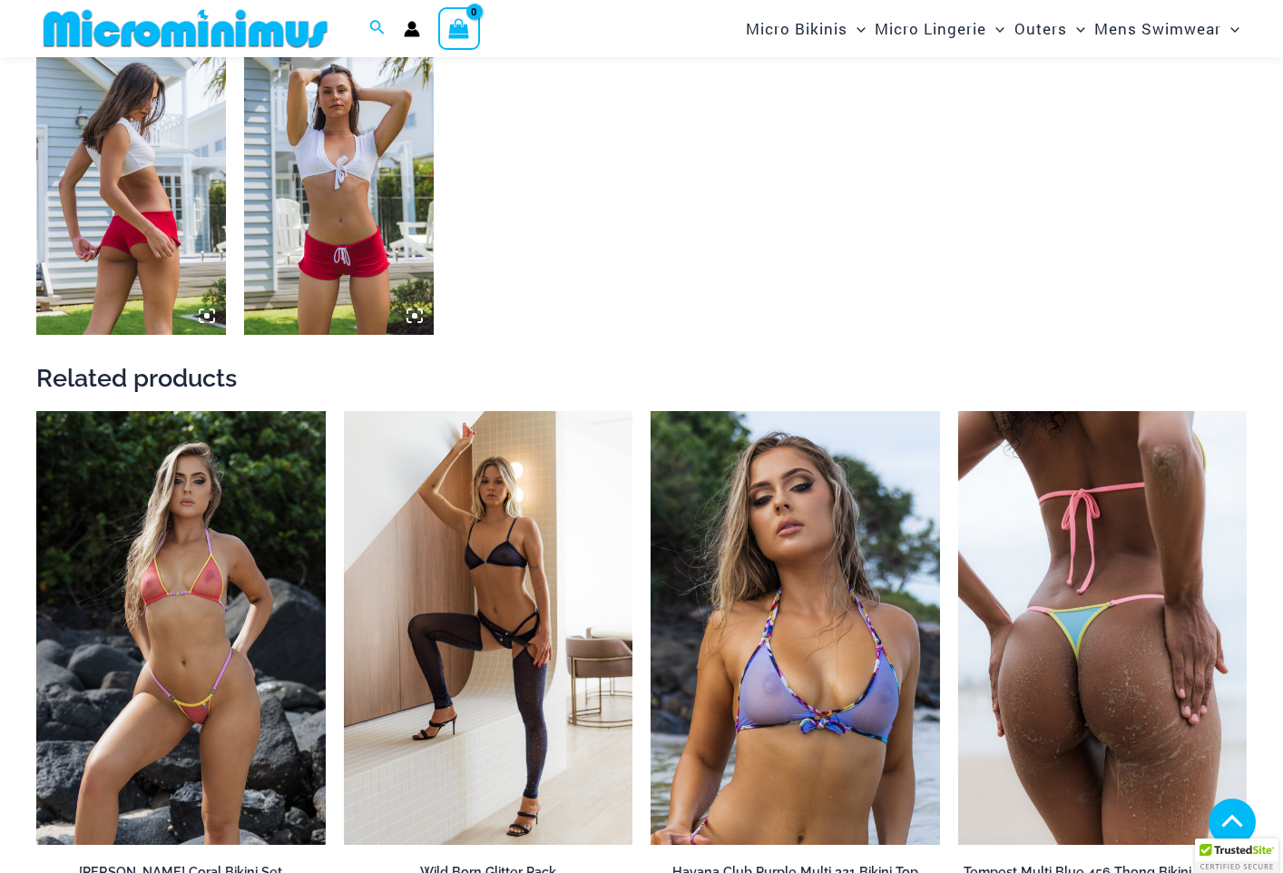
click at [1115, 676] on img at bounding box center [1102, 628] width 289 height 434
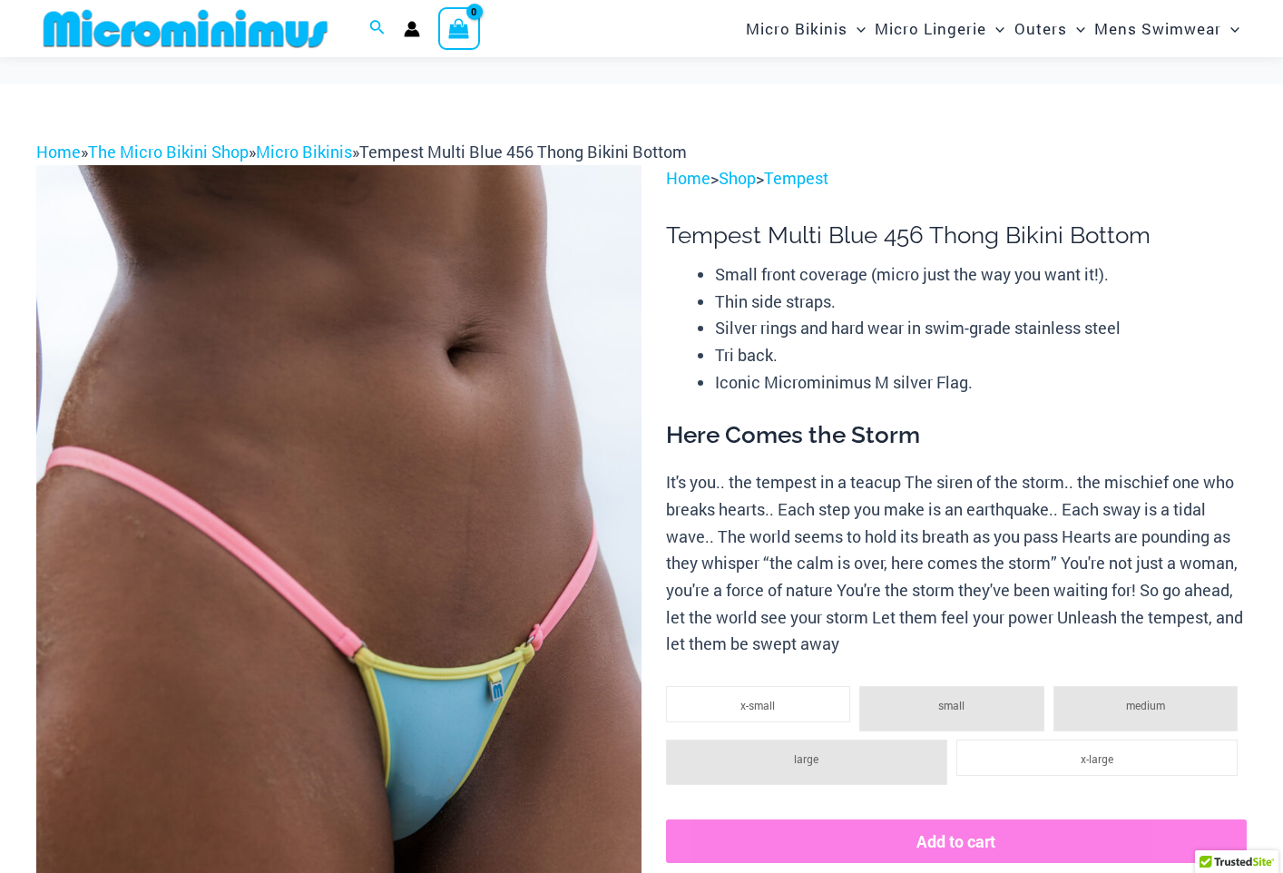
scroll to position [272, 0]
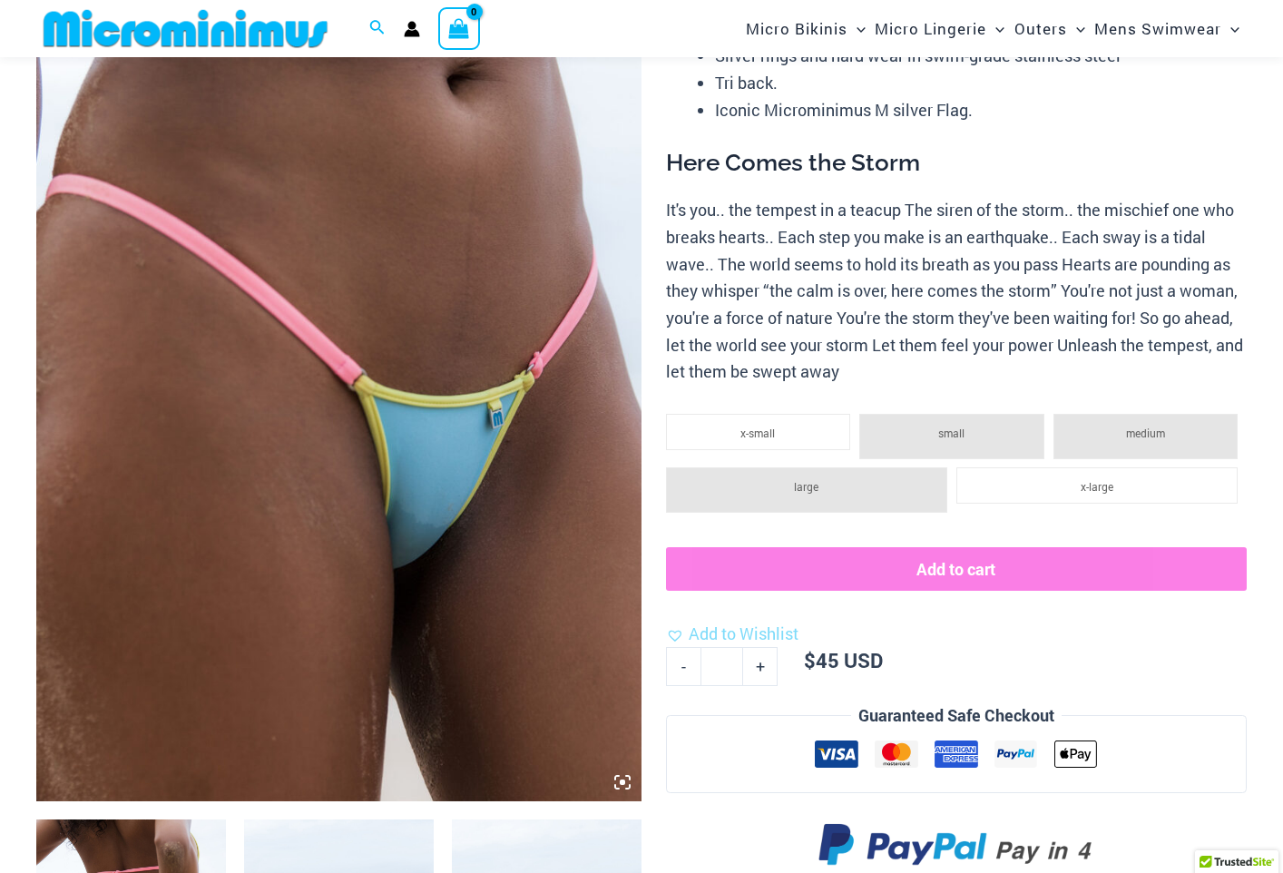
click at [622, 784] on icon at bounding box center [622, 781] width 5 height 5
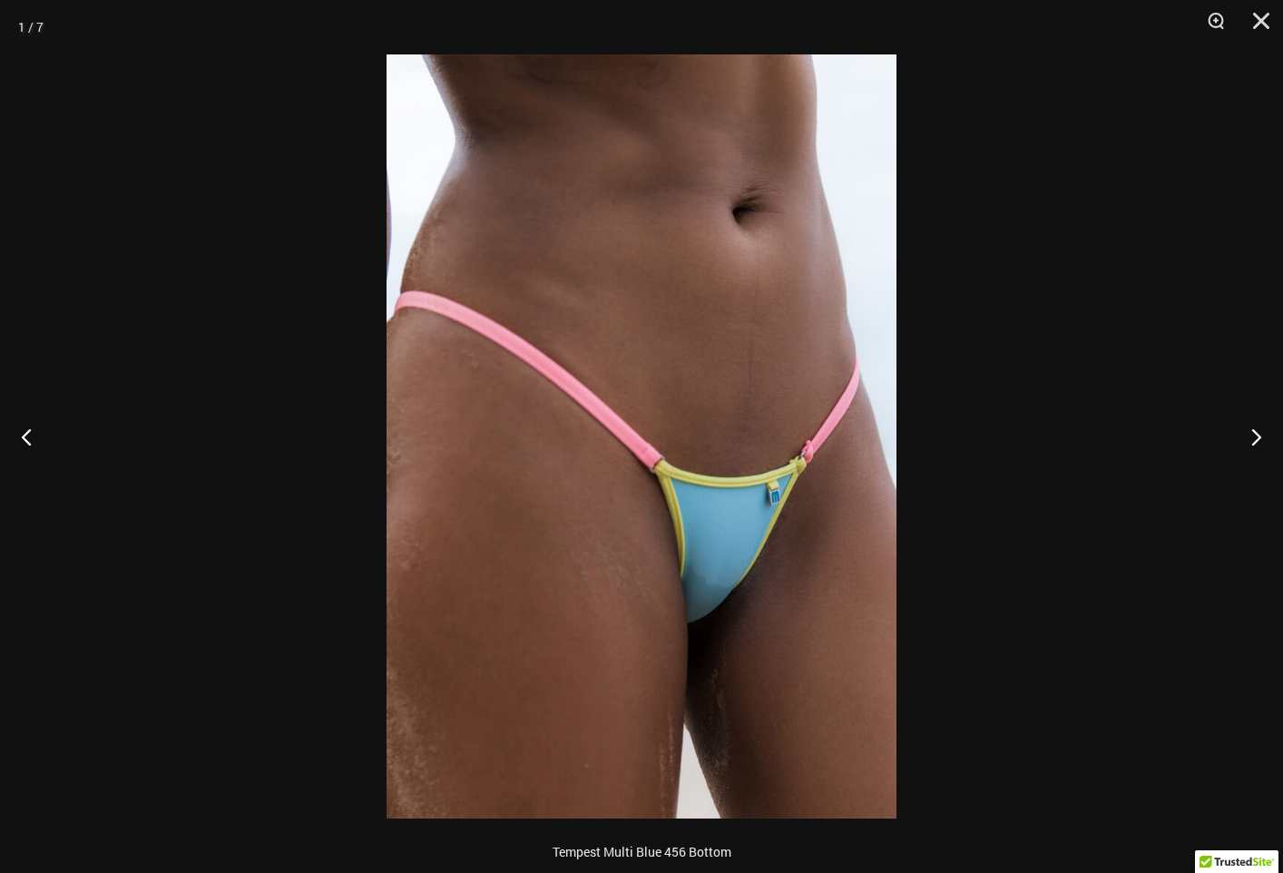
click at [759, 670] on img at bounding box center [642, 436] width 510 height 764
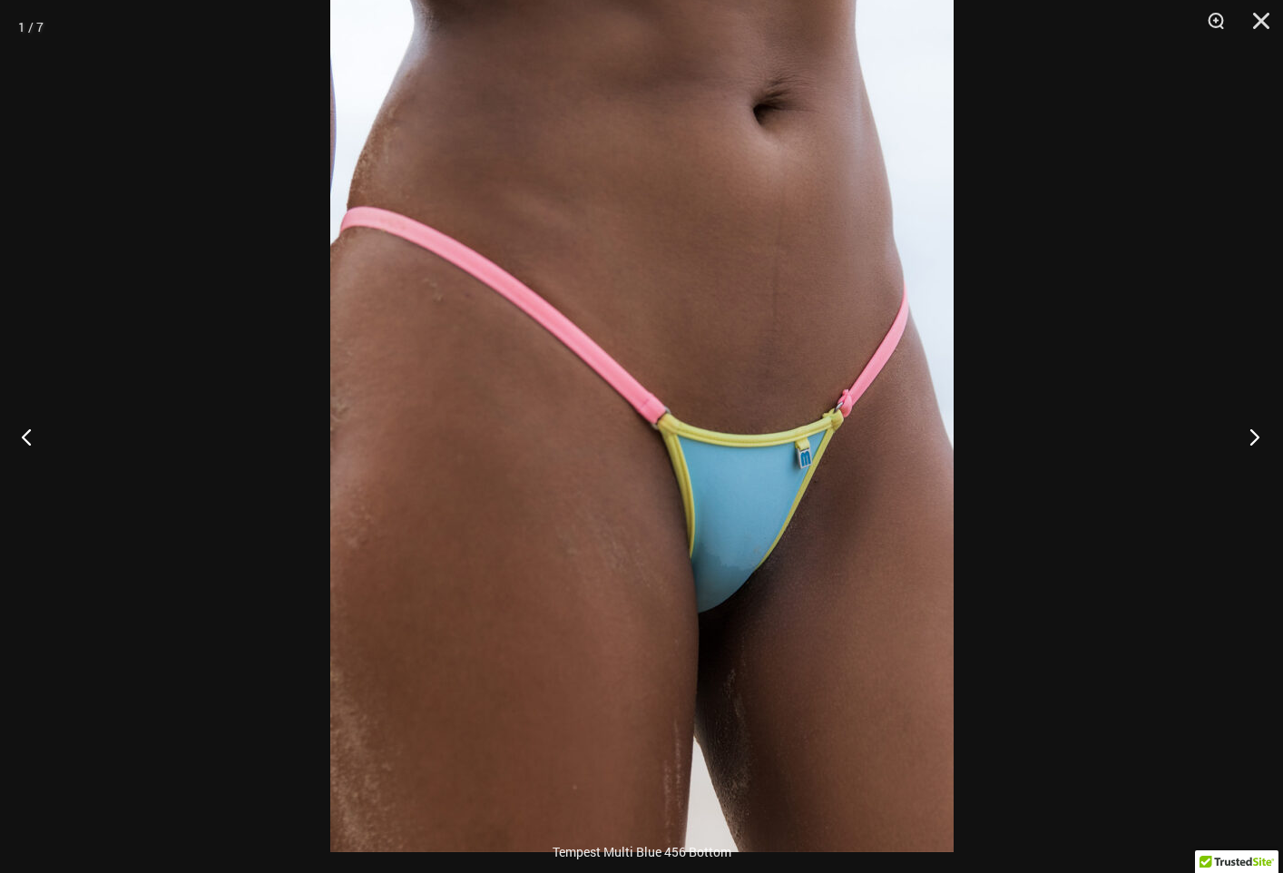
click at [1253, 433] on button "Next" at bounding box center [1249, 436] width 68 height 91
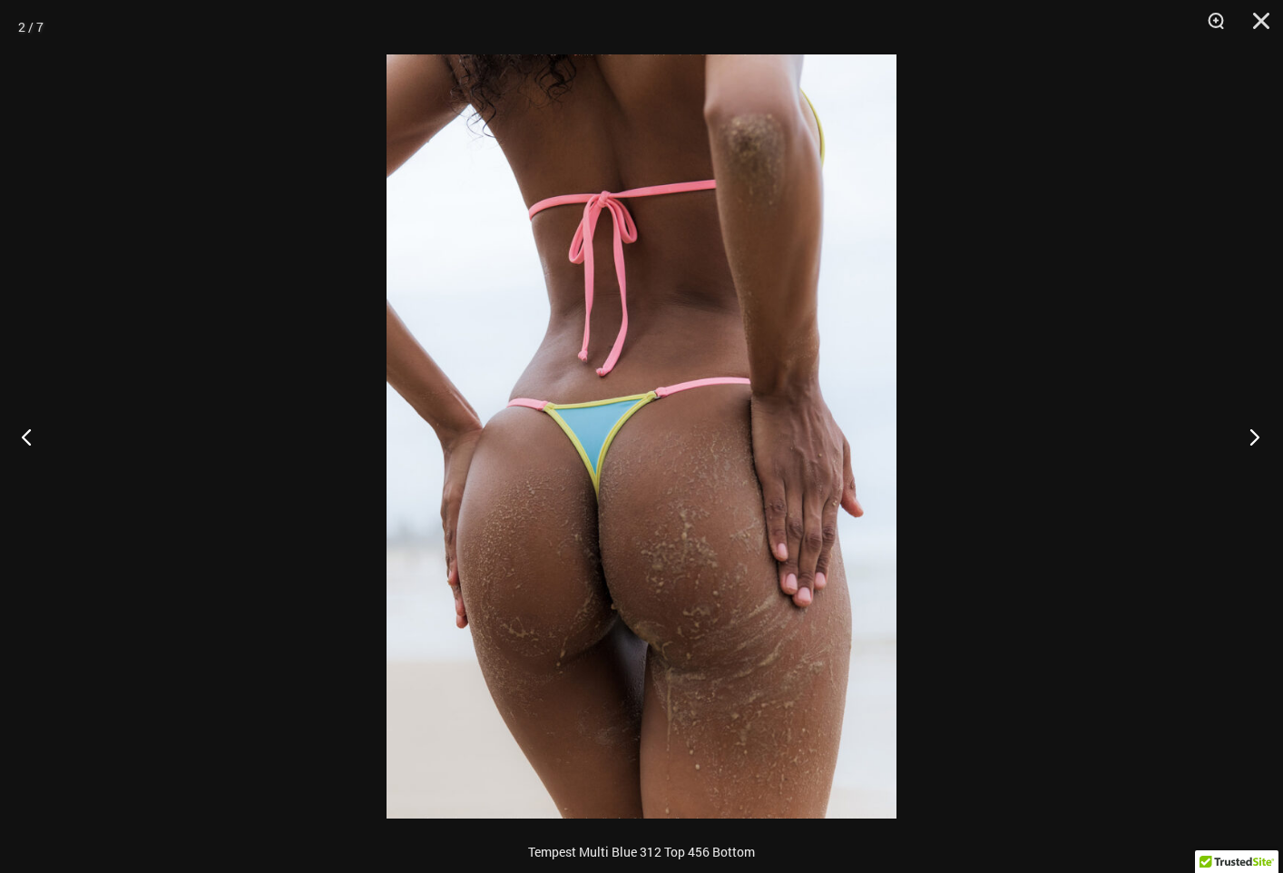
click at [1253, 430] on button "Next" at bounding box center [1249, 436] width 68 height 91
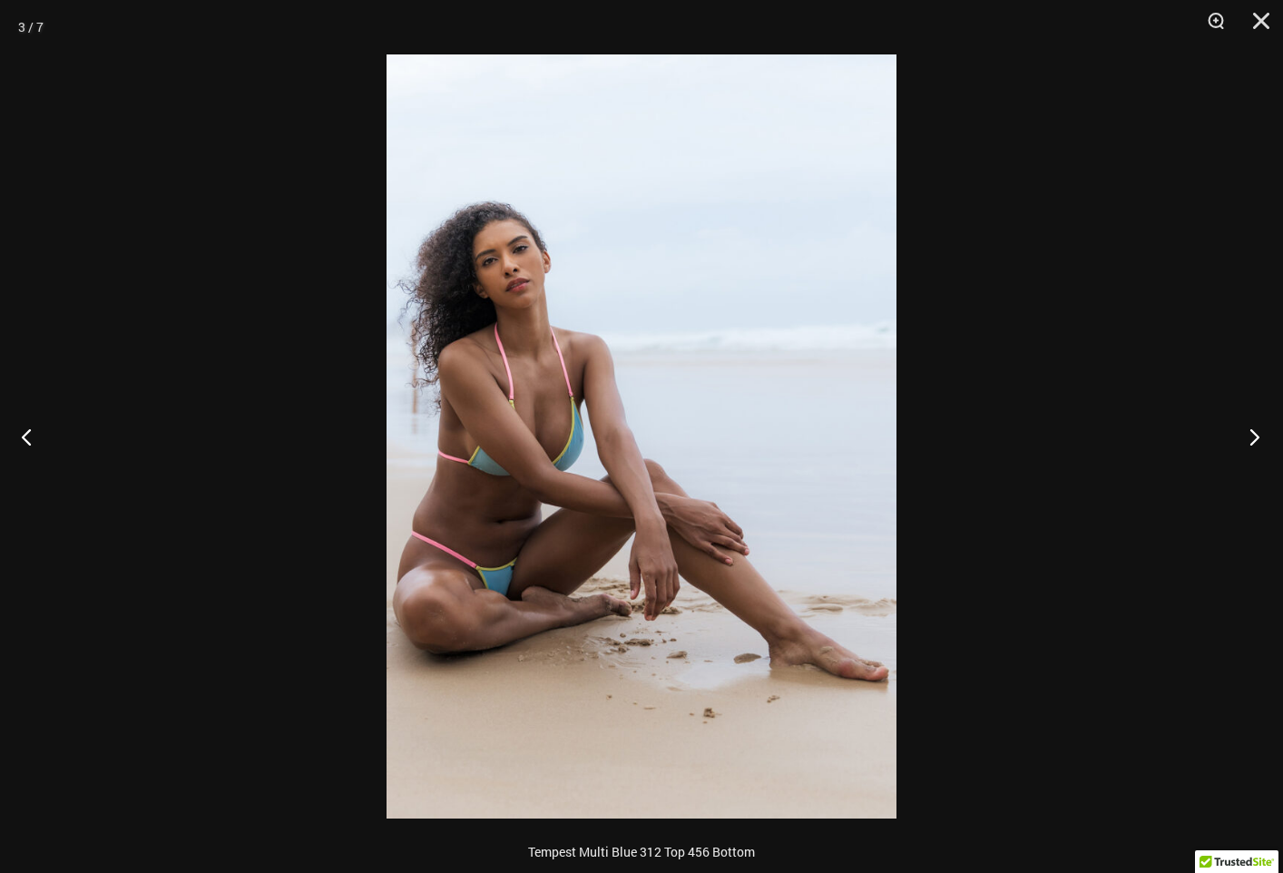
click at [1253, 430] on button "Next" at bounding box center [1249, 436] width 68 height 91
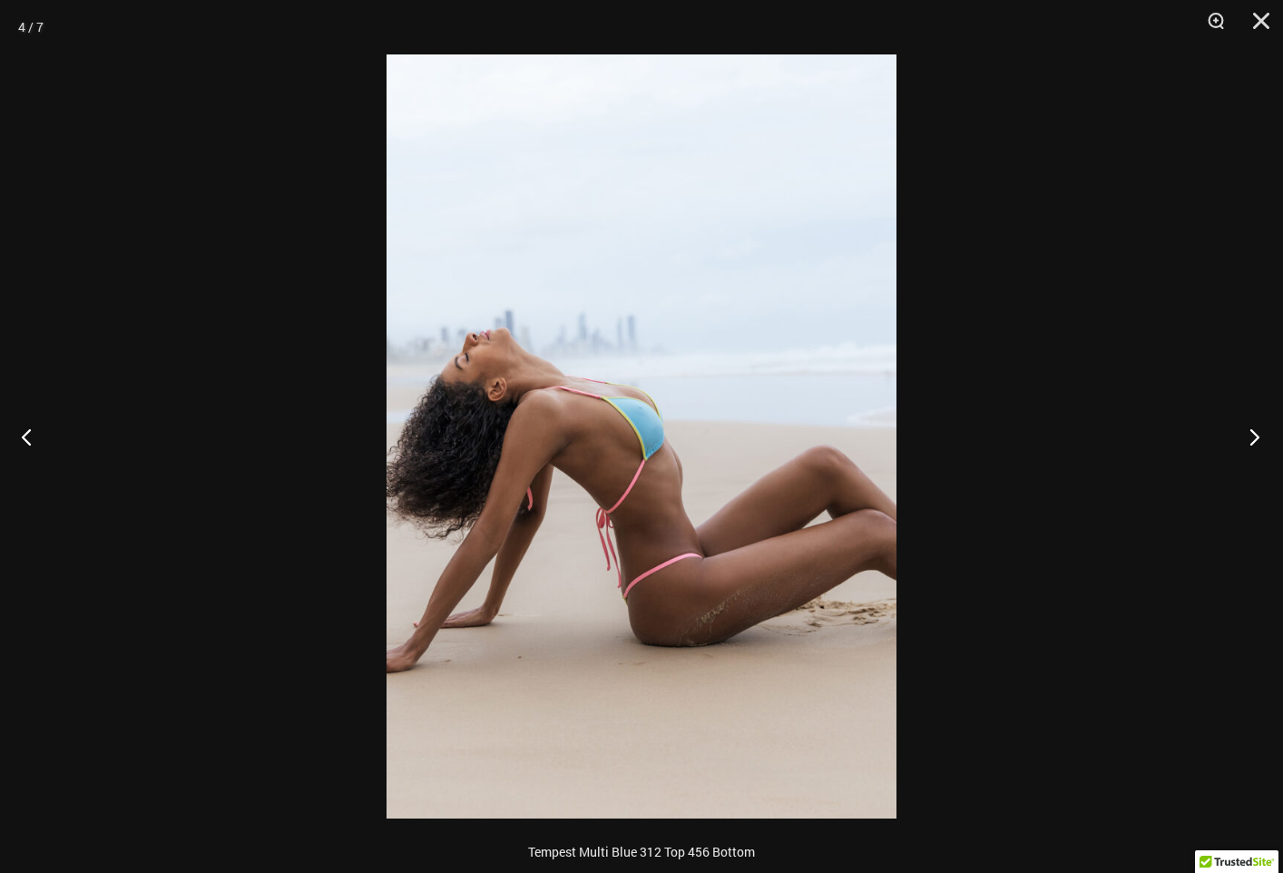
click at [1253, 430] on button "Next" at bounding box center [1249, 436] width 68 height 91
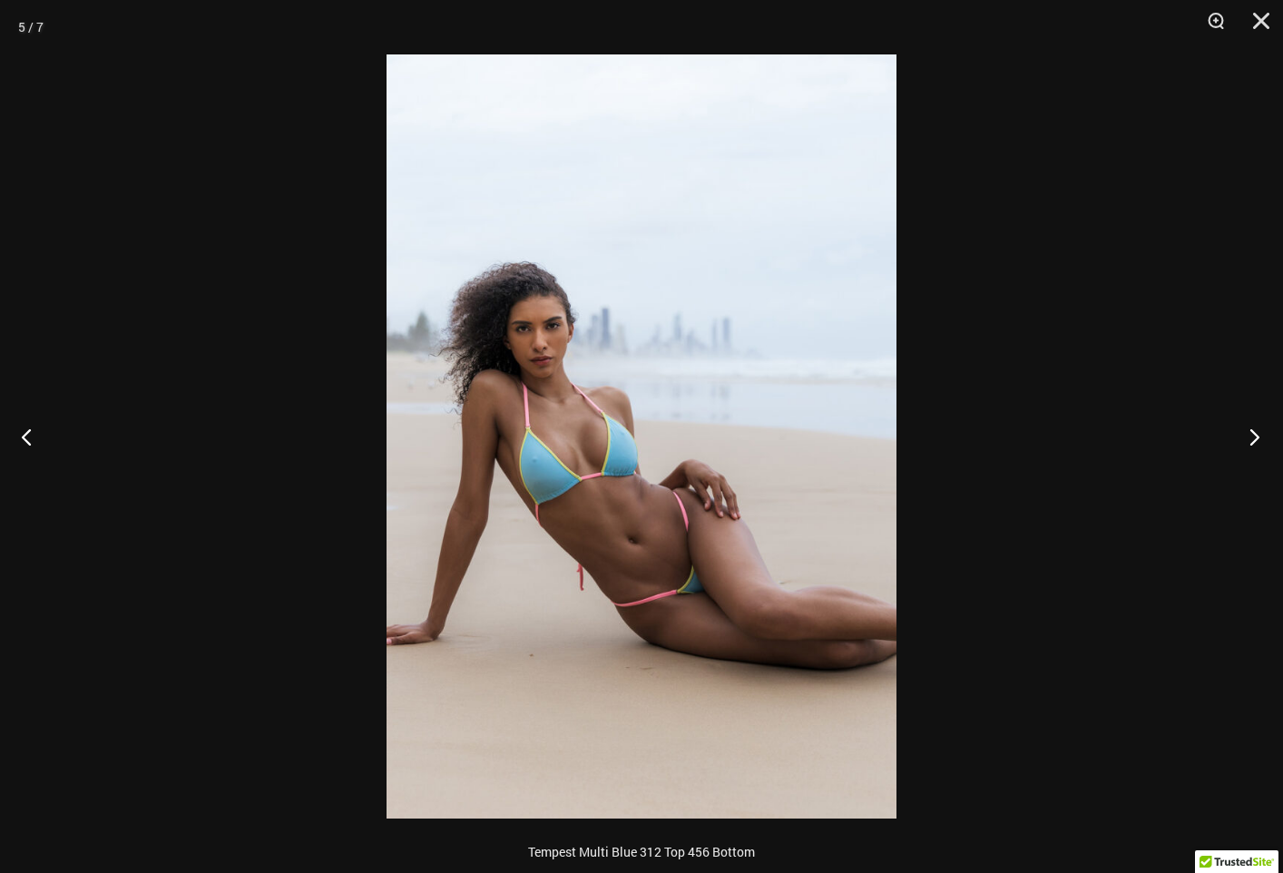
click at [1253, 430] on button "Next" at bounding box center [1249, 436] width 68 height 91
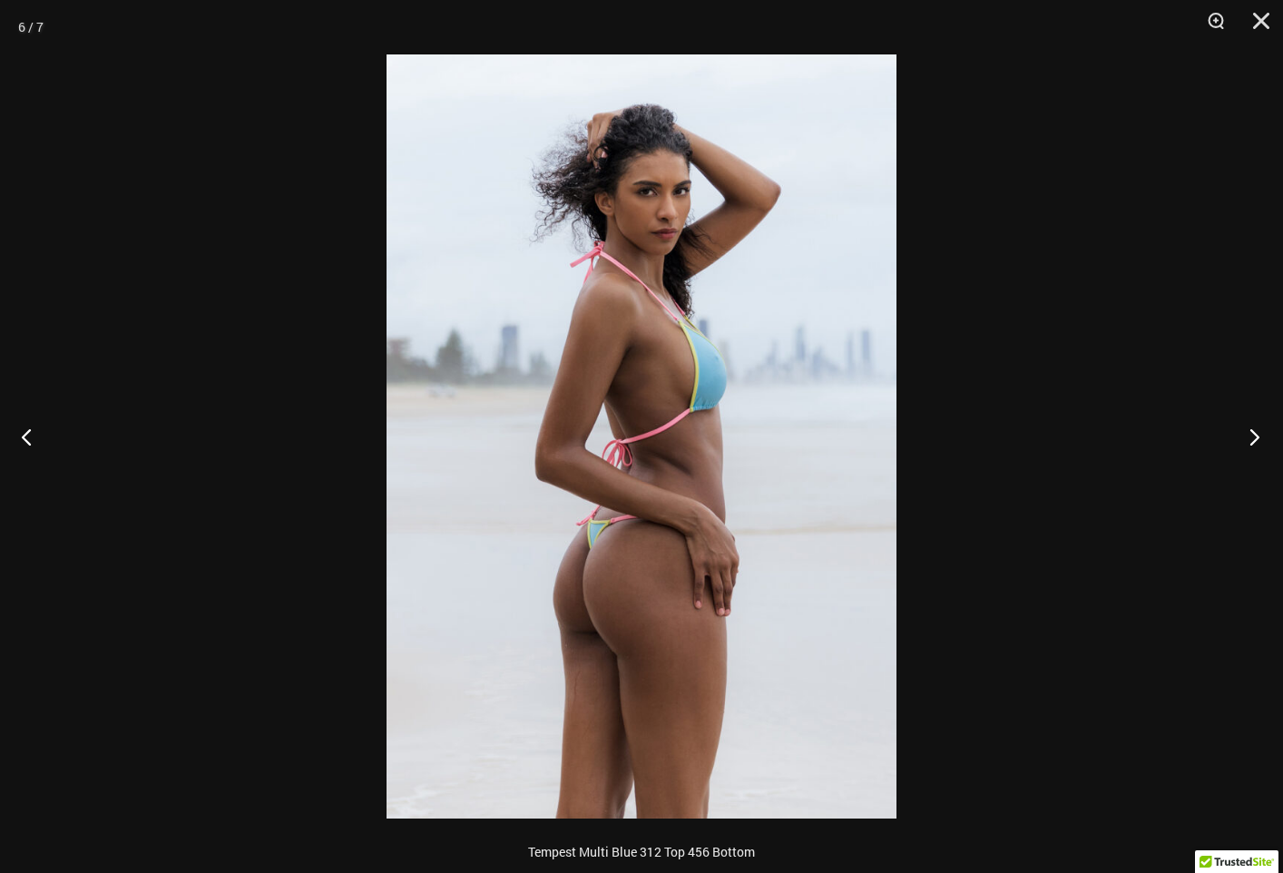
click at [1251, 430] on button "Next" at bounding box center [1249, 436] width 68 height 91
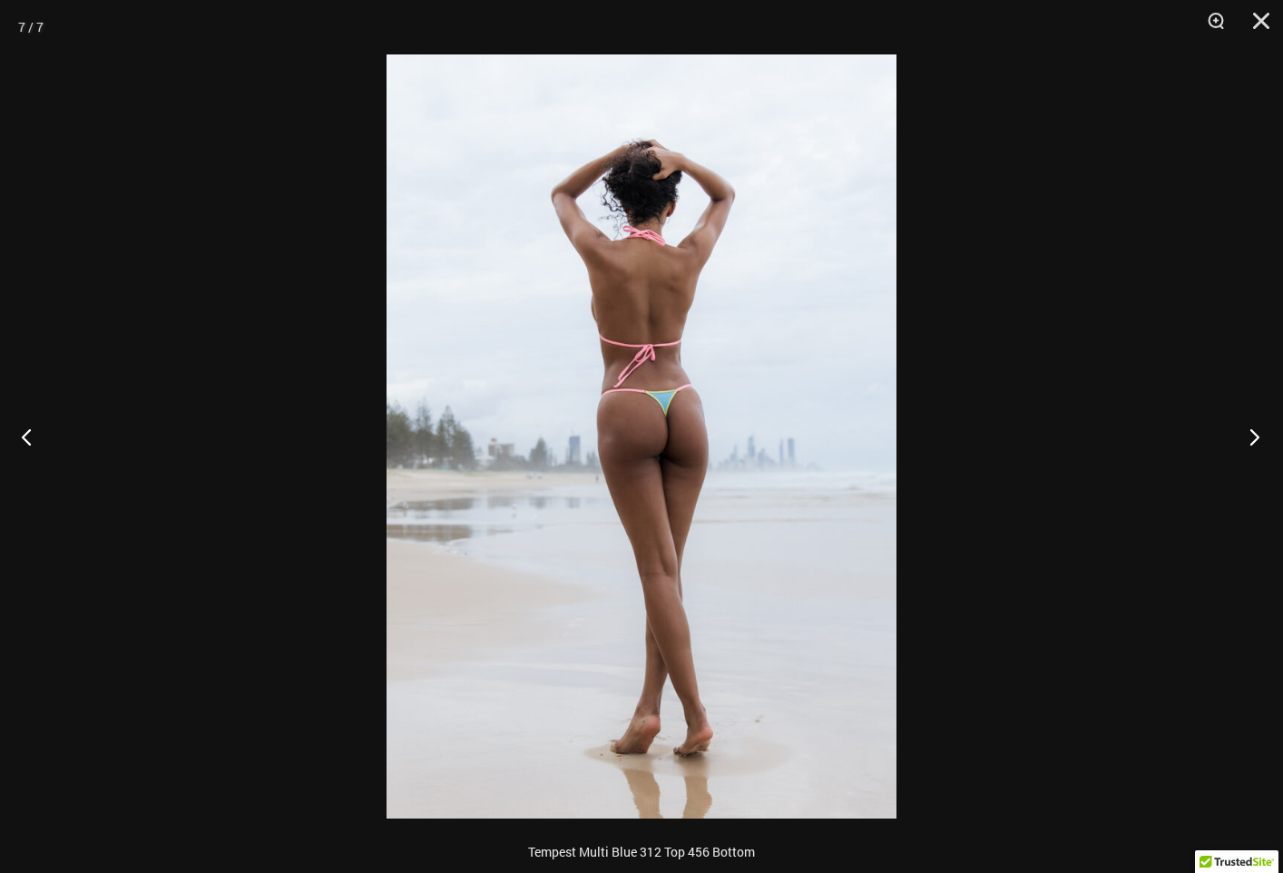
click at [1251, 430] on button "Next" at bounding box center [1249, 436] width 68 height 91
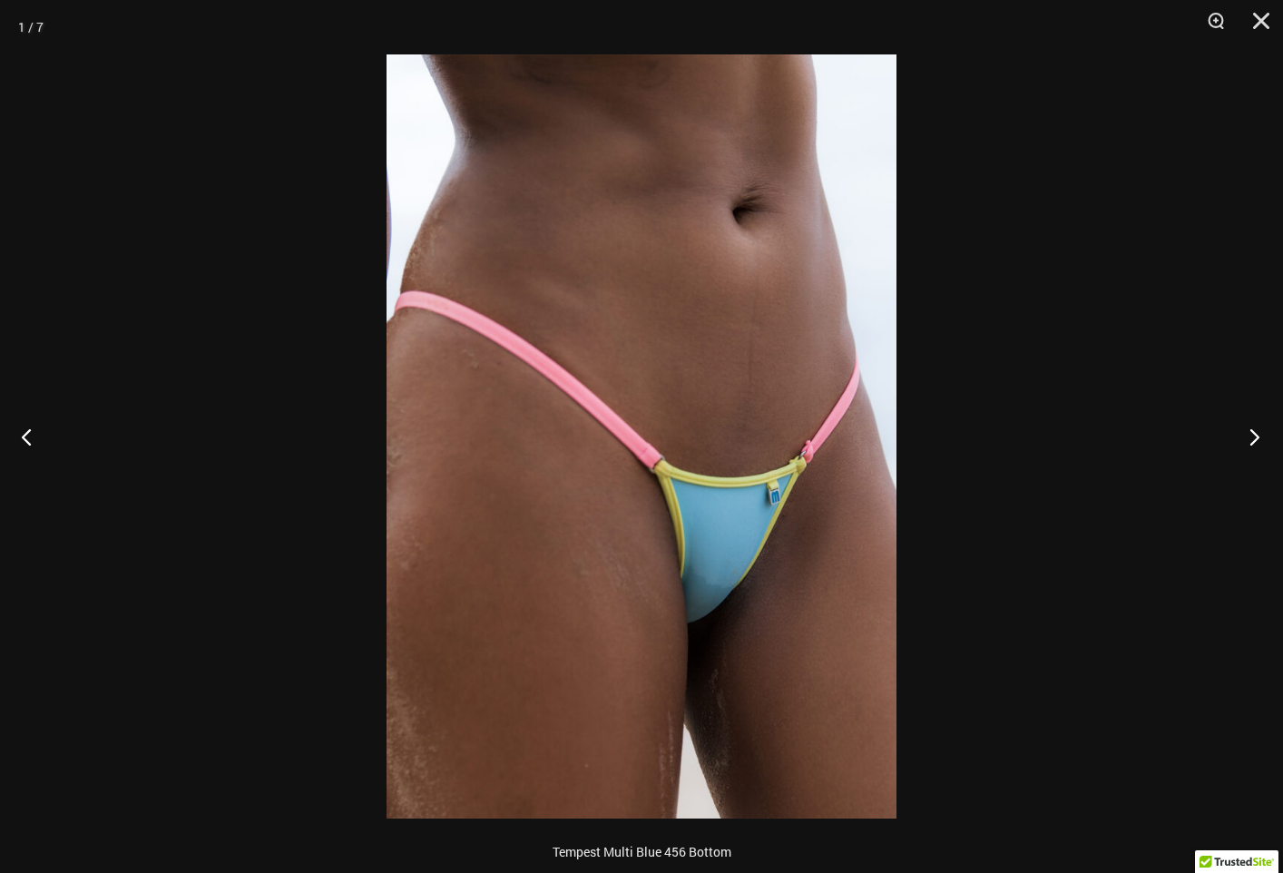
click at [1251, 430] on button "Next" at bounding box center [1249, 436] width 68 height 91
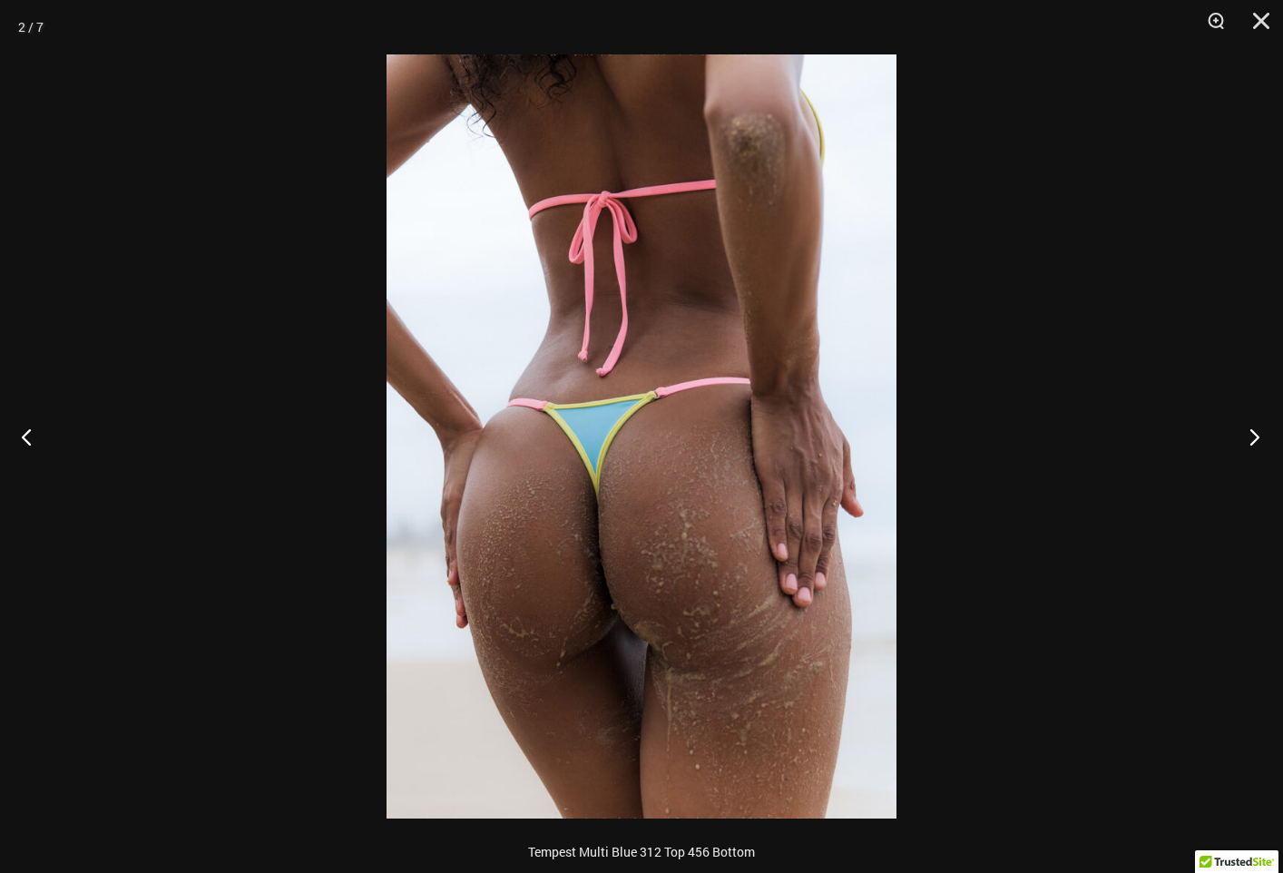
click at [1251, 430] on button "Next" at bounding box center [1249, 436] width 68 height 91
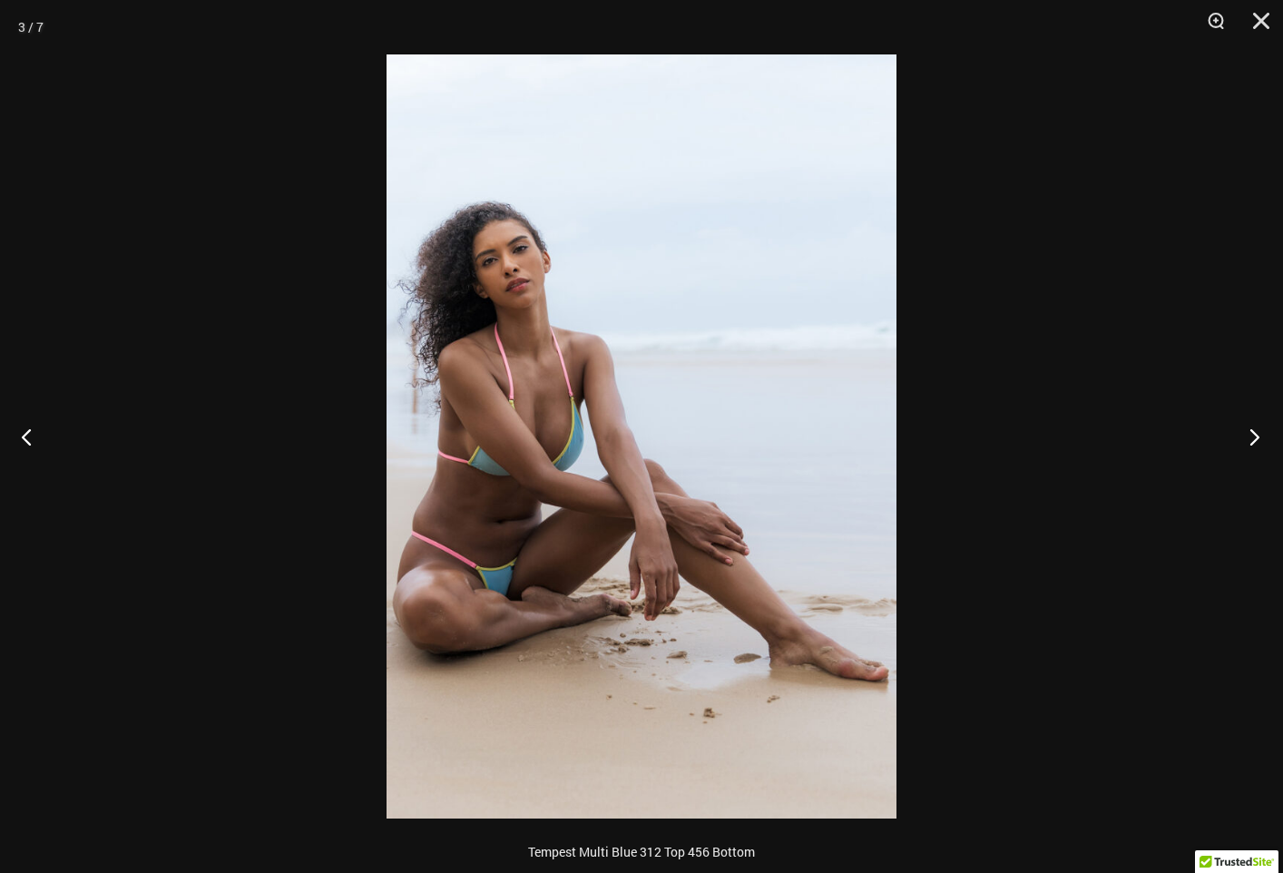
click at [1249, 438] on button "Next" at bounding box center [1249, 436] width 68 height 91
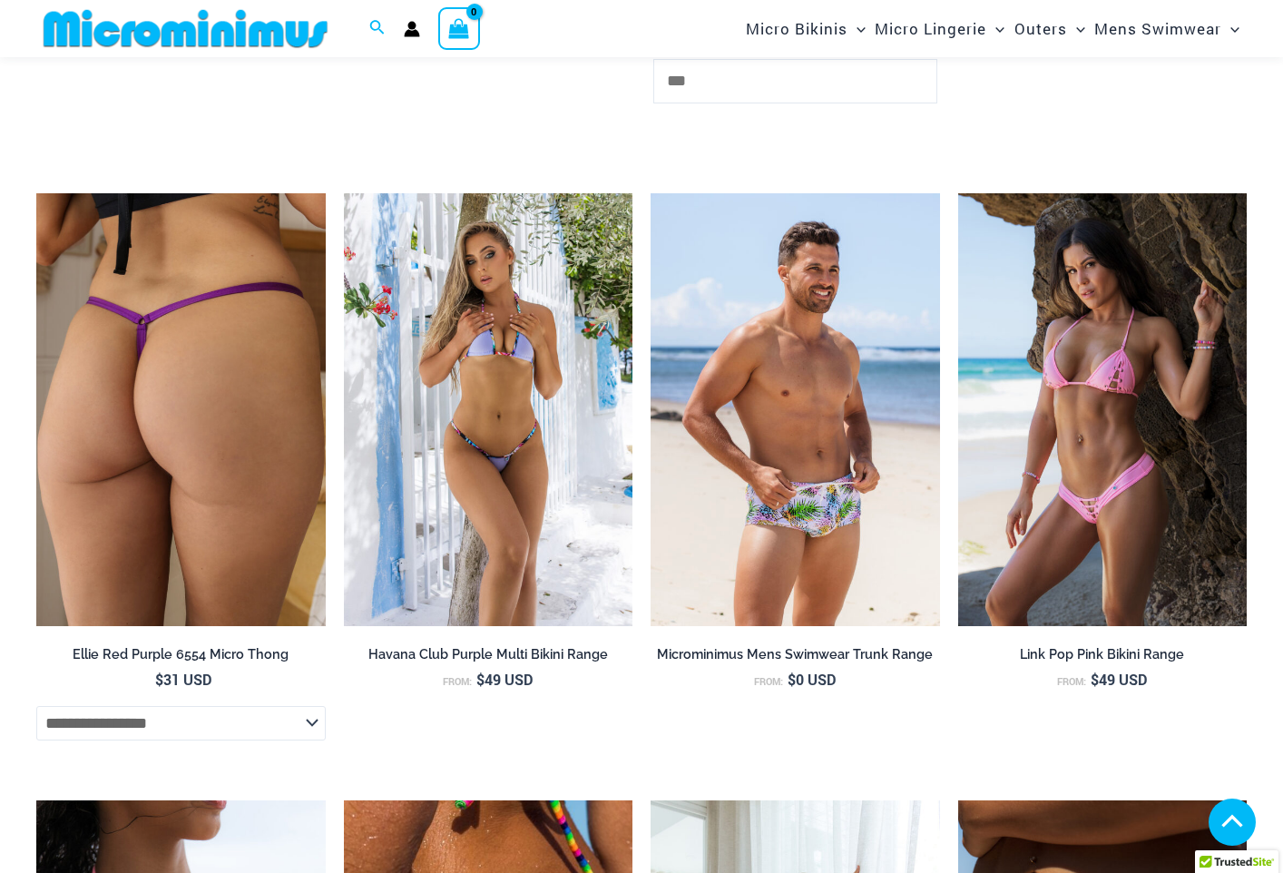
scroll to position [3146, 0]
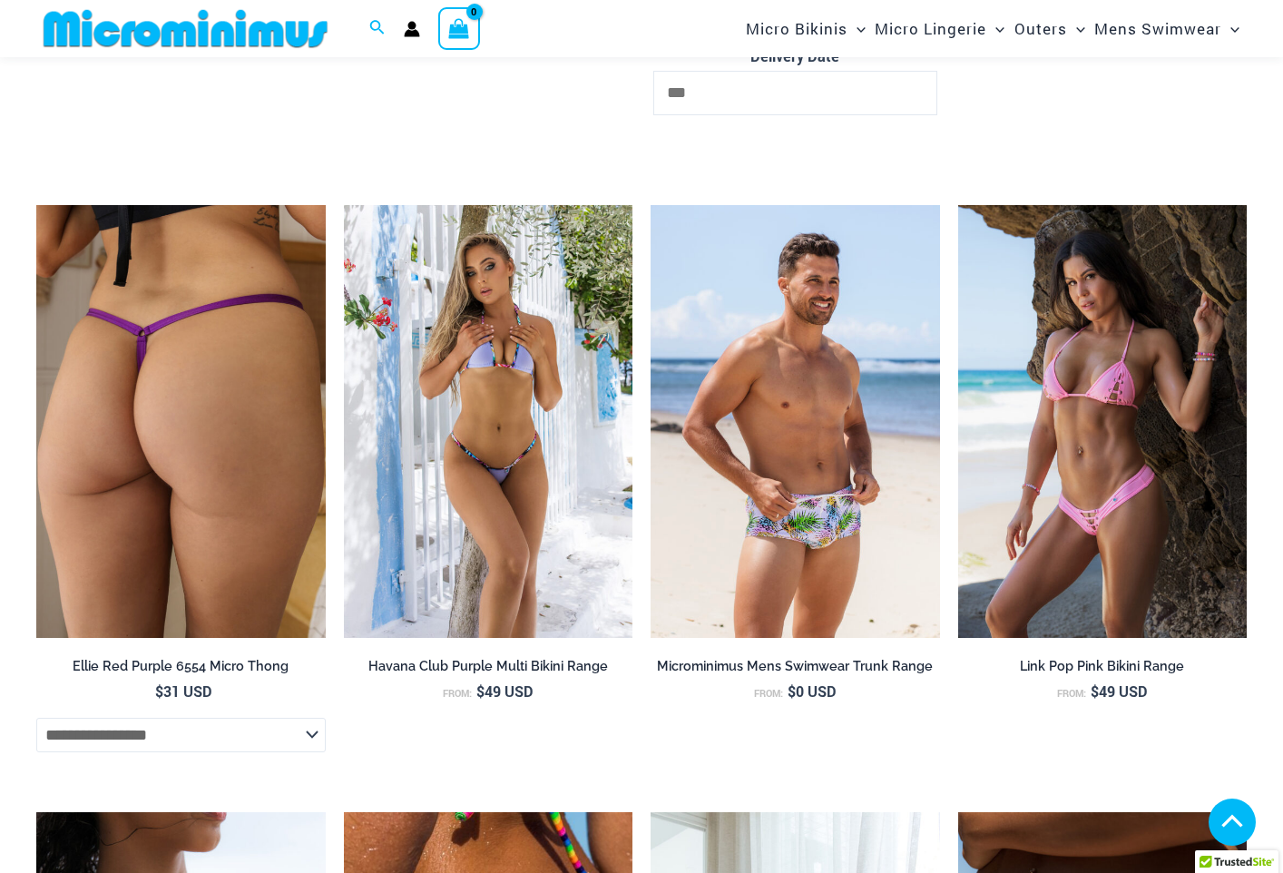
click at [170, 538] on img at bounding box center [180, 422] width 289 height 434
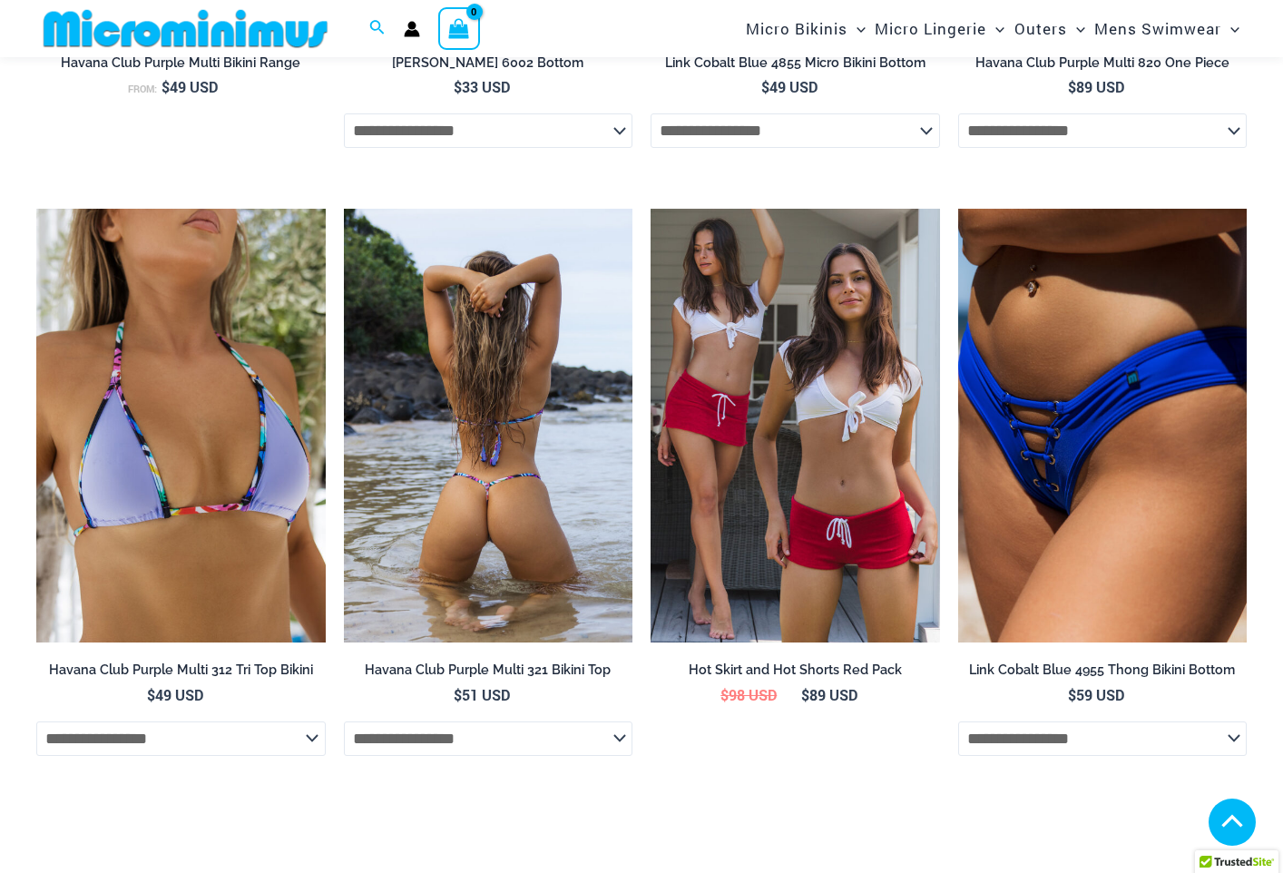
scroll to position [4427, 0]
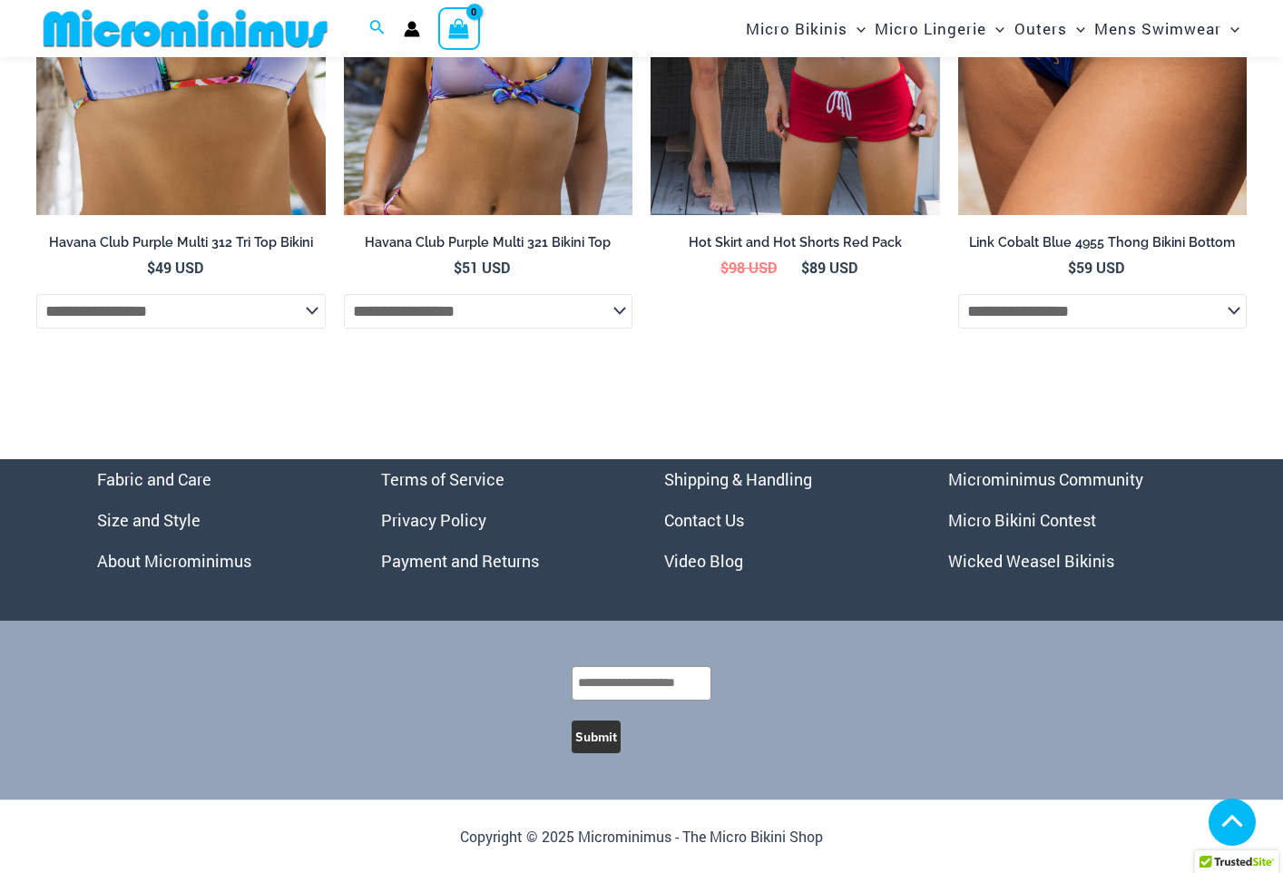
click at [1070, 522] on link "Micro Bikini Contest" at bounding box center [1022, 520] width 148 height 22
